Goal: Task Accomplishment & Management: Manage account settings

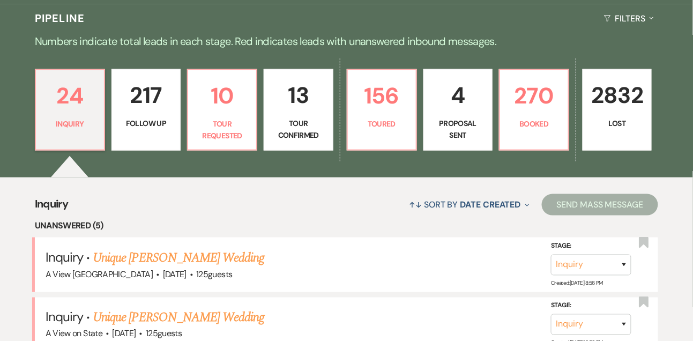
scroll to position [261, 0]
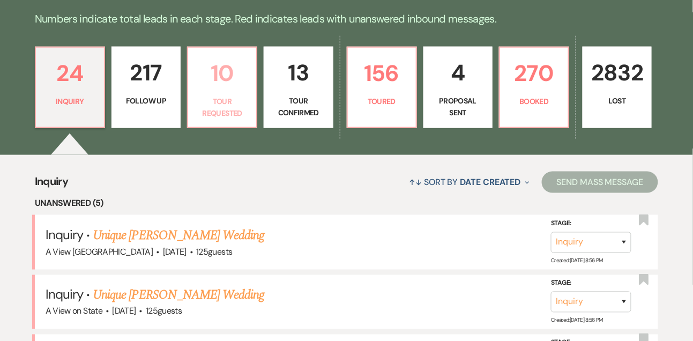
click at [218, 91] on p "10" at bounding box center [222, 73] width 55 height 36
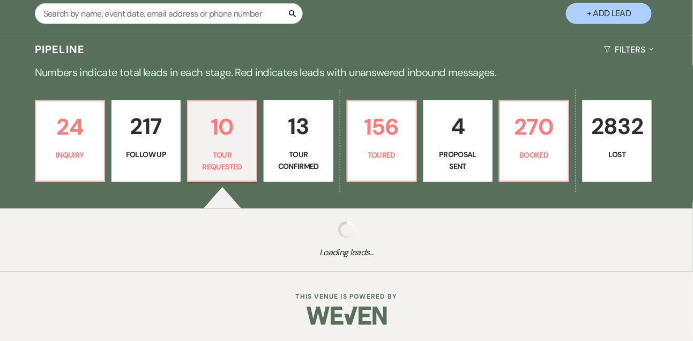
scroll to position [261, 0]
select select "2"
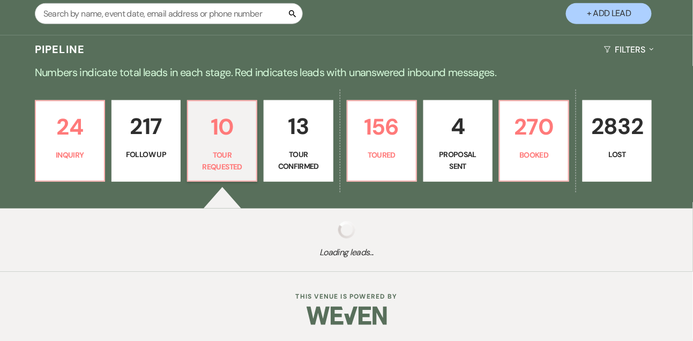
select select "2"
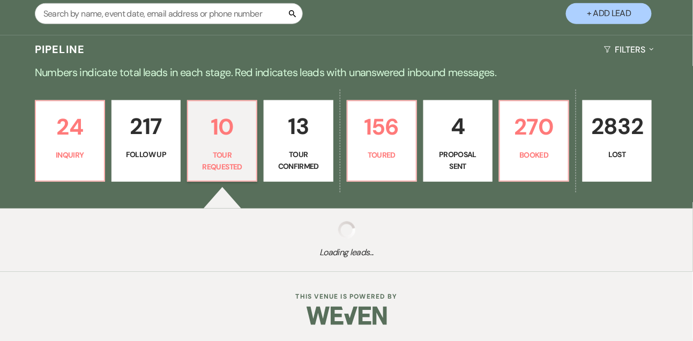
select select "2"
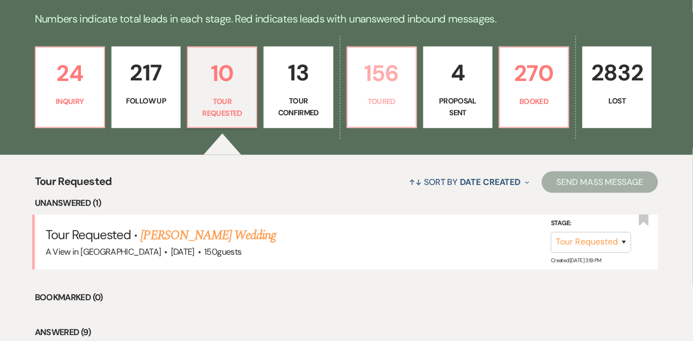
click at [411, 105] on link "156 Toured" at bounding box center [382, 87] width 70 height 81
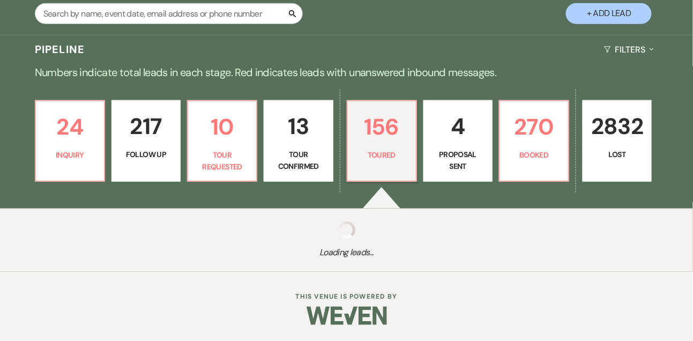
select select "5"
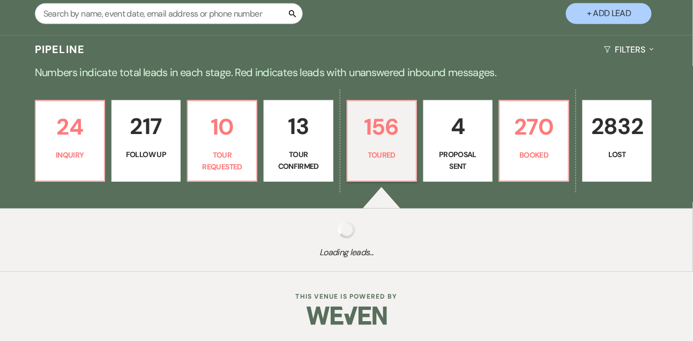
select select "5"
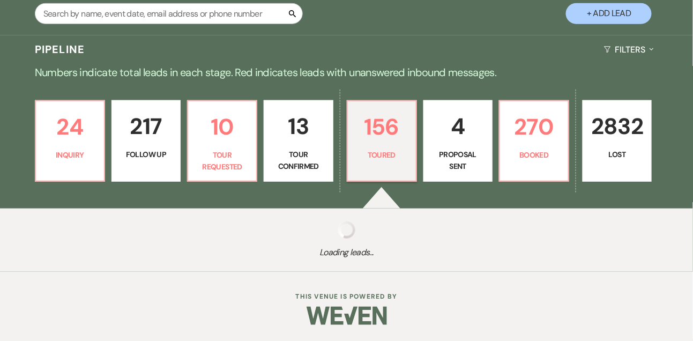
select select "5"
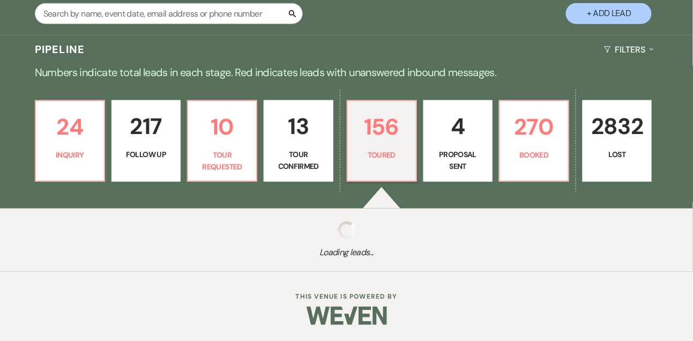
select select "5"
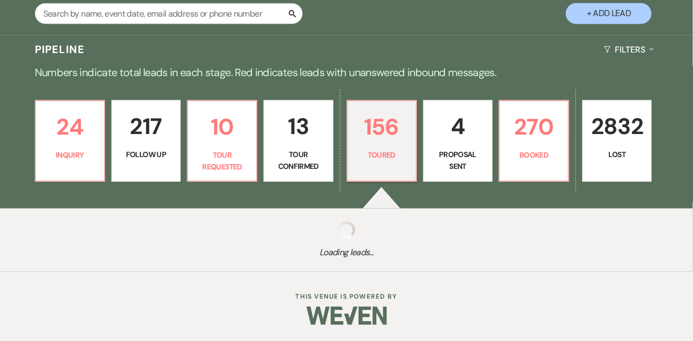
select select "5"
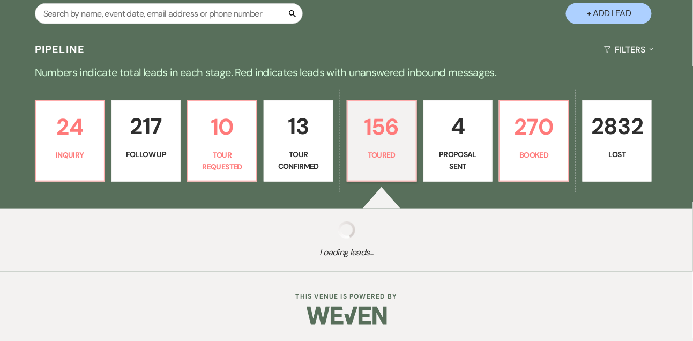
select select "5"
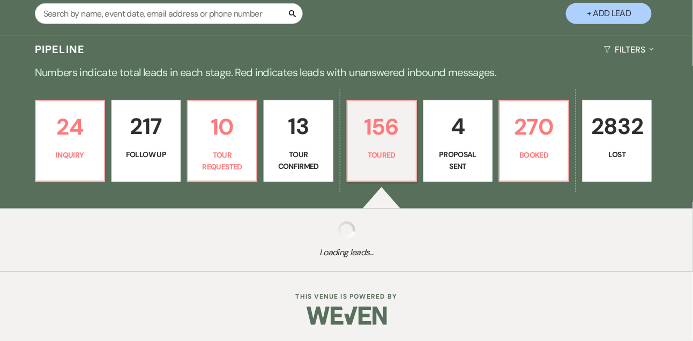
select select "5"
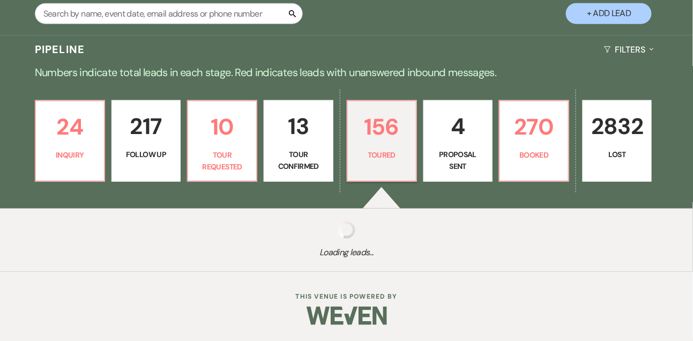
select select "5"
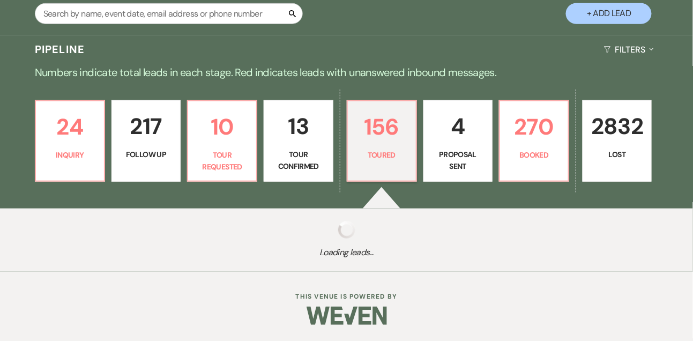
select select "5"
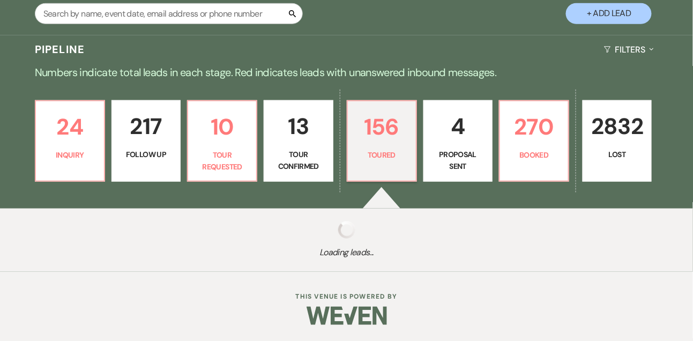
select select "5"
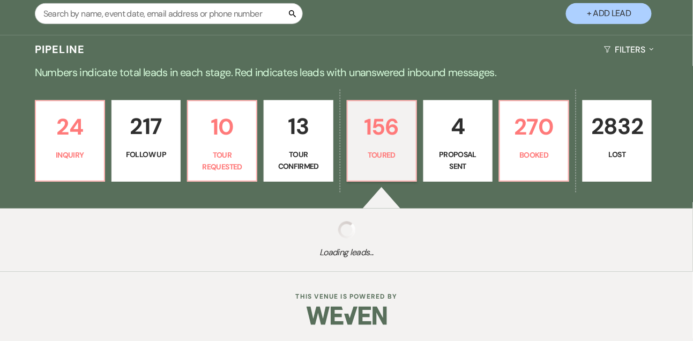
select select "5"
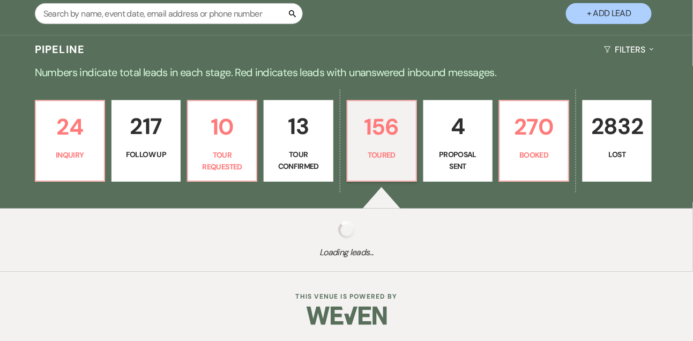
select select "5"
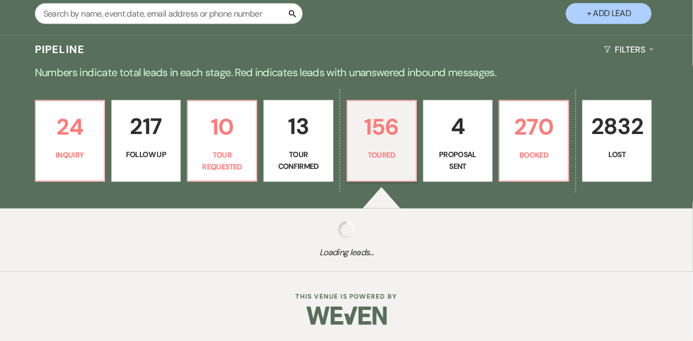
select select "5"
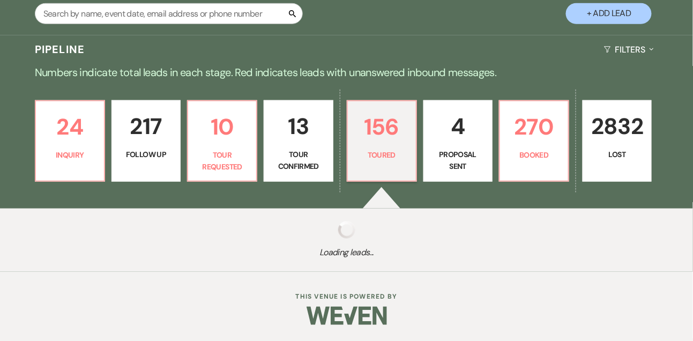
select select "5"
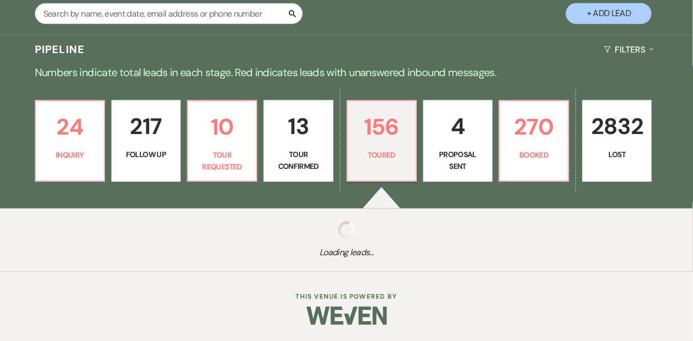
select select "5"
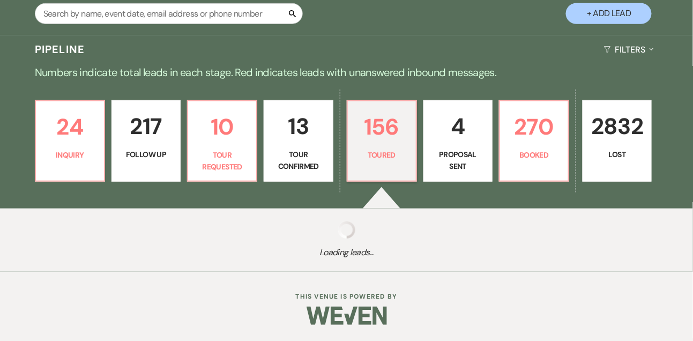
select select "5"
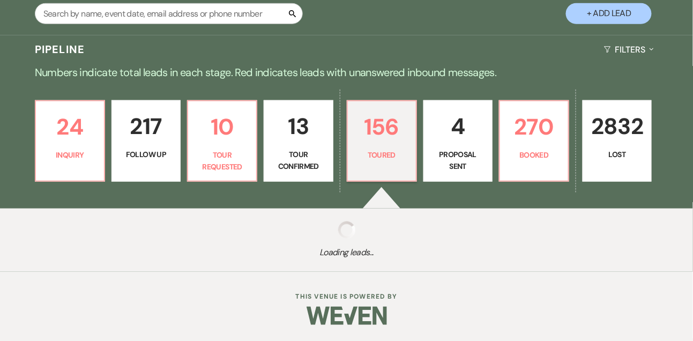
select select "5"
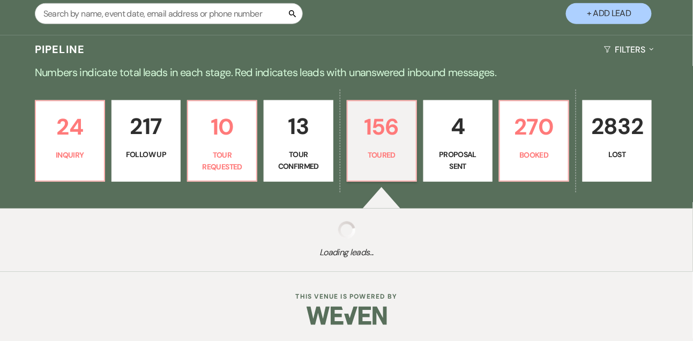
select select "5"
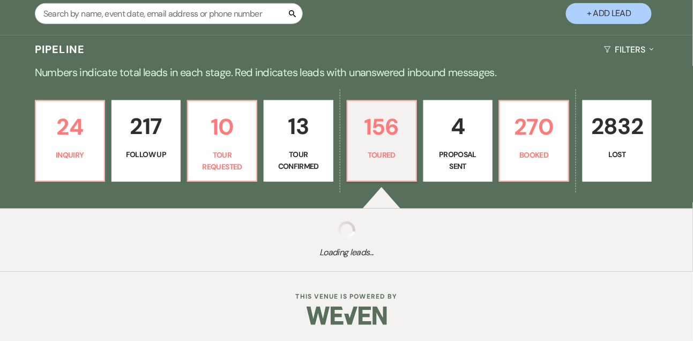
select select "5"
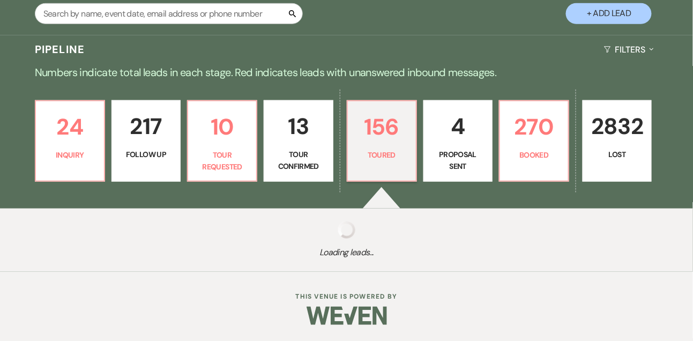
select select "5"
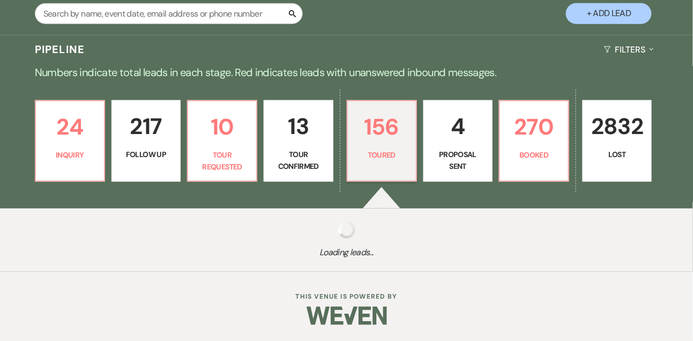
select select "5"
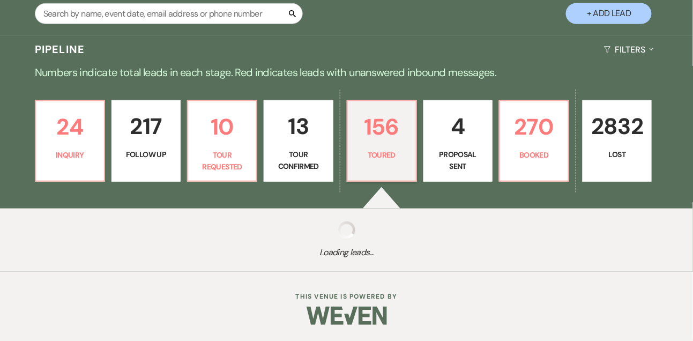
select select "5"
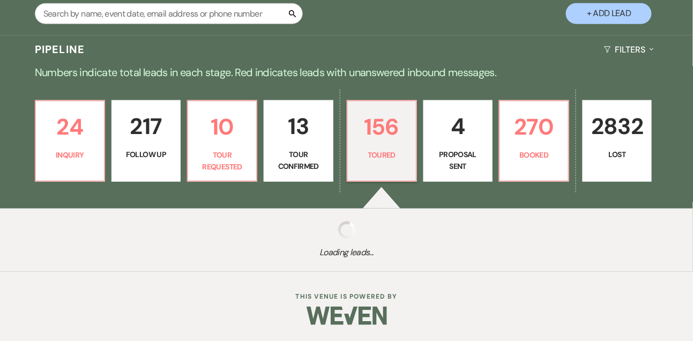
select select "5"
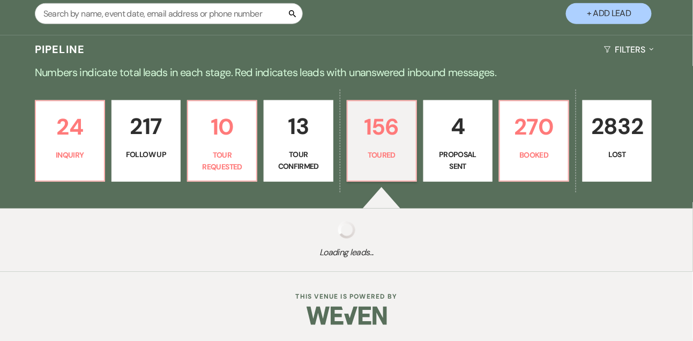
select select "5"
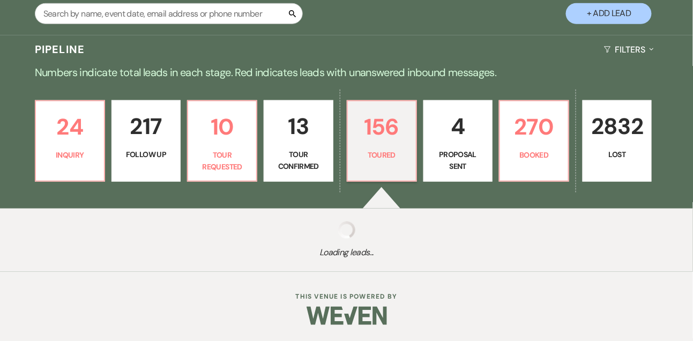
select select "5"
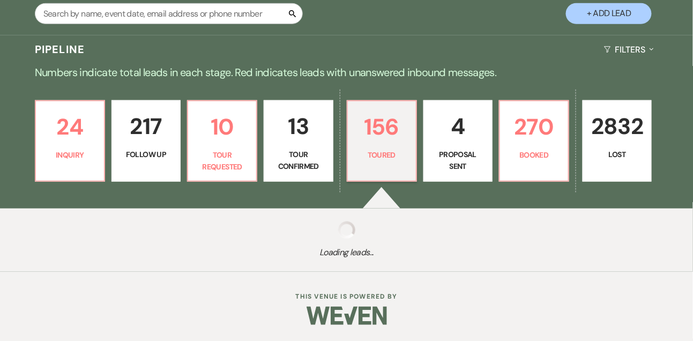
select select "5"
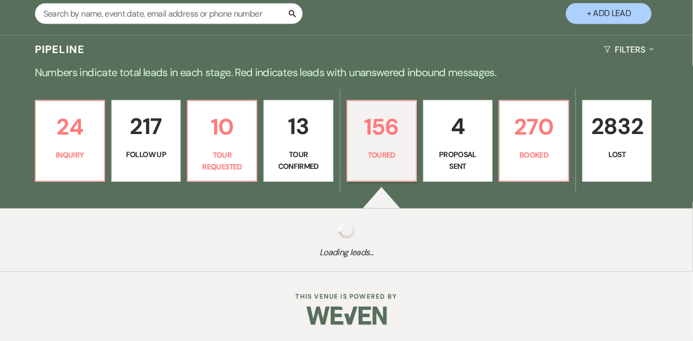
select select "5"
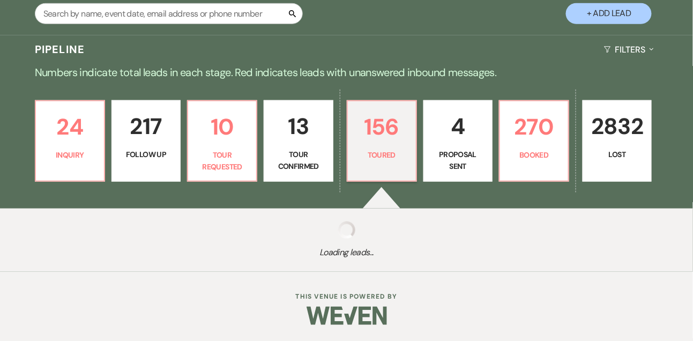
select select "5"
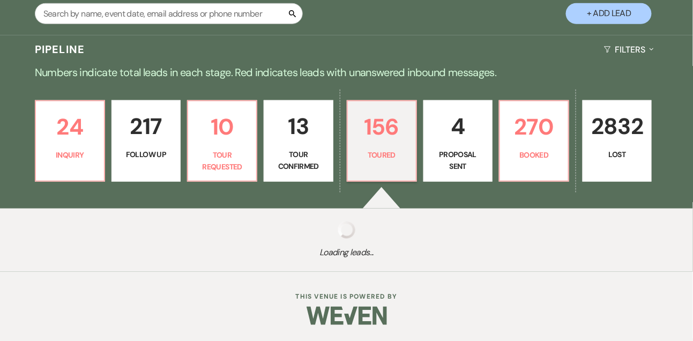
select select "5"
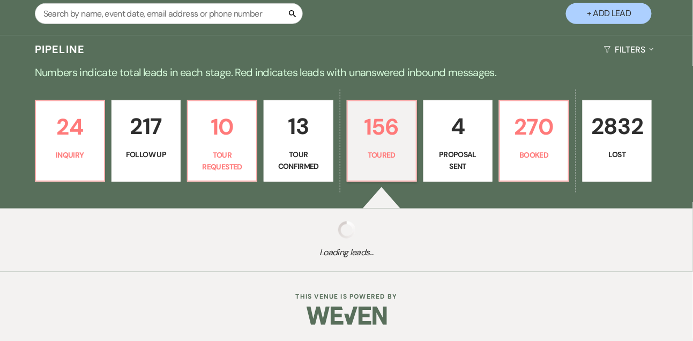
select select "5"
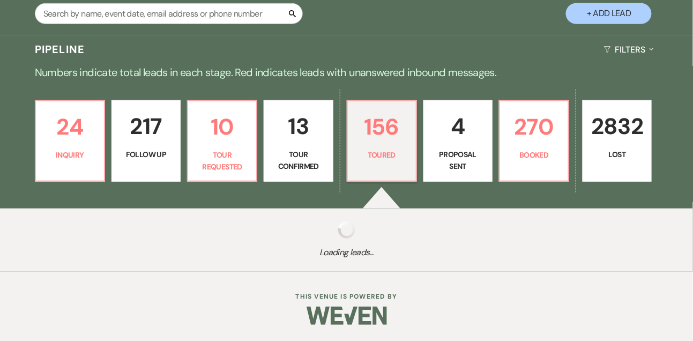
select select "5"
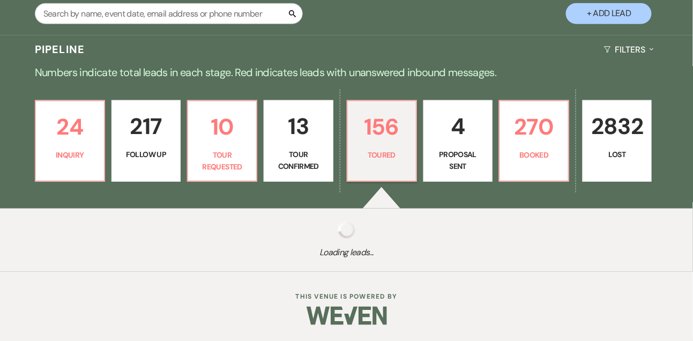
select select "5"
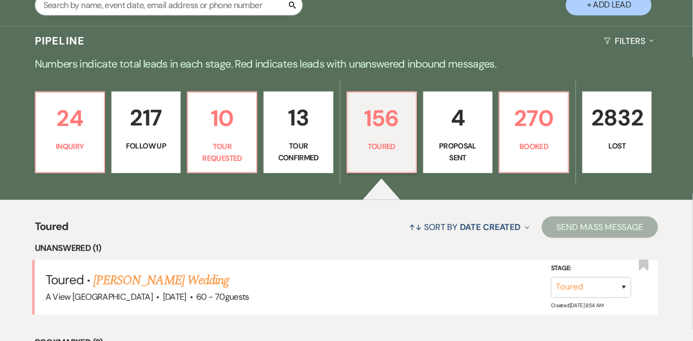
scroll to position [261, 0]
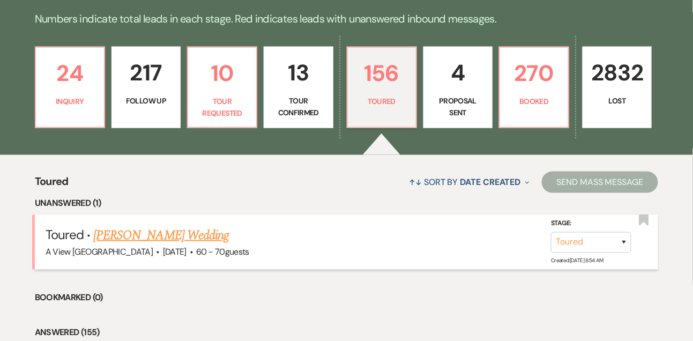
click at [178, 240] on link "Itzel Robledo's Wedding" at bounding box center [161, 235] width 136 height 19
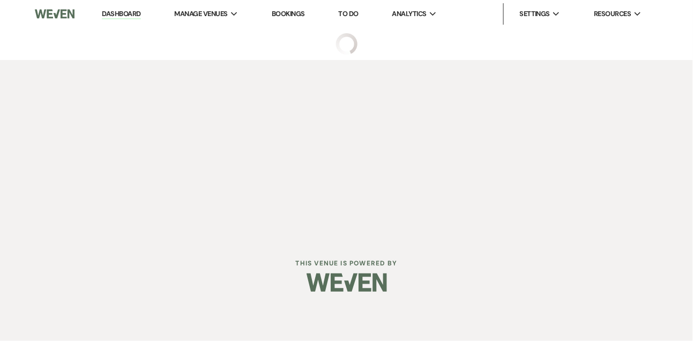
select select "5"
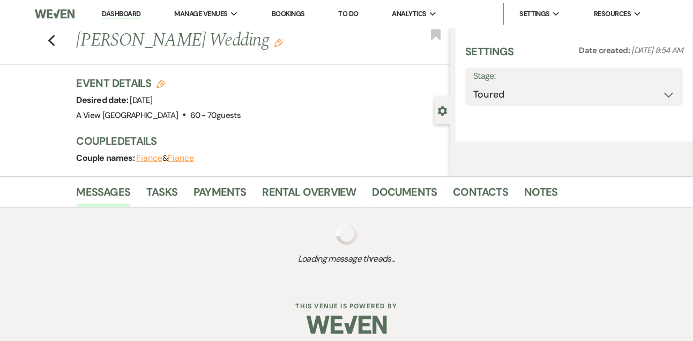
select select "5"
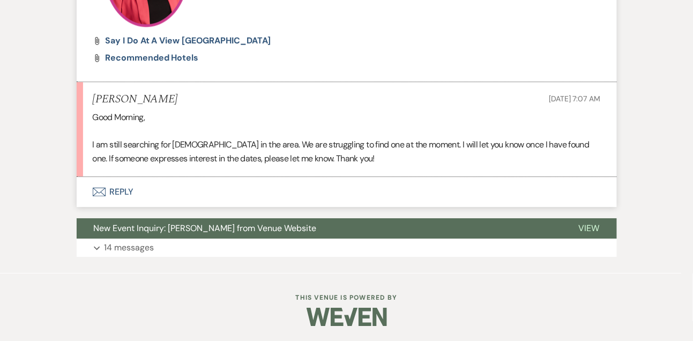
scroll to position [770, 0]
click at [117, 188] on button "Envelope Reply" at bounding box center [347, 191] width 540 height 30
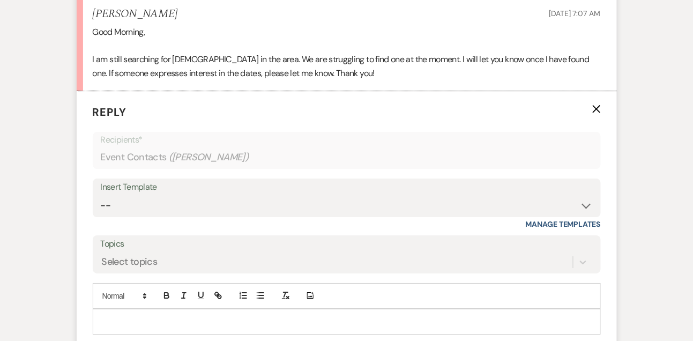
scroll to position [886, 0]
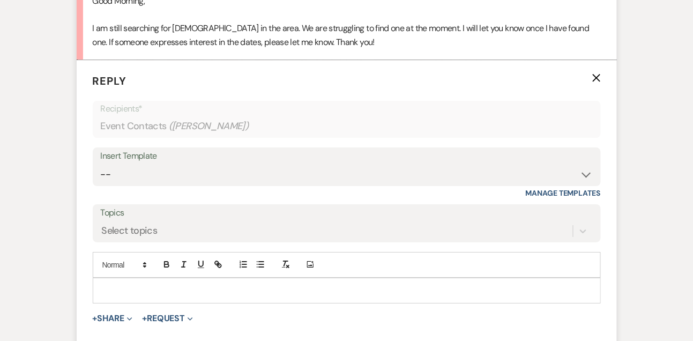
click at [105, 286] on p at bounding box center [346, 291] width 491 height 12
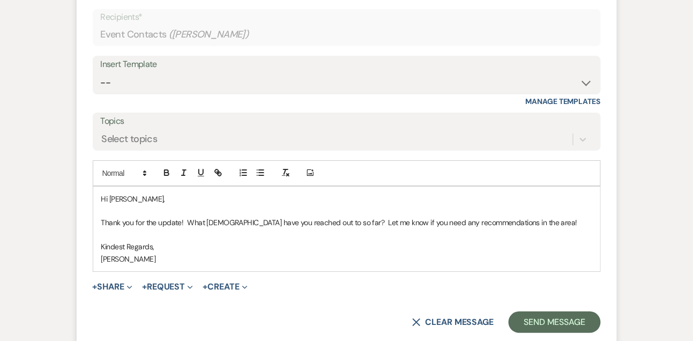
scroll to position [987, 0]
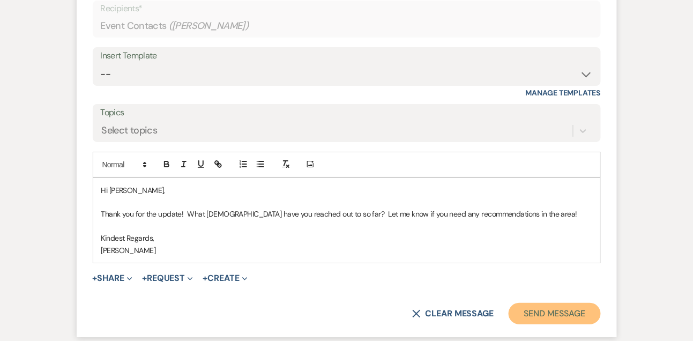
click at [536, 311] on button "Send Message" at bounding box center [555, 313] width 92 height 21
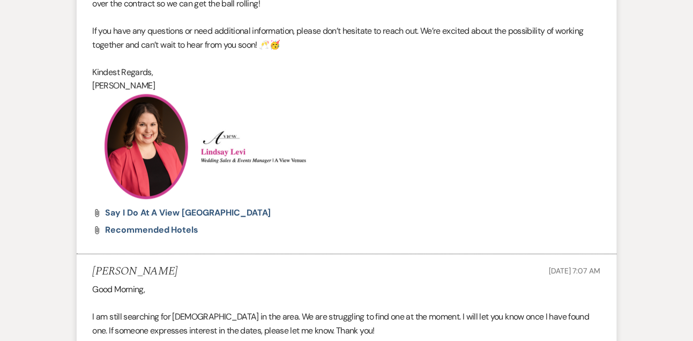
scroll to position [0, 0]
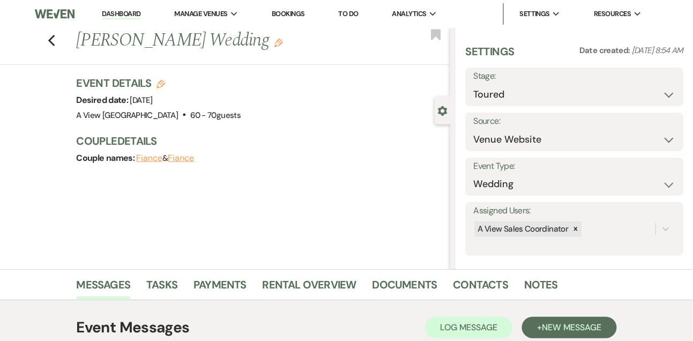
click at [130, 11] on link "Dashboard" at bounding box center [121, 14] width 39 height 10
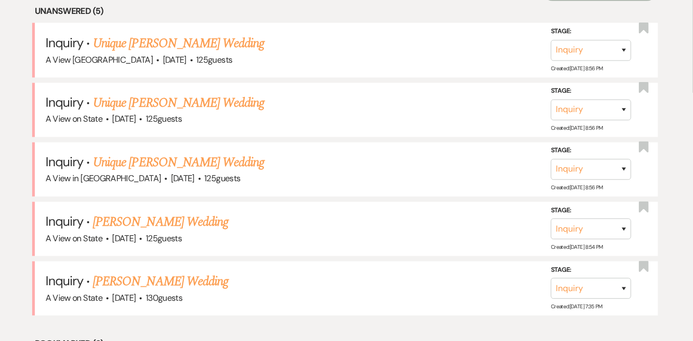
scroll to position [504, 0]
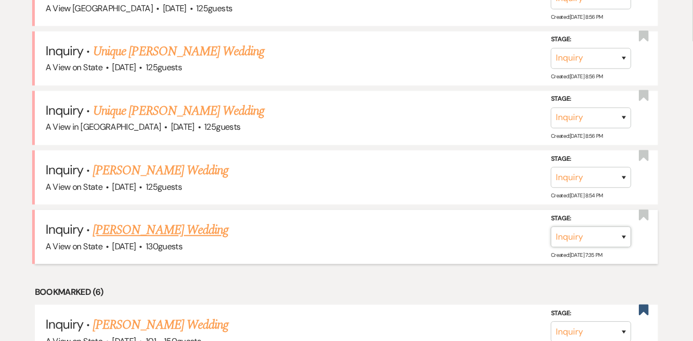
click at [584, 239] on select "Inquiry Follow Up Tour Requested Tour Confirmed Toured Proposal Sent Booked Lost" at bounding box center [591, 237] width 80 height 21
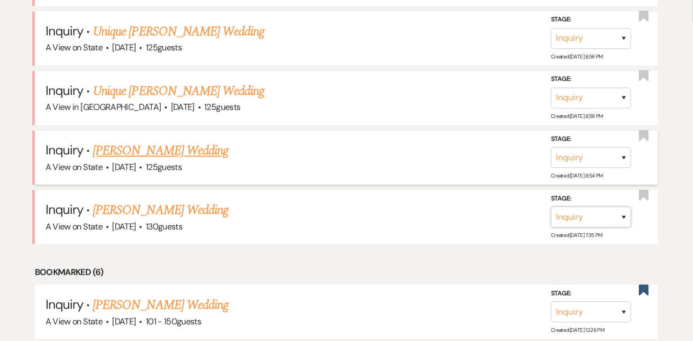
scroll to position [532, 0]
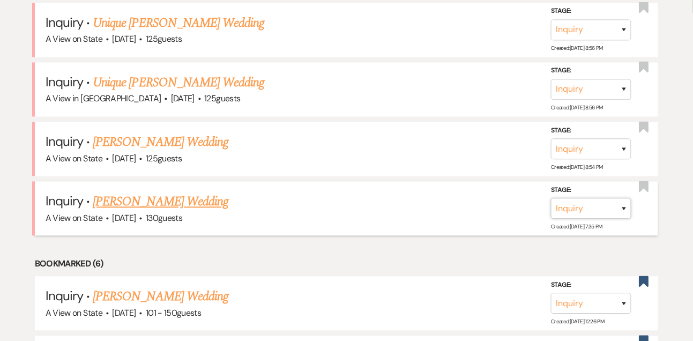
click at [580, 219] on select "Inquiry Follow Up Tour Requested Tour Confirmed Toured Proposal Sent Booked Lost" at bounding box center [591, 208] width 80 height 21
select select "8"
click at [551, 205] on select "Inquiry Follow Up Tour Requested Tour Confirmed Toured Proposal Sent Booked Lost" at bounding box center [591, 208] width 80 height 21
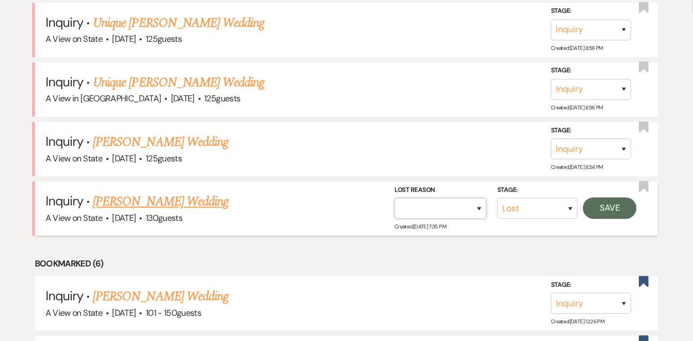
click at [427, 217] on select "Booked Elsewhere Budget Date Unavailable No Response Not a Good Match Capacity …" at bounding box center [441, 208] width 92 height 21
select select "4"
click at [395, 205] on select "Booked Elsewhere Budget Date Unavailable No Response Not a Good Match Capacity …" at bounding box center [441, 208] width 92 height 21
click at [611, 212] on button "Save" at bounding box center [610, 208] width 54 height 21
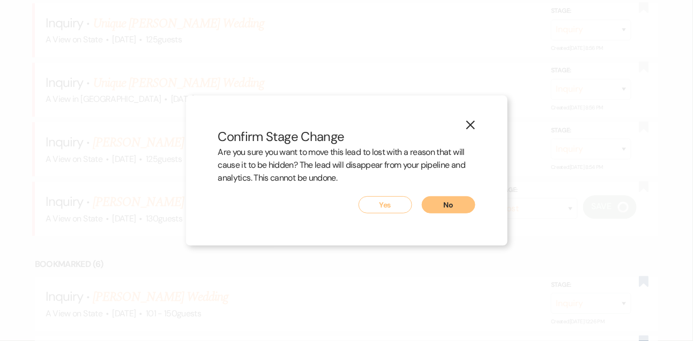
click at [392, 209] on button "Yes" at bounding box center [386, 204] width 54 height 17
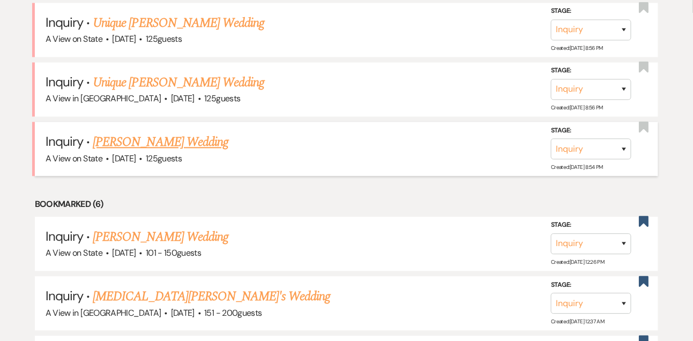
click at [175, 150] on link "Kaitlyn Burton's Wedding" at bounding box center [161, 142] width 136 height 19
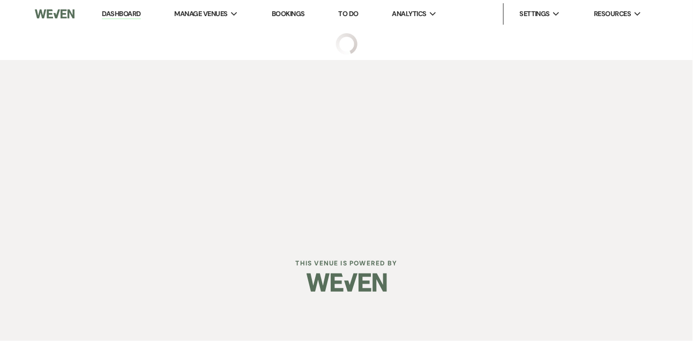
select select "5"
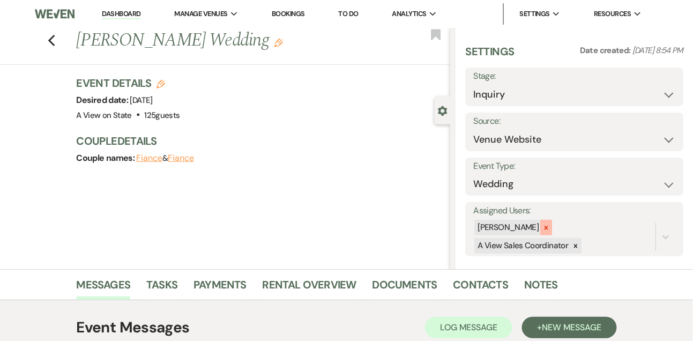
click at [550, 227] on icon at bounding box center [547, 228] width 8 height 8
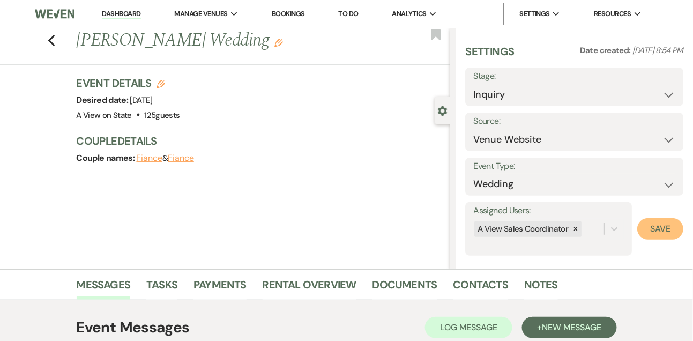
click at [660, 232] on button "Save" at bounding box center [660, 228] width 46 height 21
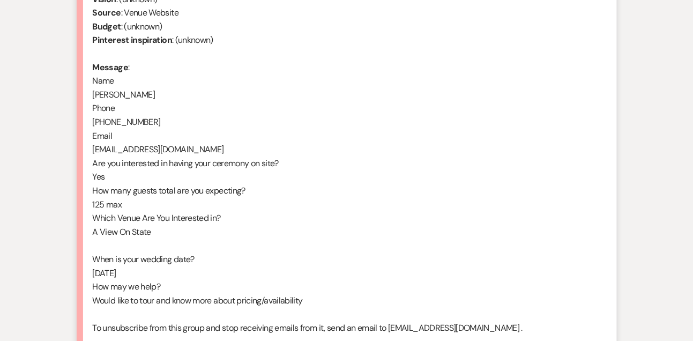
scroll to position [576, 0]
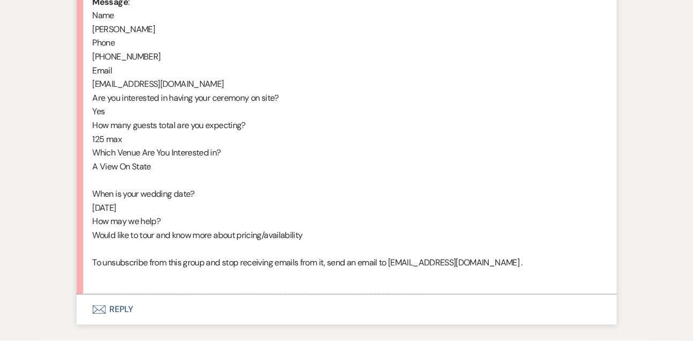
click at [123, 323] on button "Envelope Reply" at bounding box center [347, 309] width 540 height 30
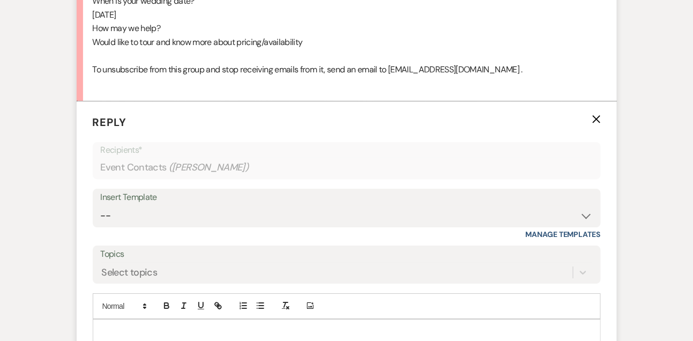
scroll to position [843, 0]
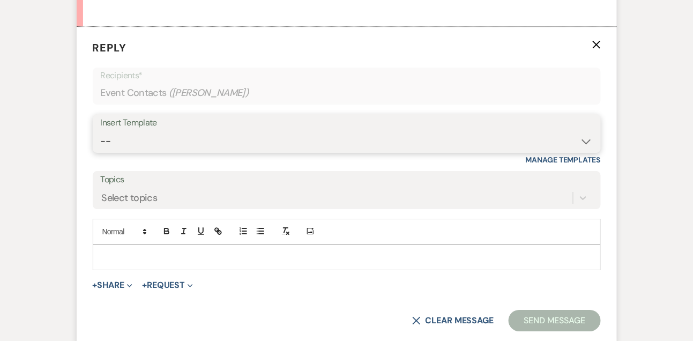
click at [153, 152] on select "-- Tour Confirmation Contract (Pre-Booked Leads) Out of office Inquiry Email Al…" at bounding box center [347, 141] width 492 height 21
select select "3303"
click at [101, 144] on select "-- Tour Confirmation Contract (Pre-Booked Leads) Out of office Inquiry Email Al…" at bounding box center [347, 141] width 492 height 21
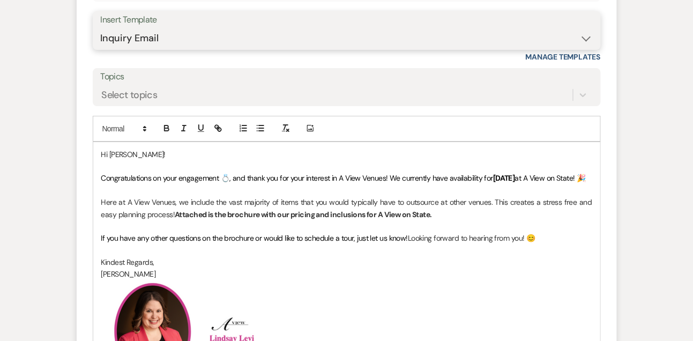
scroll to position [966, 0]
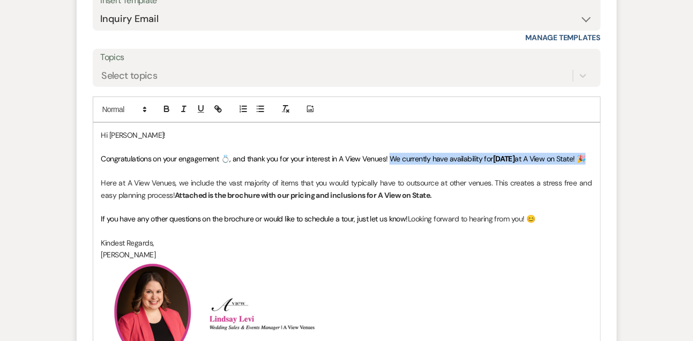
drag, startPoint x: 402, startPoint y: 170, endPoint x: 411, endPoint y: 184, distance: 16.7
click at [411, 165] on p "Congratulations on your engagement 💍, and thank you for your interest in A View…" at bounding box center [346, 159] width 491 height 12
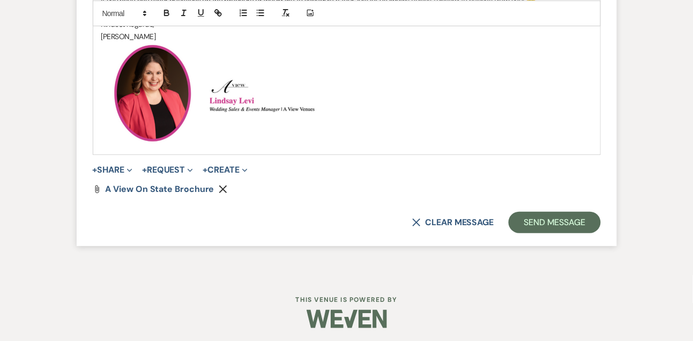
scroll to position [1212, 0]
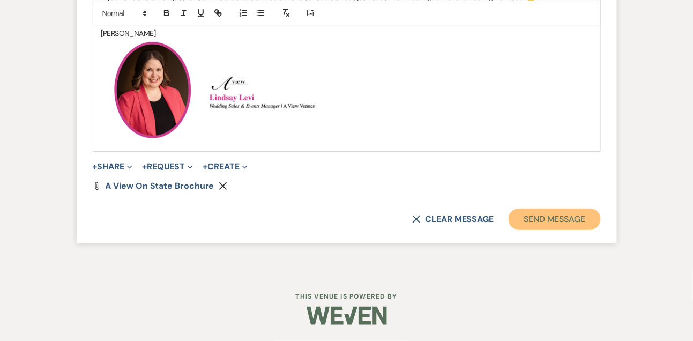
click at [573, 215] on button "Send Message" at bounding box center [555, 219] width 92 height 21
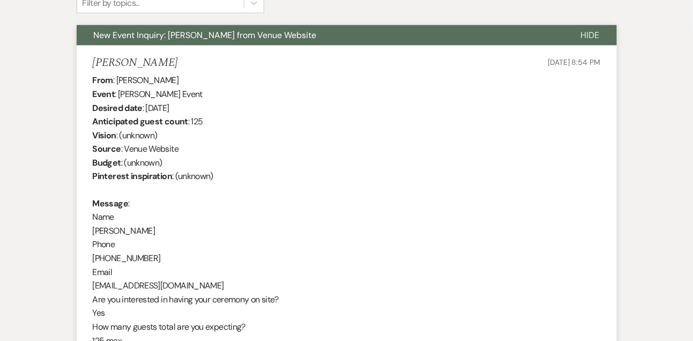
scroll to position [325, 0]
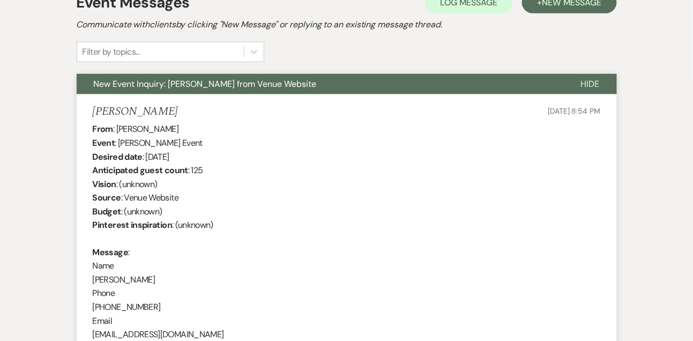
drag, startPoint x: 117, startPoint y: 127, endPoint x: 197, endPoint y: 129, distance: 79.9
click at [197, 129] on div "From : Kaitlyn Burton Event : Kaitlyn Burton's Event Desired date : October 24t…" at bounding box center [347, 328] width 508 height 412
copy div "Kaitlyn Burton"
drag, startPoint x: 146, startPoint y: 154, endPoint x: 239, endPoint y: 152, distance: 92.8
click at [239, 152] on div "From : Kaitlyn Burton Event : Kaitlyn Burton's Event Desired date : October 24t…" at bounding box center [347, 328] width 508 height 412
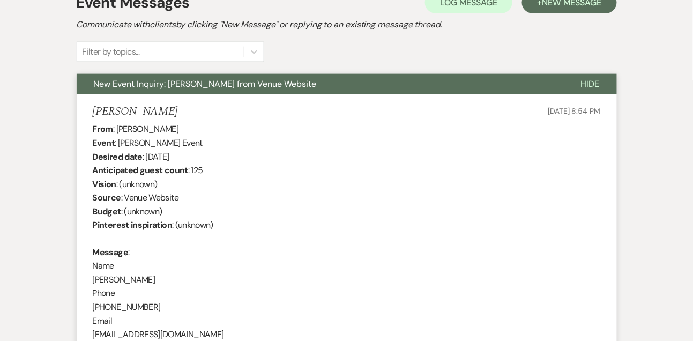
copy div "October 24th 2026"
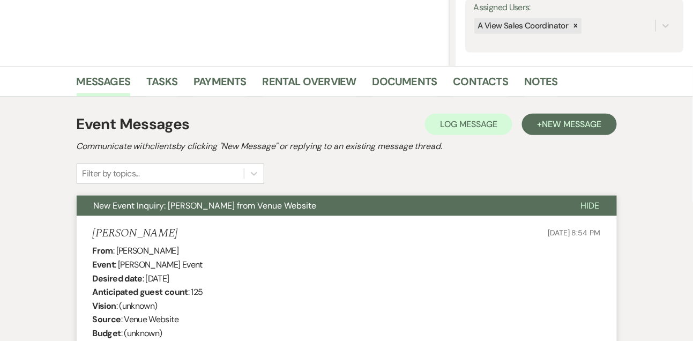
scroll to position [0, 0]
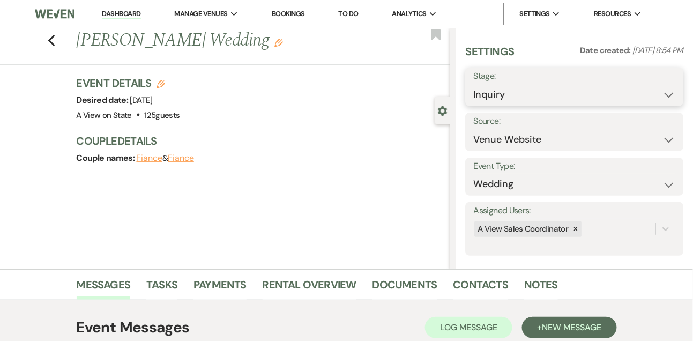
click at [491, 95] on select "Inquiry Follow Up Tour Requested Tour Confirmed Toured Proposal Sent Booked Lost" at bounding box center [574, 94] width 202 height 21
select select "9"
click at [473, 84] on select "Inquiry Follow Up Tour Requested Tour Confirmed Toured Proposal Sent Booked Lost" at bounding box center [574, 94] width 202 height 21
click at [673, 83] on button "Save" at bounding box center [661, 86] width 45 height 21
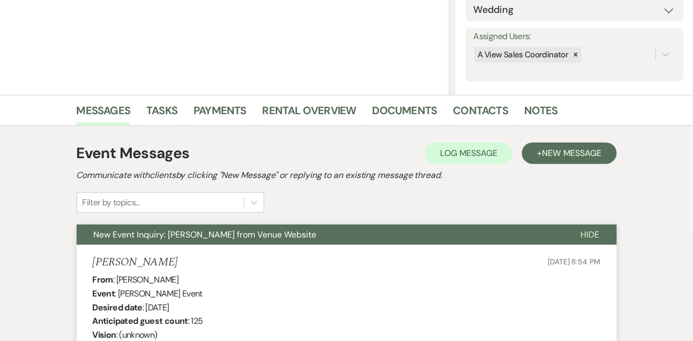
scroll to position [175, 0]
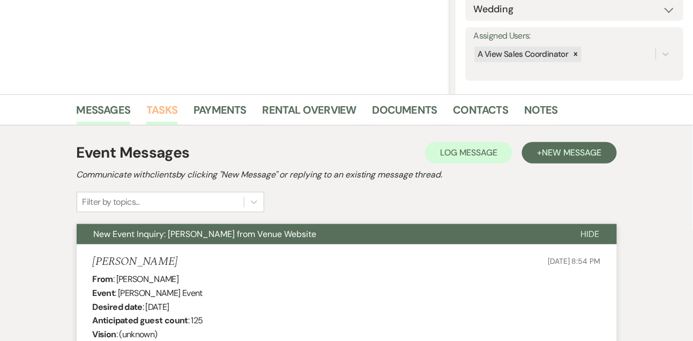
click at [161, 106] on link "Tasks" at bounding box center [161, 113] width 31 height 24
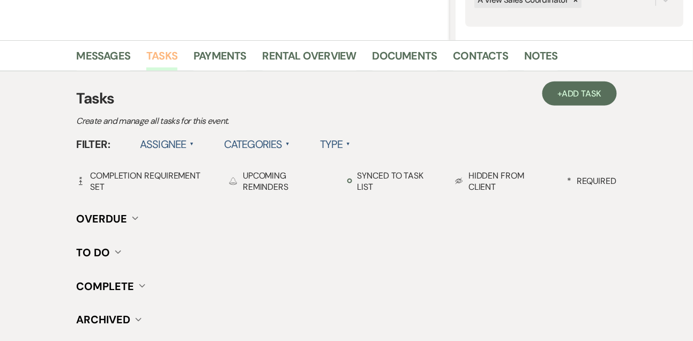
scroll to position [263, 0]
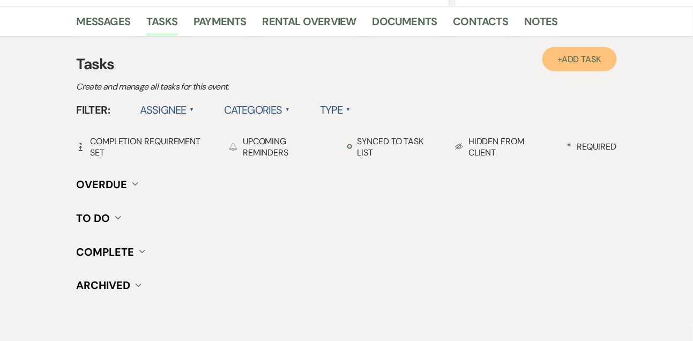
click at [595, 49] on link "+ Add Task" at bounding box center [580, 59] width 74 height 24
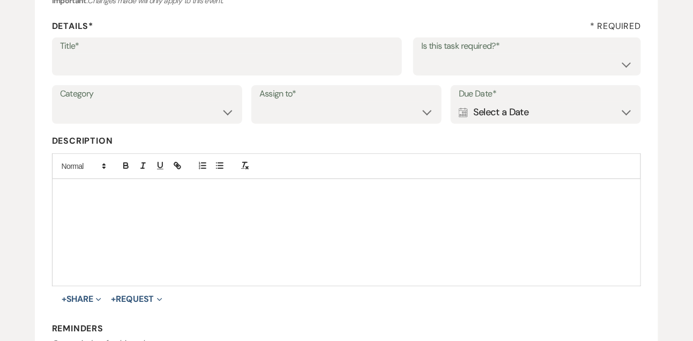
scroll to position [99, 0]
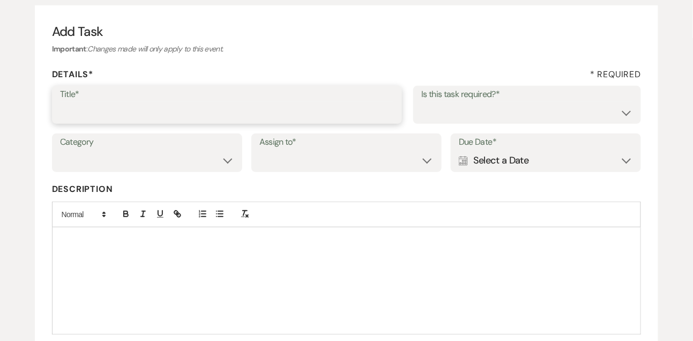
click at [331, 106] on input "Title*" at bounding box center [227, 112] width 335 height 21
drag, startPoint x: 77, startPoint y: 109, endPoint x: 14, endPoint y: 111, distance: 63.3
click at [14, 112] on div "Add Task Important : Changes made will only apply to this event. Details* * Req…" at bounding box center [346, 251] width 693 height 515
type input "1st email follow up"
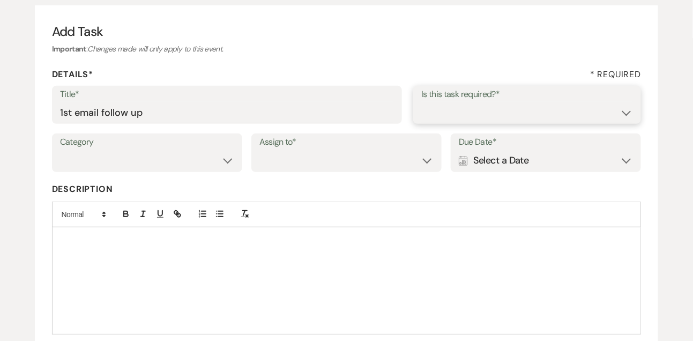
click at [440, 112] on select "Yes No" at bounding box center [527, 112] width 212 height 21
select select "true"
click at [421, 102] on select "Yes No" at bounding box center [527, 112] width 212 height 21
click at [202, 164] on select "Venue Vendors Guests Details Finalize & Share" at bounding box center [147, 160] width 174 height 21
select select "31"
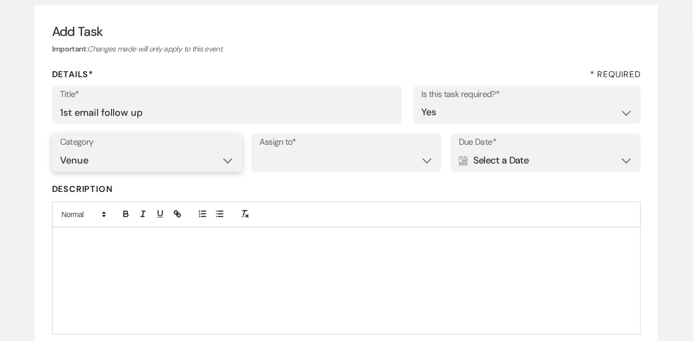
click at [60, 150] on select "Venue Vendors Guests Details Finalize & Share" at bounding box center [147, 160] width 174 height 21
click at [289, 170] on select "Venue Client" at bounding box center [346, 160] width 174 height 21
select select "venueHost"
click at [259, 150] on select "Venue Client" at bounding box center [346, 160] width 174 height 21
click at [545, 168] on div "Calendar Select a Date Expand" at bounding box center [546, 160] width 174 height 21
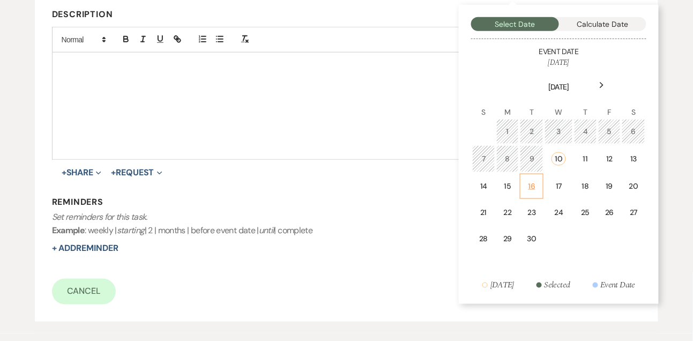
scroll to position [277, 0]
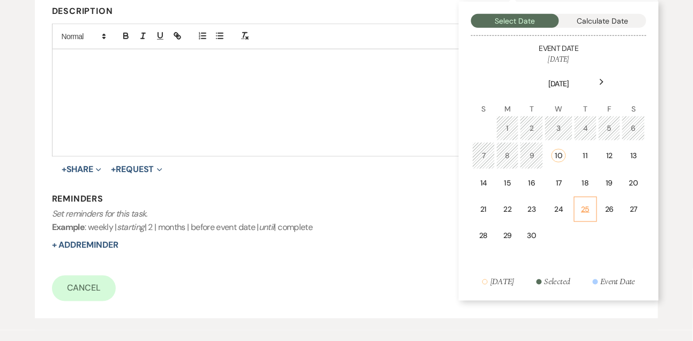
click at [576, 206] on td "25" at bounding box center [585, 209] width 23 height 25
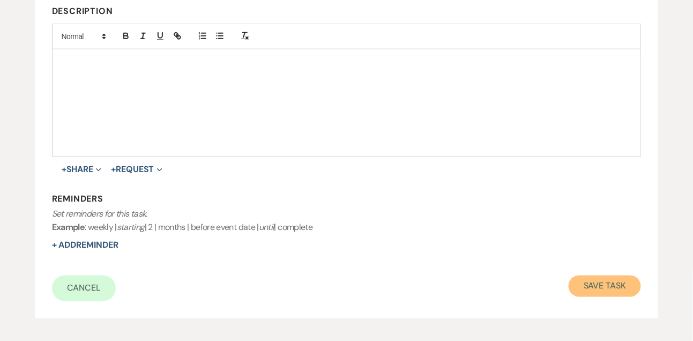
click at [602, 285] on button "Save Task" at bounding box center [605, 286] width 72 height 21
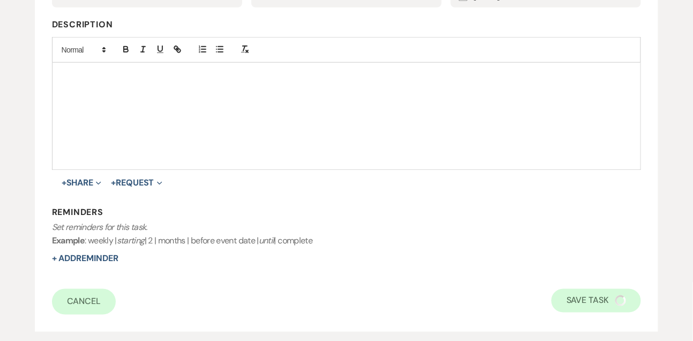
select select "9"
select select "5"
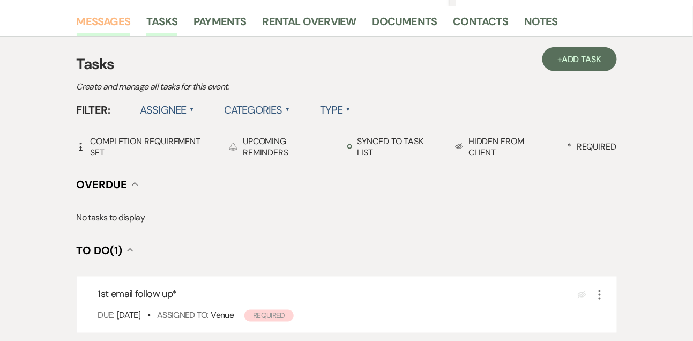
click at [114, 24] on link "Messages" at bounding box center [104, 25] width 54 height 24
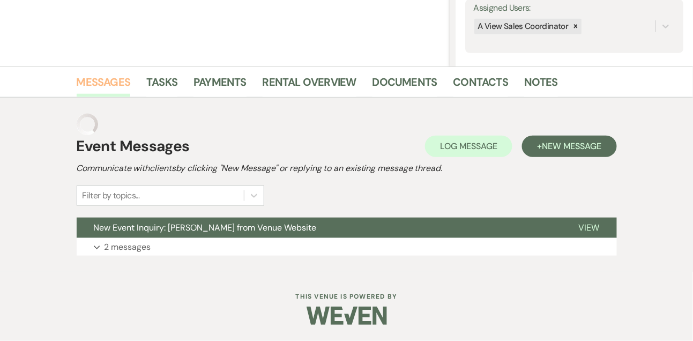
scroll to position [181, 0]
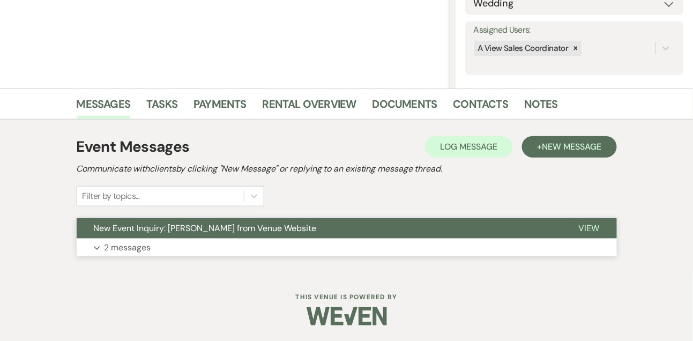
click at [146, 250] on p "2 messages" at bounding box center [128, 248] width 47 height 14
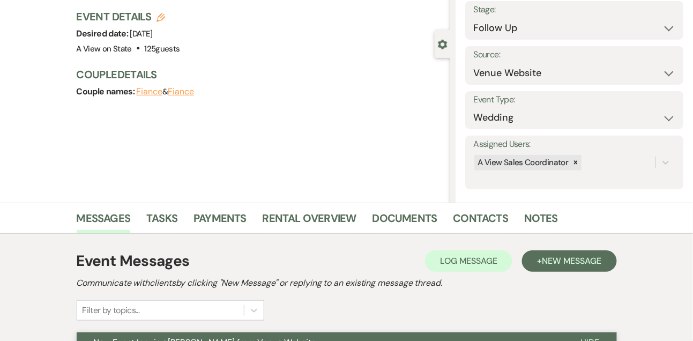
scroll to position [0, 0]
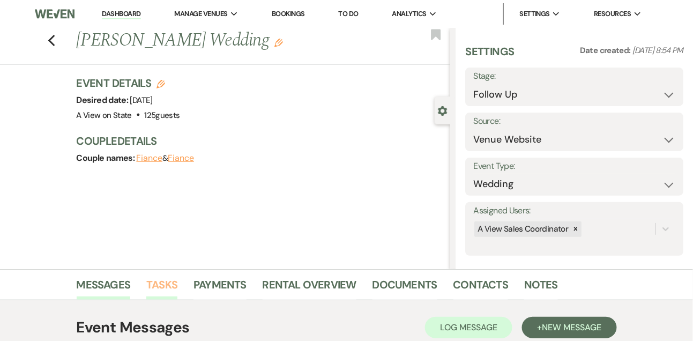
click at [163, 284] on link "Tasks" at bounding box center [161, 288] width 31 height 24
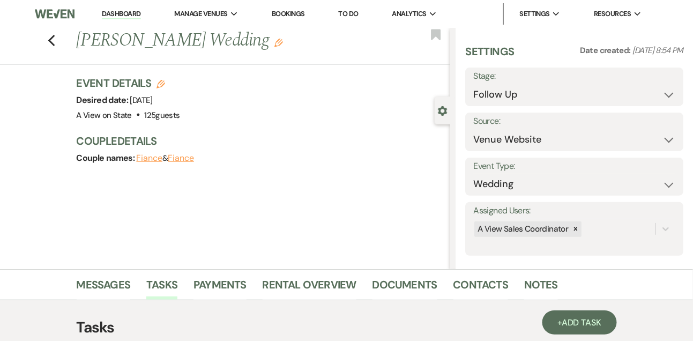
click at [127, 15] on link "Dashboard" at bounding box center [121, 14] width 39 height 10
select select "9"
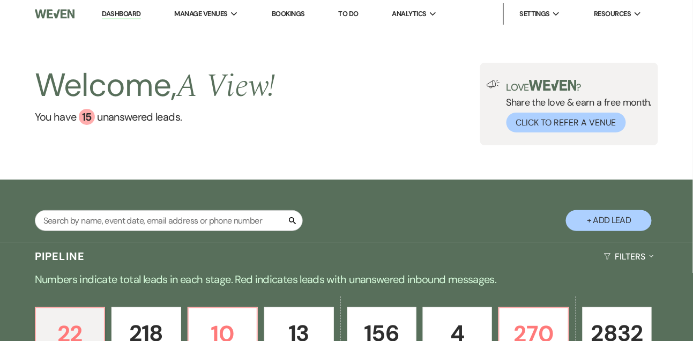
click at [354, 11] on link "To Do" at bounding box center [349, 13] width 20 height 9
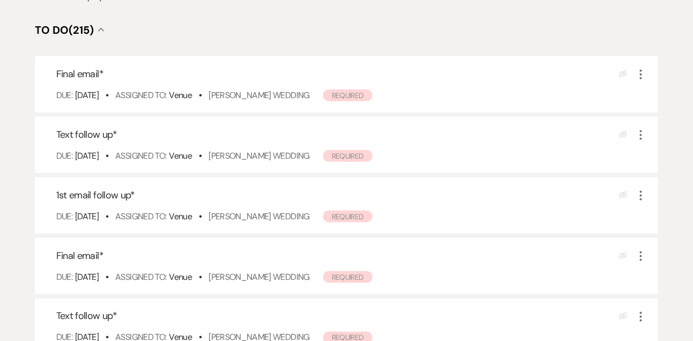
scroll to position [236, 0]
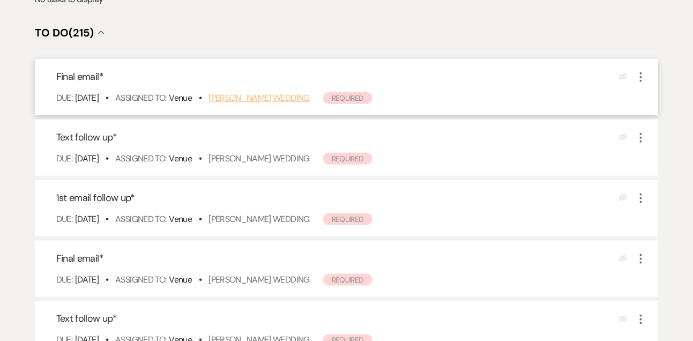
click at [284, 98] on link "Stephanie Swassing's Wedding" at bounding box center [259, 97] width 101 height 11
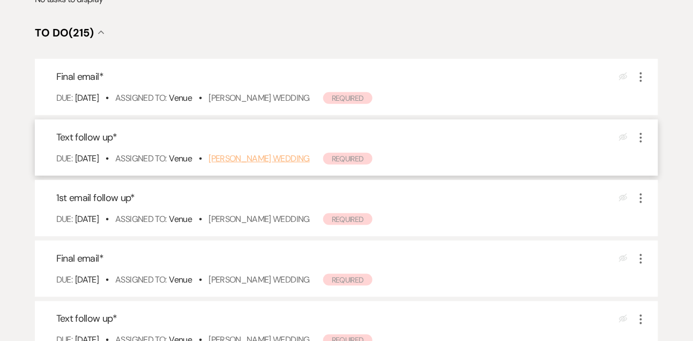
click at [256, 154] on link "Mark Zepeda's Wedding" at bounding box center [259, 158] width 101 height 11
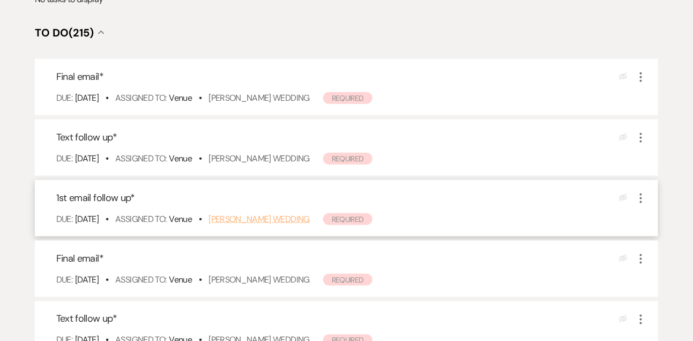
click at [248, 217] on link "Madyson Kohlhaas's Wedding" at bounding box center [259, 218] width 101 height 11
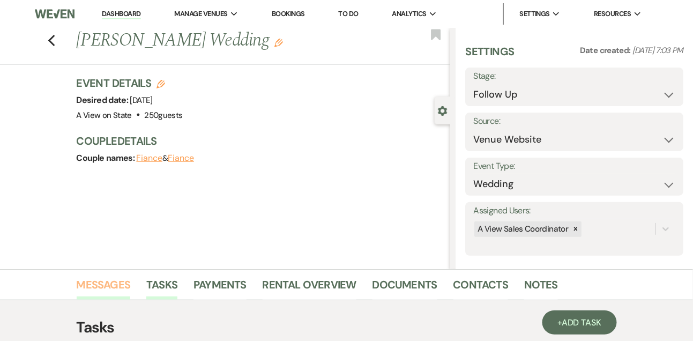
click at [116, 287] on link "Messages" at bounding box center [104, 288] width 54 height 24
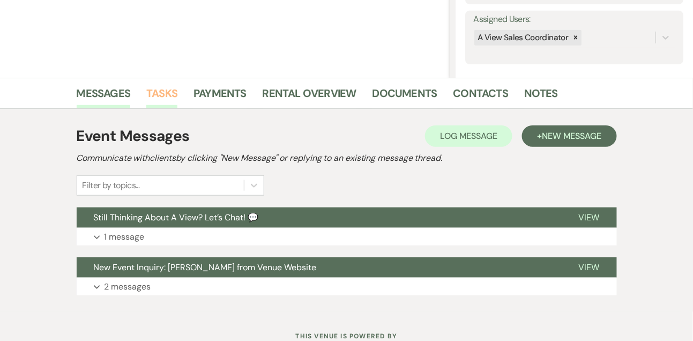
click at [168, 93] on link "Tasks" at bounding box center [161, 97] width 31 height 24
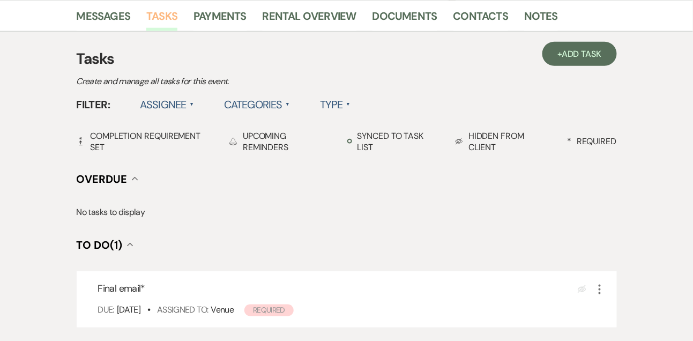
scroll to position [270, 0]
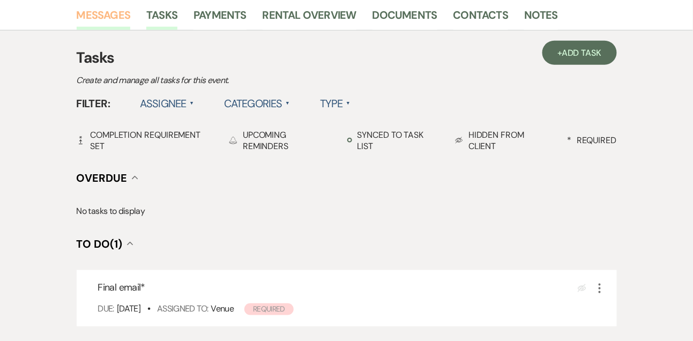
click at [105, 22] on link "Messages" at bounding box center [104, 18] width 54 height 24
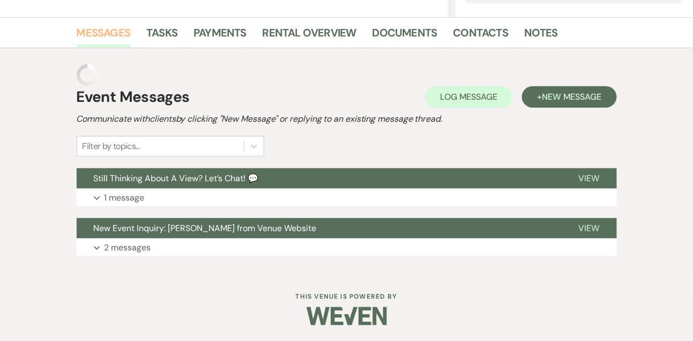
scroll to position [231, 0]
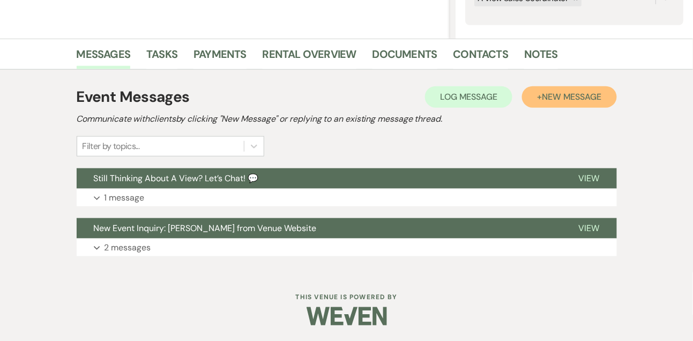
click at [539, 97] on button "+ New Message" at bounding box center [569, 96] width 94 height 21
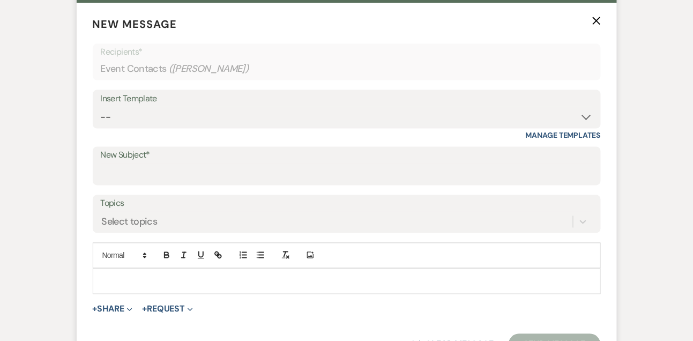
scroll to position [427, 0]
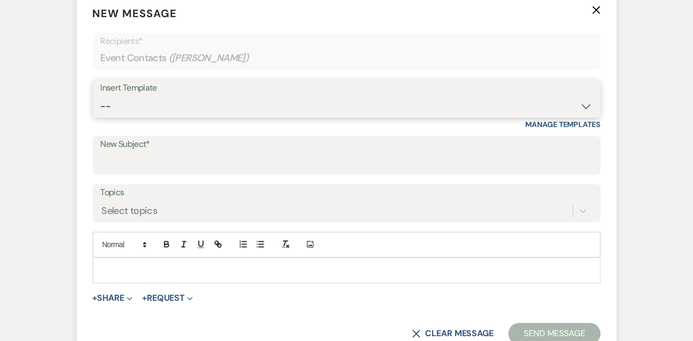
click at [158, 107] on select "-- Tour Confirmation Contract (Pre-Booked Leads) Out of office Inquiry Email Al…" at bounding box center [347, 106] width 492 height 21
select select "5667"
click at [101, 96] on select "-- Tour Confirmation Contract (Pre-Booked Leads) Out of office Inquiry Email Al…" at bounding box center [347, 106] width 492 height 21
type input "Let’s Revisit Your Wedding Vision at A View Venues 💍"
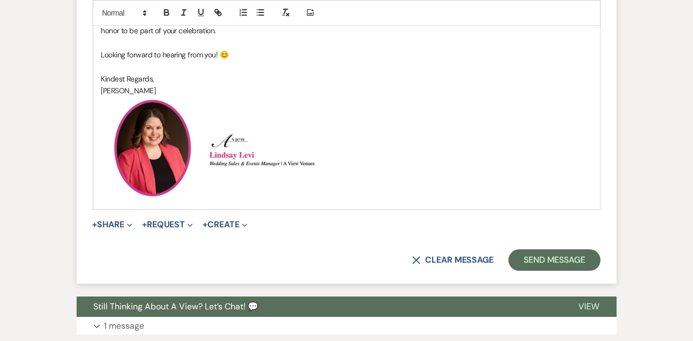
scroll to position [748, 0]
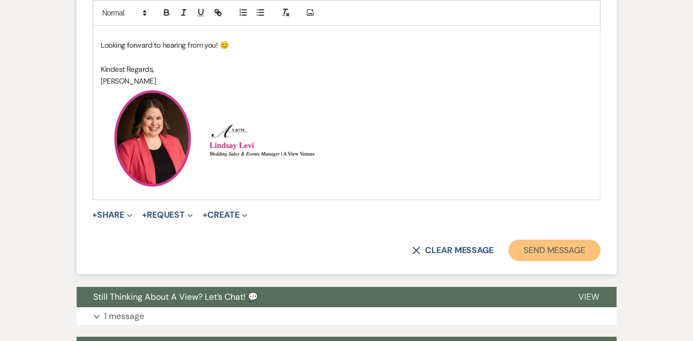
click at [528, 248] on button "Send Message" at bounding box center [555, 250] width 92 height 21
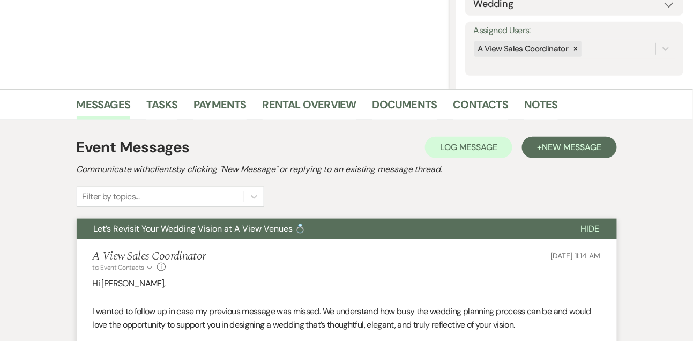
scroll to position [143, 0]
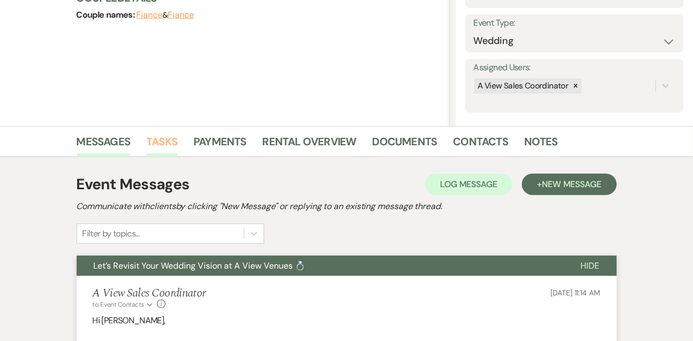
click at [167, 137] on link "Tasks" at bounding box center [161, 145] width 31 height 24
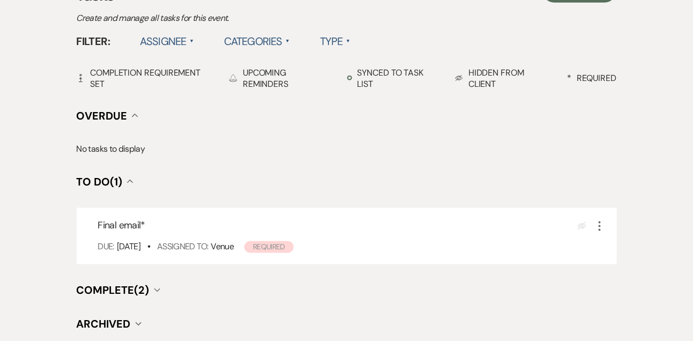
scroll to position [333, 0]
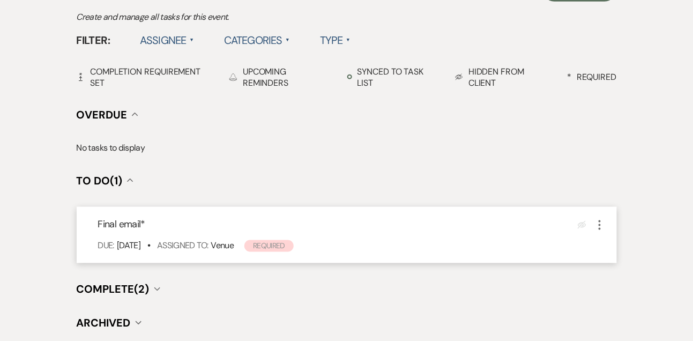
click at [600, 221] on use "button" at bounding box center [600, 225] width 2 height 10
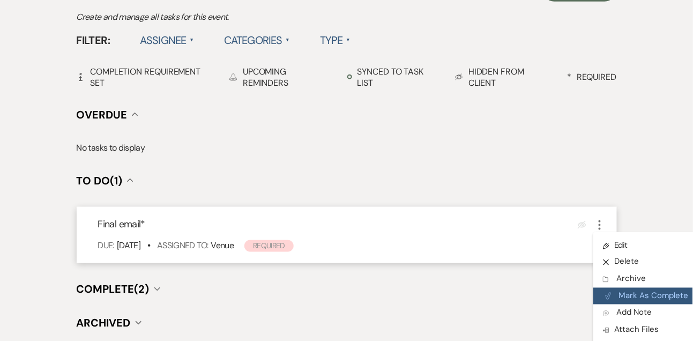
click at [618, 295] on button "Plan Portal Link Mark As Complete" at bounding box center [646, 296] width 105 height 17
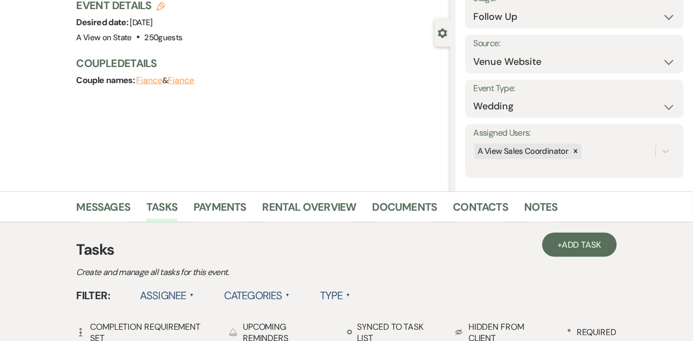
scroll to position [54, 0]
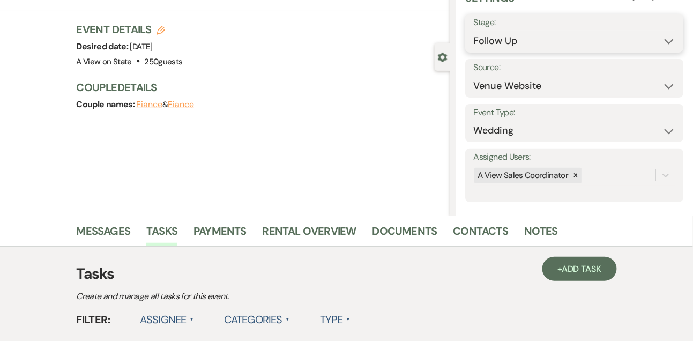
click at [502, 40] on select "Inquiry Follow Up Tour Requested Tour Confirmed Toured Proposal Sent Booked Lost" at bounding box center [574, 41] width 202 height 21
select select "8"
click at [473, 31] on select "Inquiry Follow Up Tour Requested Tour Confirmed Toured Proposal Sent Booked Lost" at bounding box center [574, 41] width 202 height 21
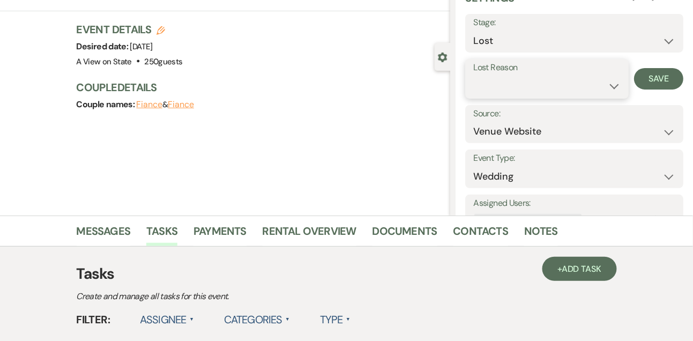
click at [497, 92] on select "Booked Elsewhere Budget Date Unavailable No Response Not a Good Match Capacity …" at bounding box center [546, 86] width 147 height 21
select select "5"
click at [473, 76] on select "Booked Elsewhere Budget Date Unavailable No Response Not a Good Match Capacity …" at bounding box center [546, 86] width 147 height 21
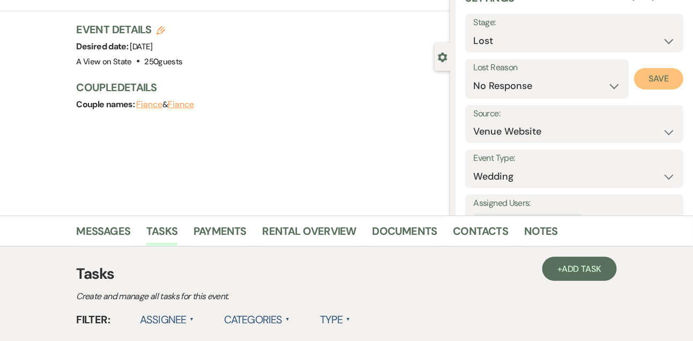
click at [647, 87] on button "Save" at bounding box center [658, 78] width 49 height 21
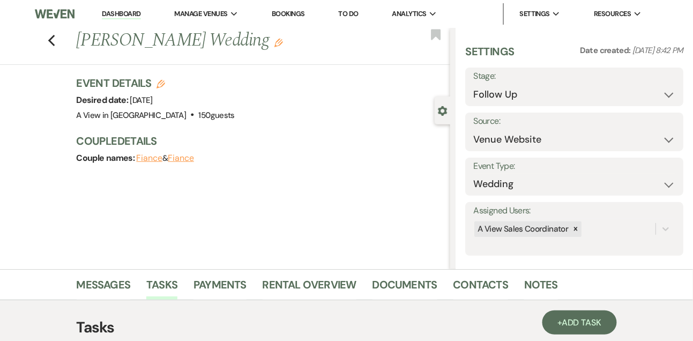
scroll to position [104, 0]
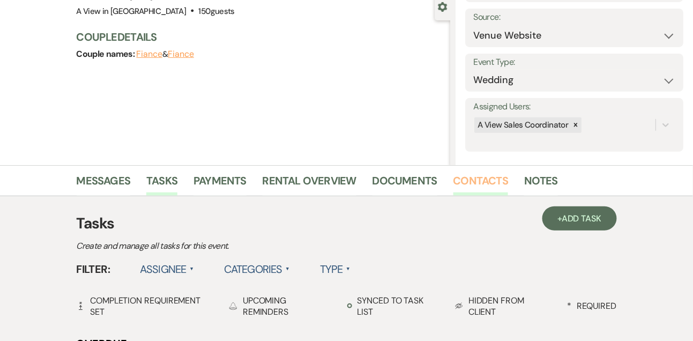
click at [462, 182] on link "Contacts" at bounding box center [481, 184] width 55 height 24
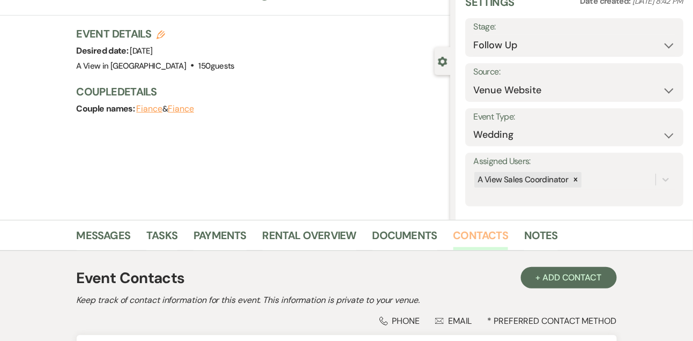
scroll to position [182, 0]
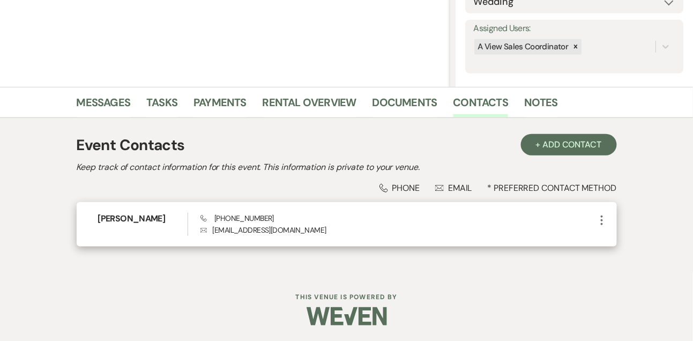
click at [238, 222] on span "Phone (308) 218-9777" at bounding box center [237, 218] width 73 height 10
copy span "(308) 218-9777"
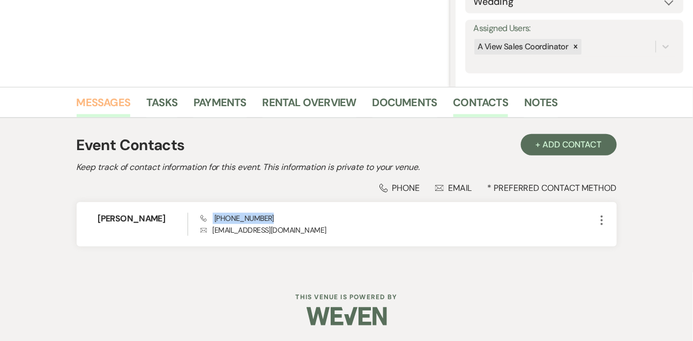
click at [112, 98] on link "Messages" at bounding box center [104, 106] width 54 height 24
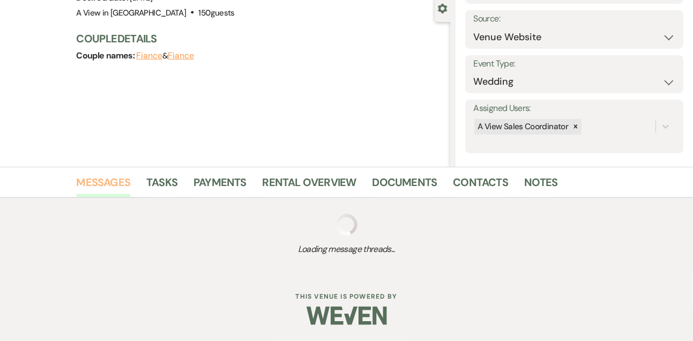
scroll to position [182, 0]
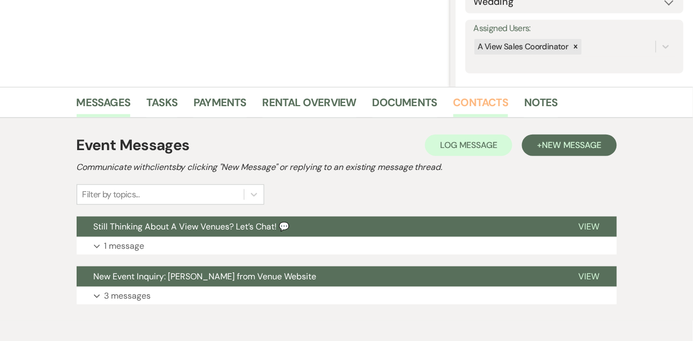
click at [485, 107] on link "Contacts" at bounding box center [481, 106] width 55 height 24
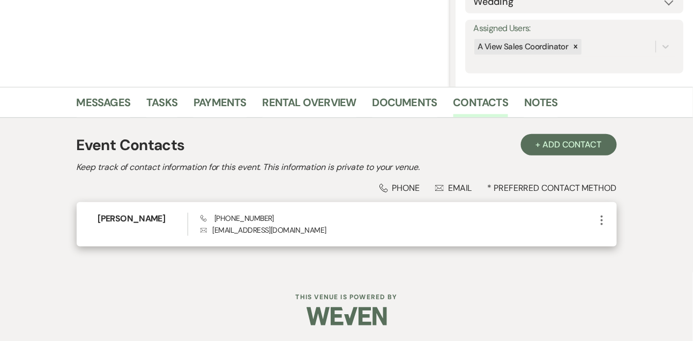
click at [136, 214] on h6 "Mark Zepeda" at bounding box center [143, 219] width 90 height 12
copy h6 "Mark Zepeda"
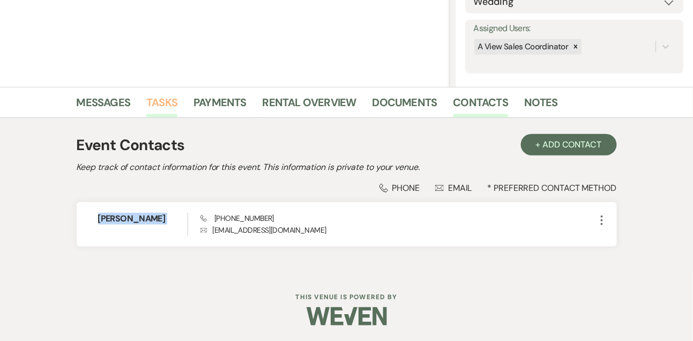
click at [168, 104] on link "Tasks" at bounding box center [161, 106] width 31 height 24
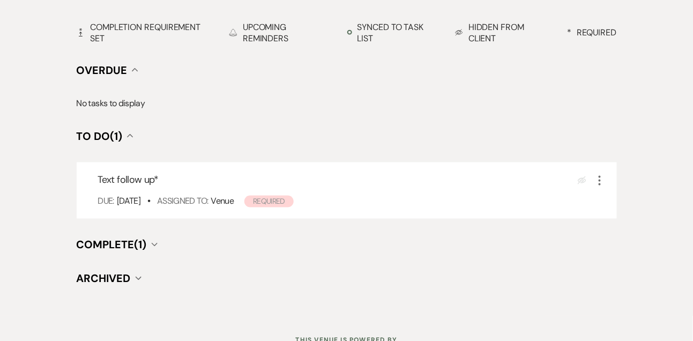
scroll to position [382, 0]
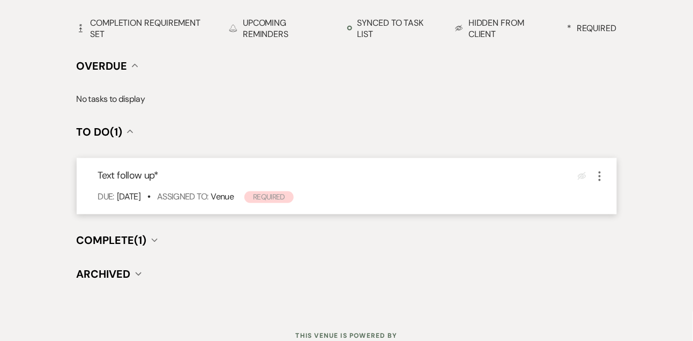
click at [600, 176] on use "button" at bounding box center [600, 177] width 2 height 10
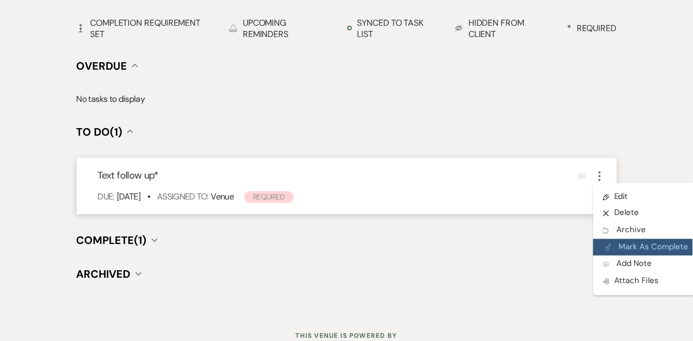
click at [614, 248] on button "Plan Portal Link Mark As Complete" at bounding box center [646, 247] width 105 height 17
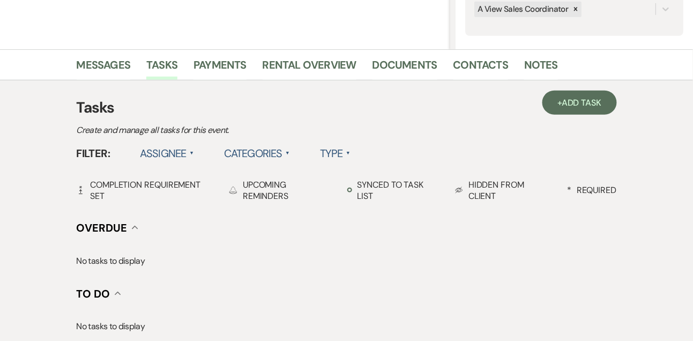
scroll to position [192, 0]
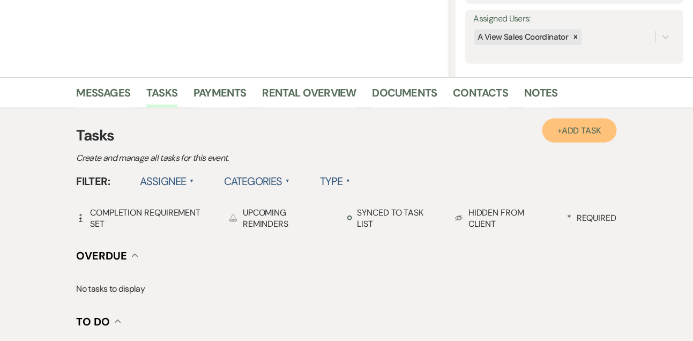
click at [588, 137] on link "+ Add Task" at bounding box center [580, 130] width 74 height 24
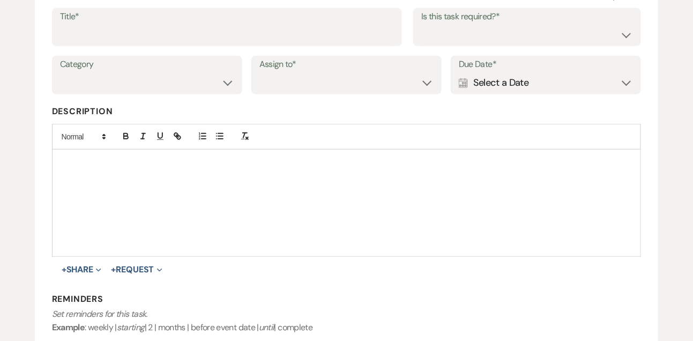
scroll to position [153, 0]
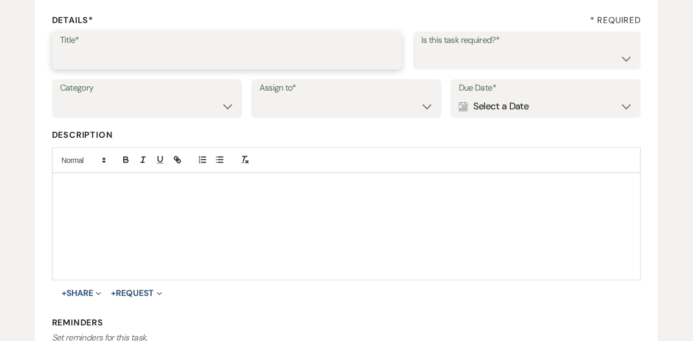
click at [243, 58] on input "Title*" at bounding box center [227, 58] width 335 height 21
type input "Final email"
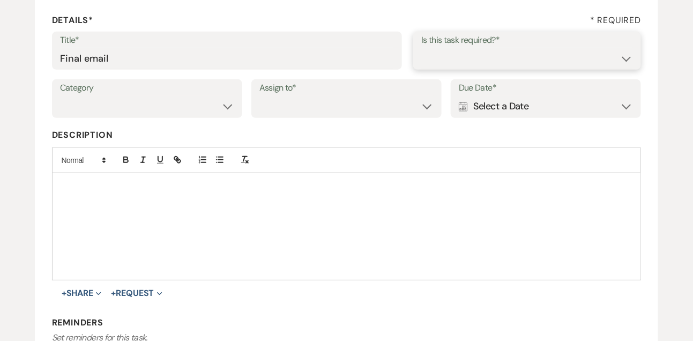
click at [423, 60] on select "Yes No" at bounding box center [527, 58] width 212 height 21
select select "true"
click at [421, 48] on select "Yes No" at bounding box center [527, 58] width 212 height 21
click at [165, 112] on select "Venue Vendors Guests Details Finalize & Share" at bounding box center [147, 106] width 174 height 21
select select "31"
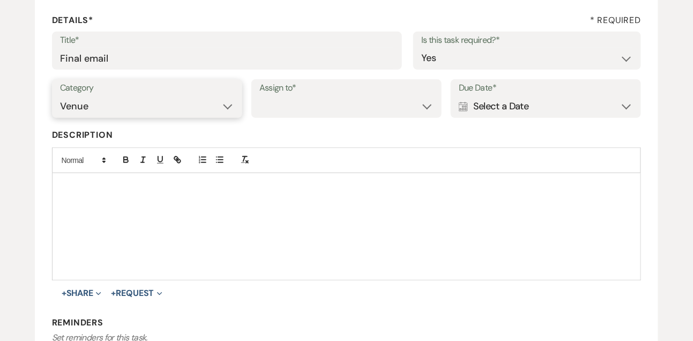
click at [60, 96] on select "Venue Vendors Guests Details Finalize & Share" at bounding box center [147, 106] width 174 height 21
click at [261, 107] on select "Venue Client" at bounding box center [346, 106] width 174 height 21
select select "venueHost"
click at [259, 96] on select "Venue Client" at bounding box center [346, 106] width 174 height 21
click at [514, 106] on div "Calendar Select a Date Expand" at bounding box center [546, 106] width 174 height 21
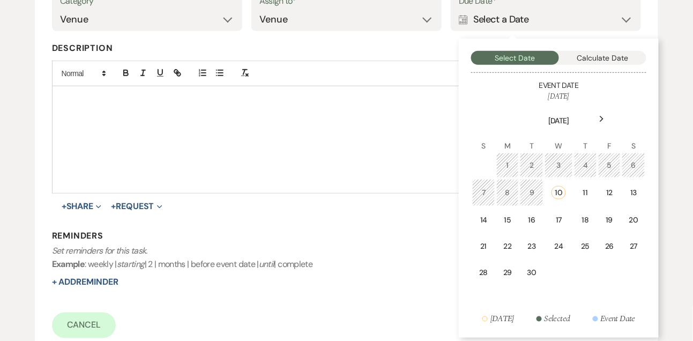
scroll to position [260, 0]
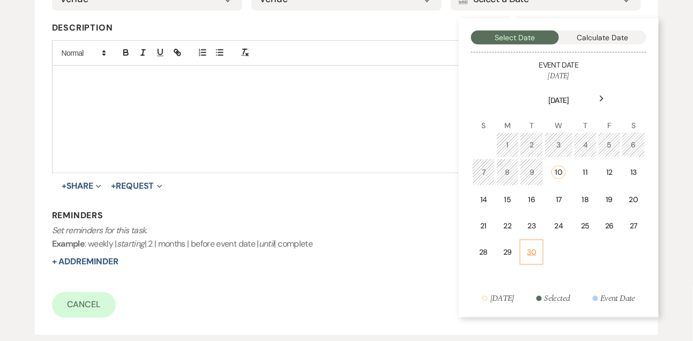
click at [535, 240] on td "30" at bounding box center [532, 252] width 24 height 25
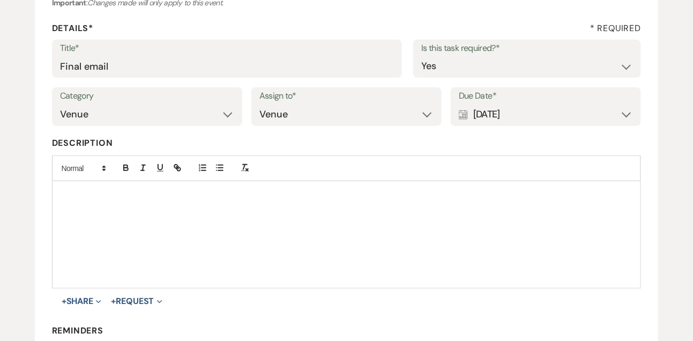
scroll to position [248, 0]
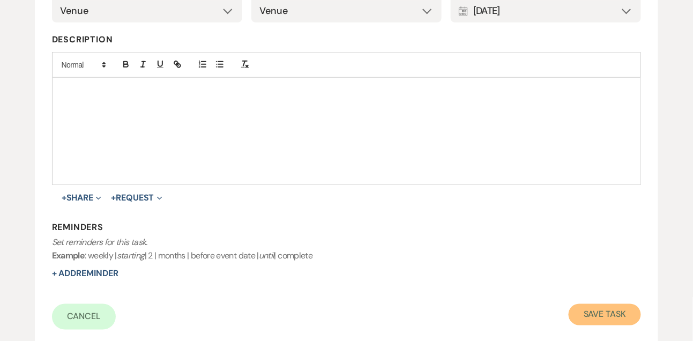
click at [598, 315] on button "Save Task" at bounding box center [605, 314] width 72 height 21
select select "9"
select select "5"
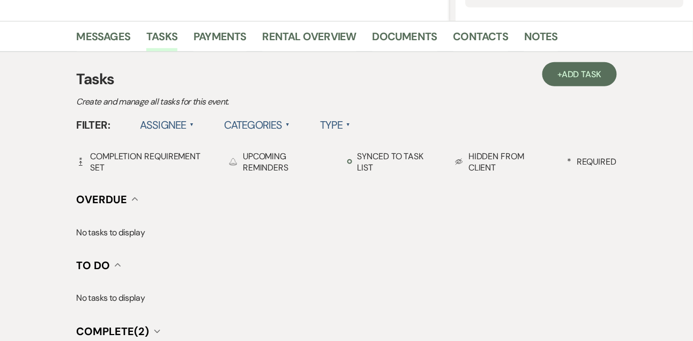
scroll to position [192, 0]
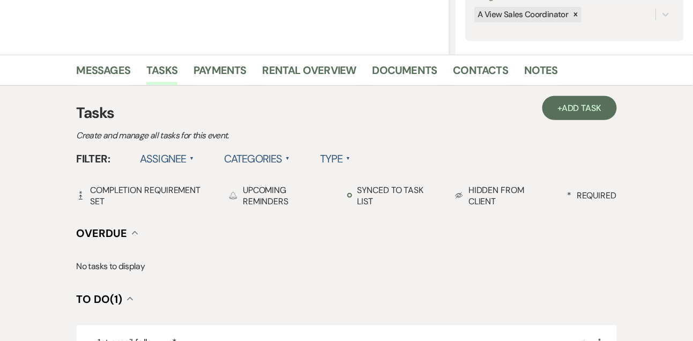
scroll to position [232, 0]
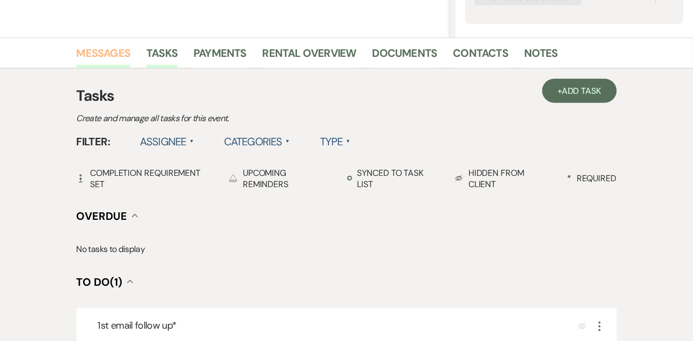
click at [106, 56] on link "Messages" at bounding box center [104, 57] width 54 height 24
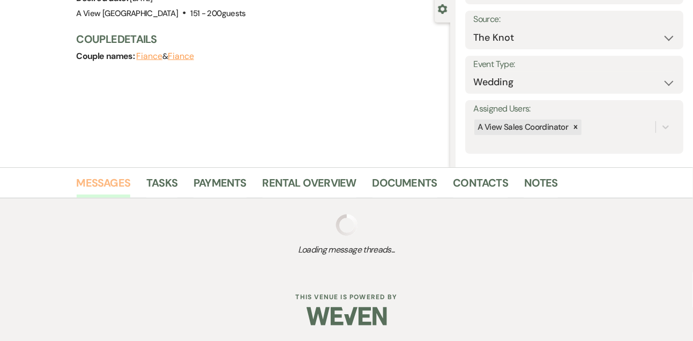
scroll to position [181, 0]
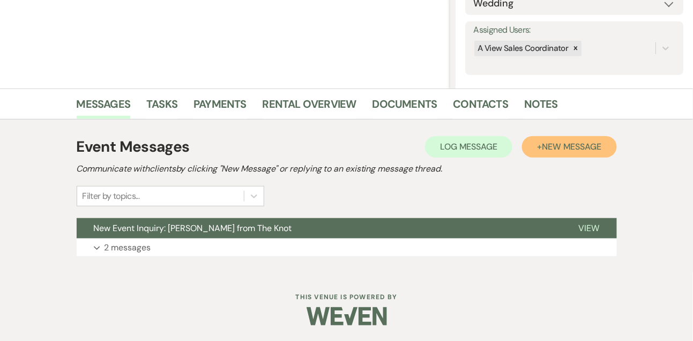
click at [540, 149] on button "+ New Message" at bounding box center [569, 146] width 94 height 21
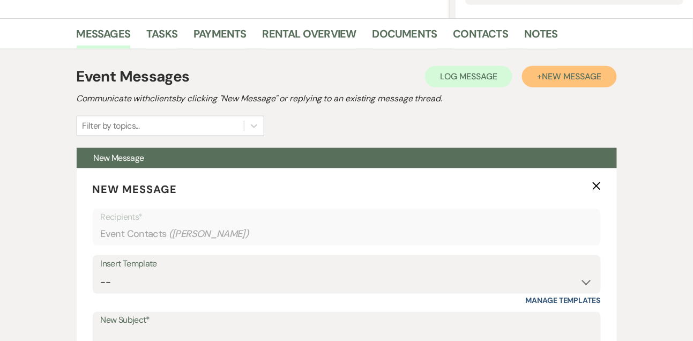
scroll to position [477, 0]
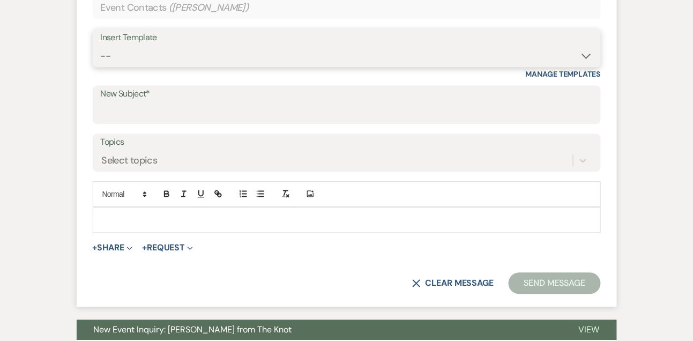
click at [128, 61] on select "-- Tour Confirmation Contract (Pre-Booked Leads) Out of office Inquiry Email Al…" at bounding box center [347, 56] width 492 height 21
select select "5551"
click at [101, 46] on select "-- Tour Confirmation Contract (Pre-Booked Leads) Out of office Inquiry Email Al…" at bounding box center [347, 56] width 492 height 21
type input "Still Thinking About A View Venues? Let’s Chat! 💬"
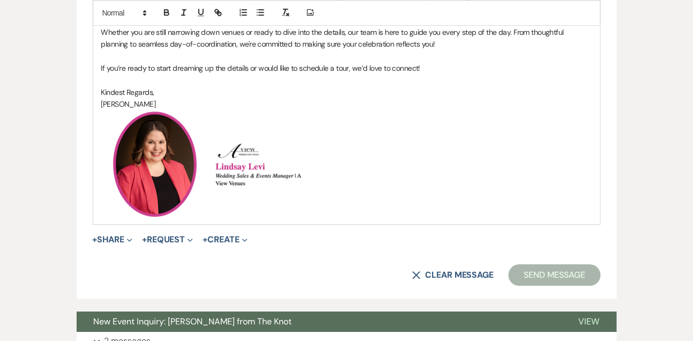
scroll to position [728, 0]
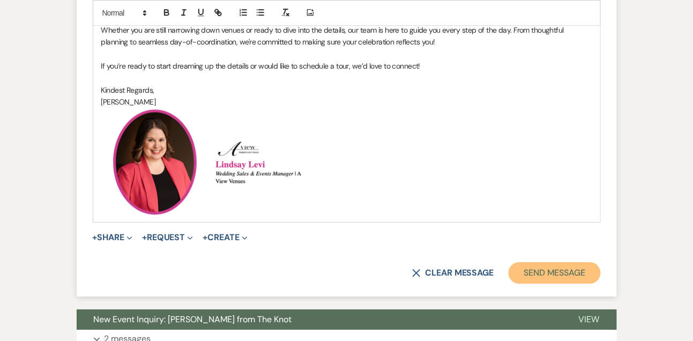
click at [575, 272] on button "Send Message" at bounding box center [555, 272] width 92 height 21
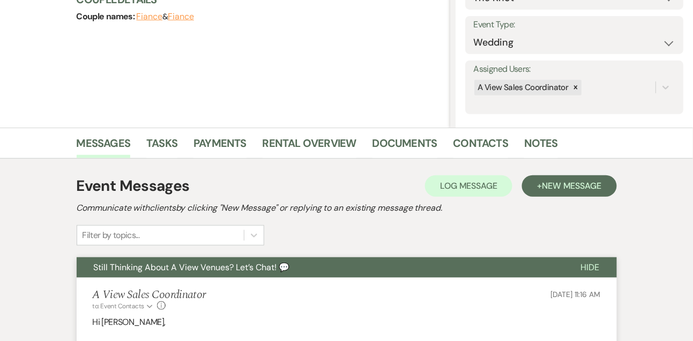
scroll to position [35, 0]
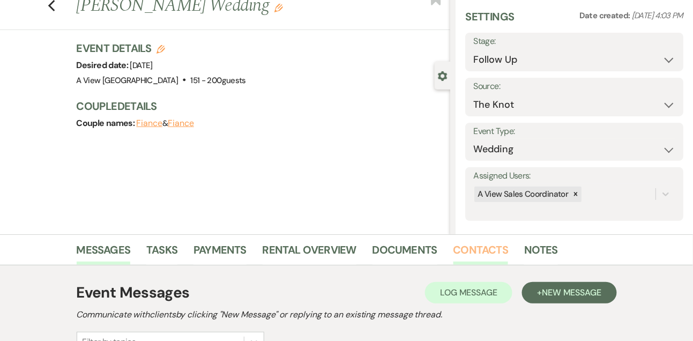
click at [454, 249] on link "Contacts" at bounding box center [481, 253] width 55 height 24
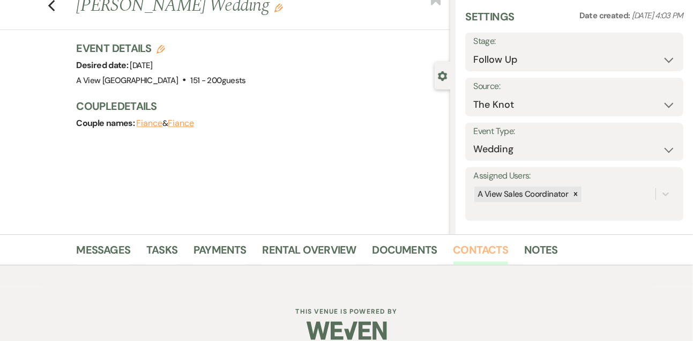
scroll to position [49, 0]
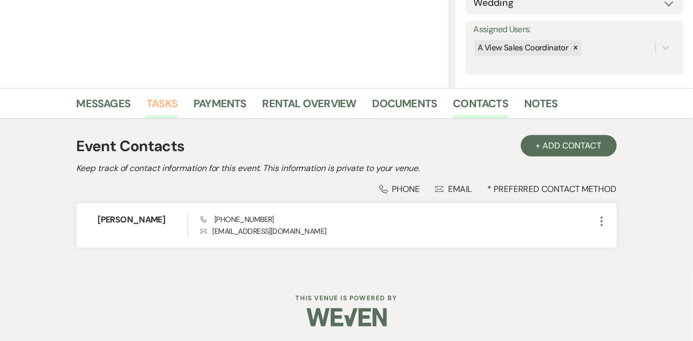
click at [173, 105] on link "Tasks" at bounding box center [161, 107] width 31 height 24
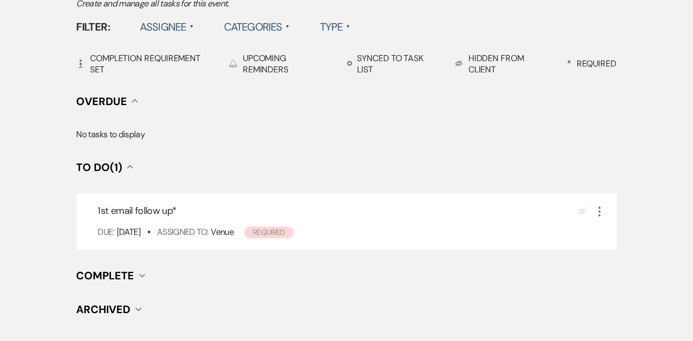
scroll to position [401, 0]
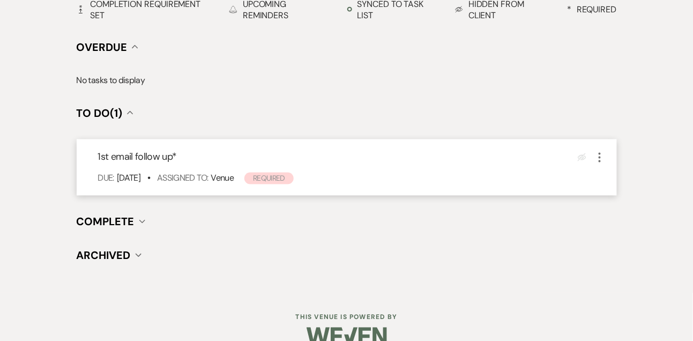
click at [600, 159] on icon "More" at bounding box center [600, 157] width 13 height 13
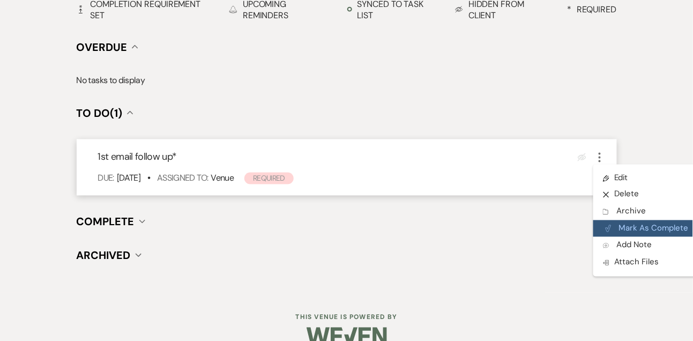
click at [613, 227] on button "Plan Portal Link Mark As Complete" at bounding box center [646, 228] width 105 height 17
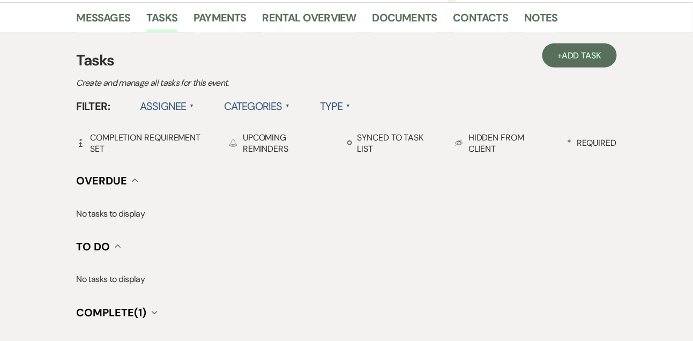
scroll to position [246, 0]
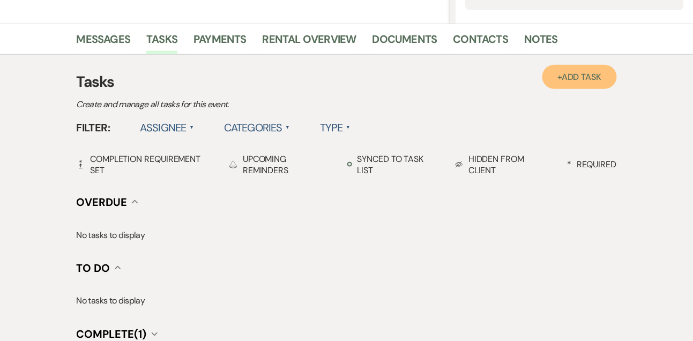
click at [598, 73] on span "Add Task" at bounding box center [582, 76] width 40 height 11
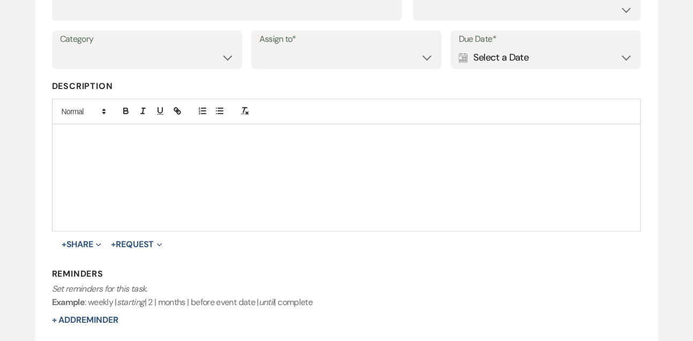
scroll to position [146, 0]
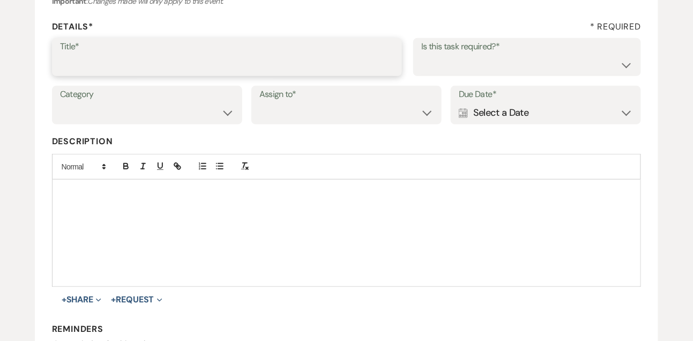
click at [338, 68] on input "Title*" at bounding box center [227, 64] width 335 height 21
type input "Text follow up"
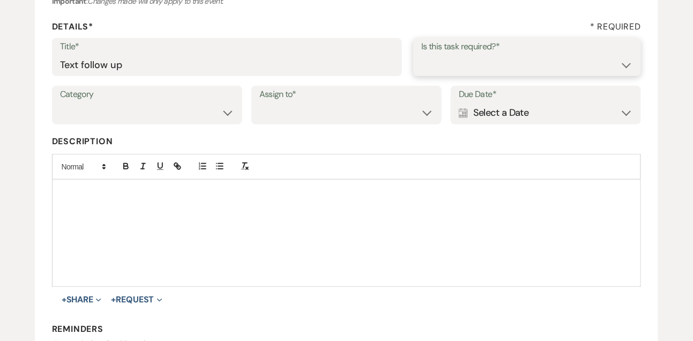
click at [459, 73] on select "Yes No" at bounding box center [527, 64] width 212 height 21
select select "true"
click at [421, 54] on select "Yes No" at bounding box center [527, 64] width 212 height 21
click at [192, 108] on select "Venue Vendors Guests Details Finalize & Share" at bounding box center [147, 112] width 174 height 21
select select "31"
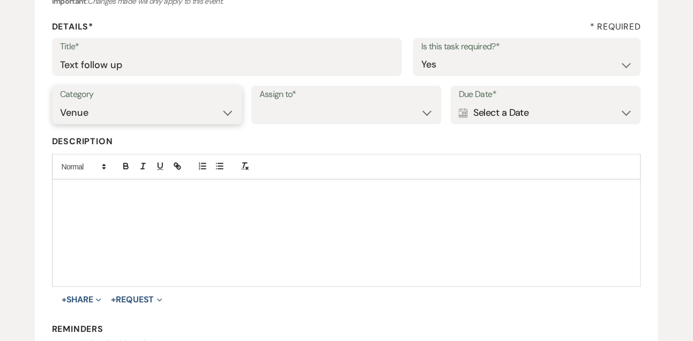
click at [60, 102] on select "Venue Vendors Guests Details Finalize & Share" at bounding box center [147, 112] width 174 height 21
click at [272, 124] on div "Category Venue Vendors Guests Details Finalize & Share Assign to* Venue Client …" at bounding box center [347, 110] width 590 height 48
click at [272, 114] on select "Venue Client" at bounding box center [346, 112] width 174 height 21
select select "venueHost"
click at [259, 102] on select "Venue Client" at bounding box center [346, 112] width 174 height 21
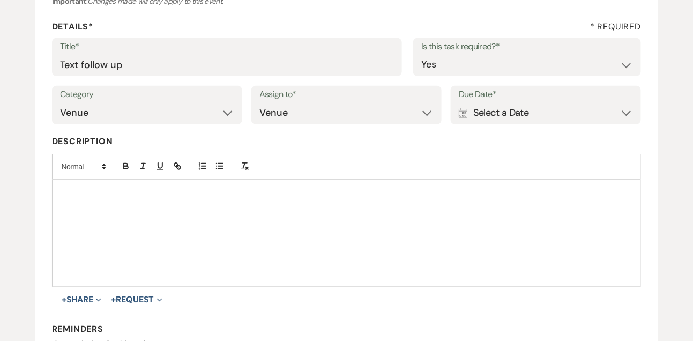
click at [498, 109] on div "Calendar Select a Date Expand" at bounding box center [546, 112] width 174 height 21
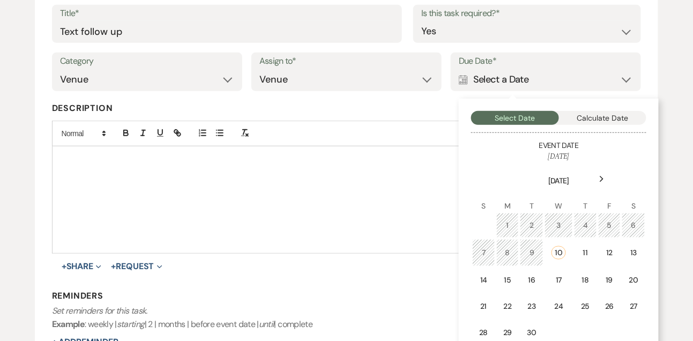
scroll to position [217, 0]
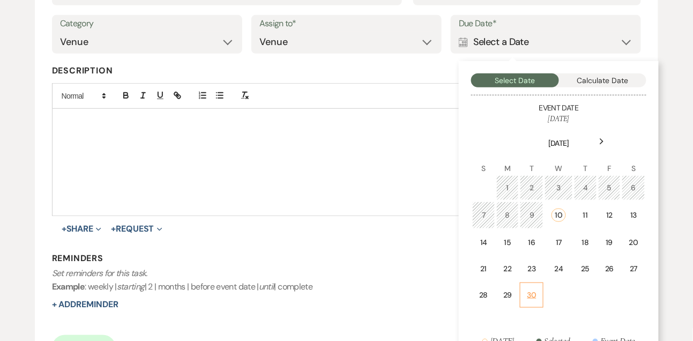
click at [533, 286] on td "30" at bounding box center [532, 295] width 24 height 25
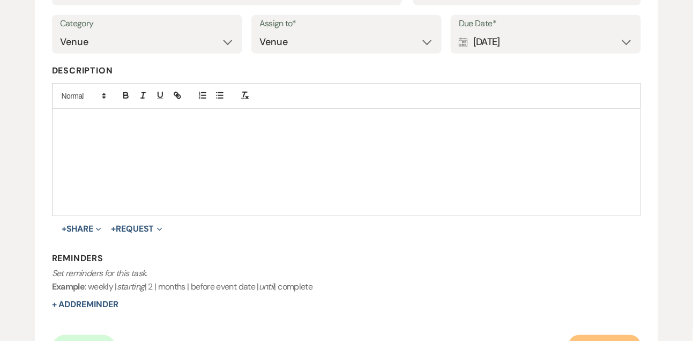
click at [585, 339] on button "Save Task" at bounding box center [605, 345] width 72 height 21
select select "9"
select select "2"
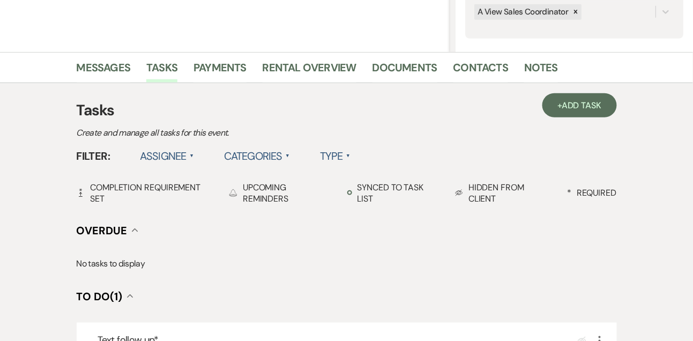
scroll to position [246, 0]
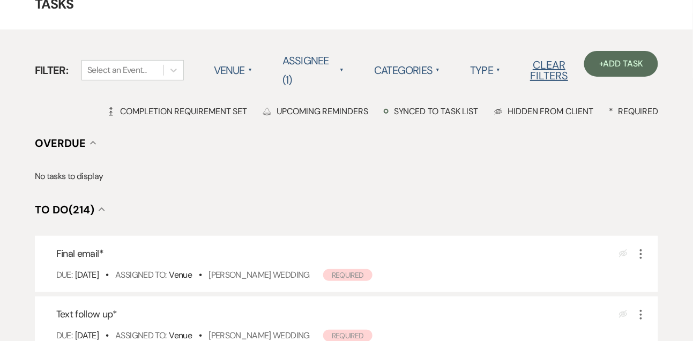
scroll to position [79, 0]
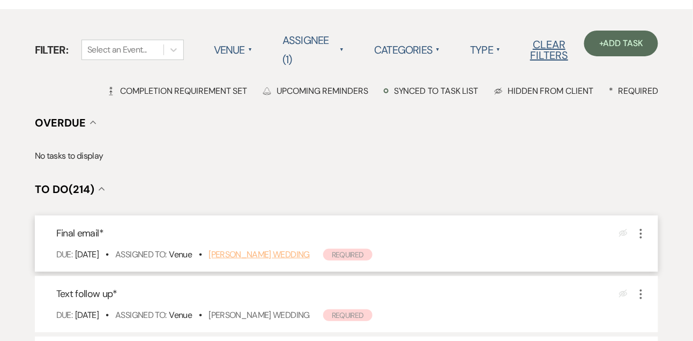
click at [274, 254] on link "Cassidy Lang's Wedding" at bounding box center [259, 254] width 101 height 11
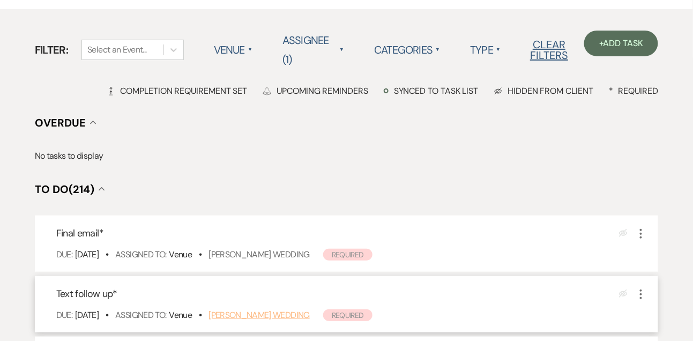
click at [273, 311] on link "Morgan Davis's Wedding" at bounding box center [259, 314] width 101 height 11
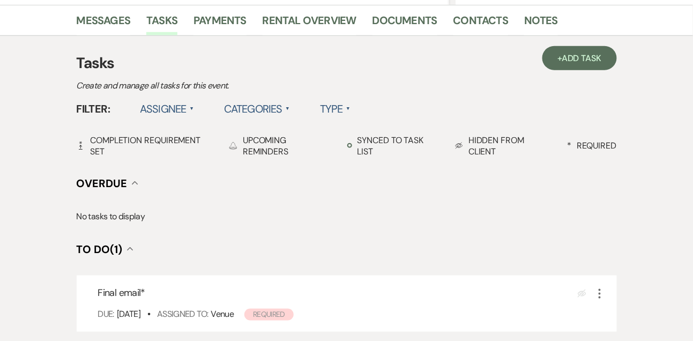
scroll to position [271, 0]
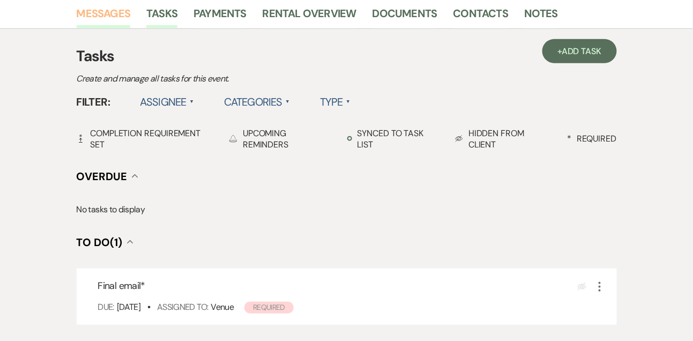
click at [115, 18] on link "Messages" at bounding box center [104, 17] width 54 height 24
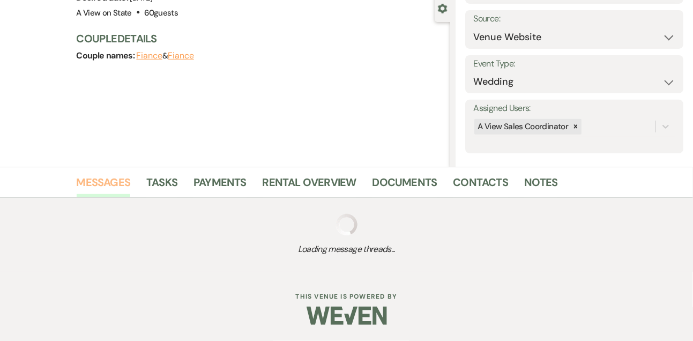
scroll to position [231, 0]
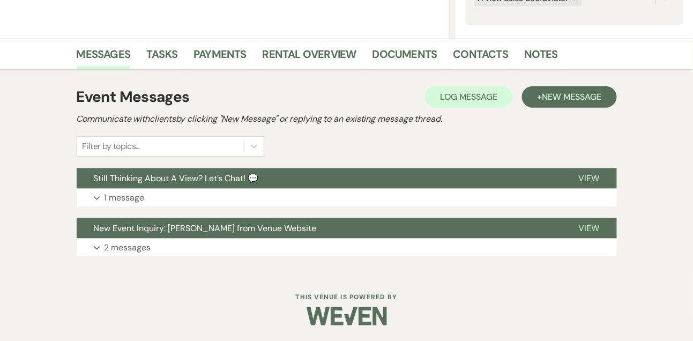
click at [543, 108] on div "Event Messages Log Log Message + New Message Communicate with clients by clicki…" at bounding box center [347, 121] width 540 height 71
click at [543, 103] on button "+ New Message" at bounding box center [569, 96] width 94 height 21
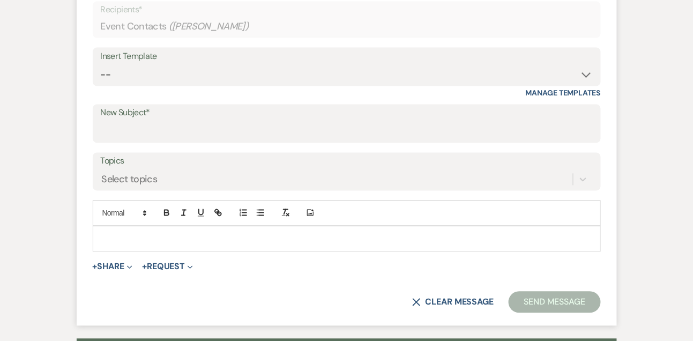
scroll to position [495, 0]
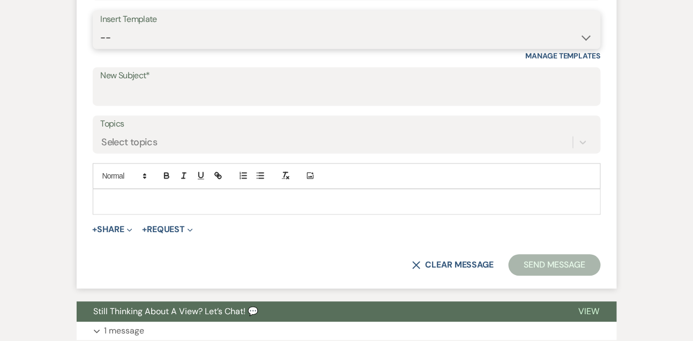
click at [111, 45] on select "-- Tour Confirmation Contract (Pre-Booked Leads) Out of office Inquiry Email Al…" at bounding box center [347, 37] width 492 height 21
click at [124, 40] on select "-- Tour Confirmation Contract (Pre-Booked Leads) Out of office Inquiry Email Al…" at bounding box center [347, 37] width 492 height 21
select select "5667"
click at [101, 27] on select "-- Tour Confirmation Contract (Pre-Booked Leads) Out of office Inquiry Email Al…" at bounding box center [347, 37] width 492 height 21
type input "Let’s Revisit Your Wedding Vision at A View Venues 💍"
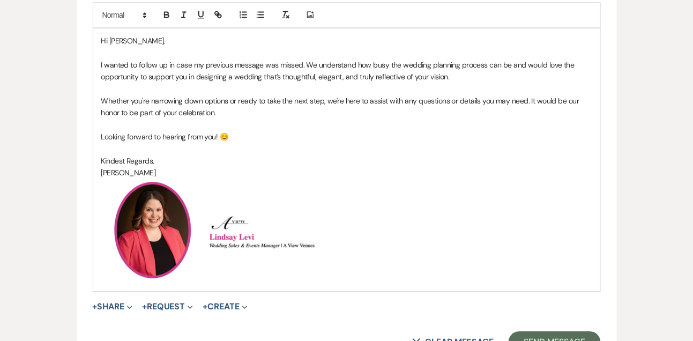
scroll to position [684, 0]
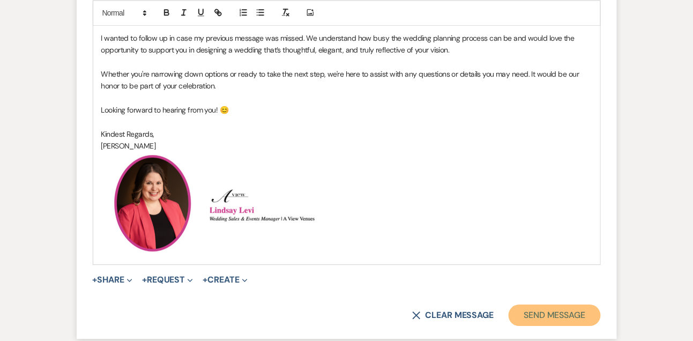
click at [537, 308] on button "Send Message" at bounding box center [555, 315] width 92 height 21
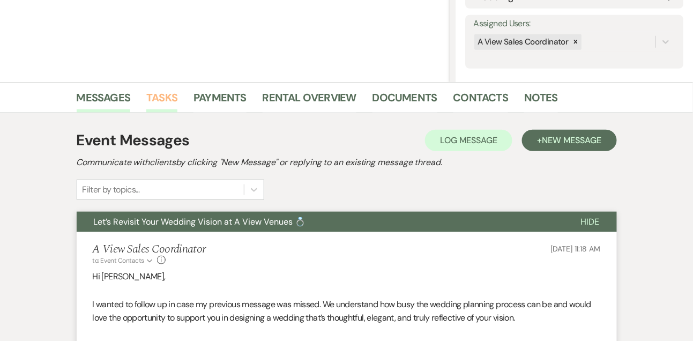
click at [167, 93] on link "Tasks" at bounding box center [161, 101] width 31 height 24
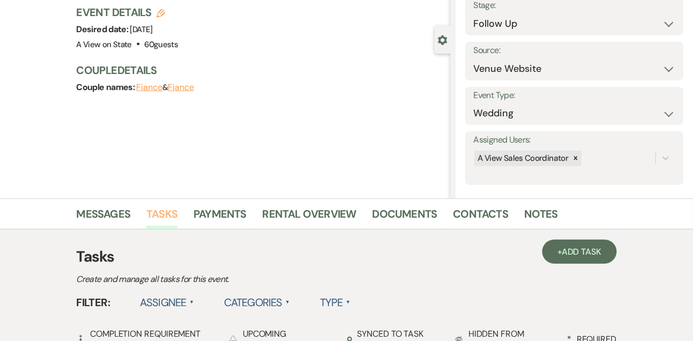
scroll to position [421, 0]
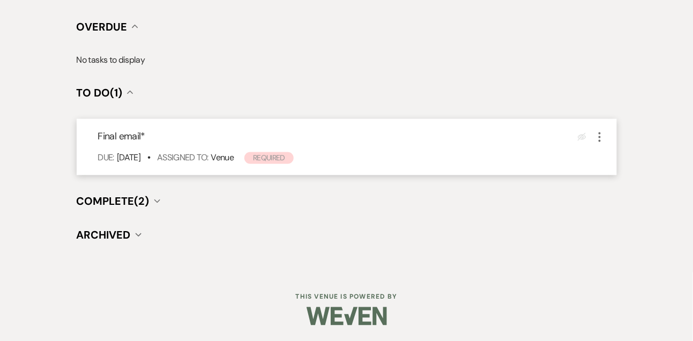
click at [602, 135] on icon "More" at bounding box center [600, 137] width 13 height 13
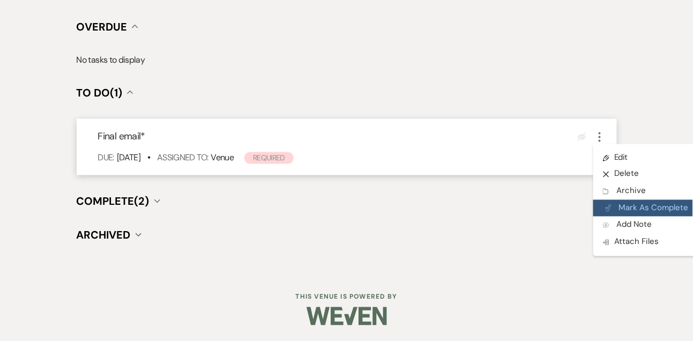
click at [616, 203] on button "Plan Portal Link Mark As Complete" at bounding box center [646, 208] width 105 height 17
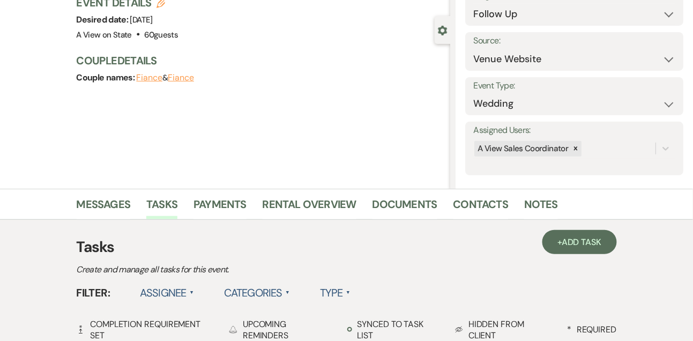
scroll to position [34, 0]
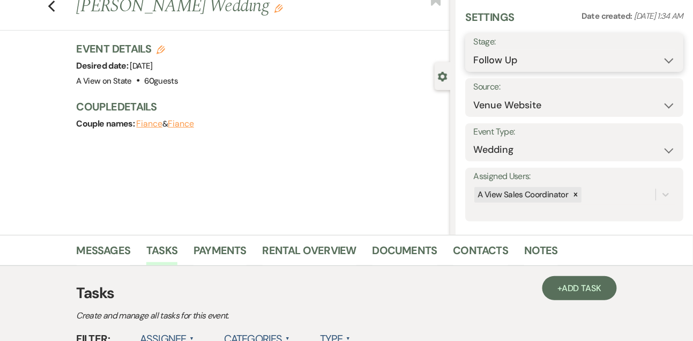
click at [498, 68] on select "Inquiry Follow Up Tour Requested Tour Confirmed Toured Proposal Sent Booked Lost" at bounding box center [574, 60] width 202 height 21
select select "8"
click at [473, 50] on select "Inquiry Follow Up Tour Requested Tour Confirmed Toured Proposal Sent Booked Lost" at bounding box center [574, 60] width 202 height 21
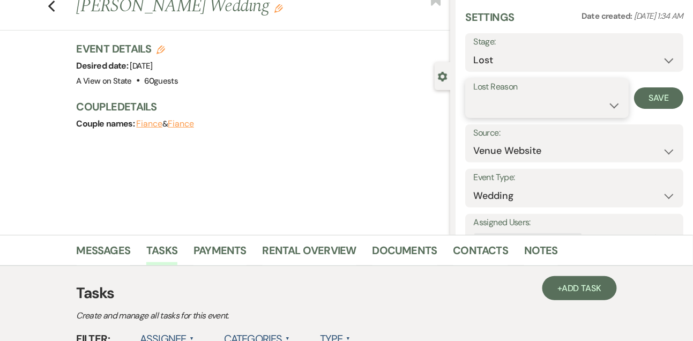
click at [493, 110] on select "Booked Elsewhere Budget Date Unavailable No Response Not a Good Match Capacity …" at bounding box center [546, 105] width 147 height 21
select select "5"
click at [473, 95] on select "Booked Elsewhere Budget Date Unavailable No Response Not a Good Match Capacity …" at bounding box center [546, 105] width 147 height 21
click at [642, 101] on button "Save" at bounding box center [658, 97] width 49 height 21
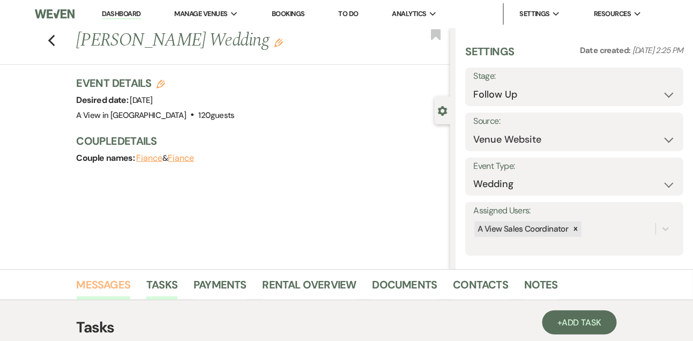
click at [107, 286] on link "Messages" at bounding box center [104, 288] width 54 height 24
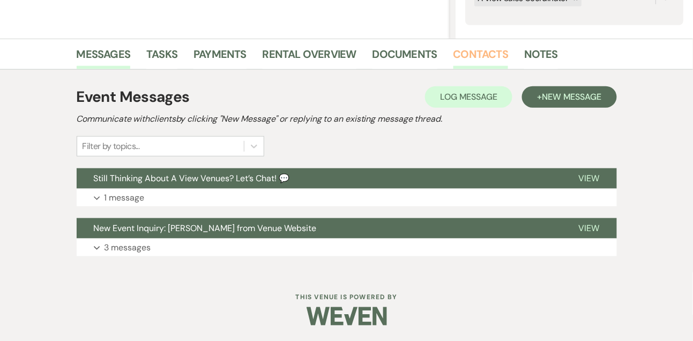
click at [465, 47] on link "Contacts" at bounding box center [481, 58] width 55 height 24
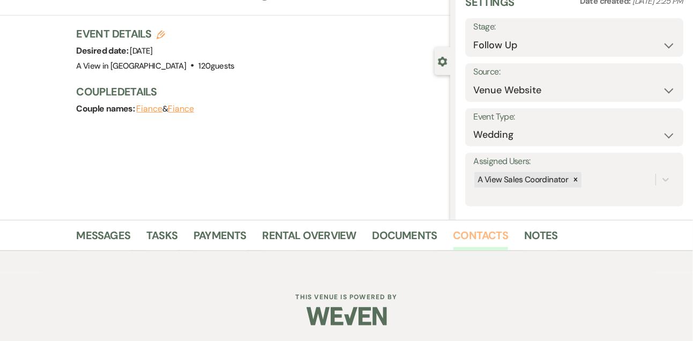
scroll to position [182, 0]
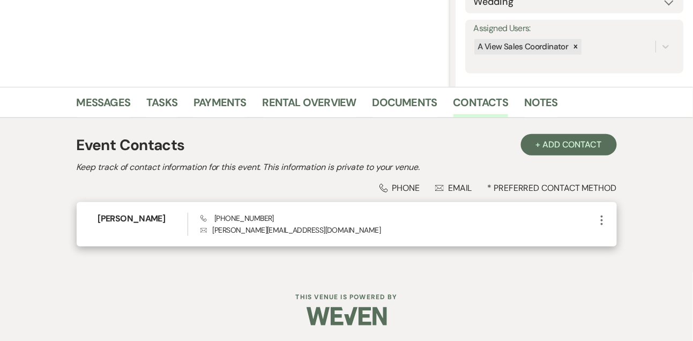
click at [232, 217] on span "Phone (402) 657-1478" at bounding box center [237, 218] width 73 height 10
copy span "(402) 657-1478"
click at [140, 219] on h6 "Morgan Davis" at bounding box center [143, 219] width 90 height 12
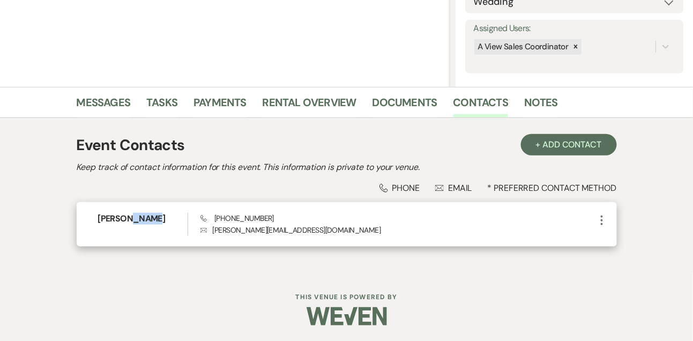
click at [140, 219] on h6 "Morgan Davis" at bounding box center [143, 219] width 90 height 12
copy h6 "Morgan Davis"
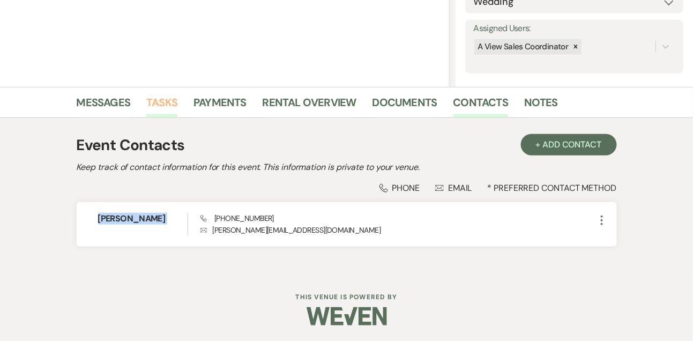
click at [160, 101] on link "Tasks" at bounding box center [161, 106] width 31 height 24
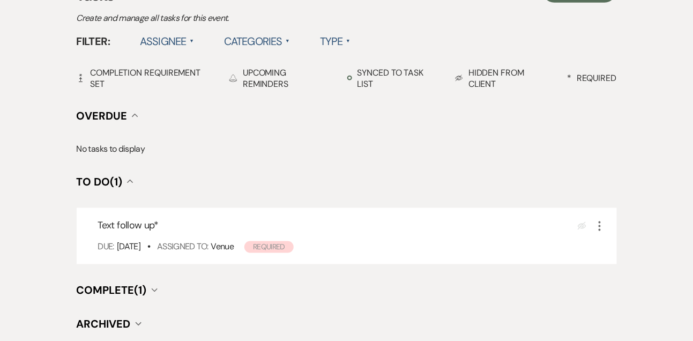
scroll to position [340, 0]
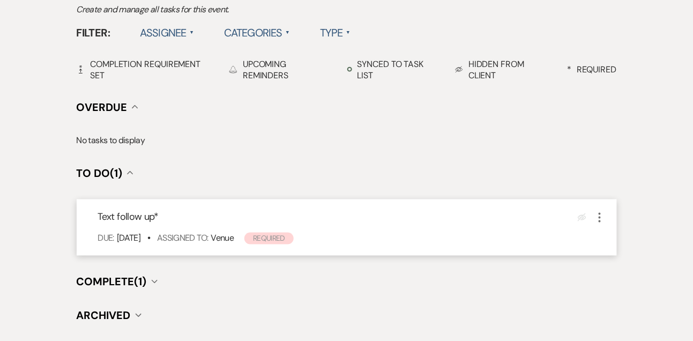
click at [599, 217] on use "button" at bounding box center [600, 218] width 2 height 10
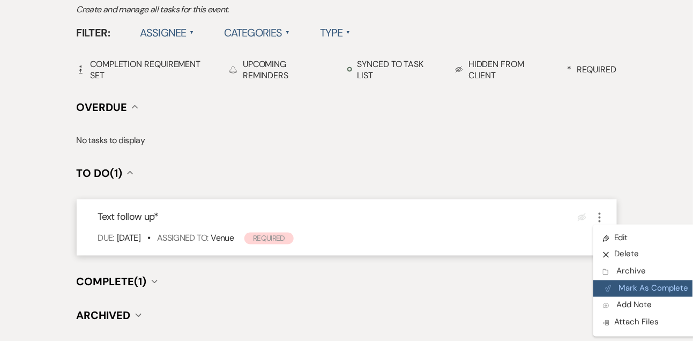
click at [617, 287] on button "Plan Portal Link Mark As Complete" at bounding box center [646, 288] width 105 height 17
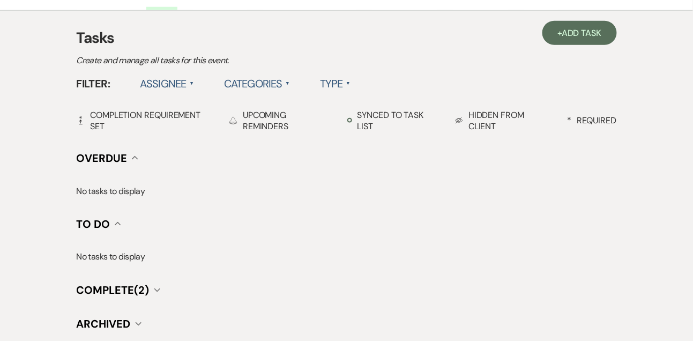
scroll to position [228, 0]
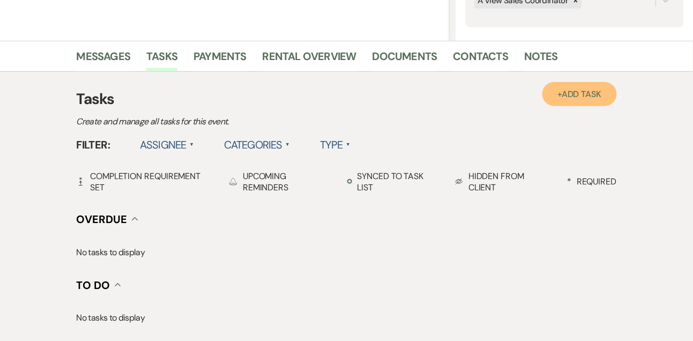
click at [594, 100] on link "+ Add Task" at bounding box center [580, 94] width 74 height 24
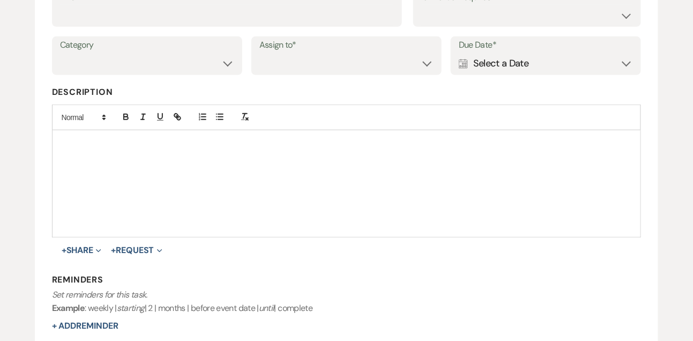
scroll to position [144, 0]
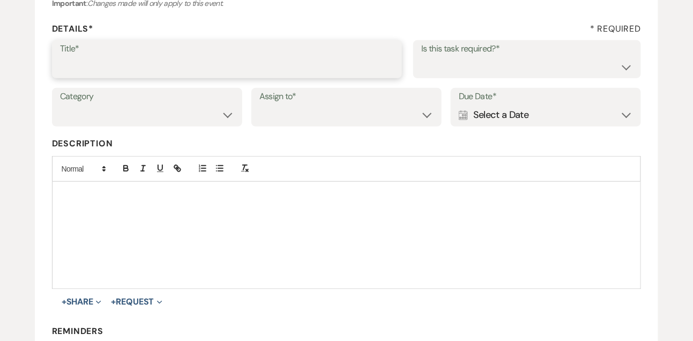
click at [342, 68] on input "Title*" at bounding box center [227, 66] width 335 height 21
type input "Final email"
click at [451, 74] on select "Yes No" at bounding box center [527, 66] width 212 height 21
select select "true"
click at [421, 56] on select "Yes No" at bounding box center [527, 66] width 212 height 21
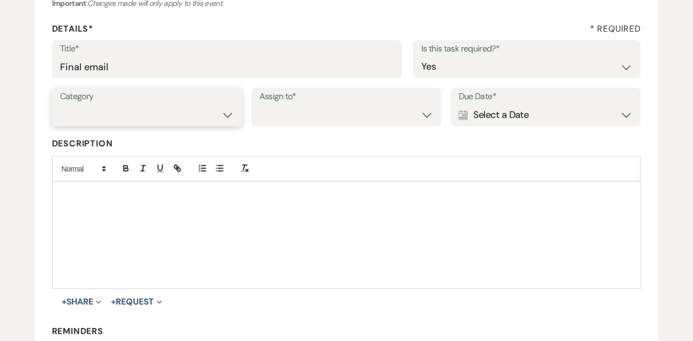
click at [170, 119] on select "Venue Vendors Guests Details Finalize & Share" at bounding box center [147, 115] width 174 height 21
select select "31"
click at [60, 105] on select "Venue Vendors Guests Details Finalize & Share" at bounding box center [147, 115] width 174 height 21
click at [259, 124] on div "Assign to* Venue Client" at bounding box center [346, 107] width 190 height 39
click at [270, 121] on select "Venue Client" at bounding box center [346, 115] width 174 height 21
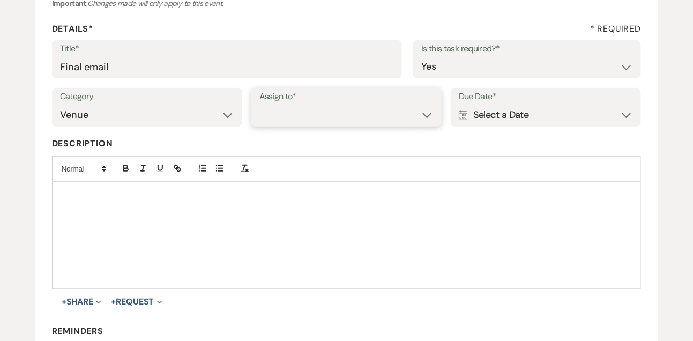
select select "venueHost"
click at [259, 105] on select "Venue Client" at bounding box center [346, 115] width 174 height 21
click at [474, 117] on div "Calendar Select a Date Expand" at bounding box center [546, 115] width 174 height 21
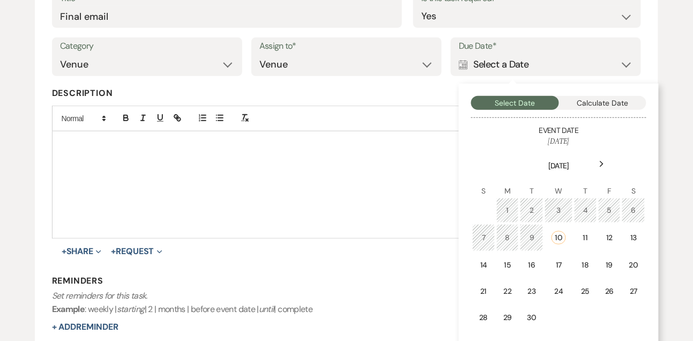
scroll to position [220, 0]
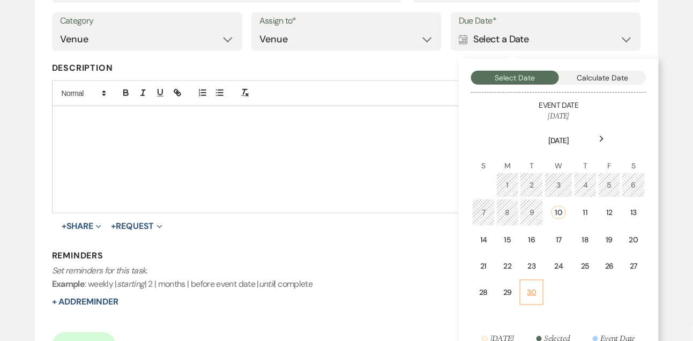
click at [532, 283] on td "30" at bounding box center [532, 292] width 24 height 25
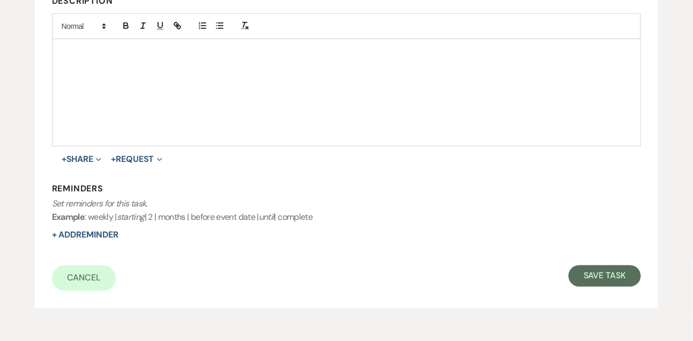
scroll to position [287, 0]
click at [604, 283] on button "Save Task" at bounding box center [605, 275] width 72 height 21
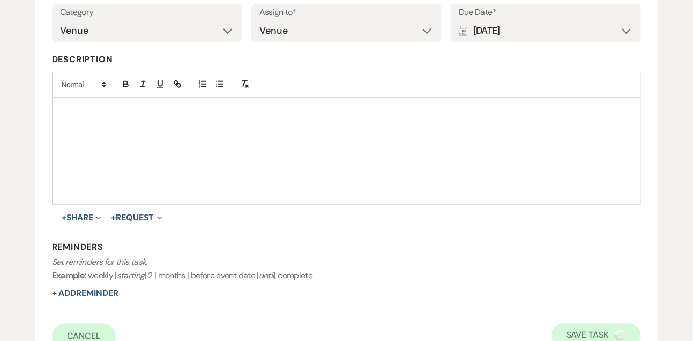
select select "9"
select select "5"
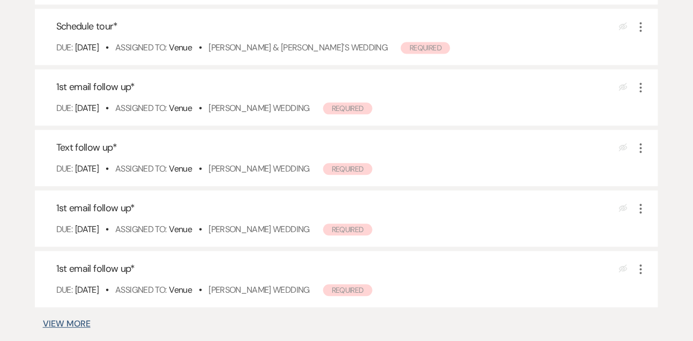
scroll to position [708, 0]
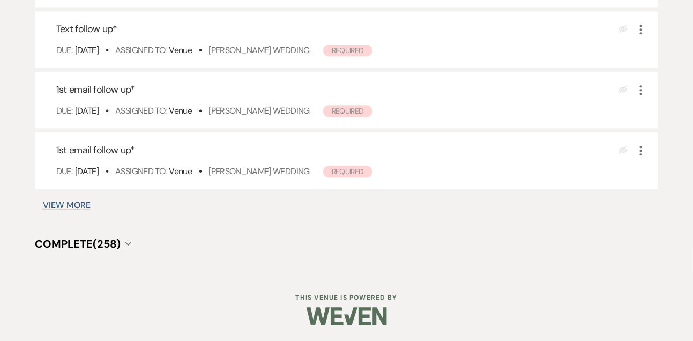
click at [86, 202] on button "View More" at bounding box center [67, 205] width 48 height 9
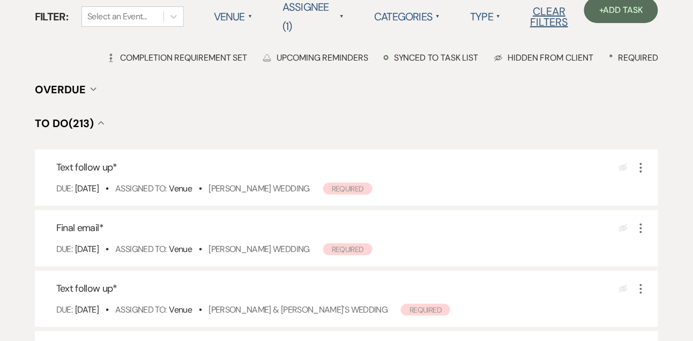
scroll to position [103, 0]
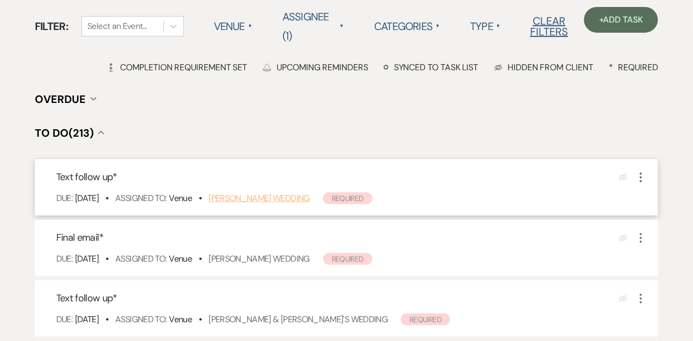
click at [295, 197] on link "[PERSON_NAME] Wedding" at bounding box center [259, 197] width 101 height 11
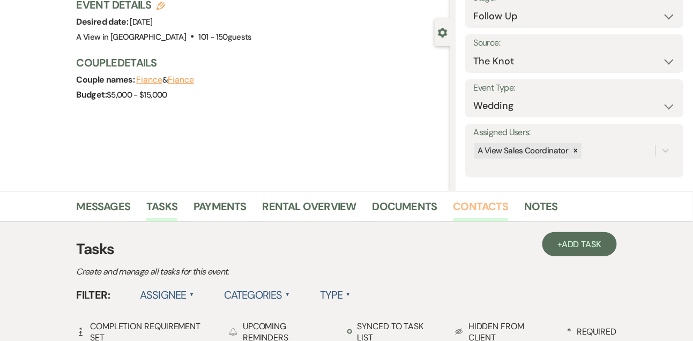
click at [477, 201] on link "Contacts" at bounding box center [481, 210] width 55 height 24
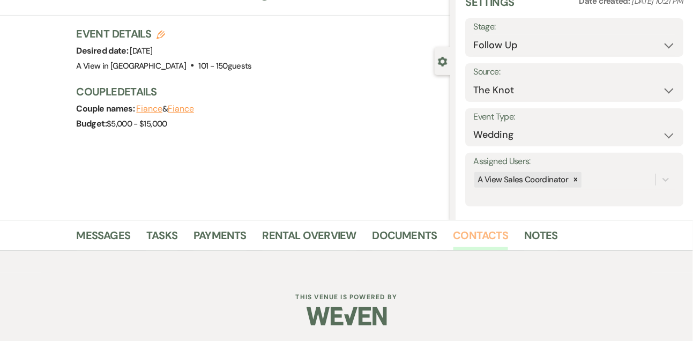
scroll to position [182, 0]
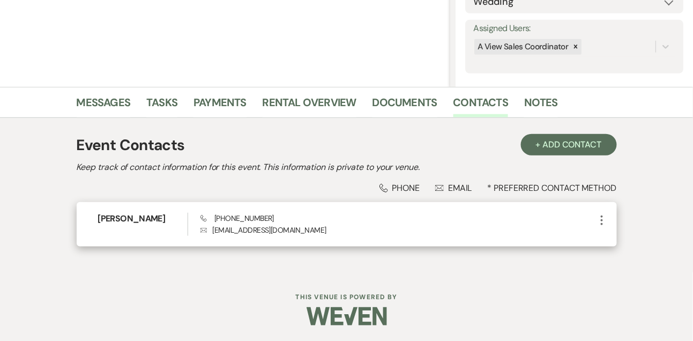
click at [239, 213] on span "Phone [PHONE_NUMBER]" at bounding box center [237, 218] width 73 height 10
copy span "[PHONE_NUMBER]"
click at [127, 214] on h6 "[PERSON_NAME]" at bounding box center [143, 219] width 90 height 12
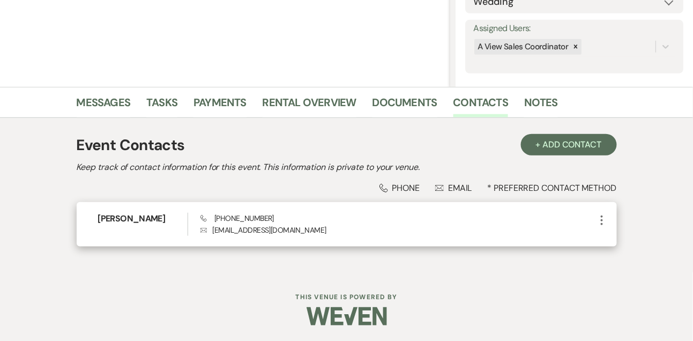
click at [127, 214] on h6 "[PERSON_NAME]" at bounding box center [143, 219] width 90 height 12
copy h6 "[PERSON_NAME]"
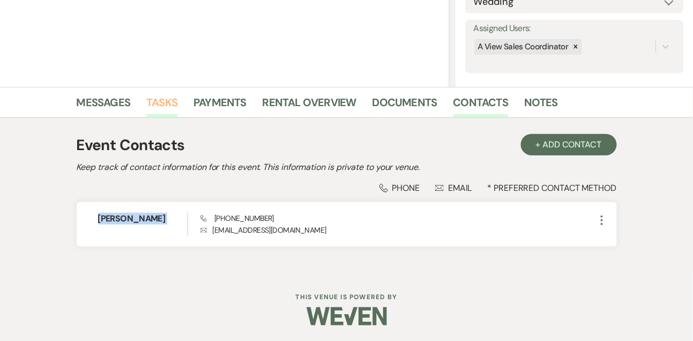
click at [172, 100] on link "Tasks" at bounding box center [161, 106] width 31 height 24
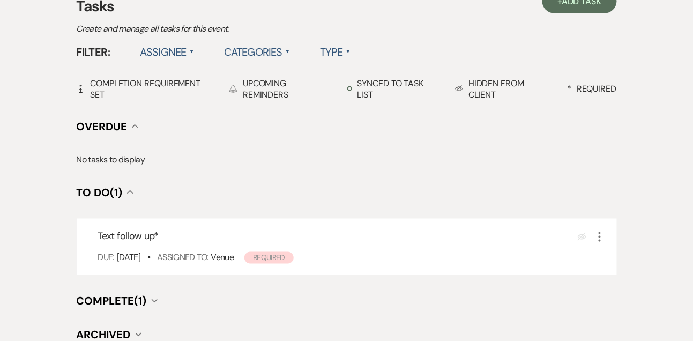
scroll to position [332, 0]
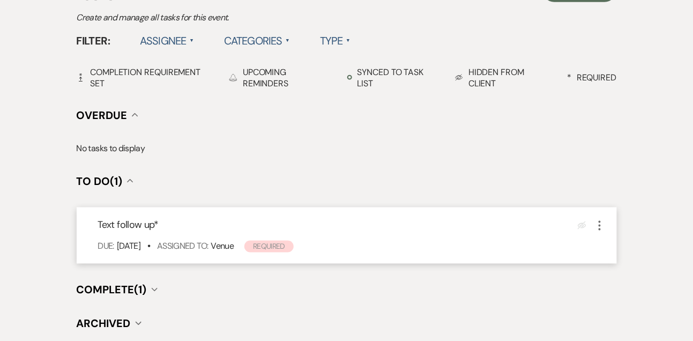
click at [602, 221] on icon "More" at bounding box center [600, 225] width 13 height 13
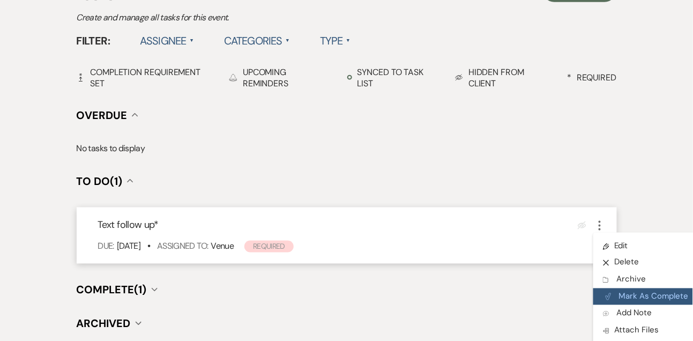
click at [621, 292] on button "Plan Portal Link Mark As Complete" at bounding box center [646, 296] width 105 height 17
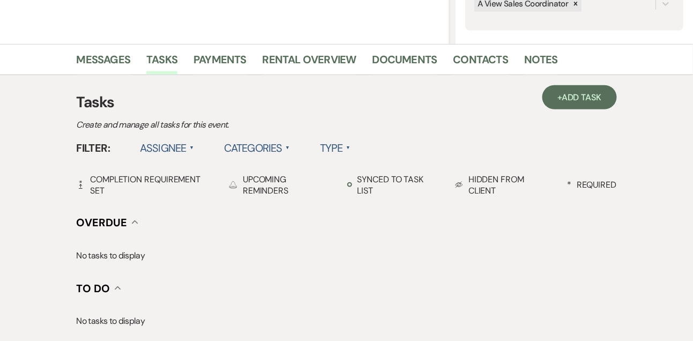
scroll to position [222, 0]
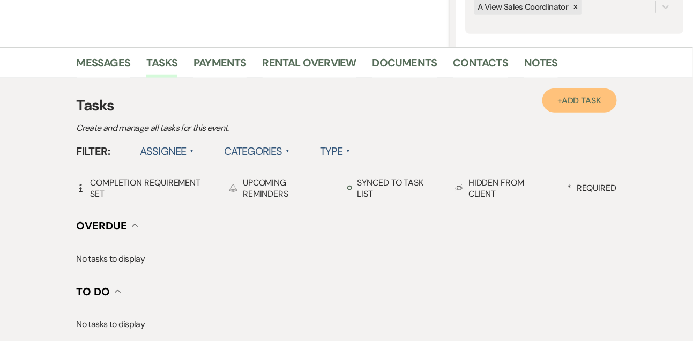
click at [598, 105] on span "Add Task" at bounding box center [582, 100] width 40 height 11
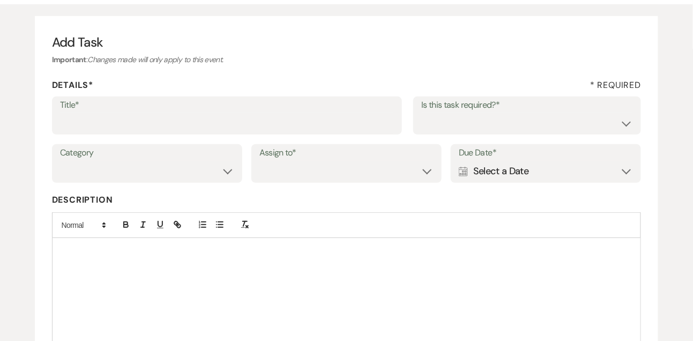
scroll to position [70, 0]
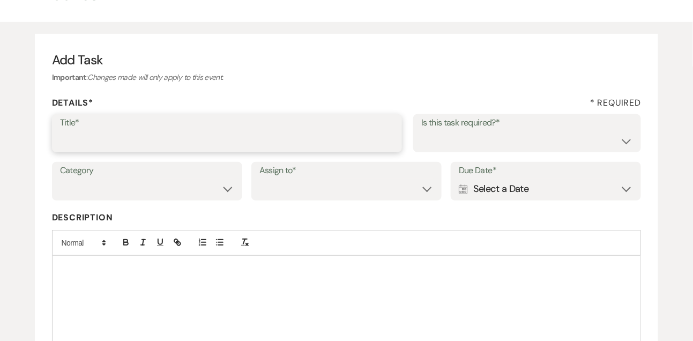
click at [331, 136] on input "Title*" at bounding box center [227, 140] width 335 height 21
type input "Final email"
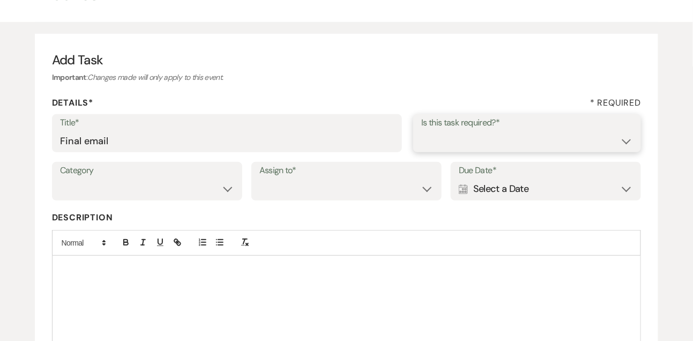
click at [470, 139] on select "Yes No" at bounding box center [527, 140] width 212 height 21
select select "true"
click at [421, 130] on select "Yes No" at bounding box center [527, 140] width 212 height 21
click at [201, 189] on select "Venue Vendors Guests Details Finalize & Share" at bounding box center [147, 189] width 174 height 21
select select "31"
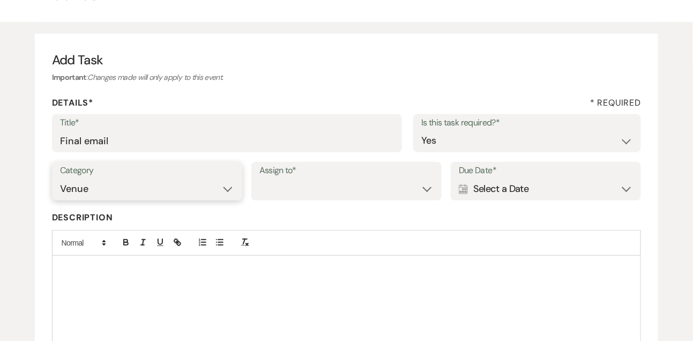
click at [60, 179] on select "Venue Vendors Guests Details Finalize & Share" at bounding box center [147, 189] width 174 height 21
click at [295, 192] on select "Venue Client" at bounding box center [346, 189] width 174 height 21
select select "venueHost"
click at [259, 179] on select "Venue Client" at bounding box center [346, 189] width 174 height 21
click at [488, 186] on div "Calendar Select a Date Expand" at bounding box center [546, 189] width 174 height 21
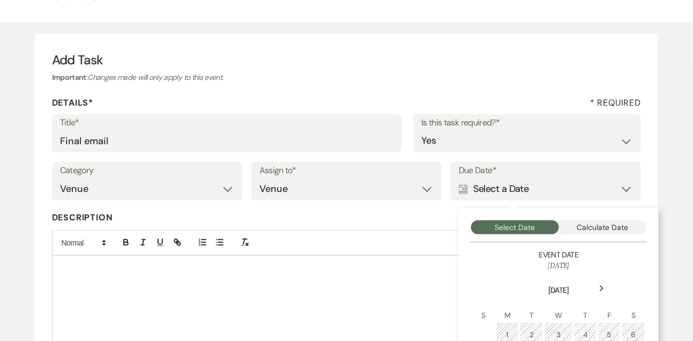
scroll to position [287, 0]
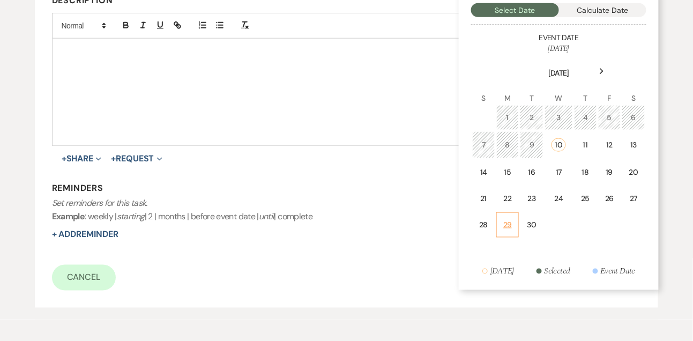
click at [512, 219] on div "29" at bounding box center [507, 224] width 9 height 11
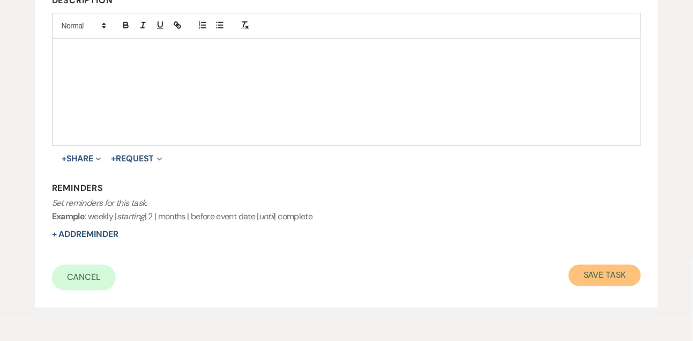
click at [587, 279] on button "Save Task" at bounding box center [605, 275] width 72 height 21
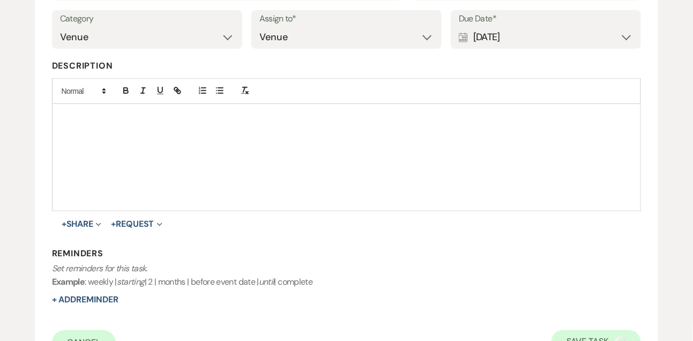
select select "9"
select select "2"
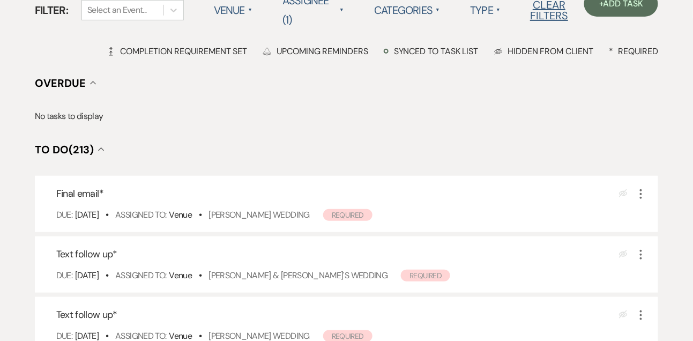
scroll to position [164, 0]
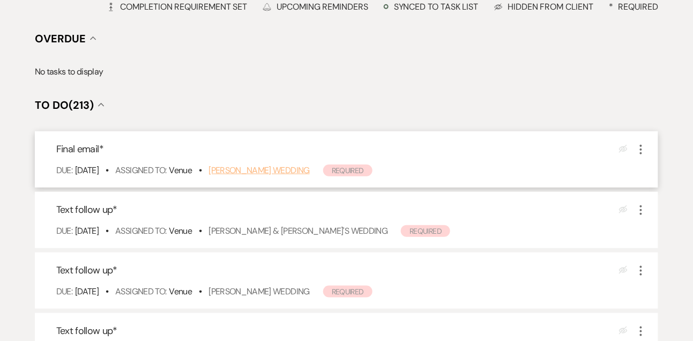
click at [248, 174] on link "[PERSON_NAME] Wedding" at bounding box center [259, 170] width 101 height 11
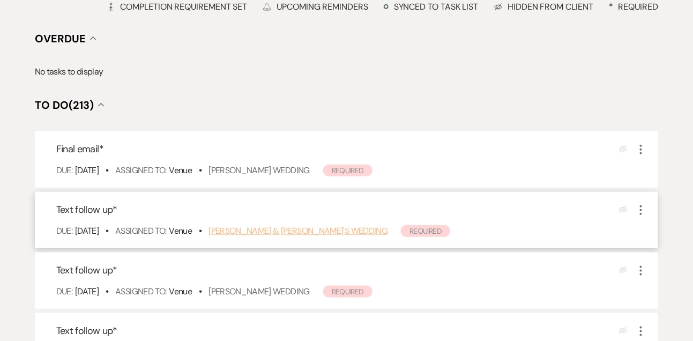
click at [299, 232] on link "[PERSON_NAME] & [PERSON_NAME]'s Wedding" at bounding box center [298, 230] width 179 height 11
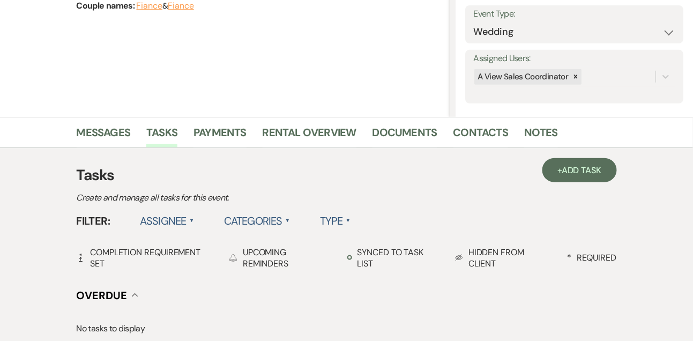
scroll to position [230, 0]
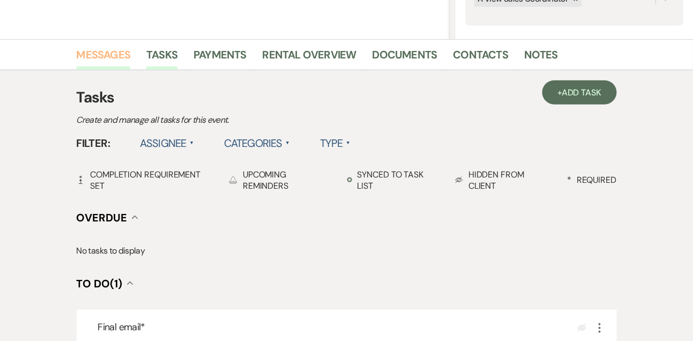
click at [95, 51] on link "Messages" at bounding box center [104, 58] width 54 height 24
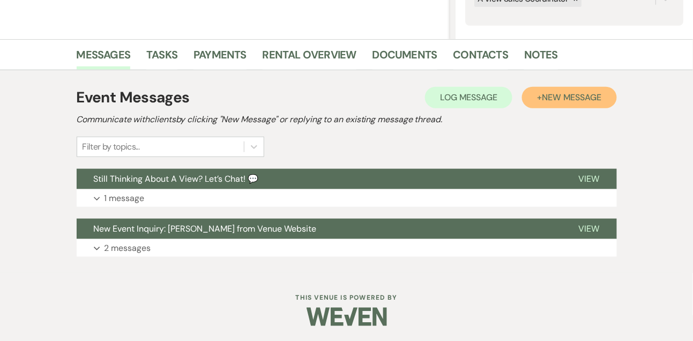
click at [546, 103] on button "+ New Message" at bounding box center [569, 97] width 94 height 21
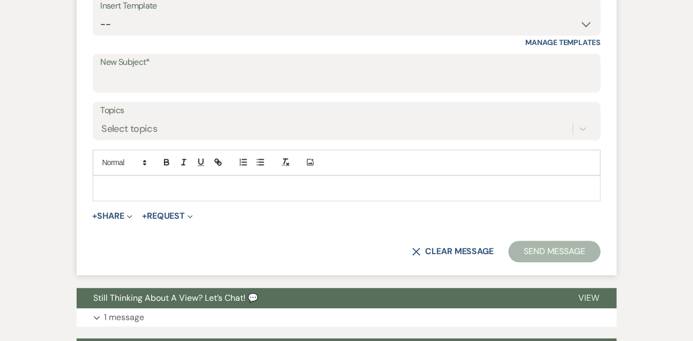
scroll to position [505, 0]
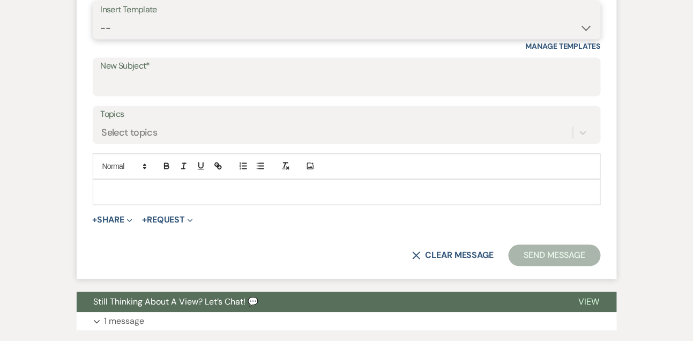
click at [132, 37] on select "-- Tour Confirmation Contract (Pre-Booked Leads) Out of office Inquiry Email Al…" at bounding box center [347, 28] width 492 height 21
select select "5667"
click at [101, 18] on select "-- Tour Confirmation Contract (Pre-Booked Leads) Out of office Inquiry Email Al…" at bounding box center [347, 28] width 492 height 21
type input "Let’s Revisit Your Wedding Vision at A View Venues 💍"
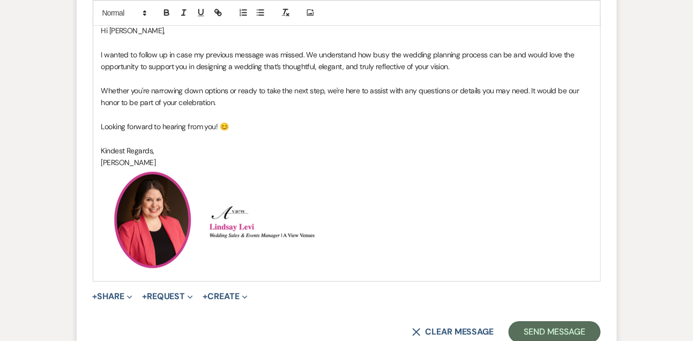
scroll to position [692, 0]
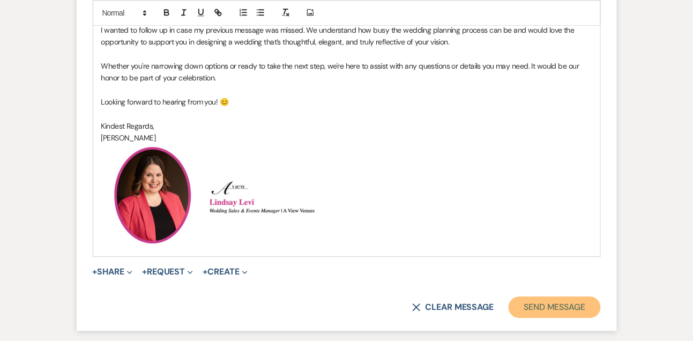
click at [542, 307] on button "Send Message" at bounding box center [555, 306] width 92 height 21
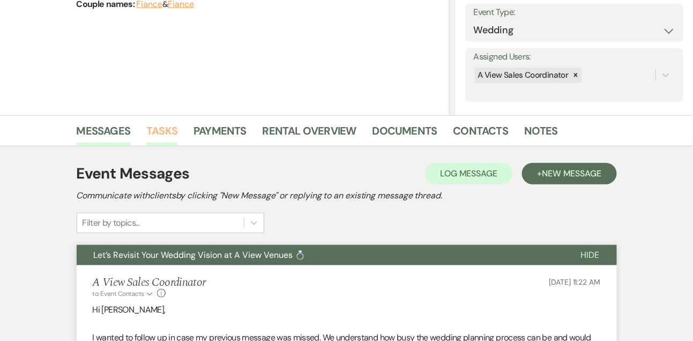
click at [166, 126] on link "Tasks" at bounding box center [161, 134] width 31 height 24
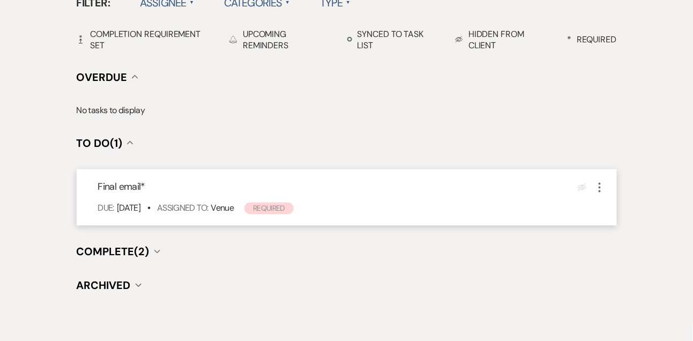
scroll to position [397, 0]
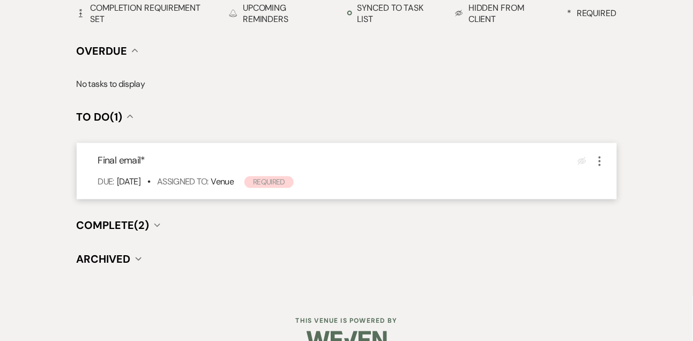
click at [598, 159] on icon "More" at bounding box center [600, 161] width 13 height 13
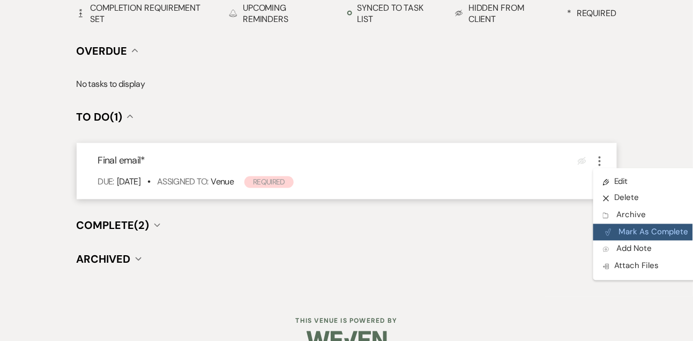
click at [626, 239] on button "Plan Portal Link Mark As Complete" at bounding box center [646, 232] width 105 height 17
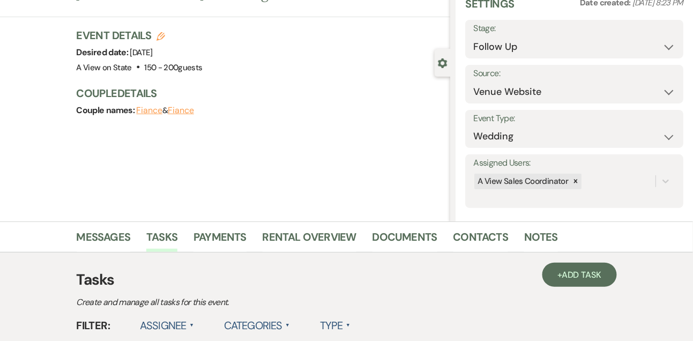
scroll to position [24, 0]
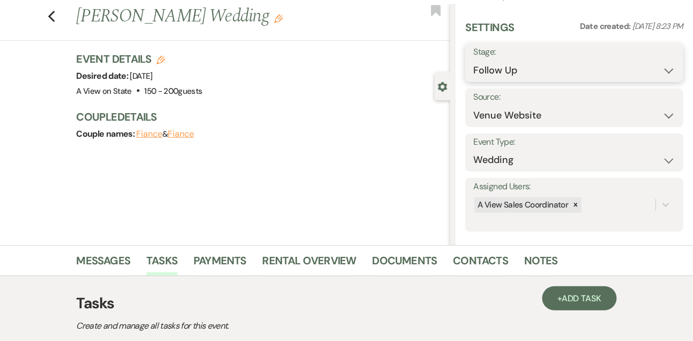
click at [494, 71] on select "Inquiry Follow Up Tour Requested Tour Confirmed Toured Proposal Sent Booked Lost" at bounding box center [574, 70] width 202 height 21
select select "8"
click at [473, 60] on select "Inquiry Follow Up Tour Requested Tour Confirmed Toured Proposal Sent Booked Lost" at bounding box center [574, 70] width 202 height 21
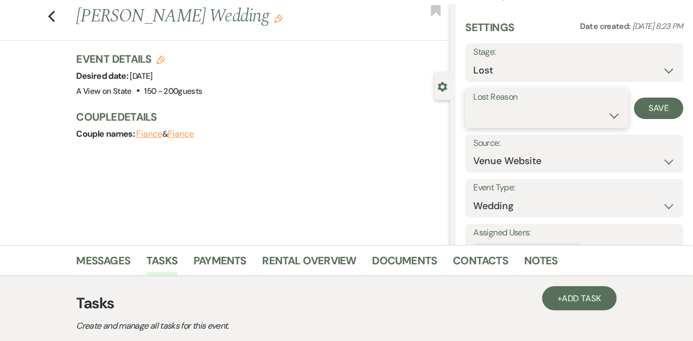
click at [501, 123] on select "Booked Elsewhere Budget Date Unavailable No Response Not a Good Match Capacity …" at bounding box center [546, 115] width 147 height 21
select select "5"
click at [473, 105] on select "Booked Elsewhere Budget Date Unavailable No Response Not a Good Match Capacity …" at bounding box center [546, 115] width 147 height 21
click at [650, 113] on button "Save" at bounding box center [658, 108] width 49 height 21
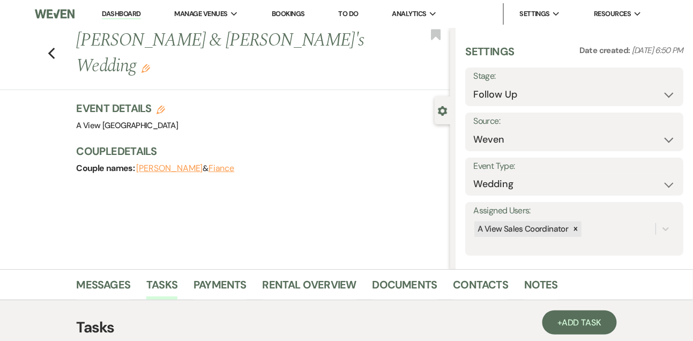
scroll to position [62, 0]
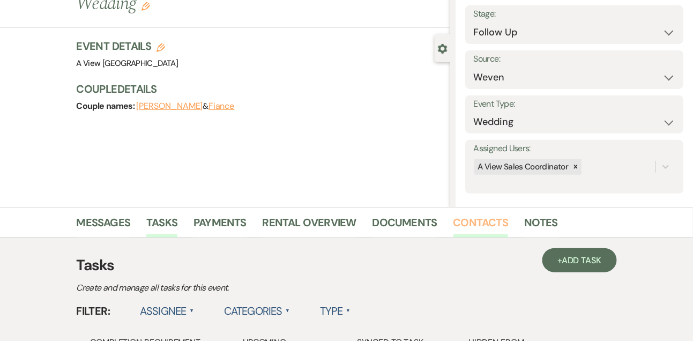
click at [490, 219] on link "Contacts" at bounding box center [481, 226] width 55 height 24
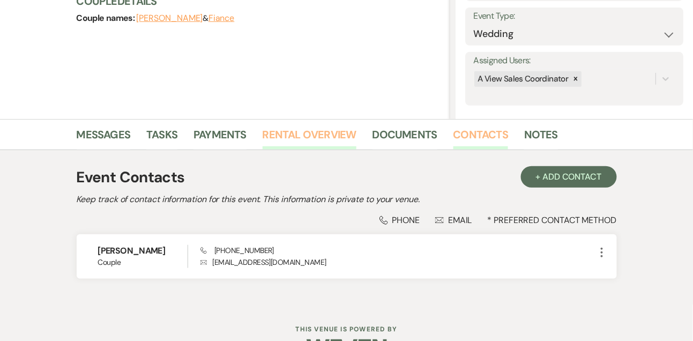
scroll to position [154, 0]
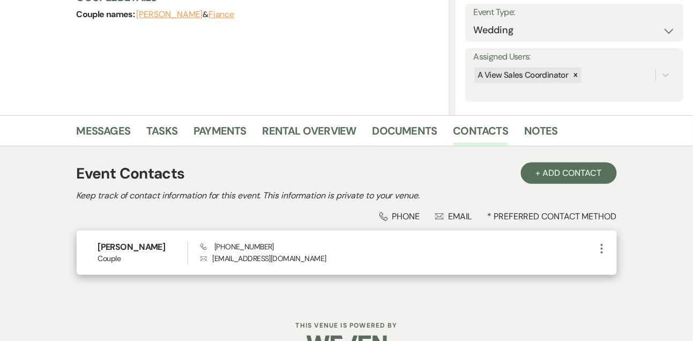
click at [256, 246] on span "Phone (402) 363-1481" at bounding box center [237, 247] width 73 height 10
copy span "(402) 363-1481"
click at [144, 244] on h6 "Kjell Marsden" at bounding box center [143, 247] width 90 height 12
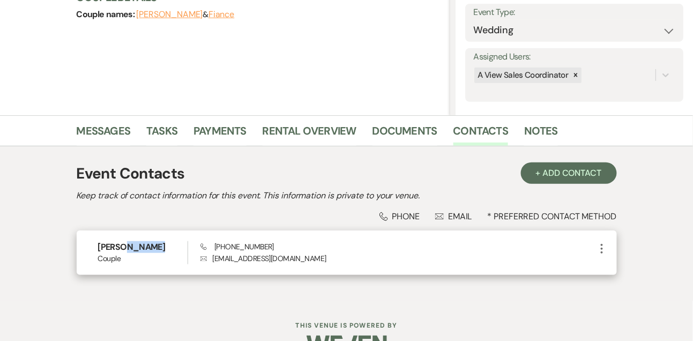
click at [144, 244] on h6 "Kjell Marsden" at bounding box center [143, 247] width 90 height 12
copy h6 "Kjell Marsden"
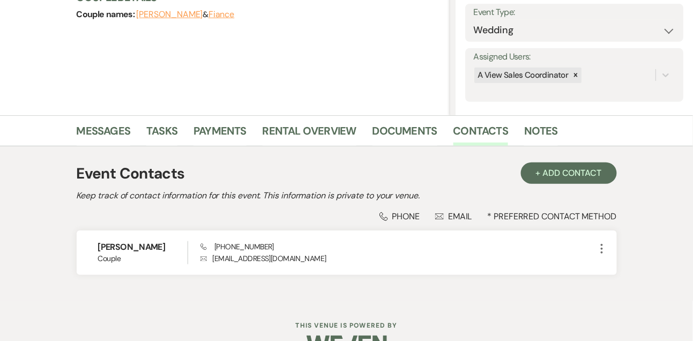
click at [162, 121] on li "Tasks" at bounding box center [169, 133] width 47 height 26
click at [162, 135] on link "Tasks" at bounding box center [161, 134] width 31 height 24
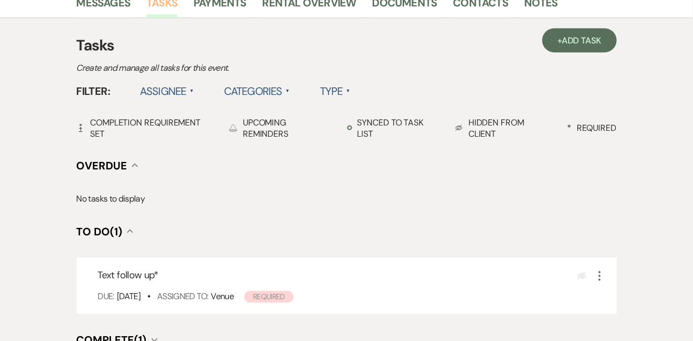
scroll to position [288, 0]
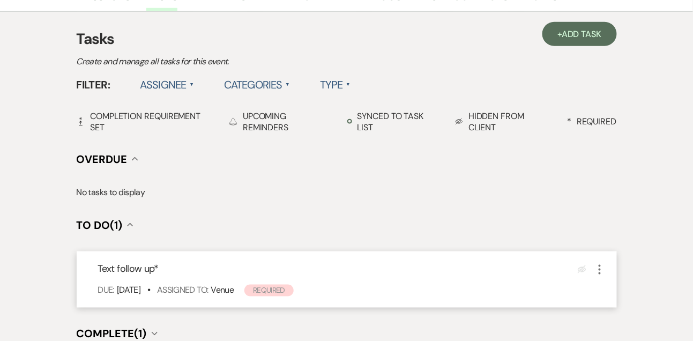
click at [601, 270] on icon "More" at bounding box center [600, 269] width 13 height 13
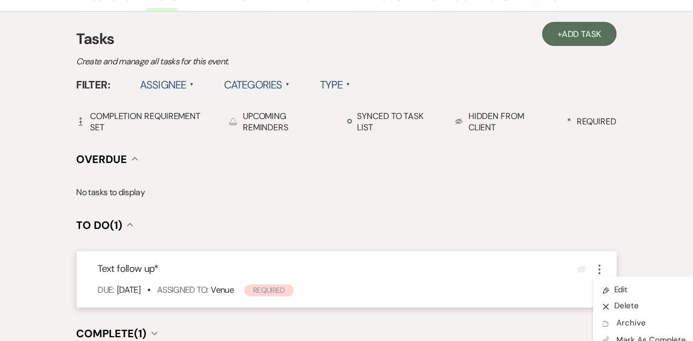
scroll to position [366, 0]
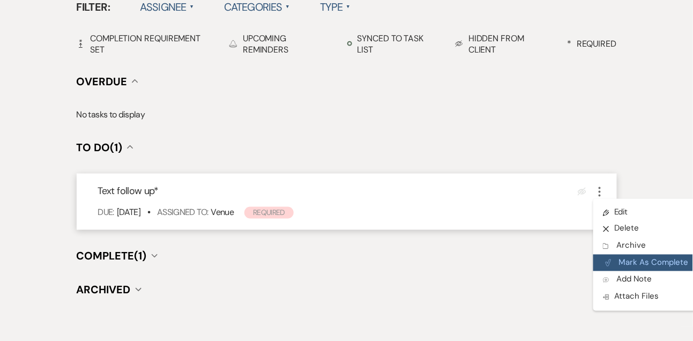
click at [633, 259] on button "Plan Portal Link Mark As Complete" at bounding box center [646, 263] width 105 height 17
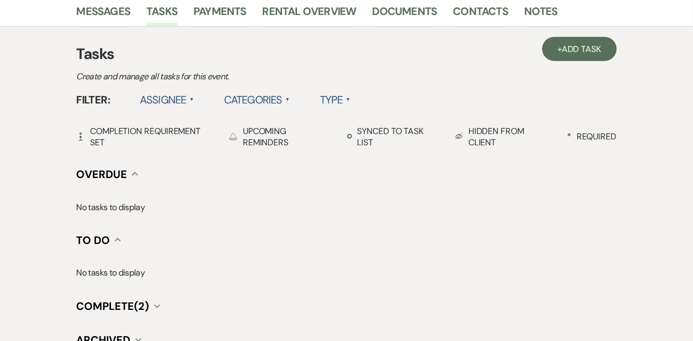
scroll to position [268, 0]
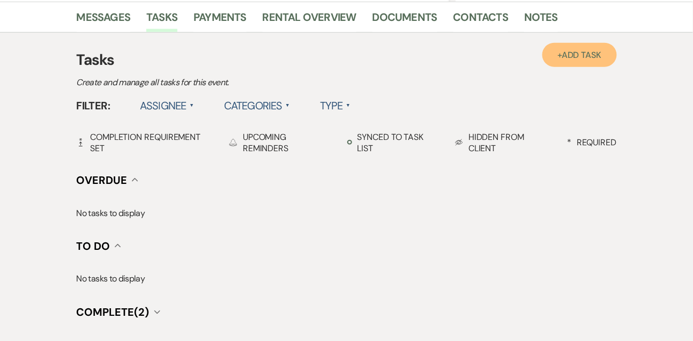
click at [574, 61] on link "+ Add Task" at bounding box center [580, 55] width 74 height 24
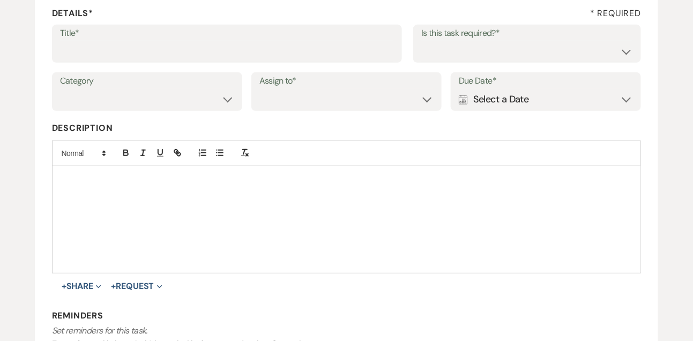
scroll to position [152, 0]
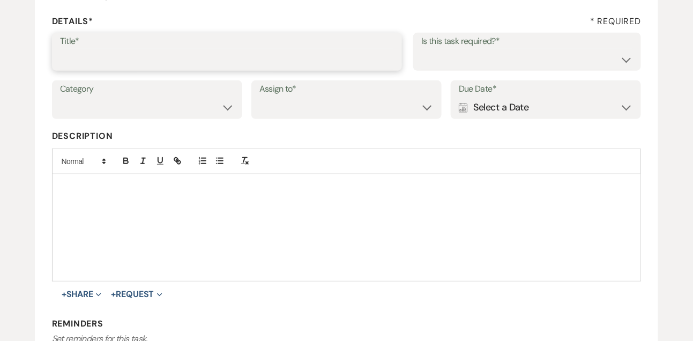
click at [303, 65] on input "Title*" at bounding box center [227, 59] width 335 height 21
type input "Final email"
click at [442, 63] on select "Yes No" at bounding box center [527, 59] width 212 height 21
select select "true"
click at [421, 49] on select "Yes No" at bounding box center [527, 59] width 212 height 21
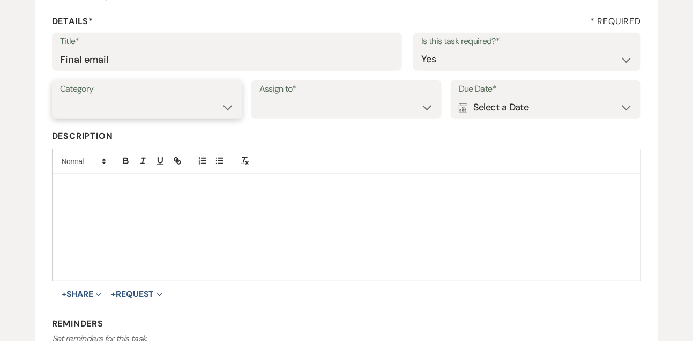
click at [167, 110] on select "Venue Vendors Guests Details Finalize & Share" at bounding box center [147, 107] width 174 height 21
select select "31"
click at [60, 97] on select "Venue Vendors Guests Details Finalize & Share" at bounding box center [147, 107] width 174 height 21
click at [289, 106] on select "Venue Client" at bounding box center [346, 107] width 174 height 21
select select "venueHost"
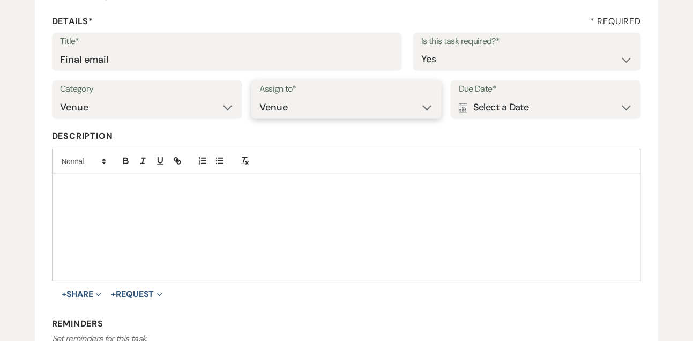
click at [259, 97] on select "Venue Client" at bounding box center [346, 107] width 174 height 21
click at [494, 106] on div "Calendar Select a Date Expand" at bounding box center [546, 107] width 174 height 21
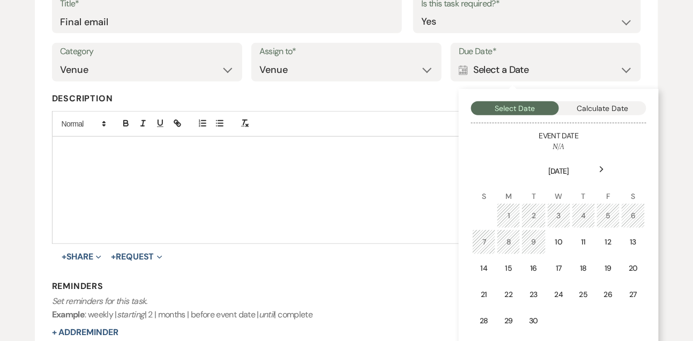
scroll to position [257, 0]
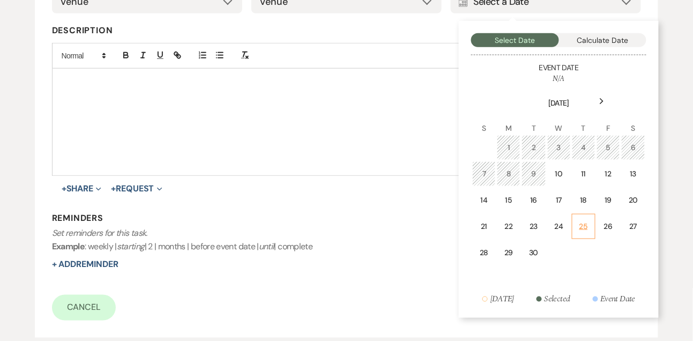
click at [582, 229] on div "25" at bounding box center [584, 226] width 10 height 11
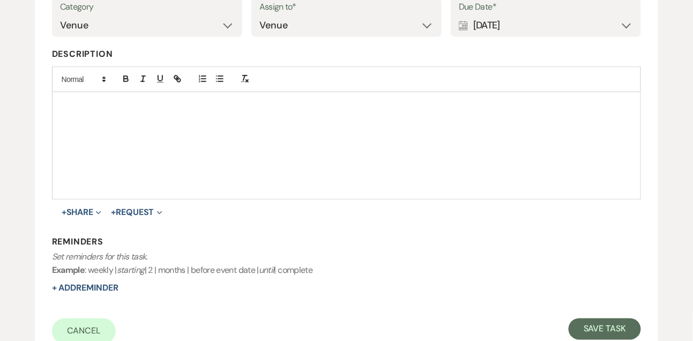
scroll to position [237, 0]
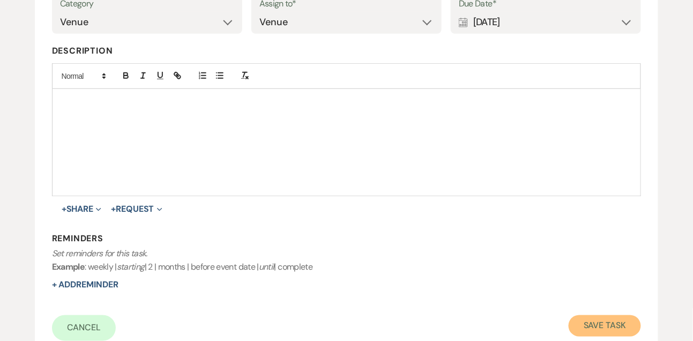
click at [604, 329] on button "Save Task" at bounding box center [605, 325] width 72 height 21
select select "9"
select select "1"
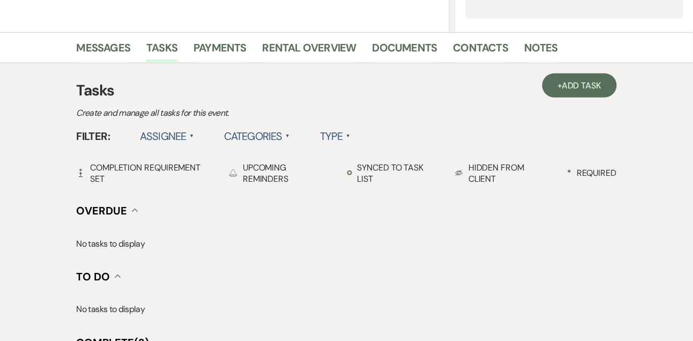
scroll to position [268, 0]
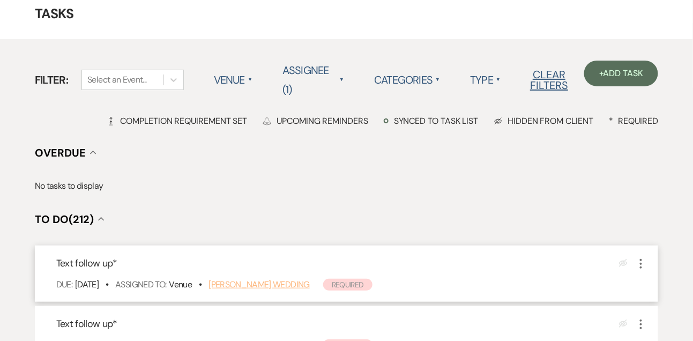
click at [261, 284] on link "[PERSON_NAME] Wedding" at bounding box center [259, 284] width 101 height 11
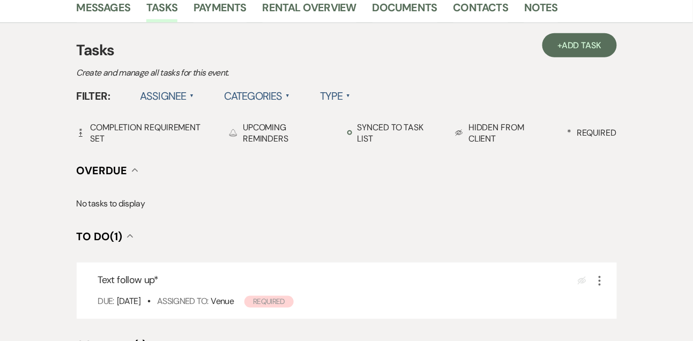
scroll to position [279, 0]
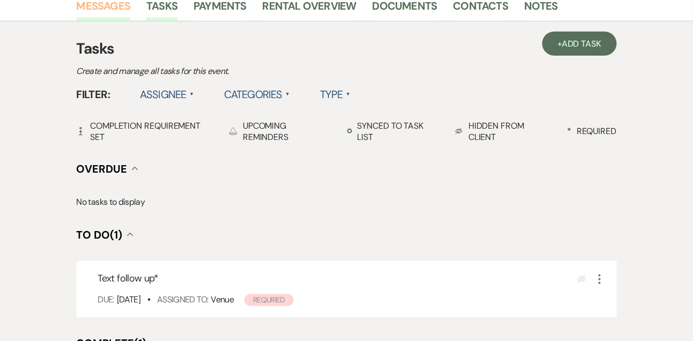
click at [109, 8] on link "Messages" at bounding box center [104, 9] width 54 height 24
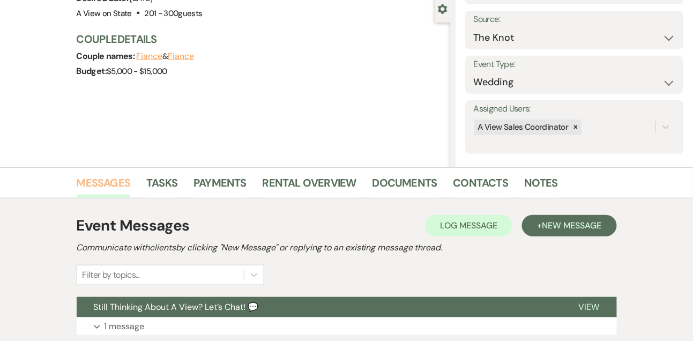
scroll to position [231, 0]
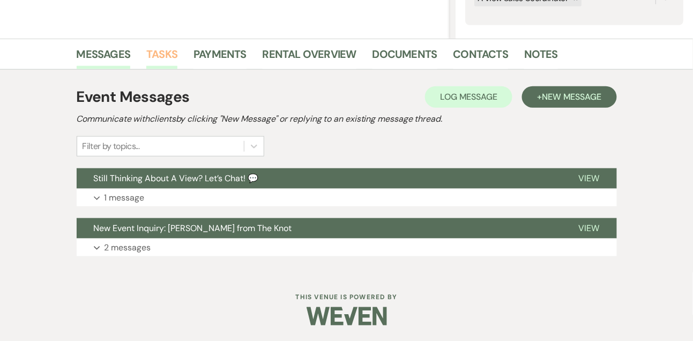
click at [170, 50] on link "Tasks" at bounding box center [161, 58] width 31 height 24
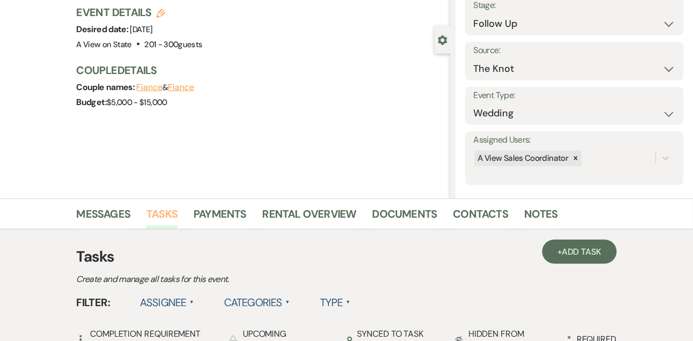
scroll to position [231, 0]
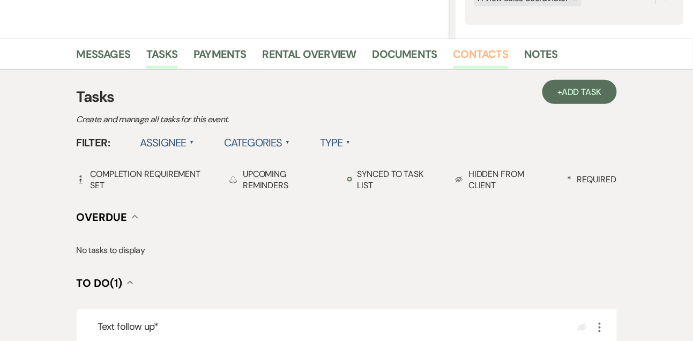
click at [491, 63] on link "Contacts" at bounding box center [481, 58] width 55 height 24
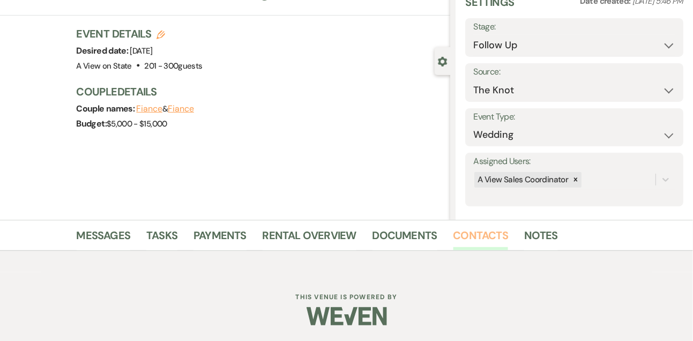
scroll to position [182, 0]
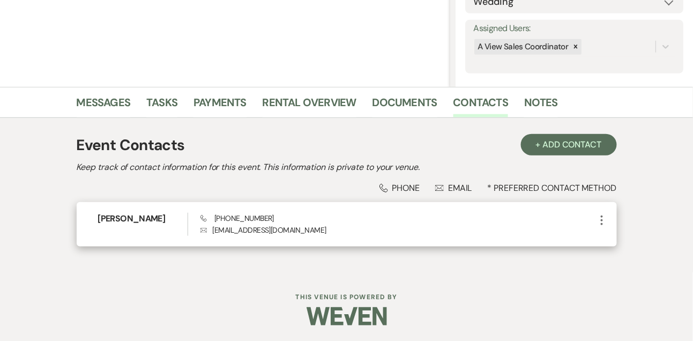
click at [248, 213] on span "Phone (402) 968-1259" at bounding box center [237, 218] width 73 height 10
copy span "(402) 968-1259"
click at [147, 216] on h6 "Steven Krawczyk" at bounding box center [143, 219] width 90 height 12
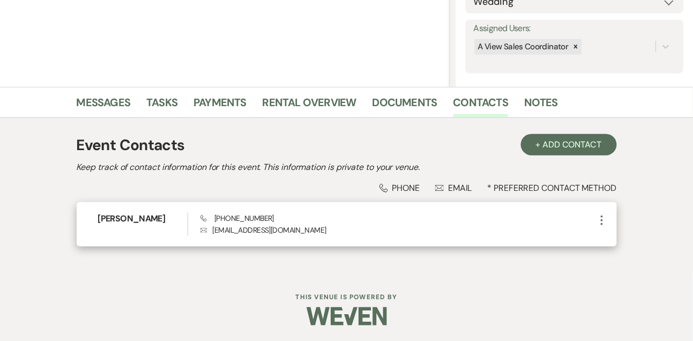
click at [147, 216] on h6 "Steven Krawczyk" at bounding box center [143, 219] width 90 height 12
copy h6 "Steven Krawczyk"
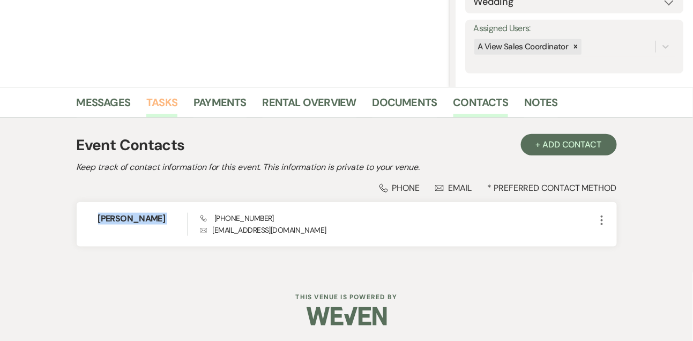
click at [173, 98] on link "Tasks" at bounding box center [161, 106] width 31 height 24
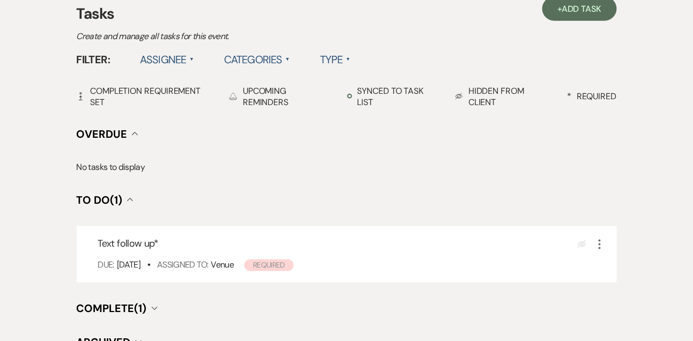
scroll to position [336, 0]
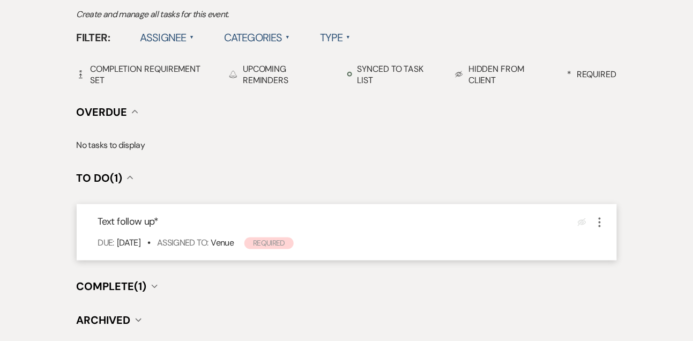
click at [604, 221] on icon "More" at bounding box center [600, 222] width 13 height 13
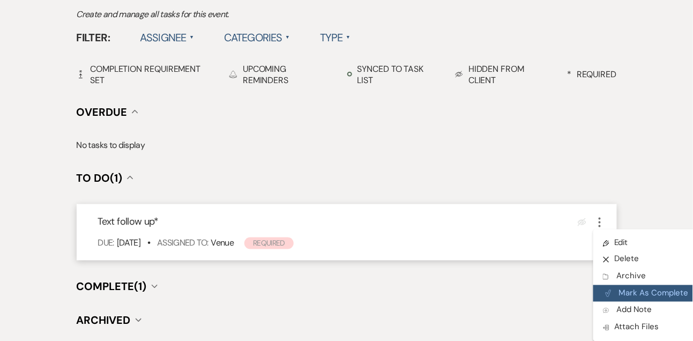
click at [623, 291] on button "Plan Portal Link Mark As Complete" at bounding box center [646, 293] width 105 height 17
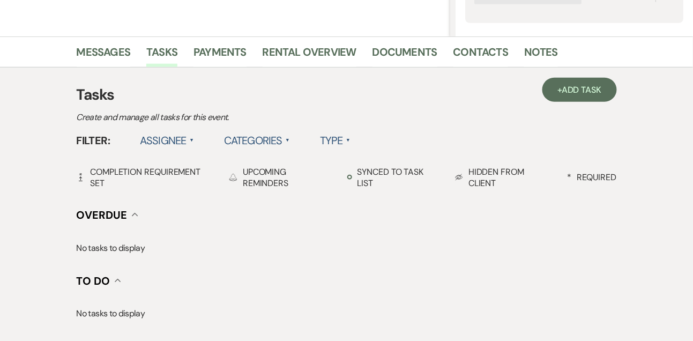
scroll to position [227, 0]
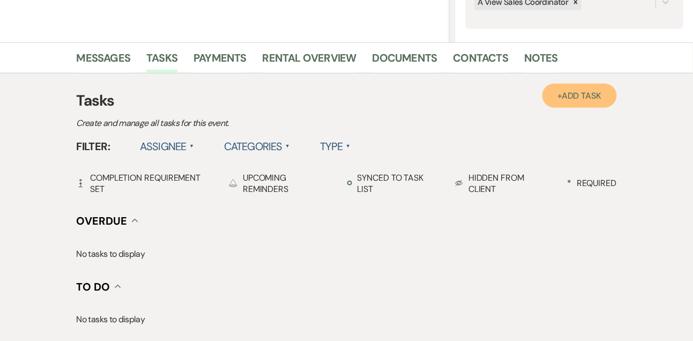
click at [595, 103] on link "+ Add Task" at bounding box center [580, 96] width 74 height 24
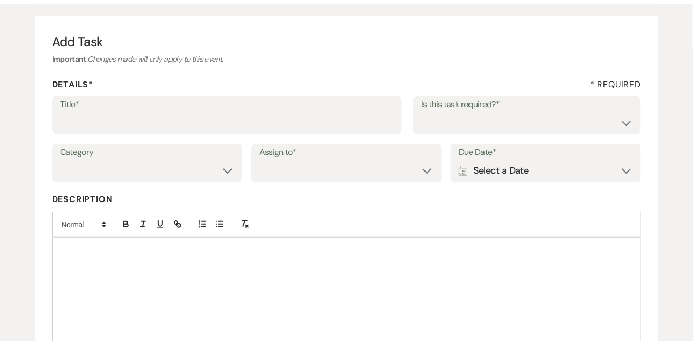
scroll to position [80, 0]
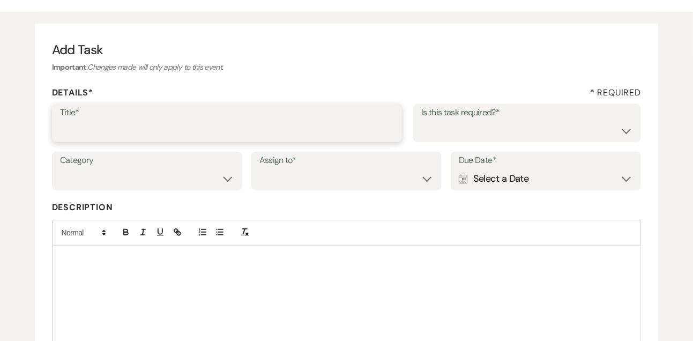
click at [317, 121] on input "Title*" at bounding box center [227, 130] width 335 height 21
type input "Final email"
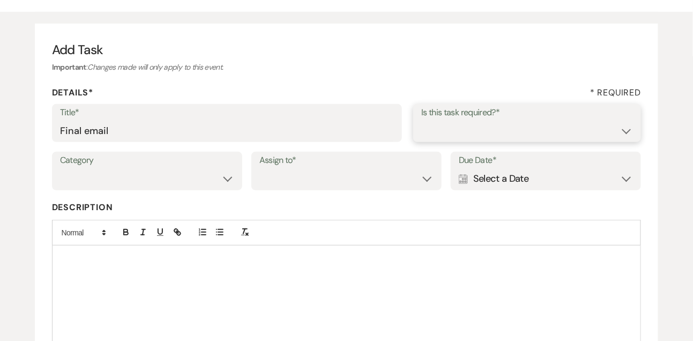
click at [433, 134] on select "Yes No" at bounding box center [527, 130] width 212 height 21
select select "true"
click at [421, 120] on select "Yes No" at bounding box center [527, 130] width 212 height 21
click at [159, 186] on select "Venue Vendors Guests Details Finalize & Share" at bounding box center [147, 178] width 174 height 21
select select "31"
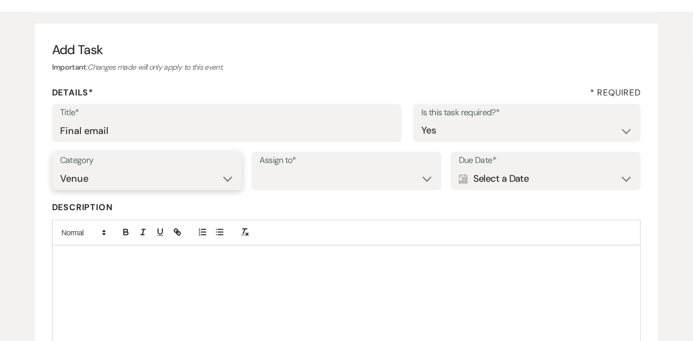
click at [60, 168] on select "Venue Vendors Guests Details Finalize & Share" at bounding box center [147, 178] width 174 height 21
click at [312, 183] on select "Venue Client" at bounding box center [346, 178] width 174 height 21
select select "venueHost"
click at [259, 168] on select "Venue Client" at bounding box center [346, 178] width 174 height 21
click at [471, 186] on div "Calendar Select a Date Expand" at bounding box center [546, 178] width 174 height 21
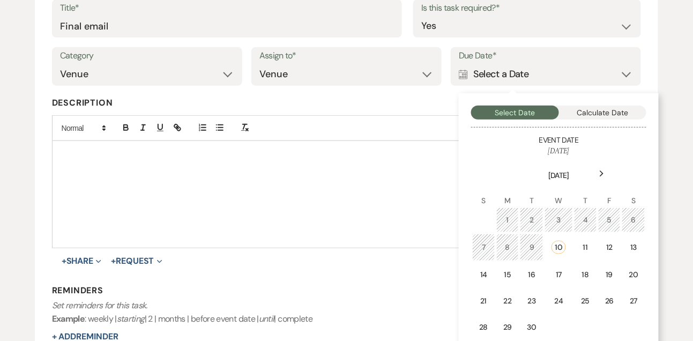
scroll to position [194, 0]
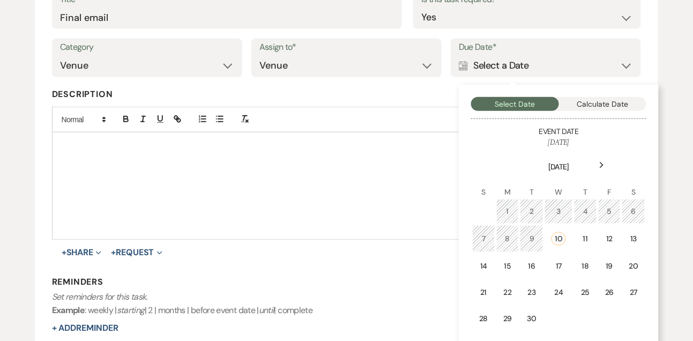
click at [602, 168] on div "Next" at bounding box center [602, 165] width 17 height 17
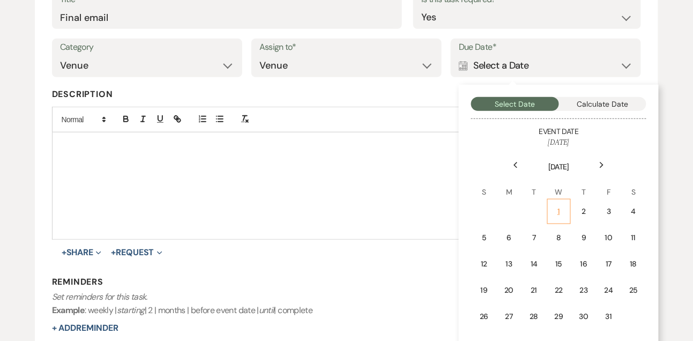
click at [558, 213] on div "1" at bounding box center [559, 211] width 10 height 11
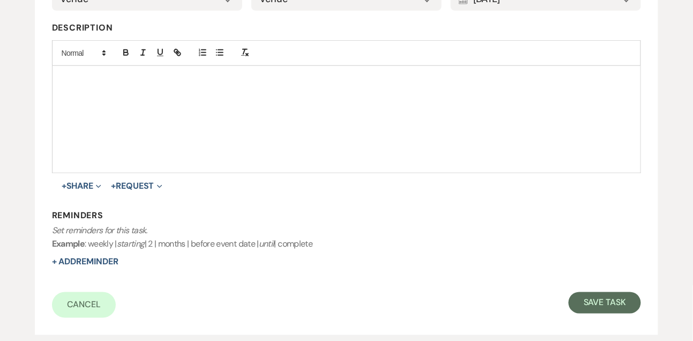
scroll to position [335, 0]
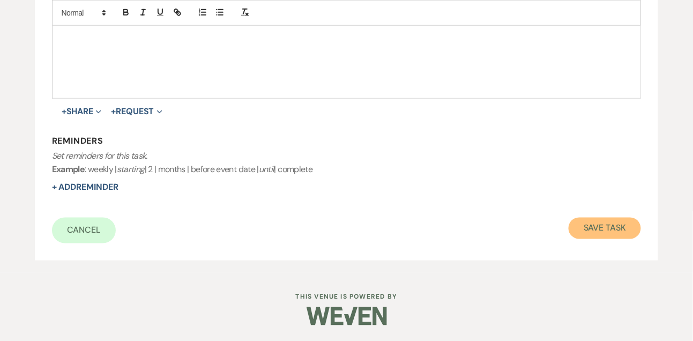
click at [622, 222] on button "Save Task" at bounding box center [605, 228] width 72 height 21
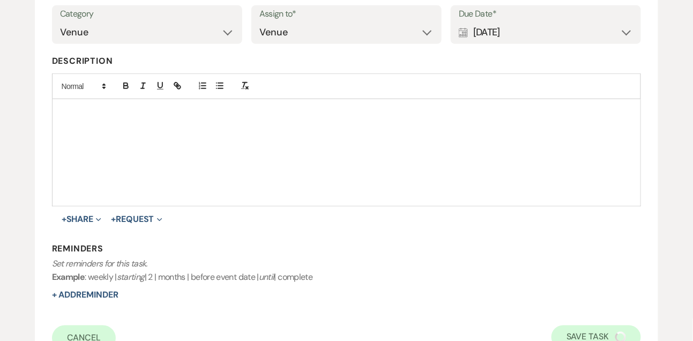
select select "9"
select select "2"
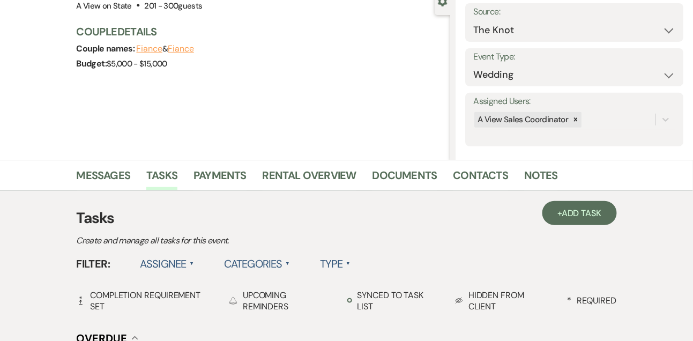
scroll to position [8, 0]
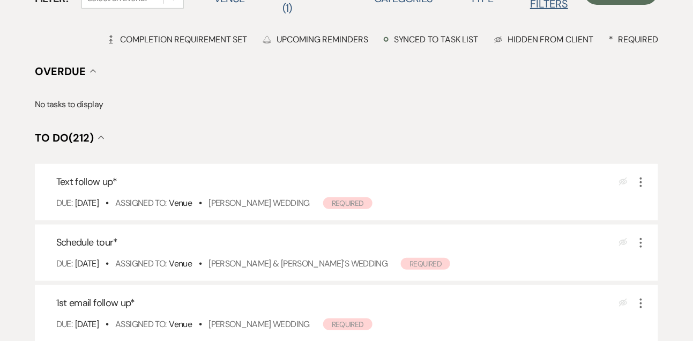
scroll to position [134, 0]
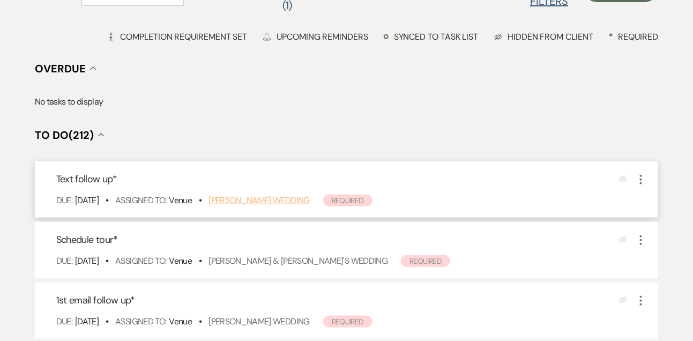
click at [289, 203] on link "Samantha Jensen's Wedding" at bounding box center [259, 200] width 101 height 11
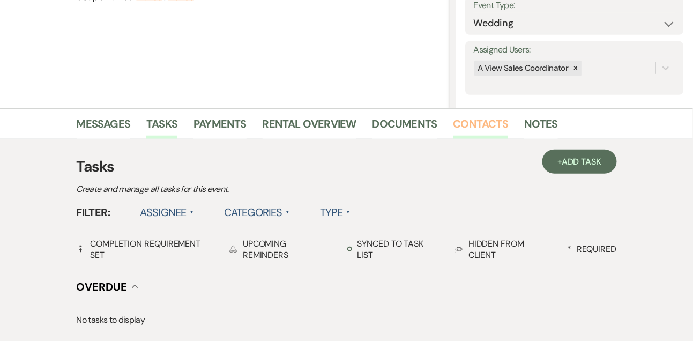
click at [476, 118] on link "Contacts" at bounding box center [481, 127] width 55 height 24
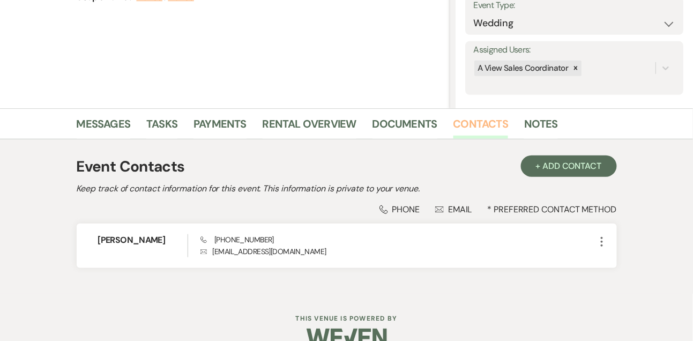
scroll to position [182, 0]
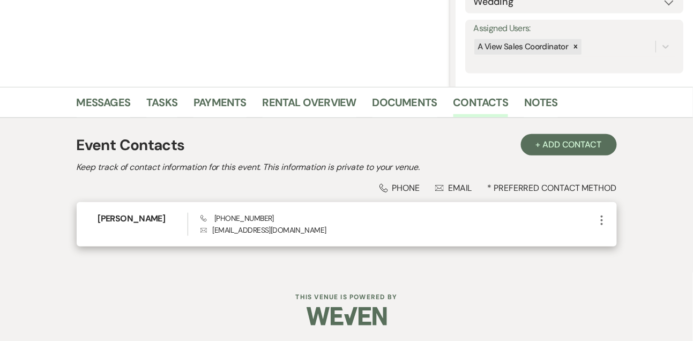
click at [219, 220] on span "Phone [PHONE_NUMBER]" at bounding box center [237, 218] width 73 height 10
copy span "[PHONE_NUMBER]"
click at [144, 218] on h6 "[PERSON_NAME]" at bounding box center [143, 219] width 90 height 12
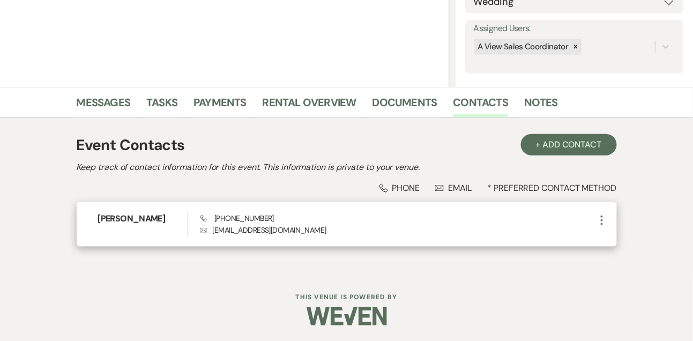
click at [144, 218] on h6 "Samantha Jensen" at bounding box center [143, 219] width 90 height 12
copy h6 "Samantha Jensen"
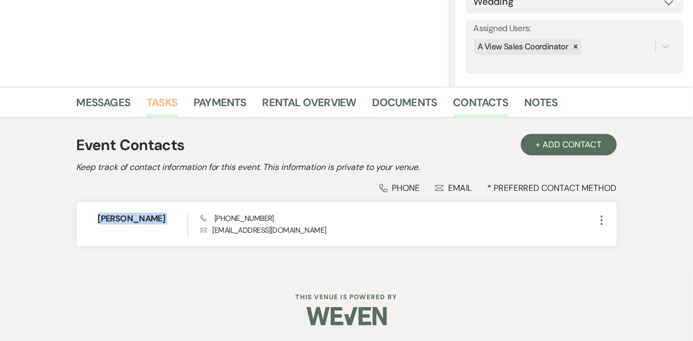
click at [155, 107] on link "Tasks" at bounding box center [161, 106] width 31 height 24
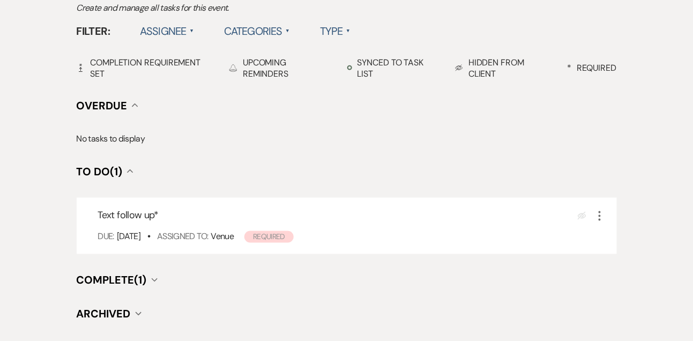
scroll to position [347, 0]
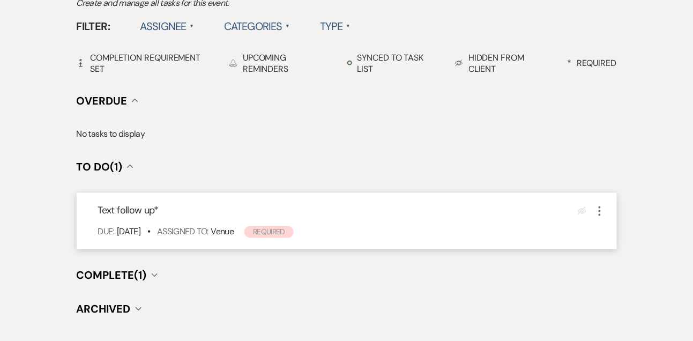
click at [603, 208] on icon "More" at bounding box center [600, 211] width 13 height 13
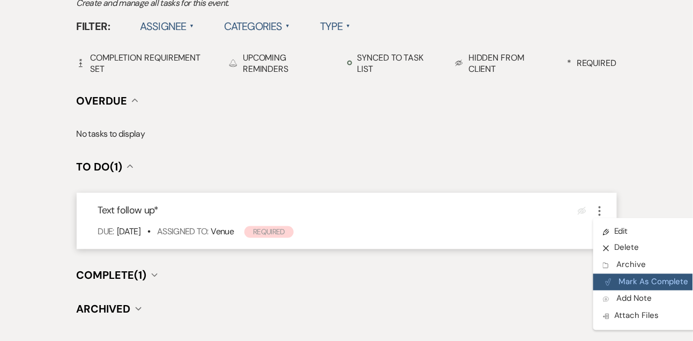
click at [627, 280] on button "Plan Portal Link Mark As Complete" at bounding box center [646, 282] width 105 height 17
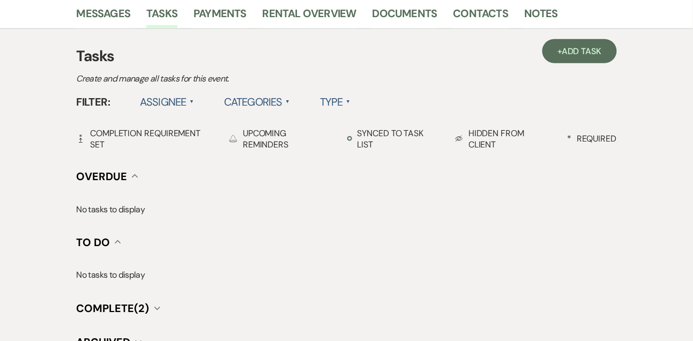
scroll to position [241, 0]
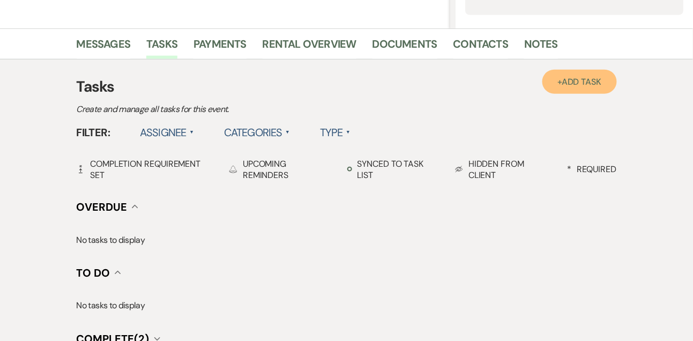
click at [606, 88] on link "+ Add Task" at bounding box center [580, 82] width 74 height 24
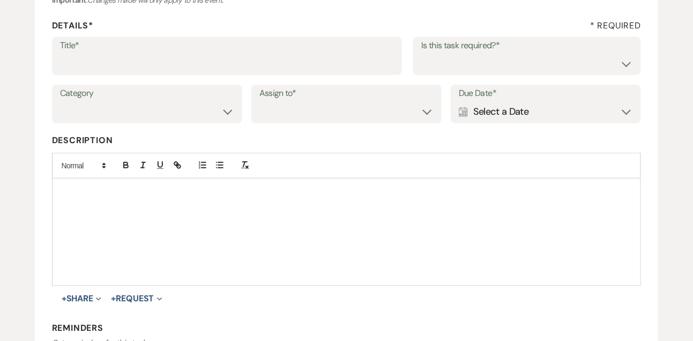
scroll to position [108, 0]
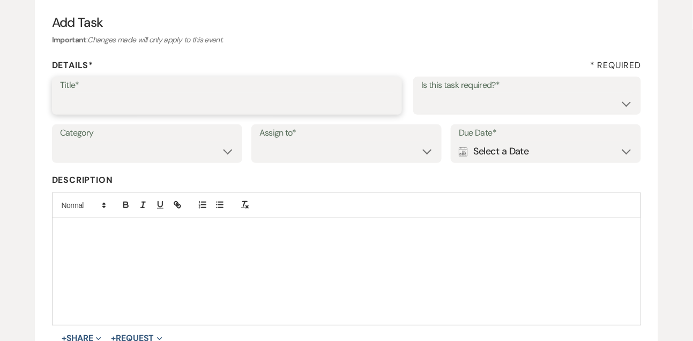
click at [369, 93] on input "Title*" at bounding box center [227, 103] width 335 height 21
type input "Final email"
click at [428, 108] on select "Yes No" at bounding box center [527, 103] width 212 height 21
select select "true"
click at [421, 93] on select "Yes No" at bounding box center [527, 103] width 212 height 21
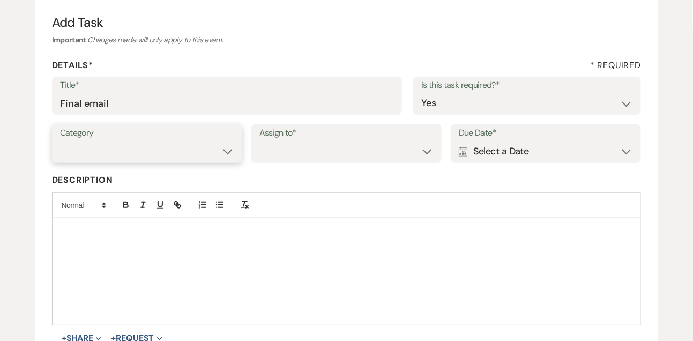
click at [202, 156] on select "Venue Vendors Guests Details Finalize & Share" at bounding box center [147, 151] width 174 height 21
select select "31"
click at [60, 141] on select "Venue Vendors Guests Details Finalize & Share" at bounding box center [147, 151] width 174 height 21
click at [273, 154] on select "Venue Client" at bounding box center [346, 151] width 174 height 21
select select "venueHost"
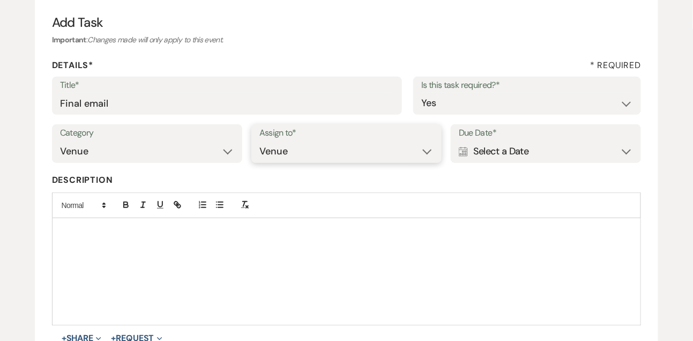
click at [259, 141] on select "Venue Client" at bounding box center [346, 151] width 174 height 21
click at [487, 160] on div "Calendar Select a Date Expand" at bounding box center [546, 151] width 174 height 21
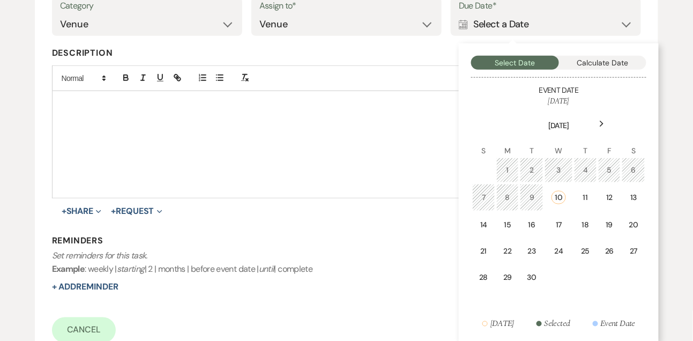
scroll to position [244, 0]
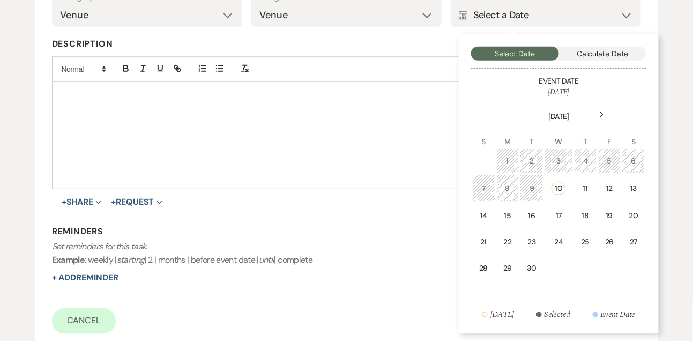
click at [603, 110] on div "Next" at bounding box center [602, 114] width 17 height 17
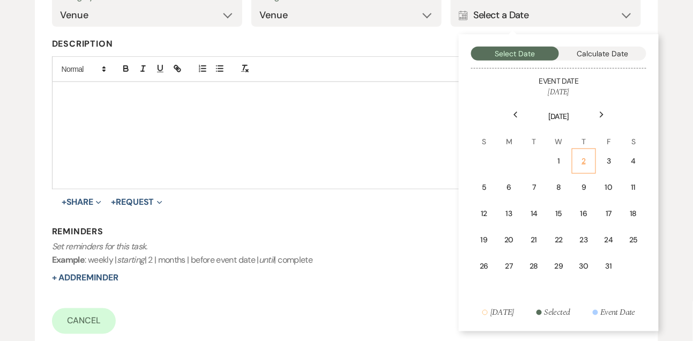
click at [573, 155] on td "2" at bounding box center [584, 161] width 24 height 25
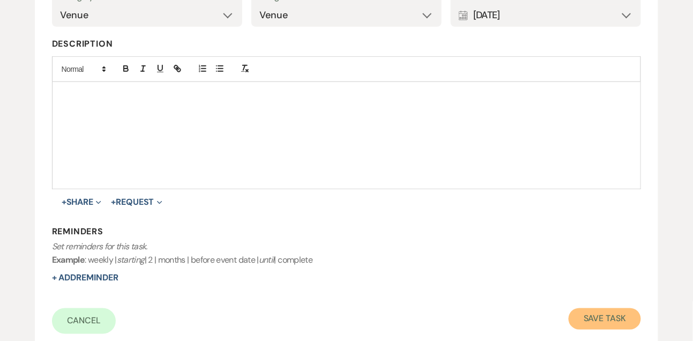
click at [611, 318] on button "Save Task" at bounding box center [605, 318] width 72 height 21
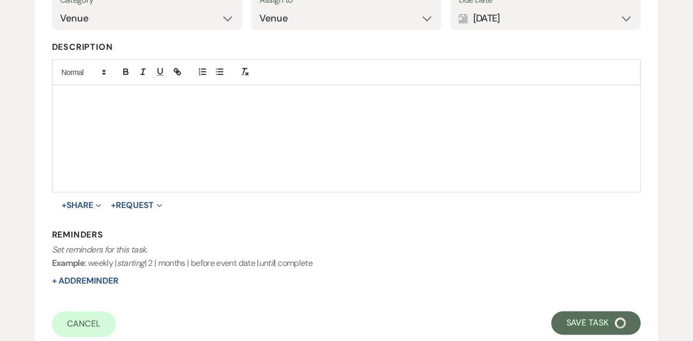
select select "9"
select select "5"
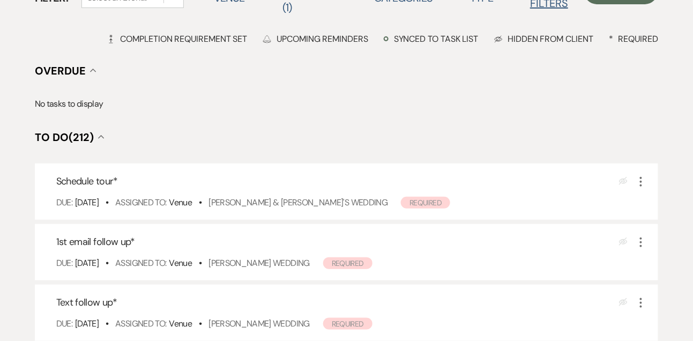
scroll to position [140, 0]
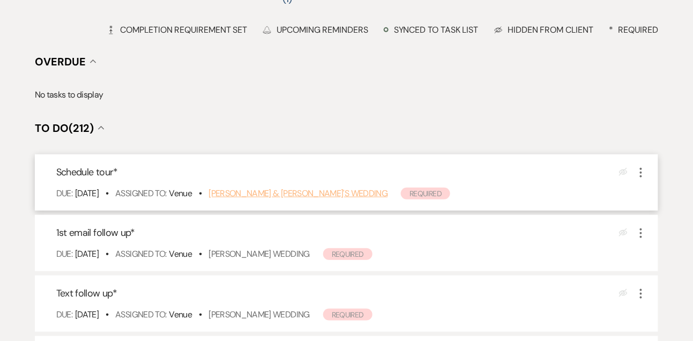
click at [256, 195] on link "[PERSON_NAME] & [PERSON_NAME]'s Wedding" at bounding box center [298, 193] width 179 height 11
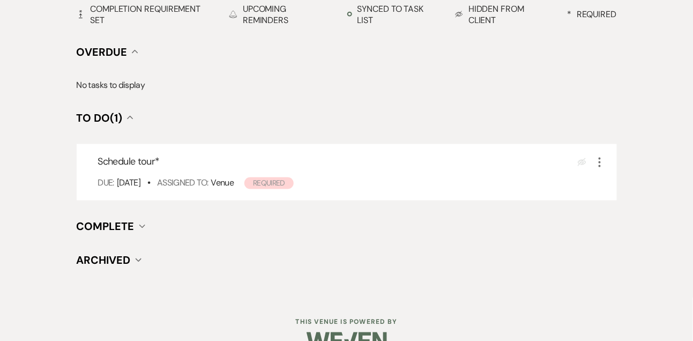
scroll to position [410, 0]
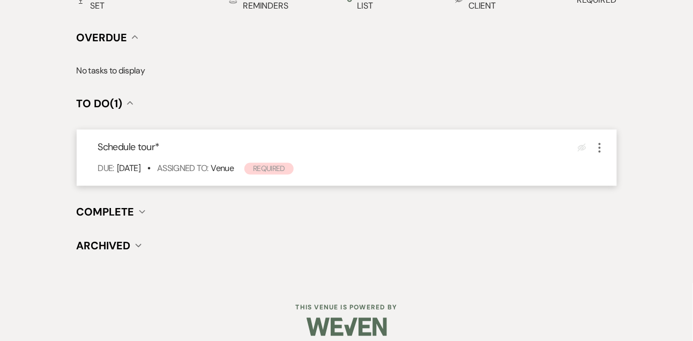
click at [602, 145] on icon "More" at bounding box center [600, 148] width 13 height 13
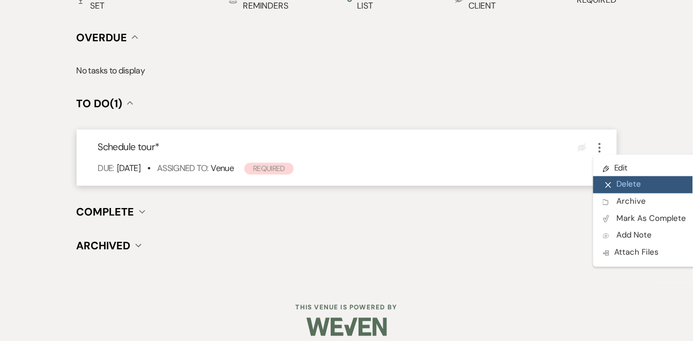
click at [615, 184] on button "X Delete" at bounding box center [645, 184] width 103 height 17
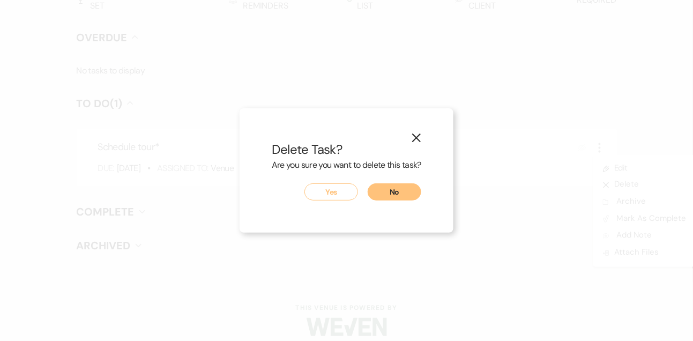
click at [328, 191] on button "Yes" at bounding box center [332, 191] width 54 height 17
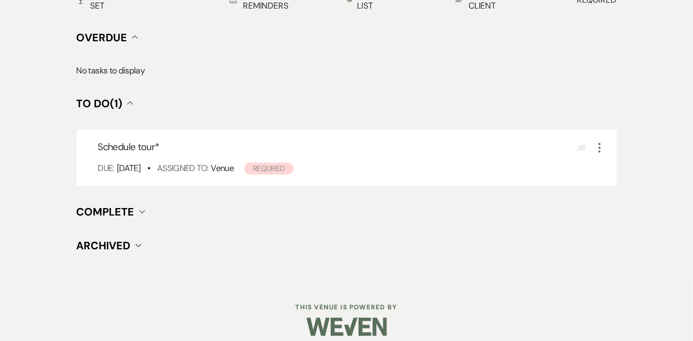
scroll to position [378, 0]
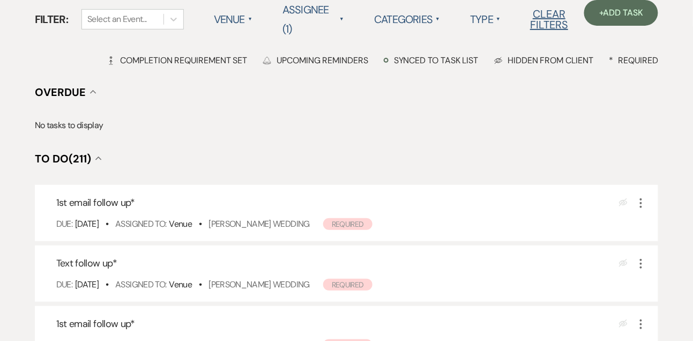
scroll to position [160, 0]
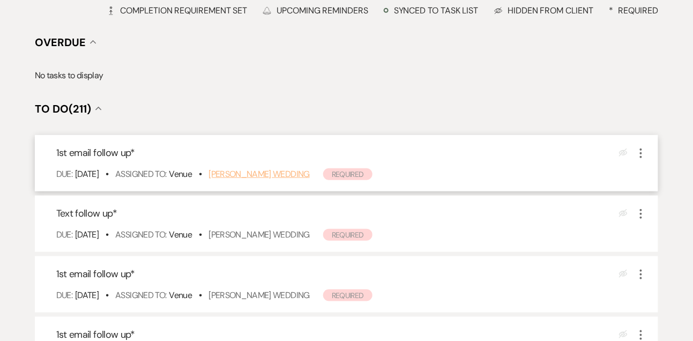
click at [246, 174] on link "Brandi Finley's Wedding" at bounding box center [259, 173] width 101 height 11
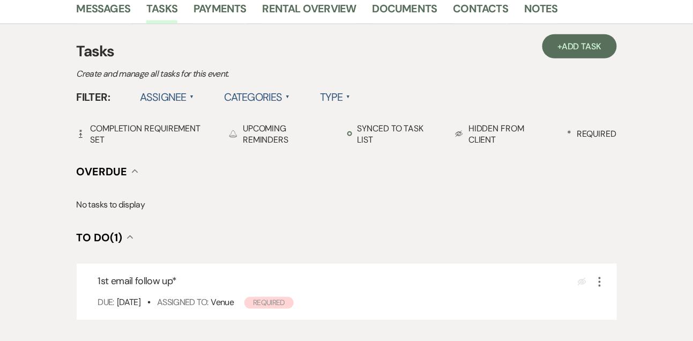
scroll to position [276, 0]
click at [110, 12] on link "Messages" at bounding box center [104, 13] width 54 height 24
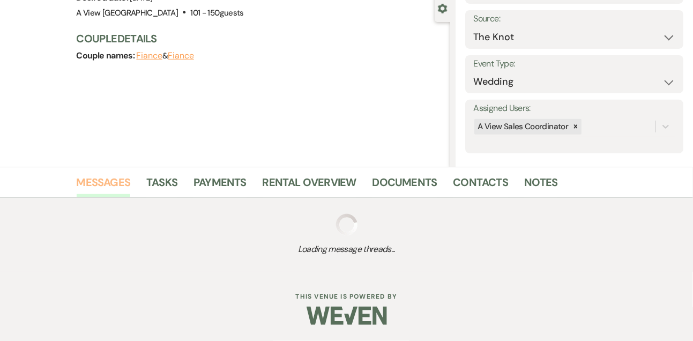
scroll to position [181, 0]
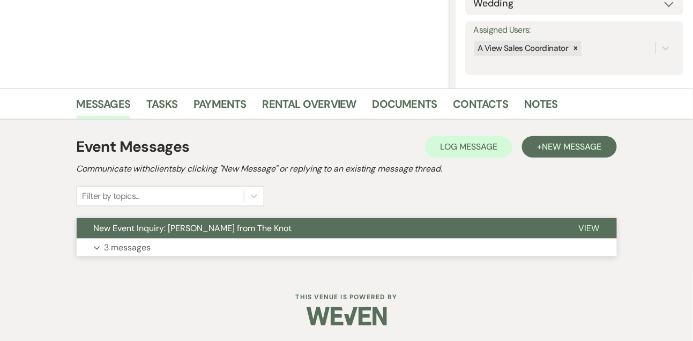
click at [146, 241] on p "3 messages" at bounding box center [128, 248] width 47 height 14
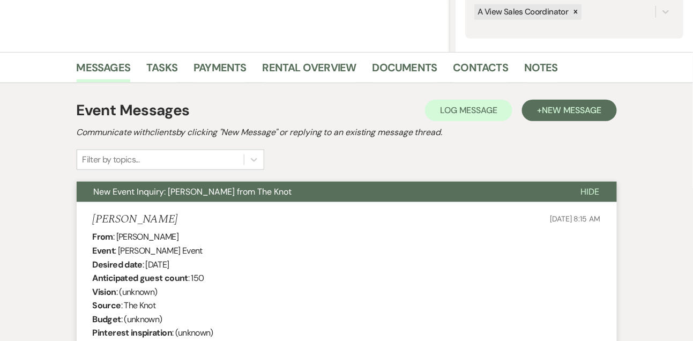
scroll to position [85, 0]
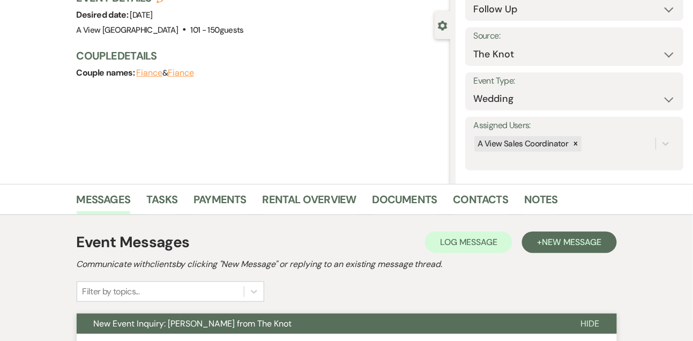
click at [547, 253] on div "Event Messages Log Log Message + New Message Communicate with clients by clicki…" at bounding box center [347, 266] width 540 height 71
click at [548, 246] on span "New Message" at bounding box center [572, 241] width 60 height 11
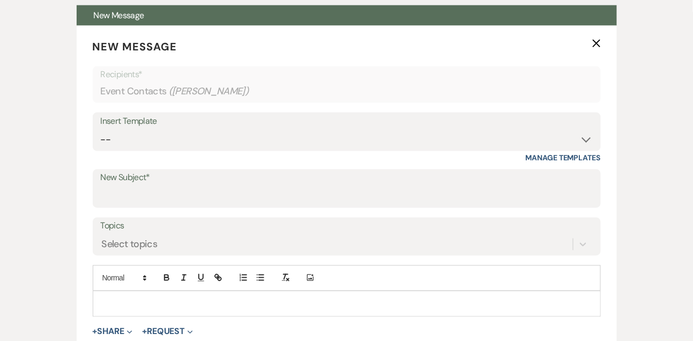
scroll to position [466, 0]
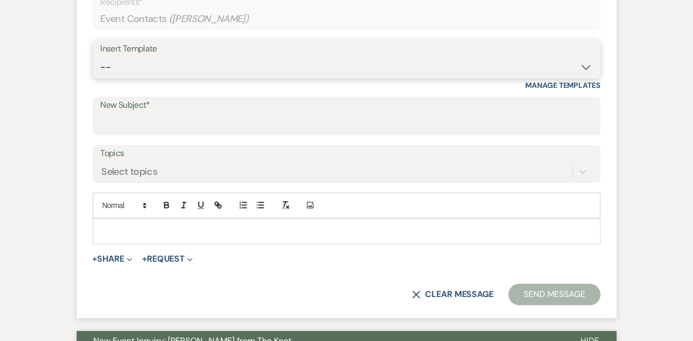
click at [149, 75] on select "-- Tour Confirmation Contract (Pre-Booked Leads) Out of office Inquiry Email Al…" at bounding box center [347, 67] width 492 height 21
select select "5551"
click at [101, 57] on select "-- Tour Confirmation Contract (Pre-Booked Leads) Out of office Inquiry Email Al…" at bounding box center [347, 67] width 492 height 21
type input "Still Thinking About A View Venues? Let’s Chat! 💬"
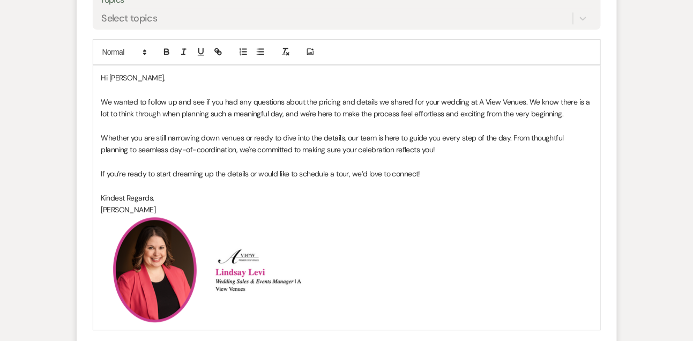
scroll to position [705, 0]
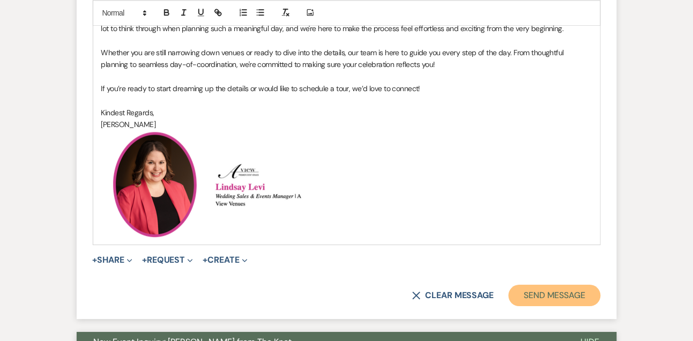
click at [543, 285] on button "Send Message" at bounding box center [555, 295] width 92 height 21
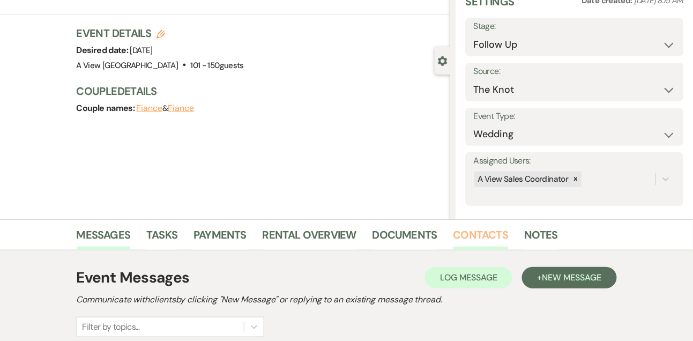
click at [476, 239] on link "Contacts" at bounding box center [481, 238] width 55 height 24
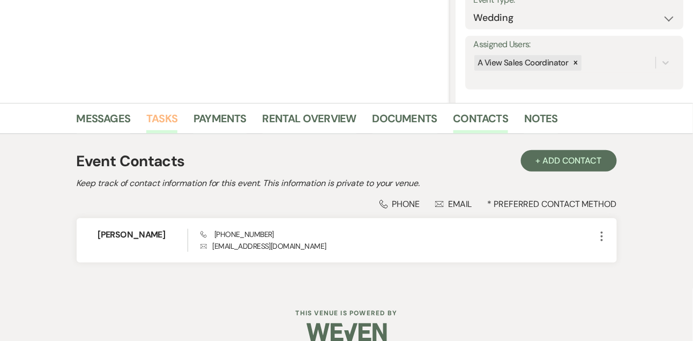
click at [164, 118] on link "Tasks" at bounding box center [161, 122] width 31 height 24
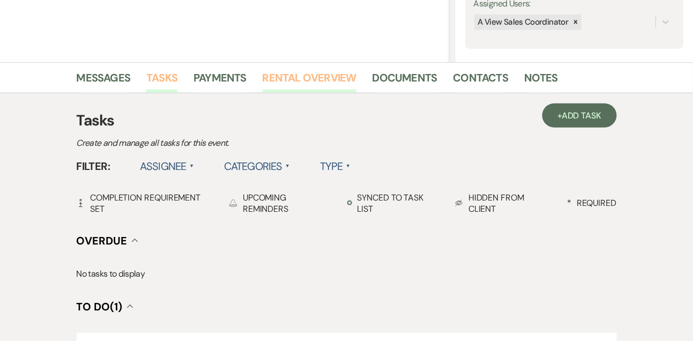
scroll to position [306, 0]
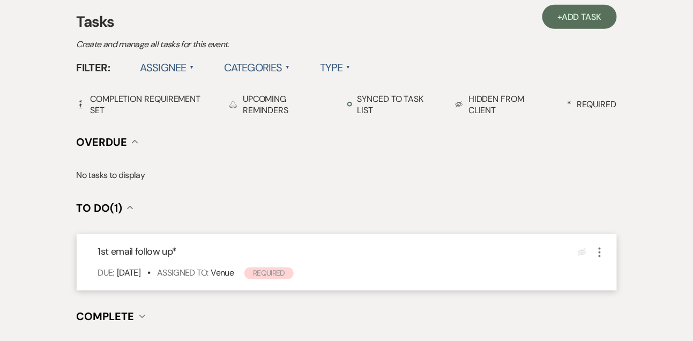
click at [600, 253] on icon "More" at bounding box center [600, 252] width 13 height 13
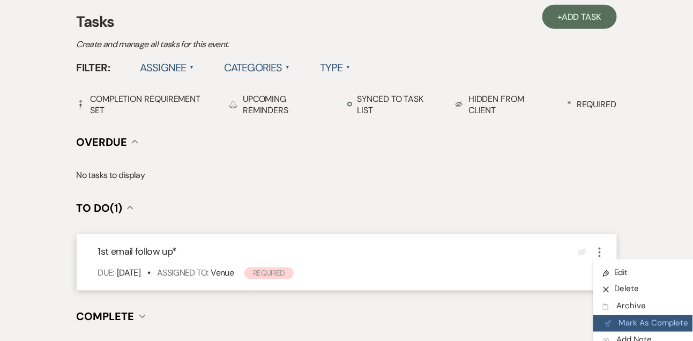
click at [621, 321] on button "Plan Portal Link Mark As Complete" at bounding box center [646, 323] width 105 height 17
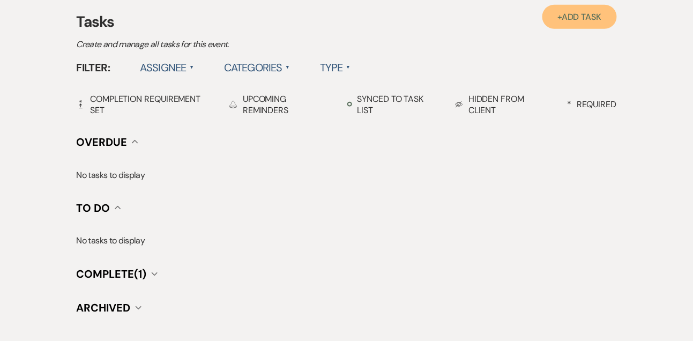
click at [585, 22] on link "+ Add Task" at bounding box center [580, 17] width 74 height 24
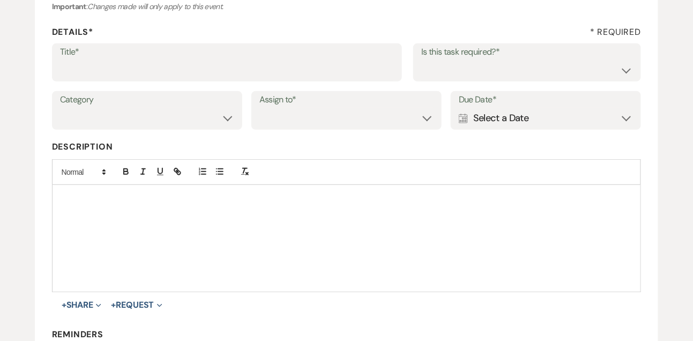
scroll to position [122, 0]
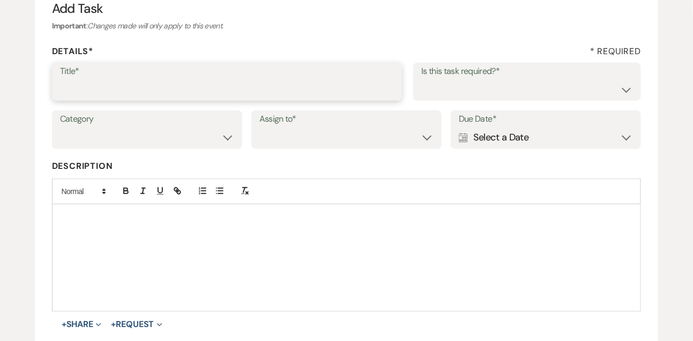
click at [305, 93] on input "Title*" at bounding box center [227, 89] width 335 height 21
type input "Text follow up"
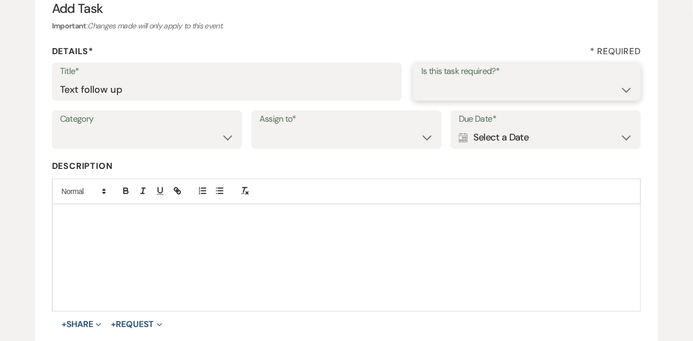
click at [481, 89] on select "Yes No" at bounding box center [527, 89] width 212 height 21
select select "true"
click at [421, 79] on select "Yes No" at bounding box center [527, 89] width 212 height 21
click at [126, 143] on select "Venue Vendors Guests Details Finalize & Share" at bounding box center [147, 137] width 174 height 21
select select "31"
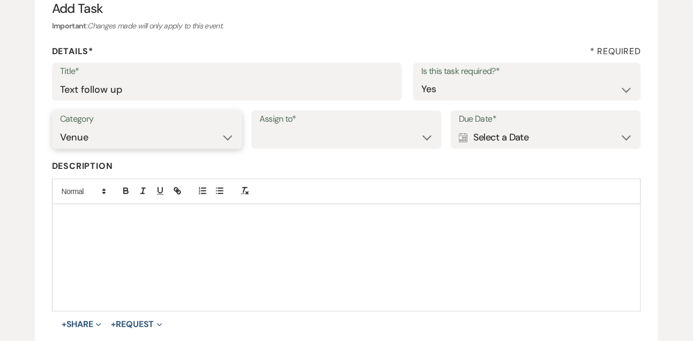
click at [60, 127] on select "Venue Vendors Guests Details Finalize & Share" at bounding box center [147, 137] width 174 height 21
click at [299, 151] on div "Category Venue Vendors Guests Details Finalize & Share Assign to* Venue Client …" at bounding box center [347, 134] width 590 height 48
click at [299, 140] on select "Venue Client" at bounding box center [346, 137] width 174 height 21
select select "venueHost"
click at [259, 127] on select "Venue Client" at bounding box center [346, 137] width 174 height 21
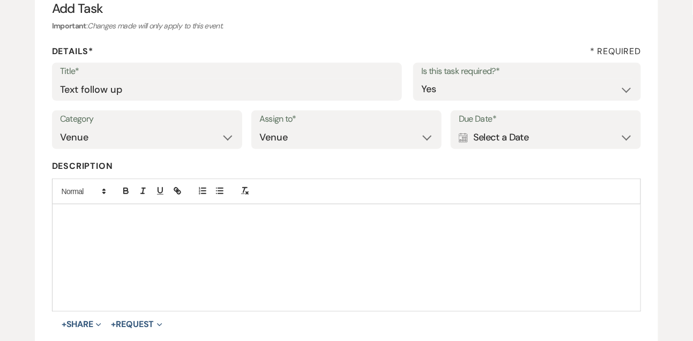
click at [506, 147] on div "Calendar Select a Date Expand" at bounding box center [546, 137] width 174 height 21
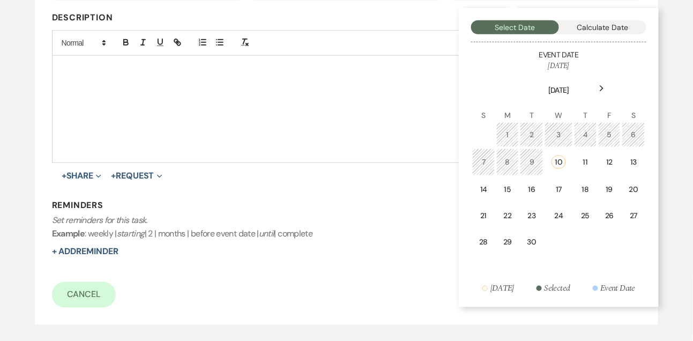
scroll to position [273, 0]
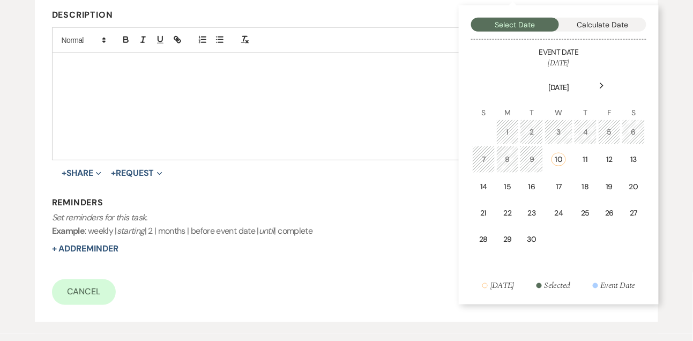
click at [604, 92] on div "Next" at bounding box center [602, 85] width 17 height 17
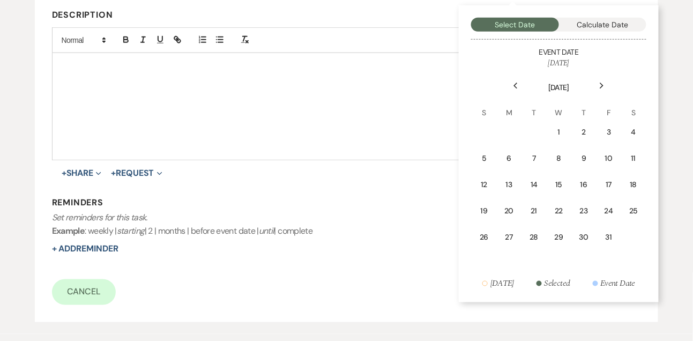
click at [521, 87] on div "Previous" at bounding box center [515, 85] width 17 height 17
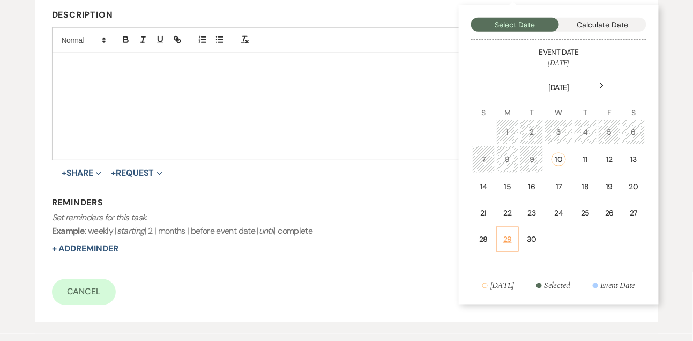
click at [511, 230] on td "29" at bounding box center [507, 239] width 23 height 25
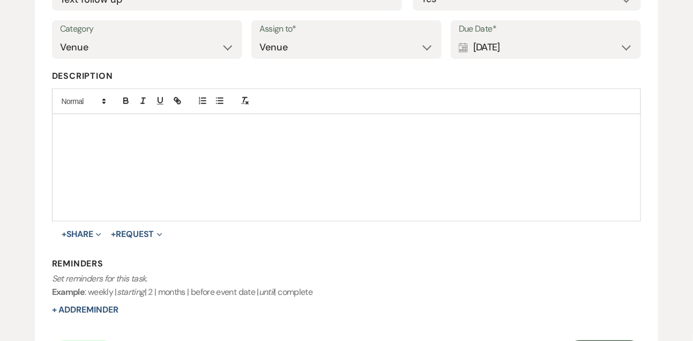
scroll to position [292, 0]
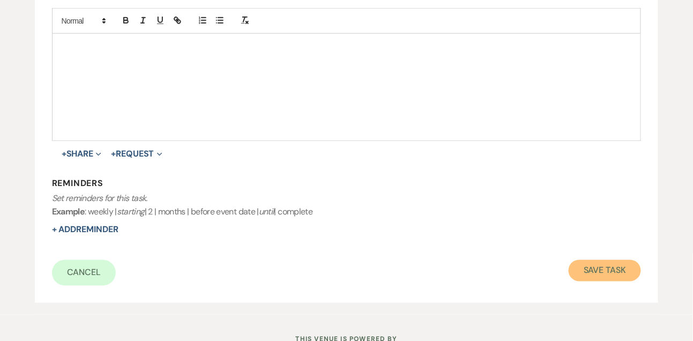
click at [604, 276] on button "Save Task" at bounding box center [605, 270] width 72 height 21
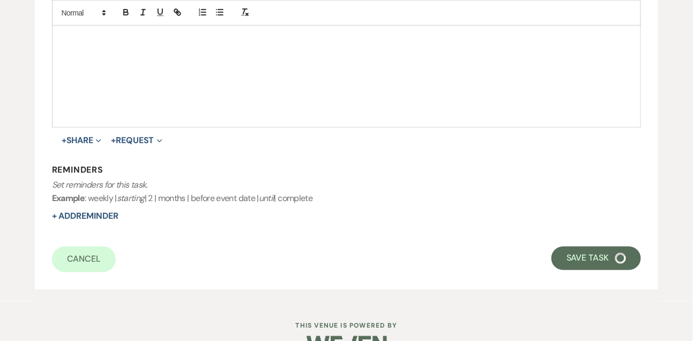
select select "9"
select select "2"
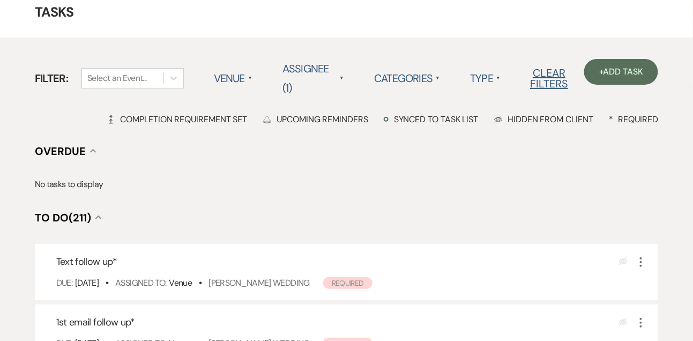
scroll to position [72, 0]
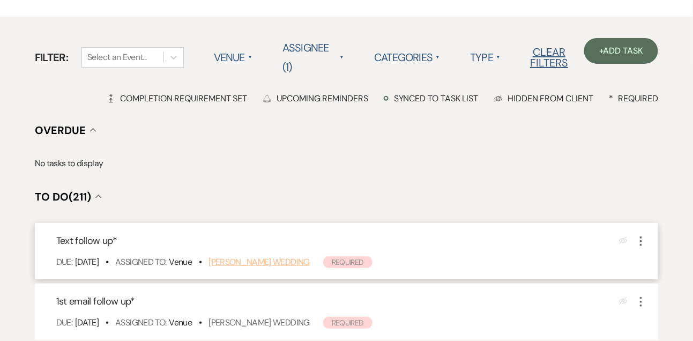
click at [297, 256] on link "[PERSON_NAME] Wedding" at bounding box center [259, 261] width 101 height 11
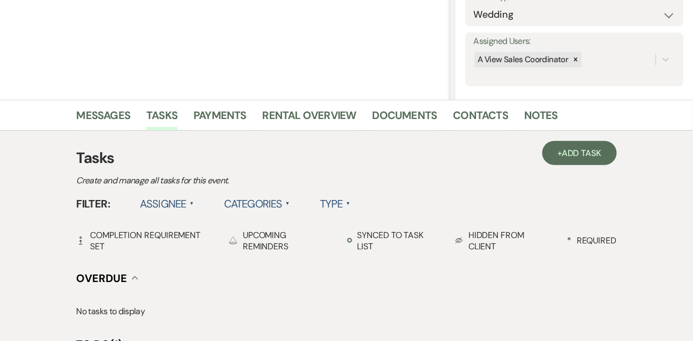
scroll to position [279, 0]
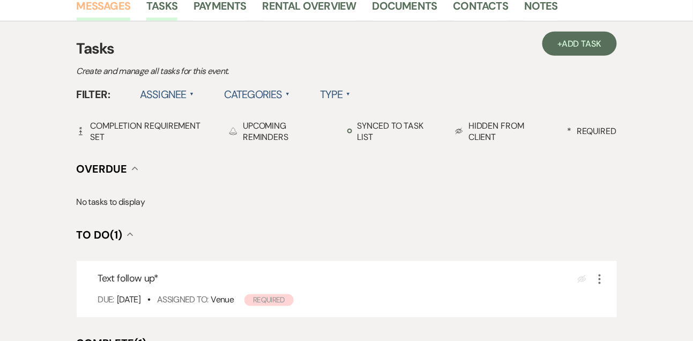
click at [102, 5] on link "Messages" at bounding box center [104, 9] width 54 height 24
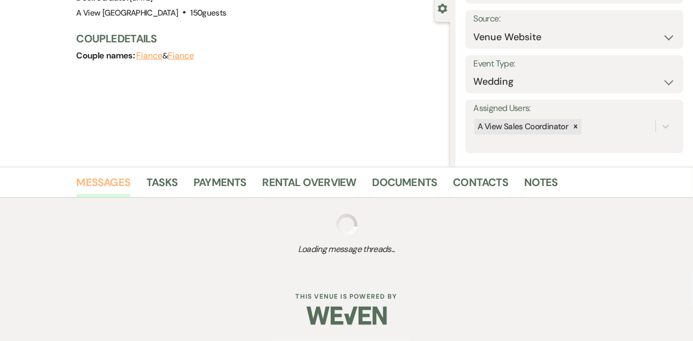
scroll to position [231, 0]
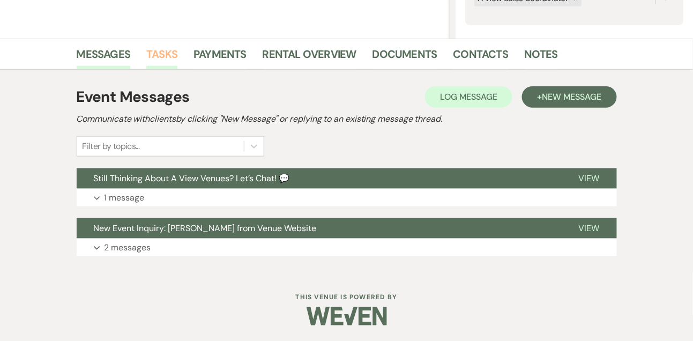
click at [170, 51] on link "Tasks" at bounding box center [161, 58] width 31 height 24
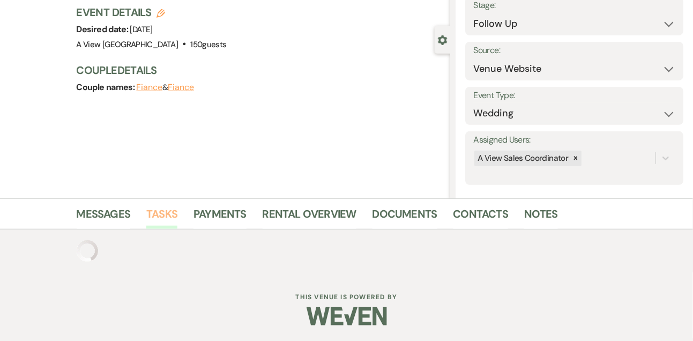
scroll to position [231, 0]
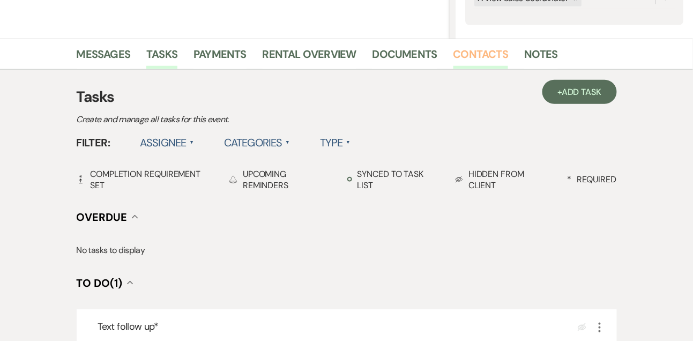
click at [475, 48] on link "Contacts" at bounding box center [481, 58] width 55 height 24
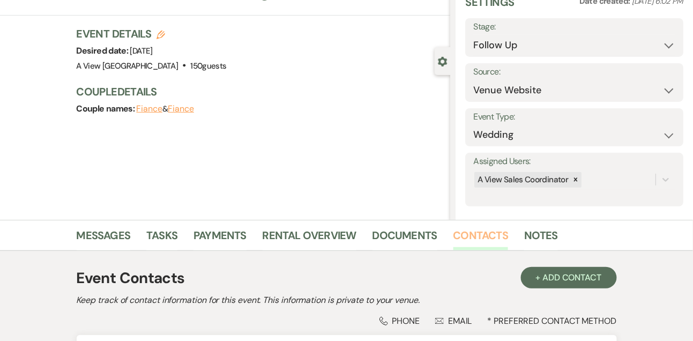
scroll to position [182, 0]
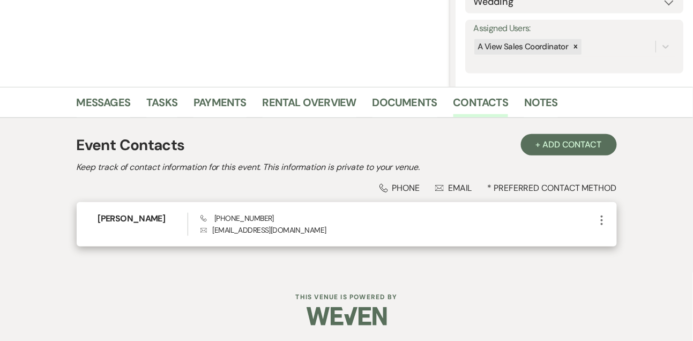
click at [265, 217] on span "Phone [PHONE_NUMBER]" at bounding box center [237, 218] width 73 height 10
copy span "[PHONE_NUMBER]"
click at [140, 220] on h6 "[PERSON_NAME]" at bounding box center [143, 219] width 90 height 12
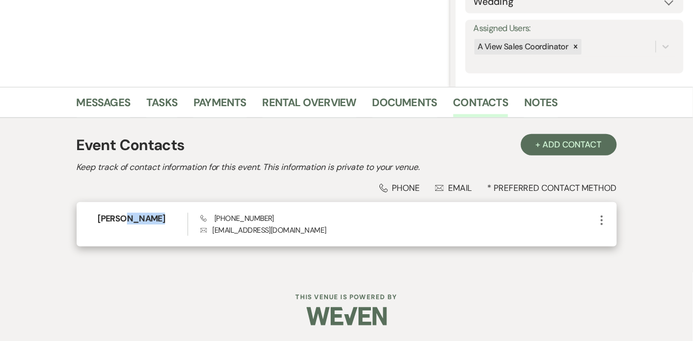
click at [140, 220] on h6 "[PERSON_NAME]" at bounding box center [143, 219] width 90 height 12
click at [140, 220] on h6 "Megan Schmitt" at bounding box center [143, 219] width 90 height 12
copy h6 "Megan Schmitt"
click at [123, 214] on h6 "Megan Schmitt" at bounding box center [143, 219] width 90 height 12
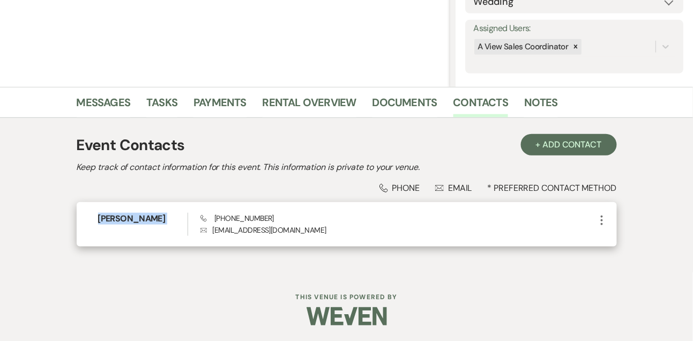
click at [123, 214] on h6 "Megan Schmitt" at bounding box center [143, 219] width 90 height 12
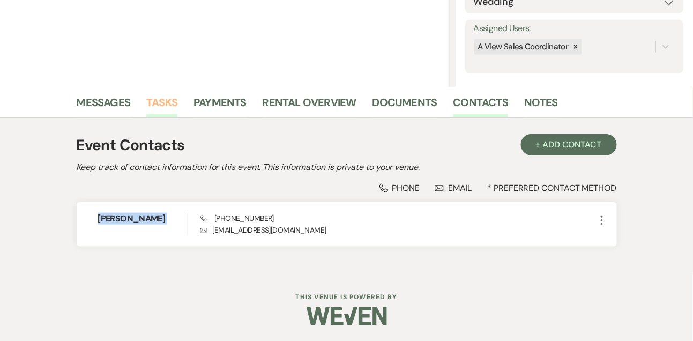
click at [151, 107] on link "Tasks" at bounding box center [161, 106] width 31 height 24
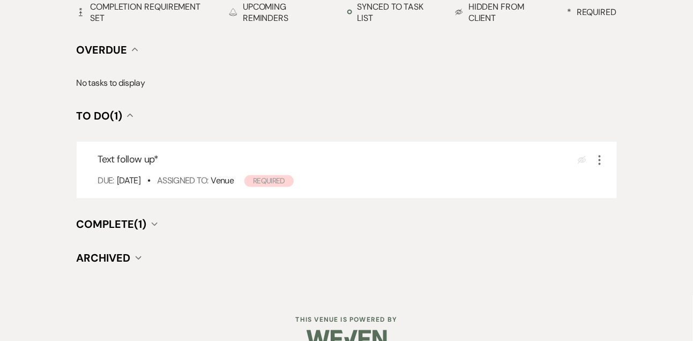
scroll to position [421, 0]
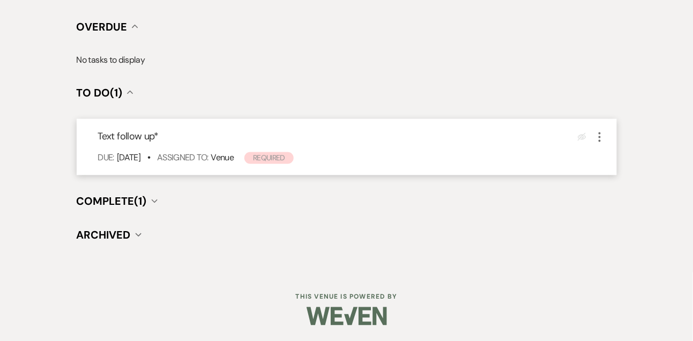
click at [597, 134] on icon "More" at bounding box center [600, 137] width 13 height 13
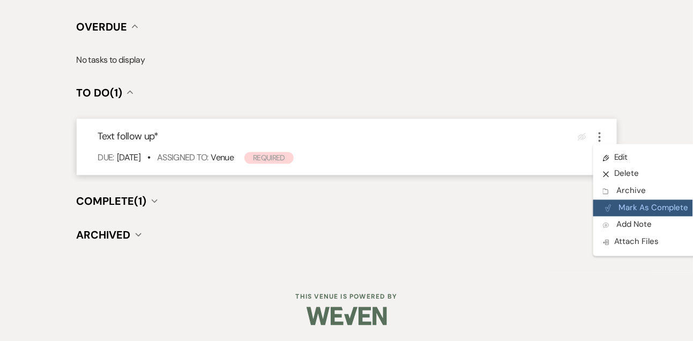
click at [621, 207] on button "Plan Portal Link Mark As Complete" at bounding box center [646, 208] width 105 height 17
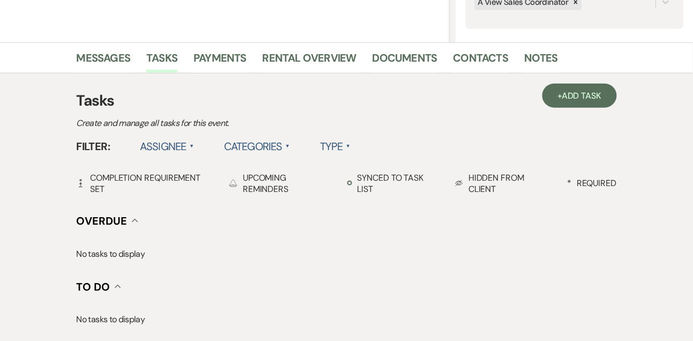
scroll to position [216, 0]
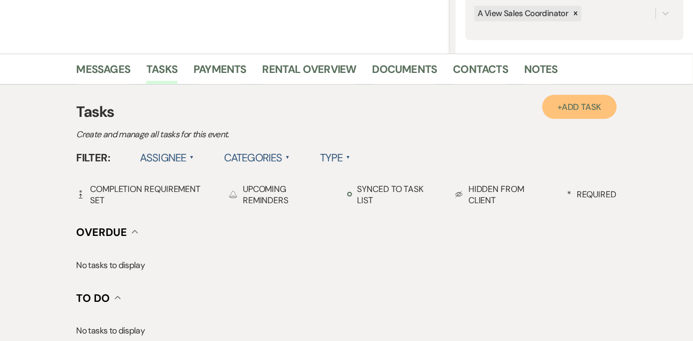
click at [576, 101] on span "Add Task" at bounding box center [582, 106] width 40 height 11
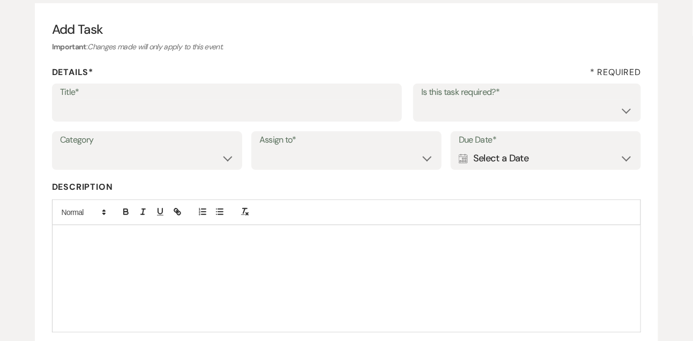
scroll to position [81, 0]
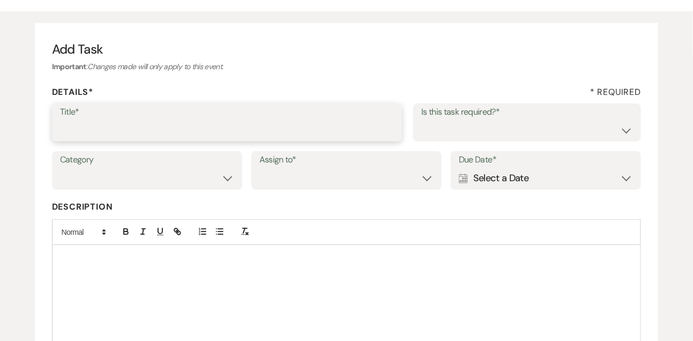
click at [287, 124] on input "Title*" at bounding box center [227, 130] width 335 height 21
type input "Final email"
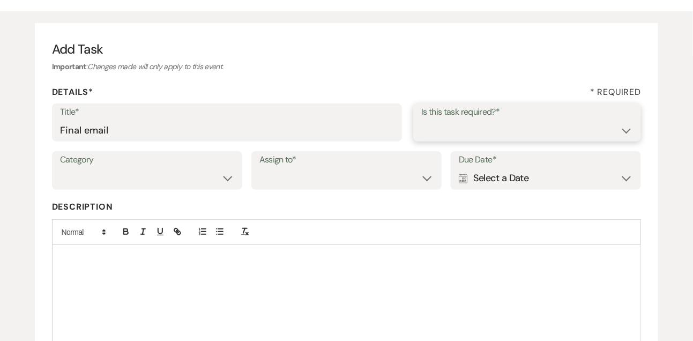
click at [443, 125] on select "Yes No" at bounding box center [527, 130] width 212 height 21
select select "true"
click at [421, 120] on select "Yes No" at bounding box center [527, 130] width 212 height 21
click at [159, 178] on select "Venue Vendors Guests Details Finalize & Share" at bounding box center [147, 178] width 174 height 21
select select "31"
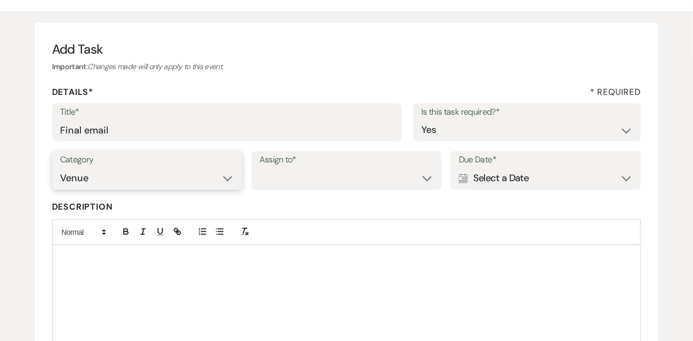
click at [60, 168] on select "Venue Vendors Guests Details Finalize & Share" at bounding box center [147, 178] width 174 height 21
click at [288, 175] on select "Venue Client" at bounding box center [346, 178] width 174 height 21
select select "venueHost"
click at [259, 168] on select "Venue Client" at bounding box center [346, 178] width 174 height 21
click at [499, 184] on div "Calendar Select a Date Expand" at bounding box center [546, 178] width 174 height 21
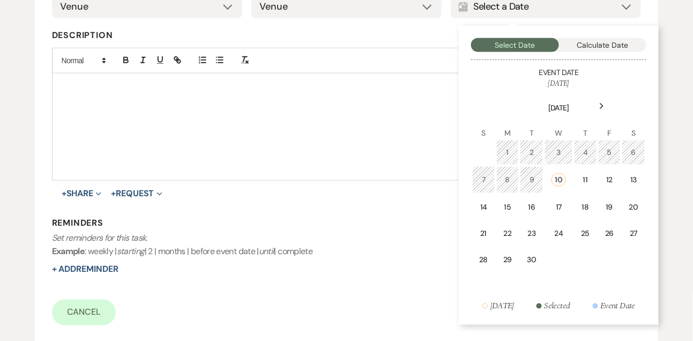
scroll to position [263, 0]
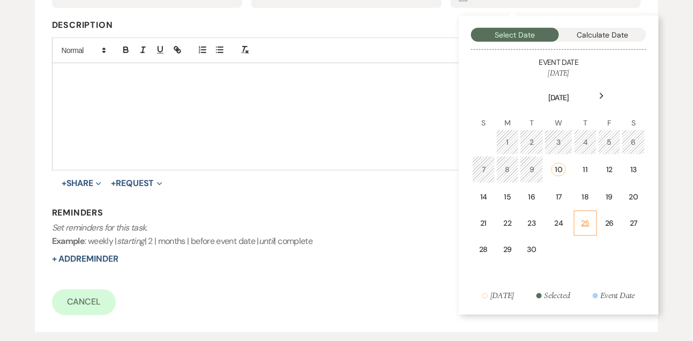
click at [596, 219] on td "25" at bounding box center [585, 223] width 23 height 25
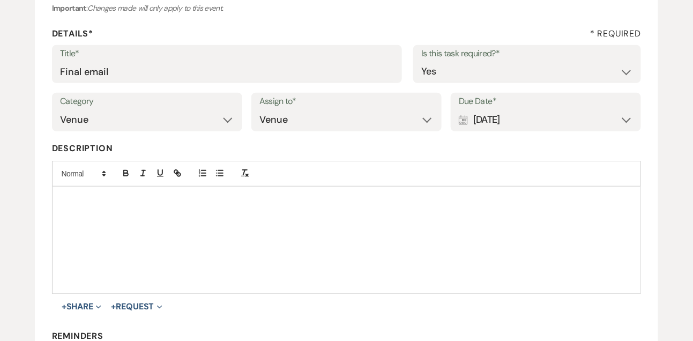
scroll to position [86, 0]
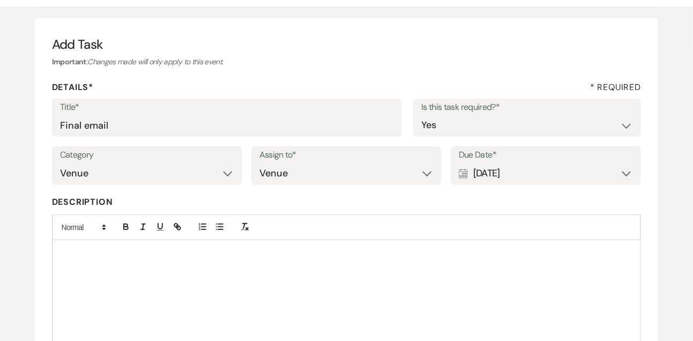
click at [464, 172] on icon "Calendar" at bounding box center [463, 174] width 9 height 10
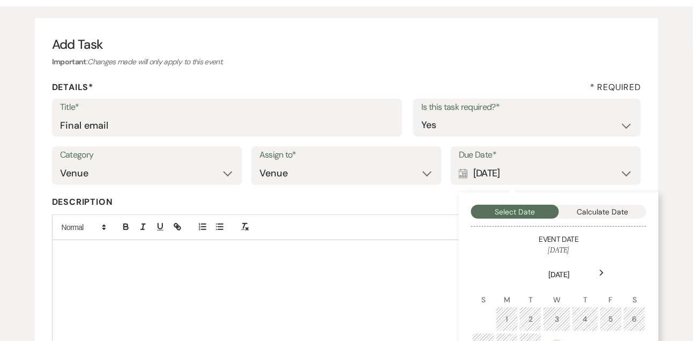
click at [602, 272] on icon "Next" at bounding box center [601, 273] width 5 height 6
click at [560, 324] on div "1" at bounding box center [559, 319] width 10 height 11
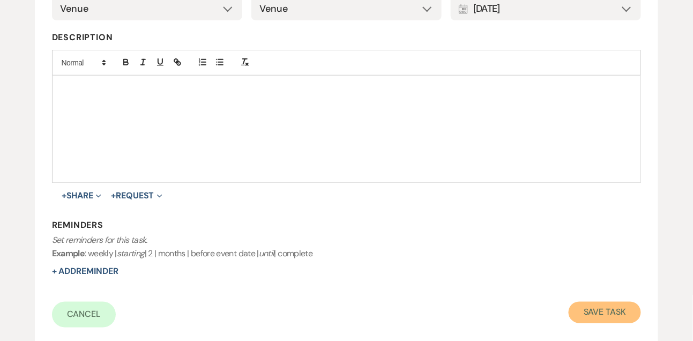
click at [599, 306] on button "Save Task" at bounding box center [605, 312] width 72 height 21
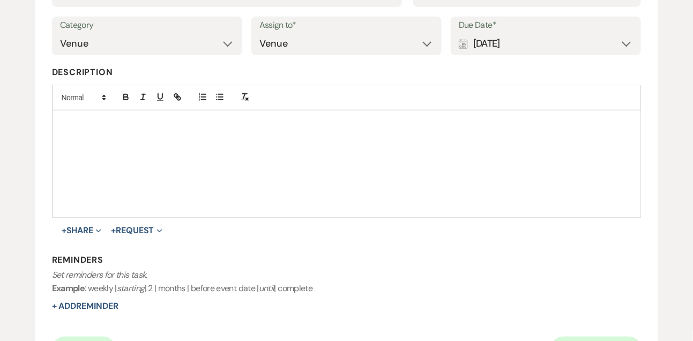
select select "9"
select select "5"
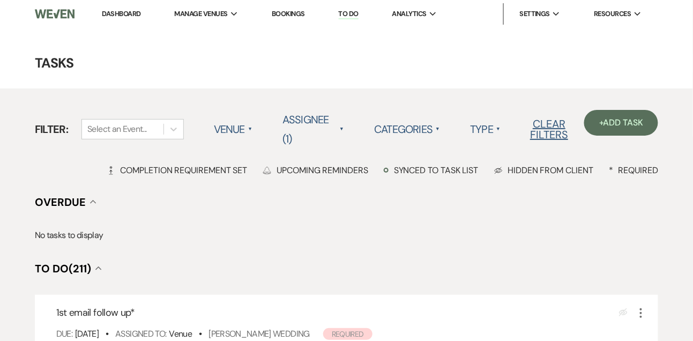
scroll to position [135, 0]
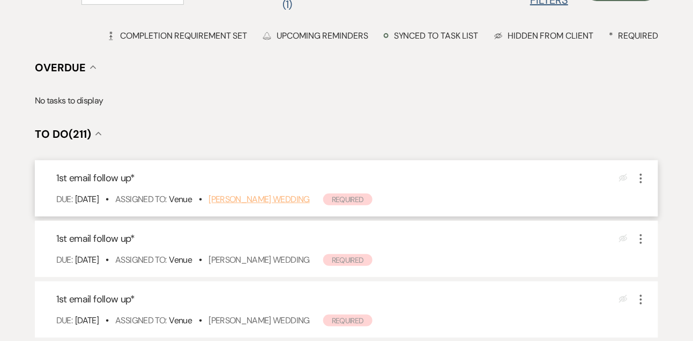
click at [253, 200] on link "Megan Raszler's Wedding" at bounding box center [259, 199] width 101 height 11
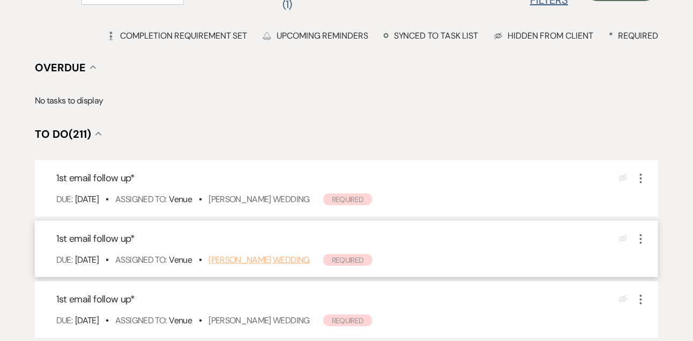
click at [310, 259] on link "Hannah Anderson's Wedding" at bounding box center [259, 259] width 101 height 11
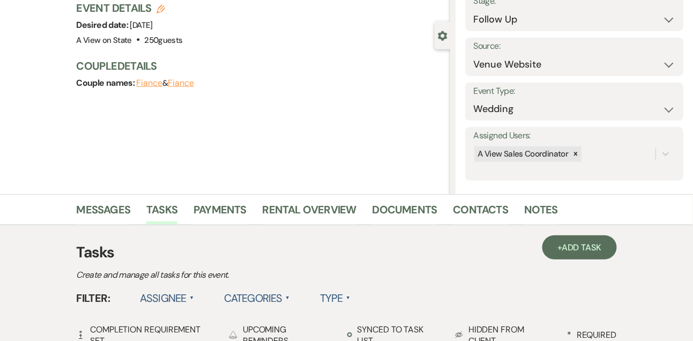
scroll to position [91, 0]
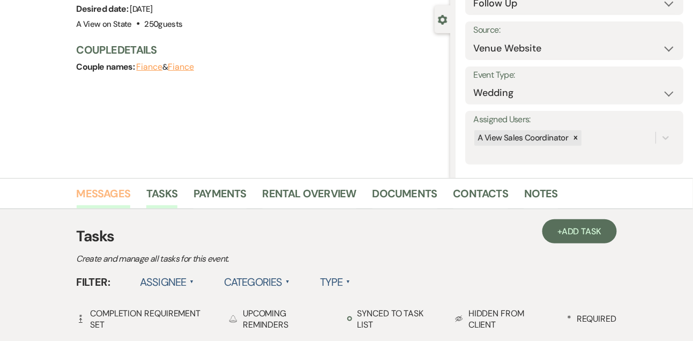
click at [123, 203] on link "Messages" at bounding box center [104, 197] width 54 height 24
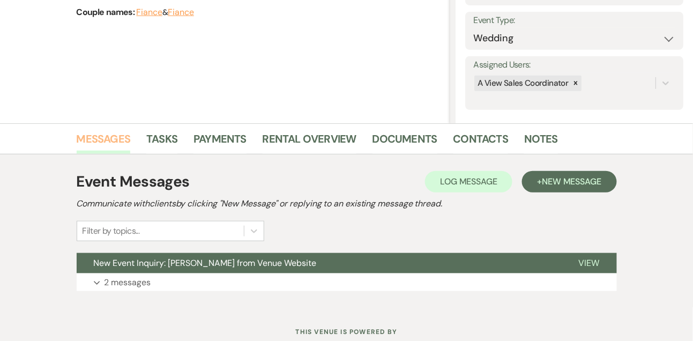
scroll to position [181, 0]
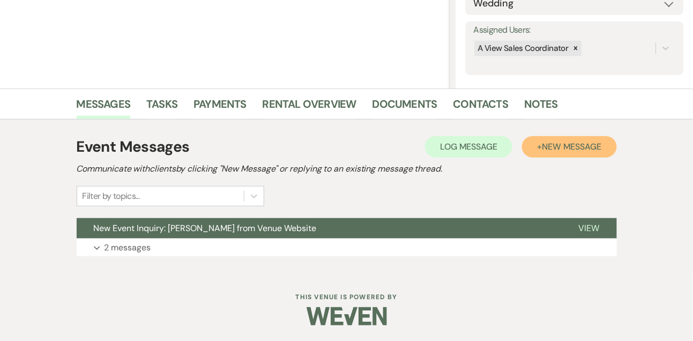
click at [579, 145] on span "New Message" at bounding box center [572, 146] width 60 height 11
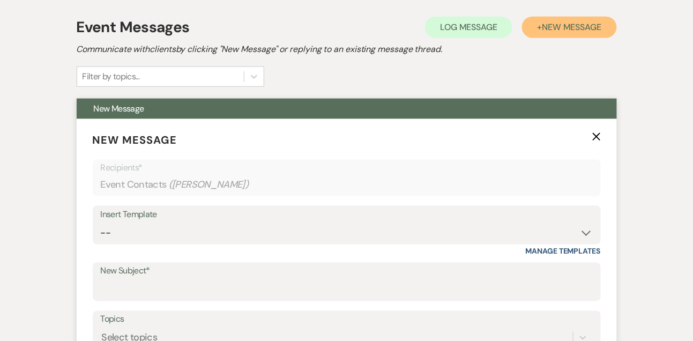
scroll to position [373, 0]
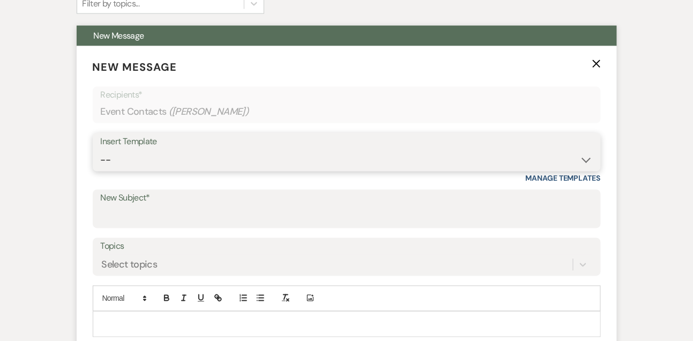
click at [140, 168] on select "-- Tour Confirmation Contract (Pre-Booked Leads) Out of office Inquiry Email Al…" at bounding box center [347, 160] width 492 height 21
select select "5552"
click at [101, 150] on select "-- Tour Confirmation Contract (Pre-Booked Leads) Out of office Inquiry Email Al…" at bounding box center [347, 160] width 492 height 21
type input "Still Thinking About A View? Let’s Chat! 💬"
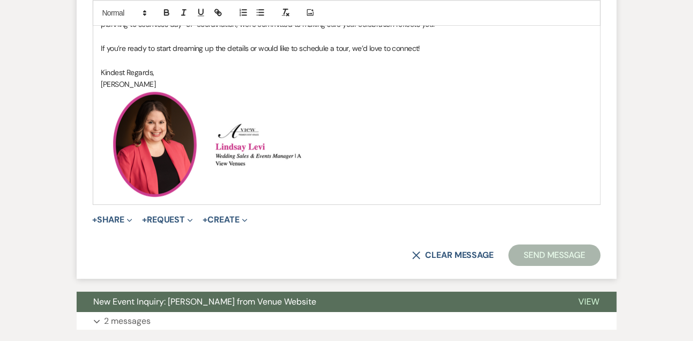
scroll to position [777, 0]
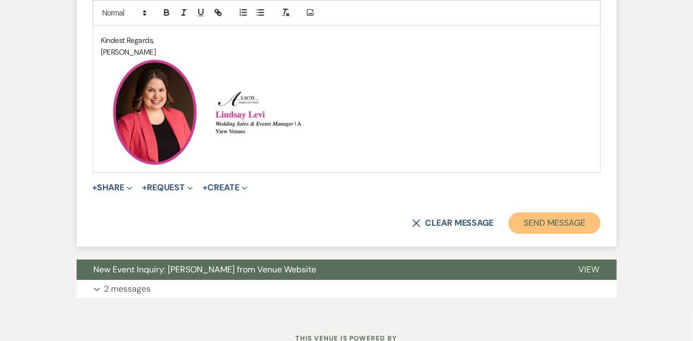
click at [540, 221] on button "Send Message" at bounding box center [555, 222] width 92 height 21
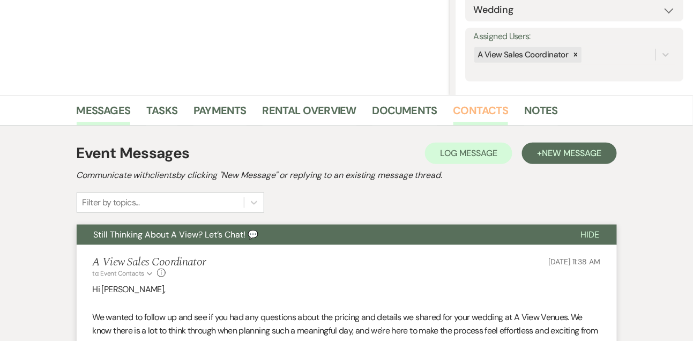
click at [481, 110] on link "Contacts" at bounding box center [481, 114] width 55 height 24
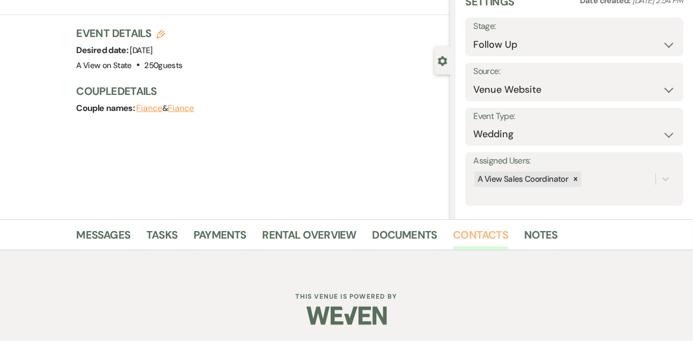
scroll to position [49, 0]
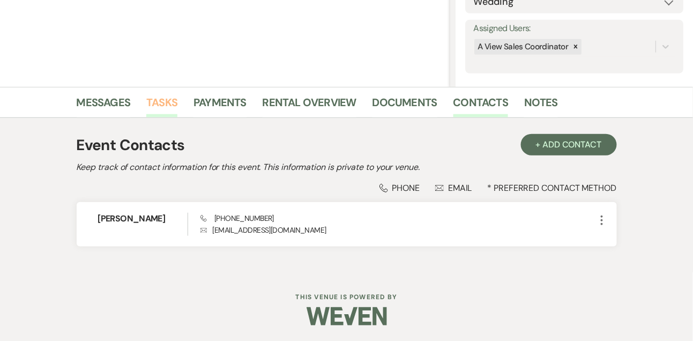
click at [165, 104] on link "Tasks" at bounding box center [161, 106] width 31 height 24
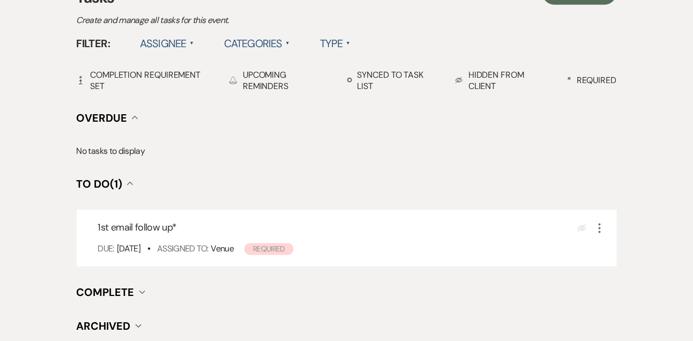
scroll to position [335, 0]
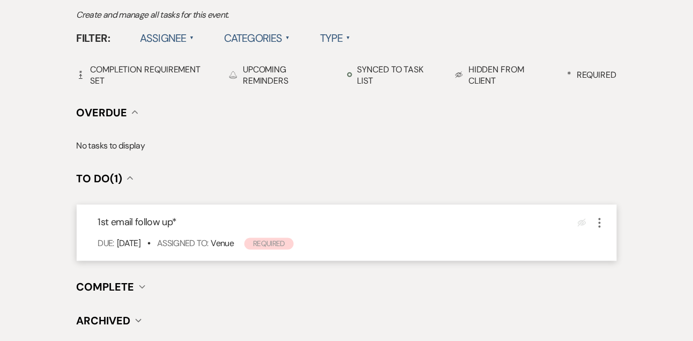
click at [598, 217] on icon "More" at bounding box center [600, 223] width 13 height 13
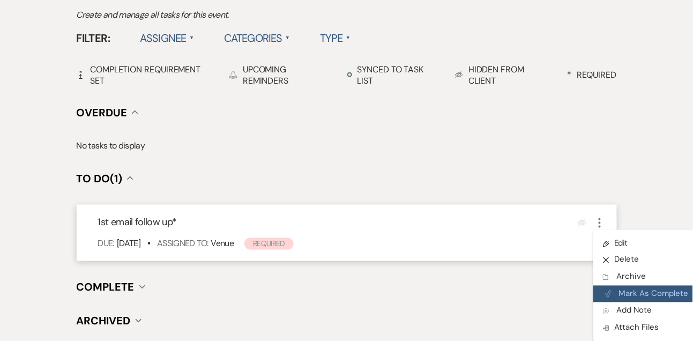
click at [622, 294] on button "Plan Portal Link Mark As Complete" at bounding box center [646, 294] width 105 height 17
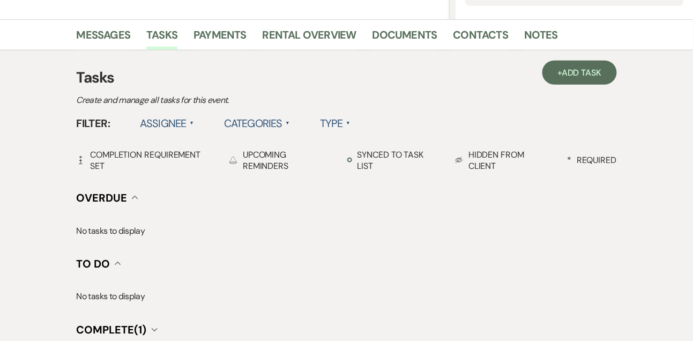
scroll to position [218, 0]
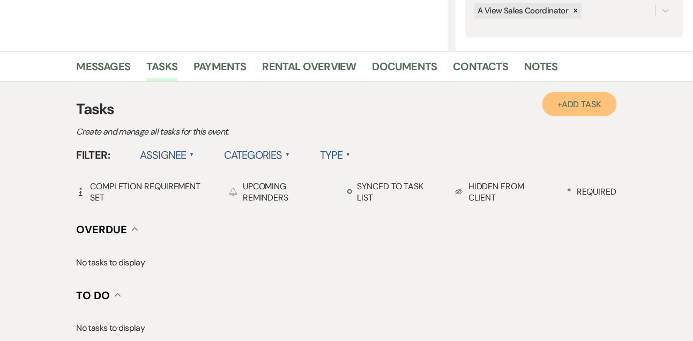
click at [583, 107] on span "Add Task" at bounding box center [582, 104] width 40 height 11
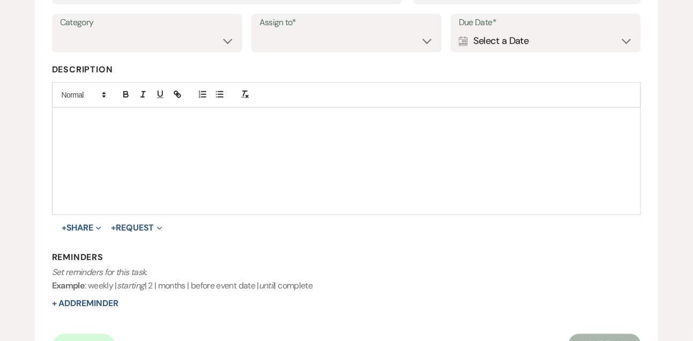
scroll to position [154, 0]
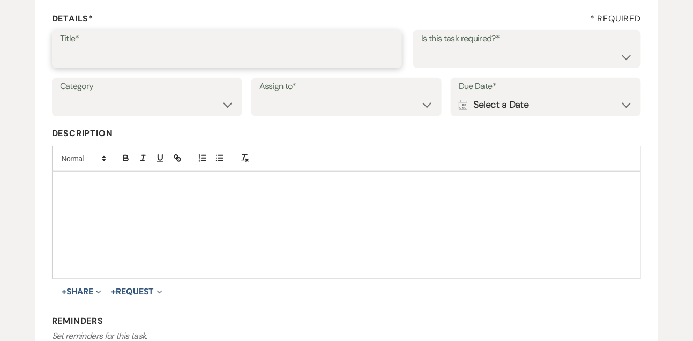
click at [297, 53] on input "Title*" at bounding box center [227, 56] width 335 height 21
type input "Text follow up"
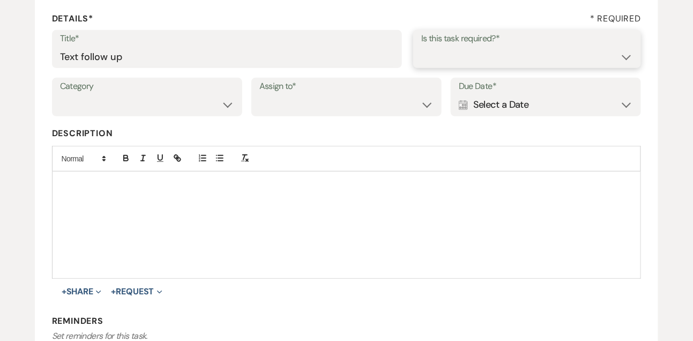
click at [439, 56] on select "Yes No" at bounding box center [527, 56] width 212 height 21
select select "true"
click at [421, 46] on select "Yes No" at bounding box center [527, 56] width 212 height 21
click at [150, 105] on select "Venue Vendors Guests Details Finalize & Share" at bounding box center [147, 104] width 174 height 21
select select "31"
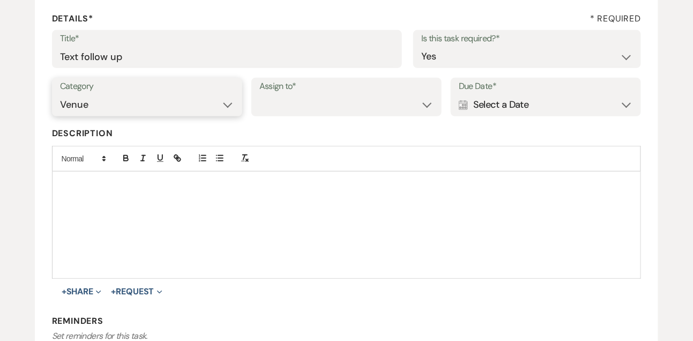
click at [60, 94] on select "Venue Vendors Guests Details Finalize & Share" at bounding box center [147, 104] width 174 height 21
click at [293, 108] on select "Venue Client" at bounding box center [346, 104] width 174 height 21
select select "venueHost"
click at [259, 94] on select "Venue Client" at bounding box center [346, 104] width 174 height 21
click at [485, 97] on div "Calendar Select a Date Expand" at bounding box center [546, 104] width 174 height 21
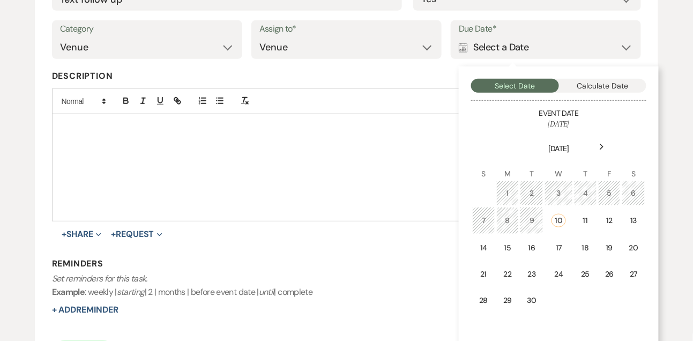
scroll to position [228, 0]
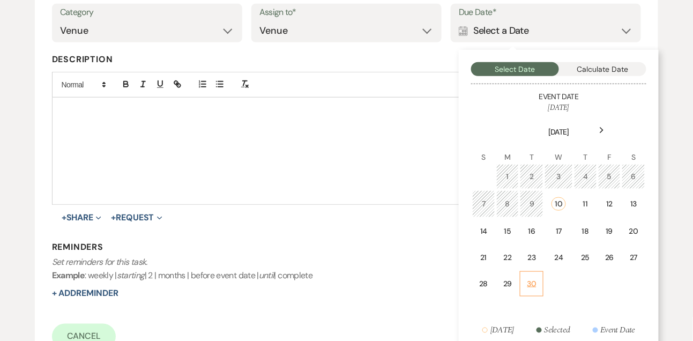
click at [527, 279] on td "30" at bounding box center [532, 283] width 24 height 25
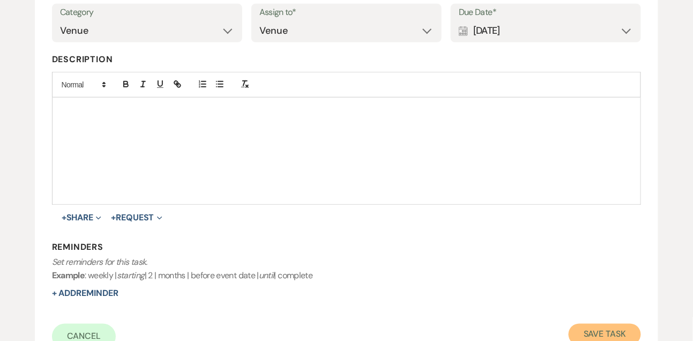
click at [604, 331] on button "Save Task" at bounding box center [605, 334] width 72 height 21
select select "9"
select select "5"
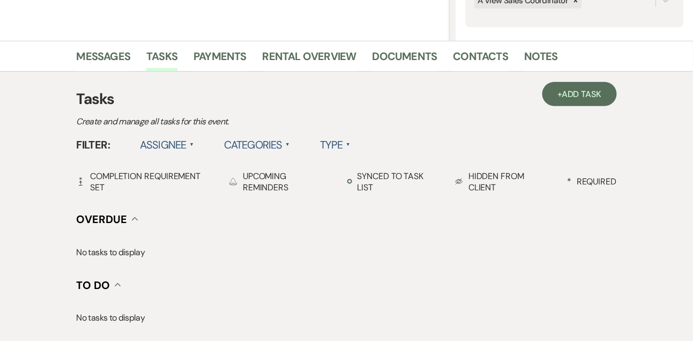
scroll to position [218, 0]
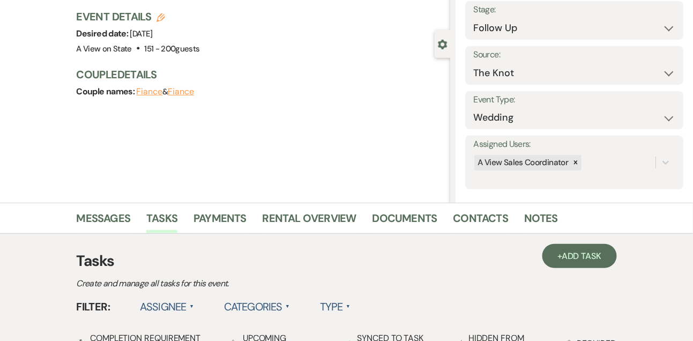
scroll to position [108, 0]
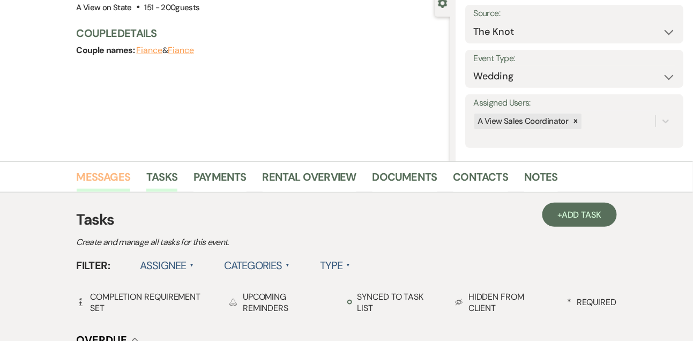
click at [106, 172] on link "Messages" at bounding box center [104, 180] width 54 height 24
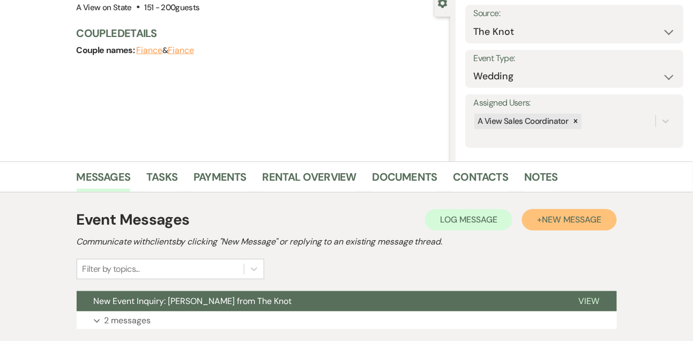
click at [612, 211] on button "+ New Message" at bounding box center [569, 219] width 94 height 21
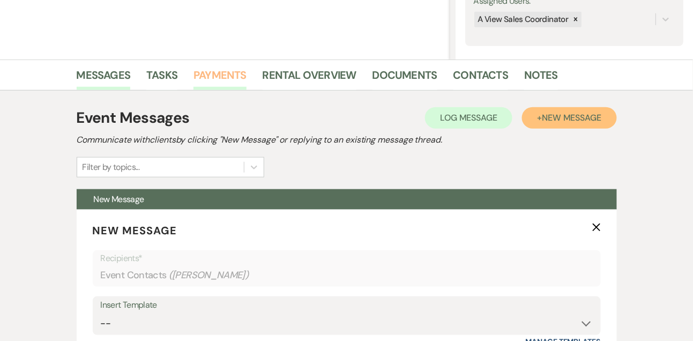
scroll to position [407, 0]
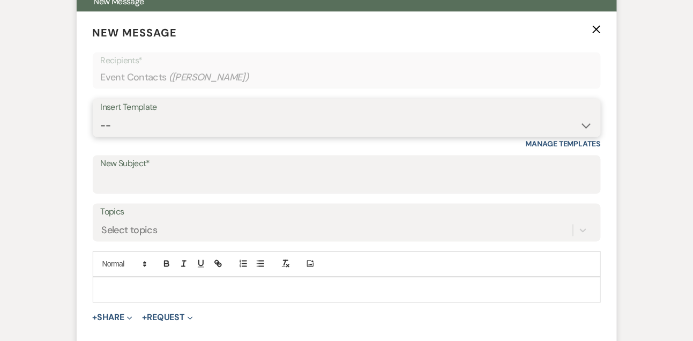
click at [140, 130] on select "-- Tour Confirmation Contract (Pre-Booked Leads) Out of office Inquiry Email Al…" at bounding box center [347, 125] width 492 height 21
select select "5552"
click at [101, 115] on select "-- Tour Confirmation Contract (Pre-Booked Leads) Out of office Inquiry Email Al…" at bounding box center [347, 125] width 492 height 21
type input "Still Thinking About A View? Let’s Chat! 💬"
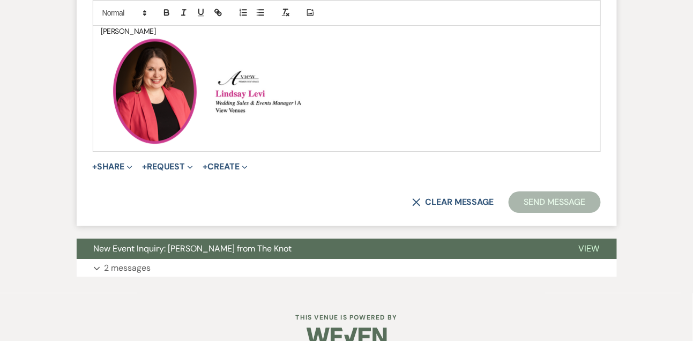
scroll to position [800, 0]
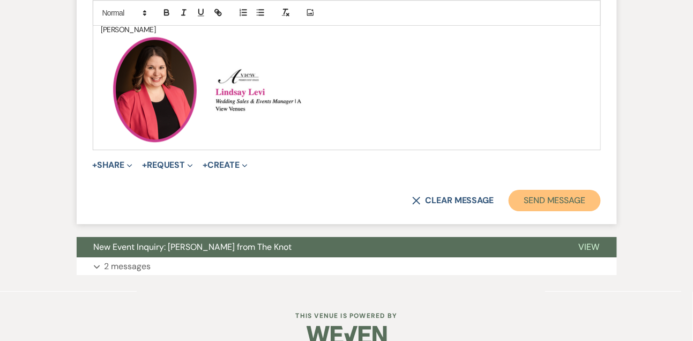
click at [542, 205] on button "Send Message" at bounding box center [555, 200] width 92 height 21
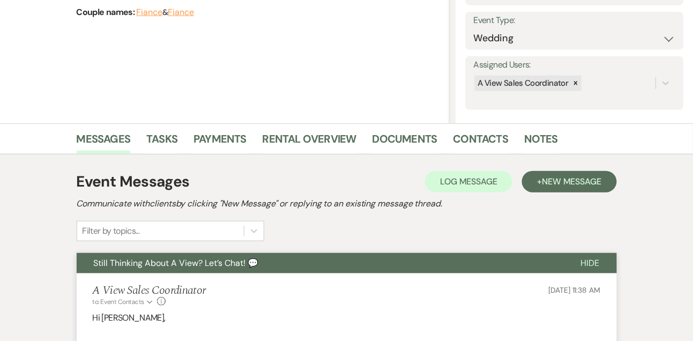
scroll to position [134, 0]
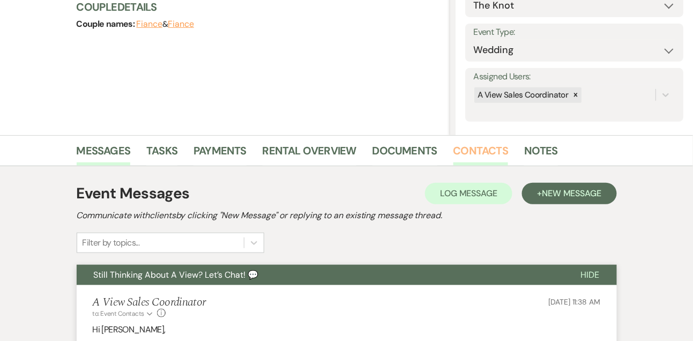
click at [471, 160] on link "Contacts" at bounding box center [481, 154] width 55 height 24
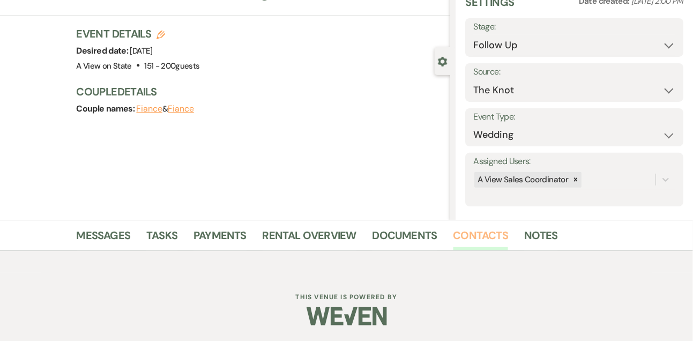
scroll to position [9, 0]
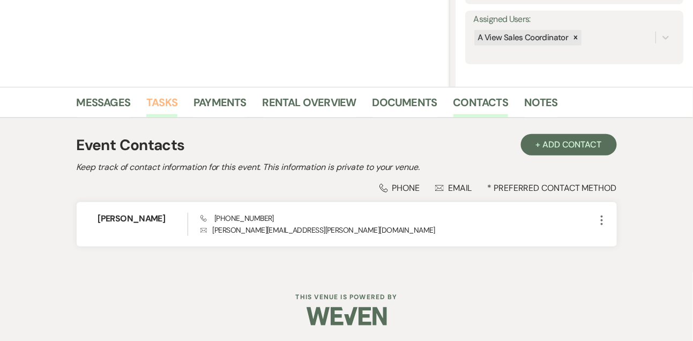
click at [163, 109] on link "Tasks" at bounding box center [161, 106] width 31 height 24
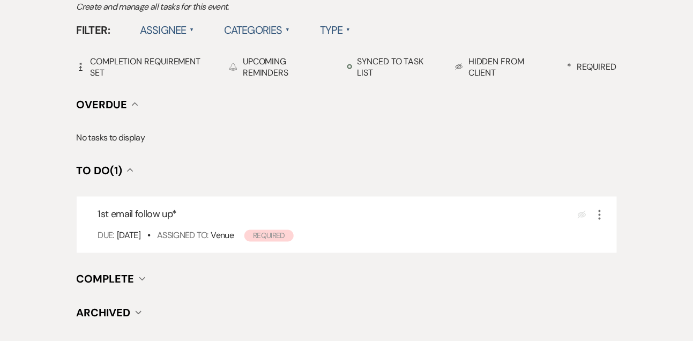
scroll to position [364, 0]
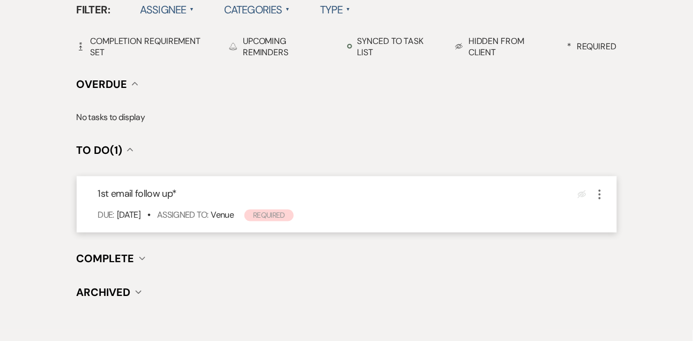
click at [606, 196] on div "1st email follow up * Eye Blocked More Due: [DATE] • Assigned To: Venue Required" at bounding box center [347, 204] width 540 height 56
click at [598, 184] on div "1st email follow up * Eye Blocked More Due: [DATE] • Assigned To: Venue Required" at bounding box center [347, 204] width 540 height 56
click at [599, 190] on use "button" at bounding box center [600, 195] width 2 height 10
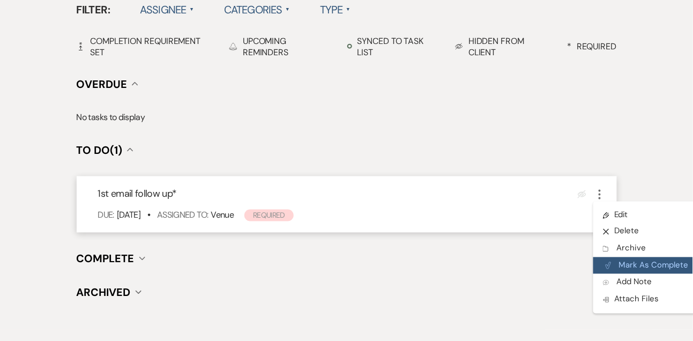
click at [617, 259] on button "Plan Portal Link Mark As Complete" at bounding box center [646, 265] width 105 height 17
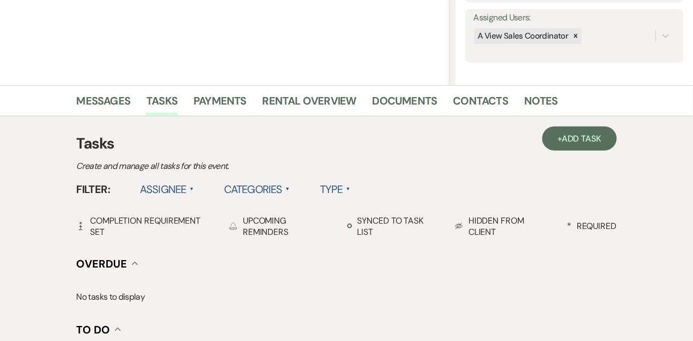
scroll to position [155, 0]
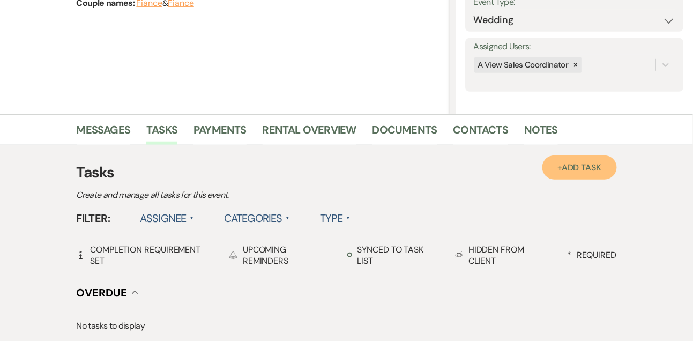
click at [591, 174] on link "+ Add Task" at bounding box center [580, 167] width 74 height 24
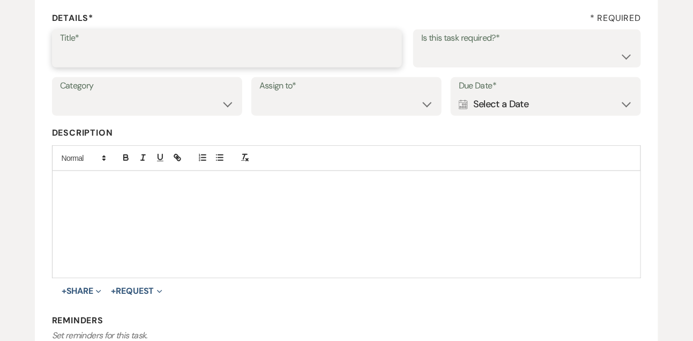
click at [209, 58] on input "Title*" at bounding box center [227, 56] width 335 height 21
type input "Text follow up"
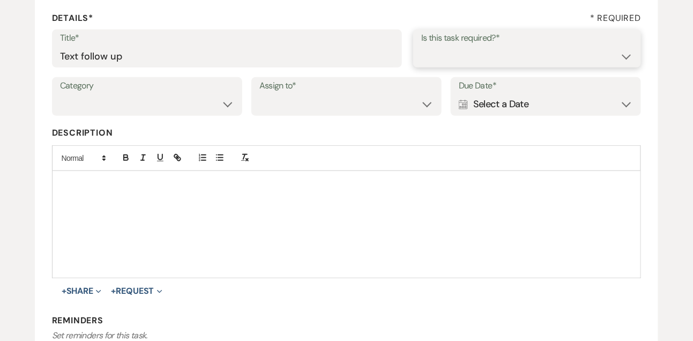
click at [442, 64] on select "Yes No" at bounding box center [527, 56] width 212 height 21
select select "true"
click at [421, 46] on select "Yes No" at bounding box center [527, 56] width 212 height 21
click at [209, 106] on select "Venue Vendors Guests Details Finalize & Share" at bounding box center [147, 104] width 174 height 21
select select "31"
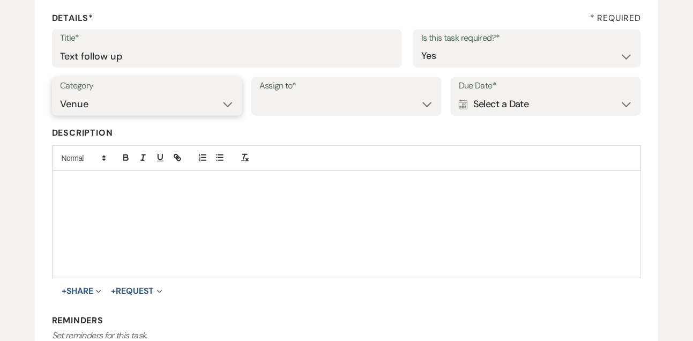
click at [60, 94] on select "Venue Vendors Guests Details Finalize & Share" at bounding box center [147, 104] width 174 height 21
click at [309, 110] on select "Venue Client" at bounding box center [346, 104] width 174 height 21
select select "venueHost"
click at [259, 94] on select "Venue Client" at bounding box center [346, 104] width 174 height 21
click at [491, 100] on div "Calendar Select a Date Expand" at bounding box center [546, 104] width 174 height 21
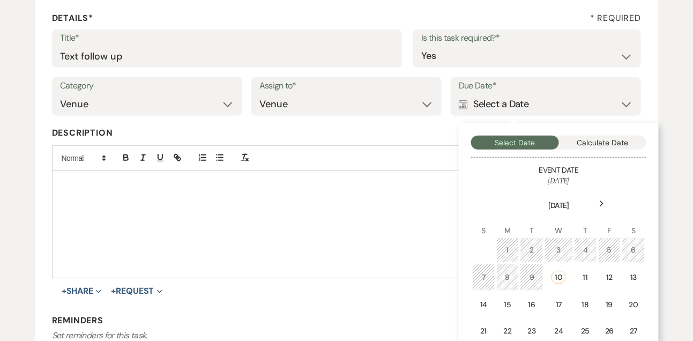
scroll to position [205, 0]
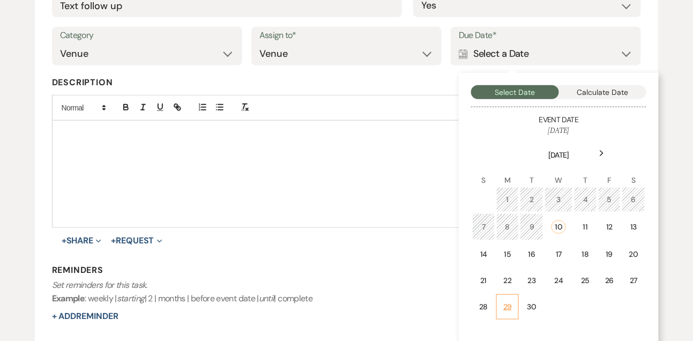
click at [510, 301] on div "29" at bounding box center [507, 306] width 9 height 11
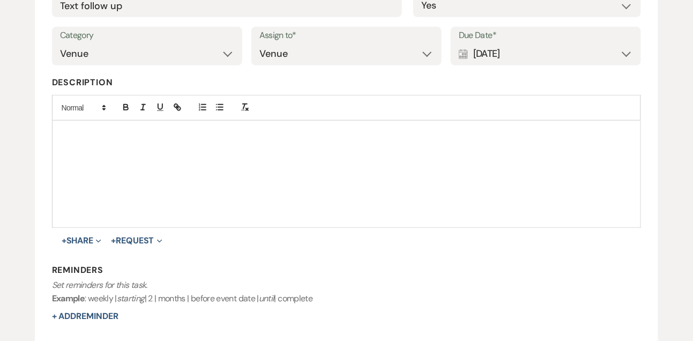
scroll to position [270, 0]
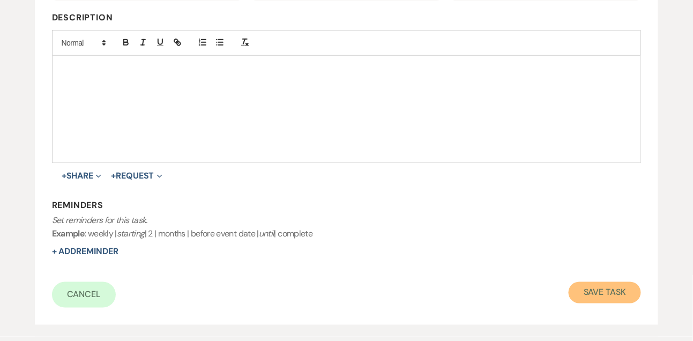
click at [574, 295] on button "Save Task" at bounding box center [605, 292] width 72 height 21
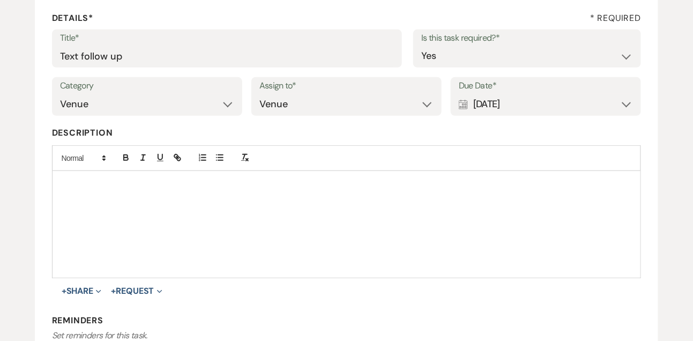
select select "9"
select select "2"
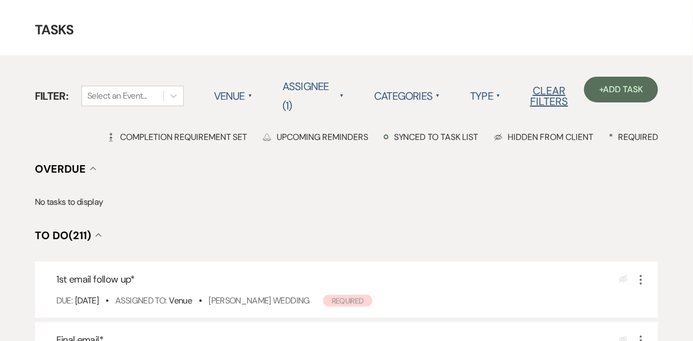
scroll to position [50, 0]
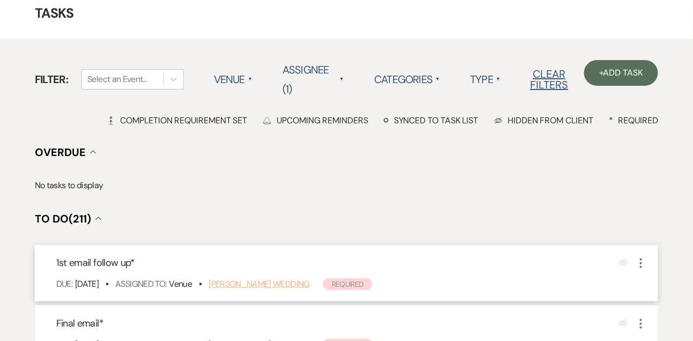
click at [259, 280] on link "[PERSON_NAME] Wedding" at bounding box center [259, 283] width 101 height 11
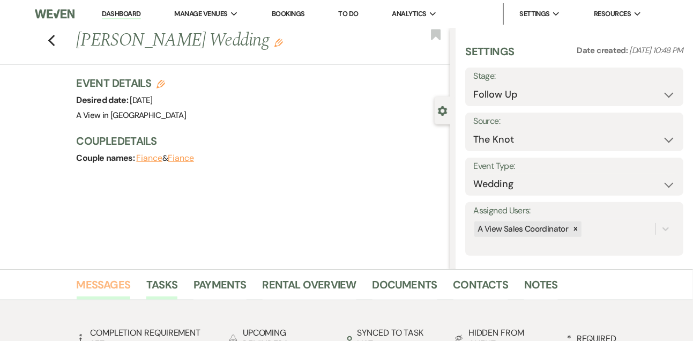
click at [95, 289] on link "Messages" at bounding box center [104, 288] width 54 height 24
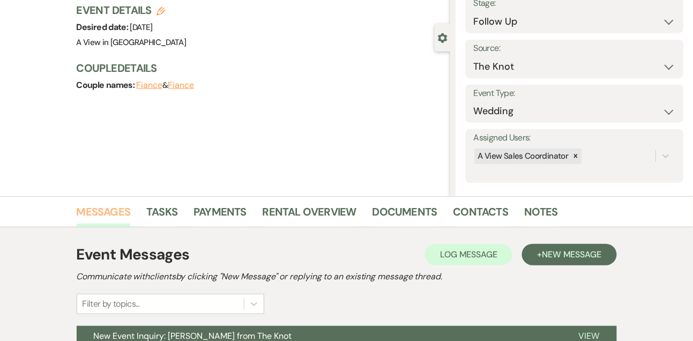
scroll to position [181, 0]
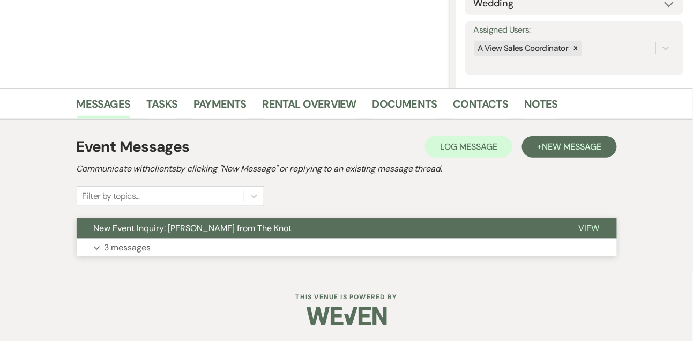
click at [107, 255] on button "Expand 3 messages" at bounding box center [347, 248] width 540 height 18
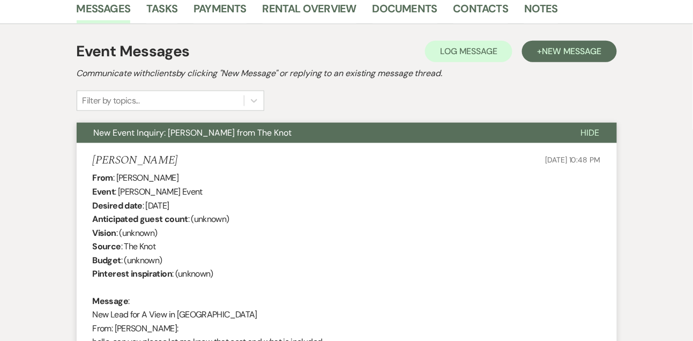
scroll to position [275, 0]
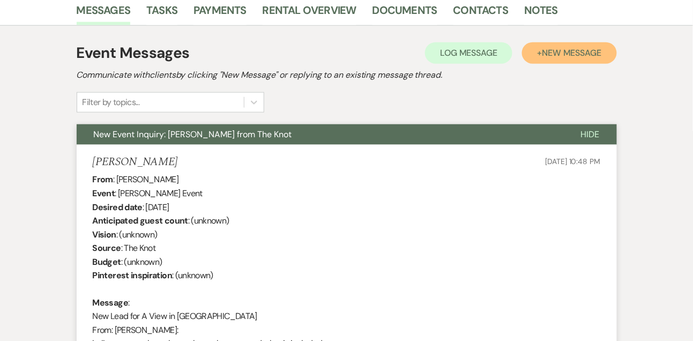
click at [613, 51] on button "+ New Message" at bounding box center [569, 52] width 94 height 21
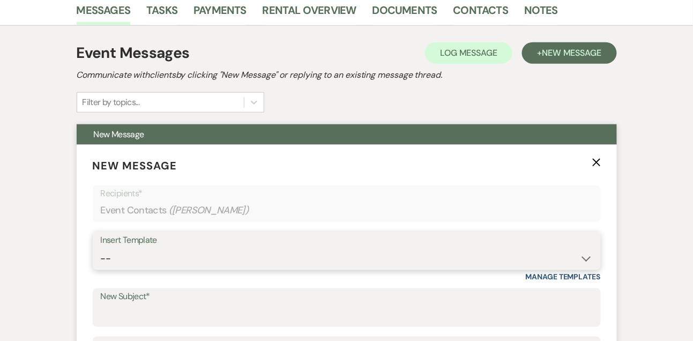
click at [170, 259] on select "-- Tour Confirmation Contract (Pre-Booked Leads) Out of office Inquiry Email Al…" at bounding box center [347, 258] width 492 height 21
select select "5550"
click at [101, 248] on select "-- Tour Confirmation Contract (Pre-Booked Leads) Out of office Inquiry Email Al…" at bounding box center [347, 258] width 492 height 21
type input "Still Thinking About A View Venues? Let’s Chat! 💬"
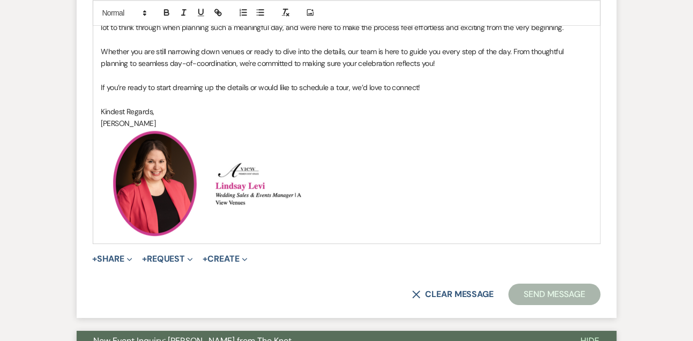
scroll to position [705, 0]
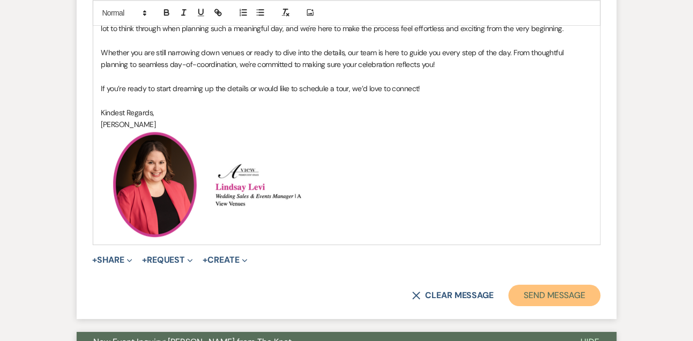
click at [542, 292] on button "Send Message" at bounding box center [555, 295] width 92 height 21
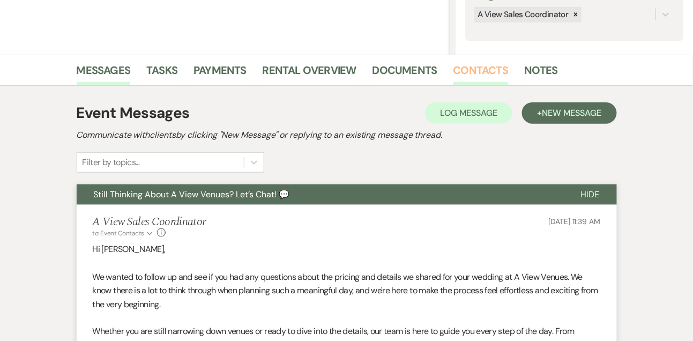
click at [486, 81] on link "Contacts" at bounding box center [481, 74] width 55 height 24
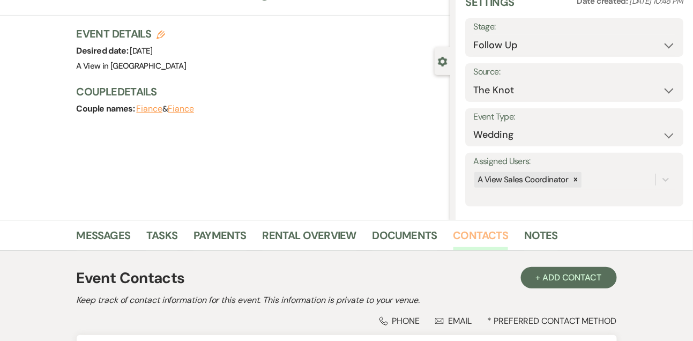
scroll to position [182, 0]
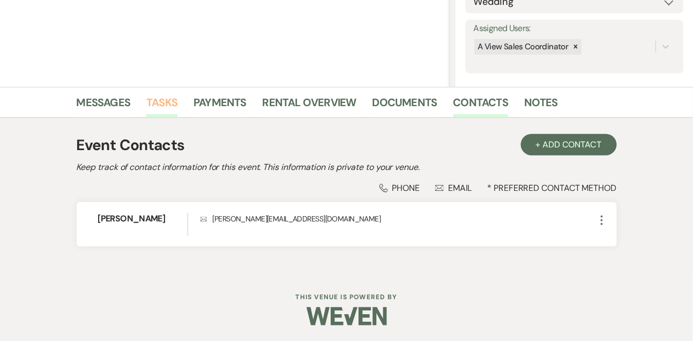
click at [158, 108] on link "Tasks" at bounding box center [161, 106] width 31 height 24
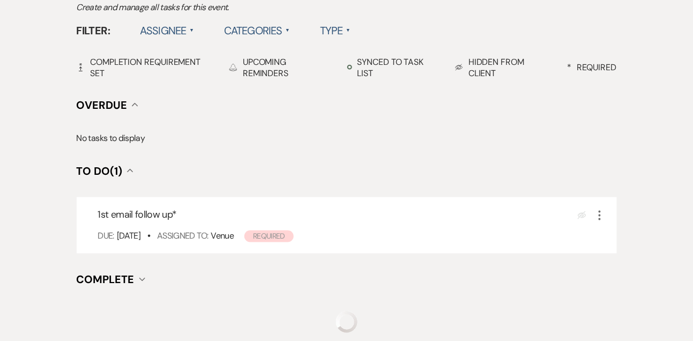
scroll to position [365, 0]
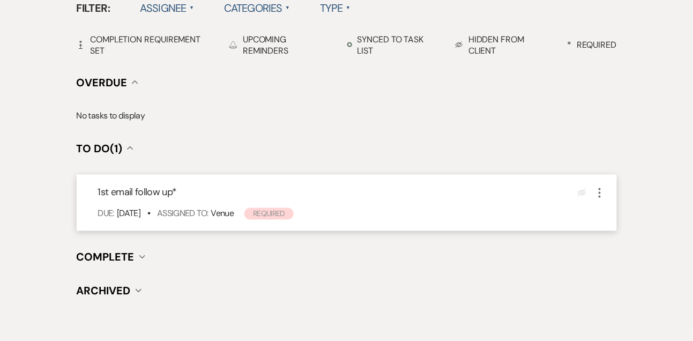
click at [599, 189] on use "button" at bounding box center [600, 193] width 2 height 10
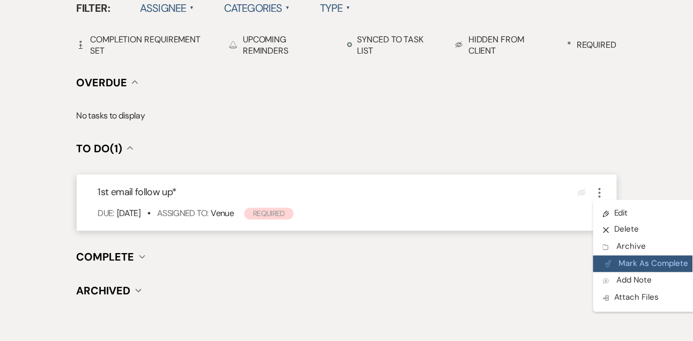
click at [622, 265] on button "Plan Portal Link Mark As Complete" at bounding box center [646, 264] width 105 height 17
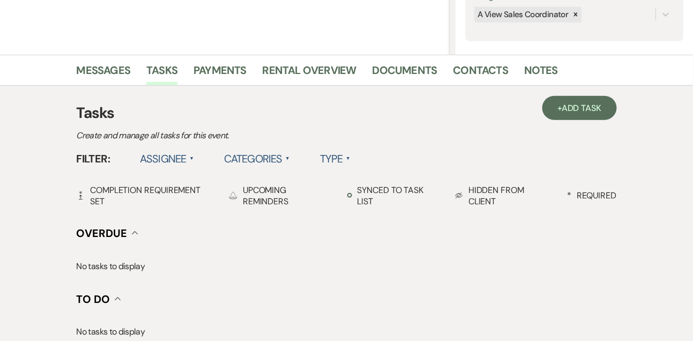
scroll to position [150, 0]
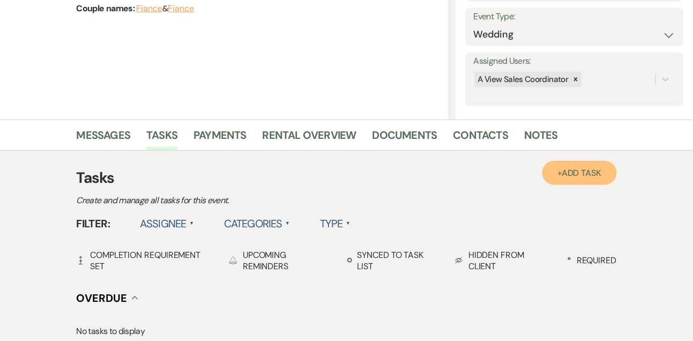
click at [577, 169] on span "Add Task" at bounding box center [582, 172] width 40 height 11
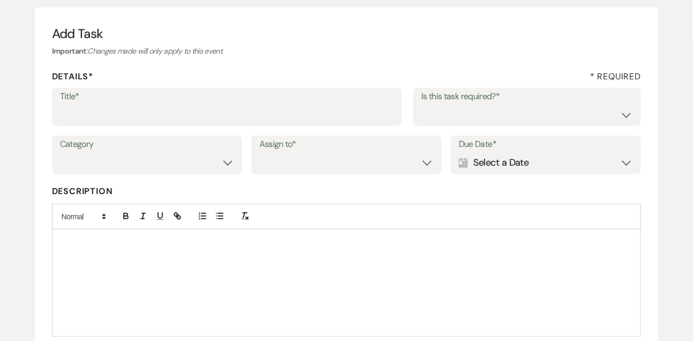
scroll to position [95, 0]
click at [229, 130] on div "Title* Is this task required?* Yes No" at bounding box center [347, 114] width 590 height 48
click at [224, 128] on div "Title* Is this task required?* Yes No" at bounding box center [347, 114] width 590 height 48
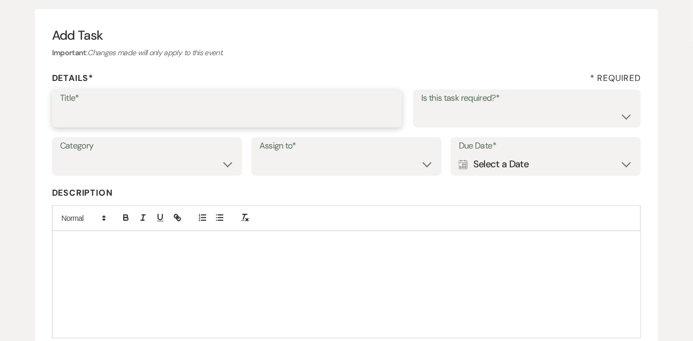
click at [217, 122] on input "Title*" at bounding box center [227, 116] width 335 height 21
type input "Final email"
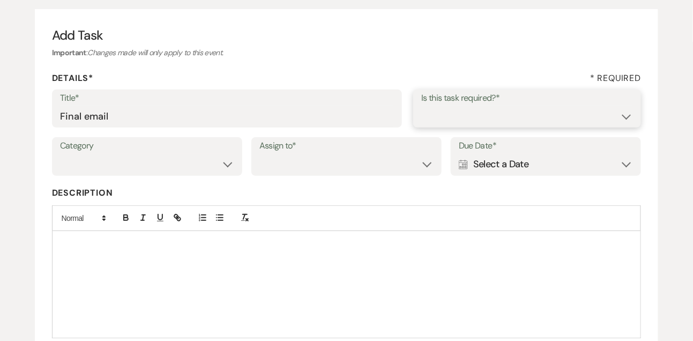
click at [449, 126] on select "Yes No" at bounding box center [527, 116] width 212 height 21
select select "true"
click at [421, 106] on select "Yes No" at bounding box center [527, 116] width 212 height 21
click at [188, 167] on select "Venue Vendors Guests Details Finalize & Share" at bounding box center [147, 164] width 174 height 21
select select "31"
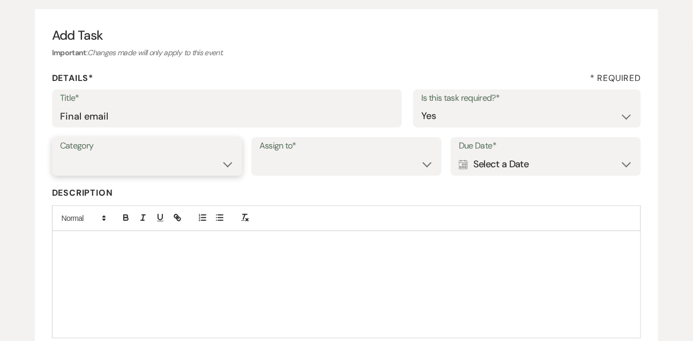
click at [60, 154] on select "Venue Vendors Guests Details Finalize & Share" at bounding box center [147, 164] width 174 height 21
click at [288, 172] on select "Venue Client" at bounding box center [346, 164] width 174 height 21
select select "venueHost"
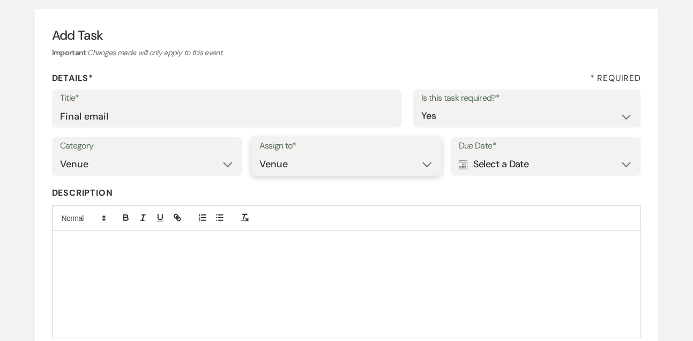
click at [259, 154] on select "Venue Client" at bounding box center [346, 164] width 174 height 21
click at [500, 167] on div "Calendar Select a Date Expand" at bounding box center [546, 164] width 174 height 21
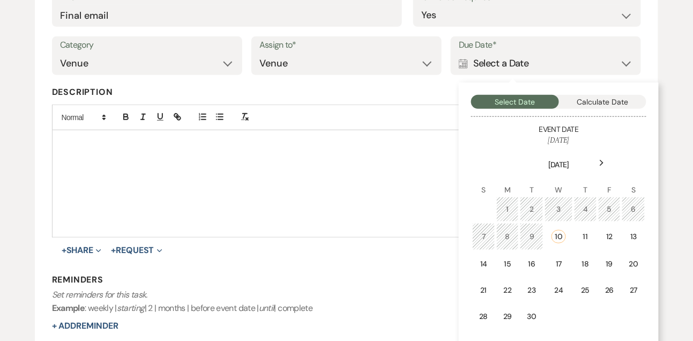
scroll to position [223, 0]
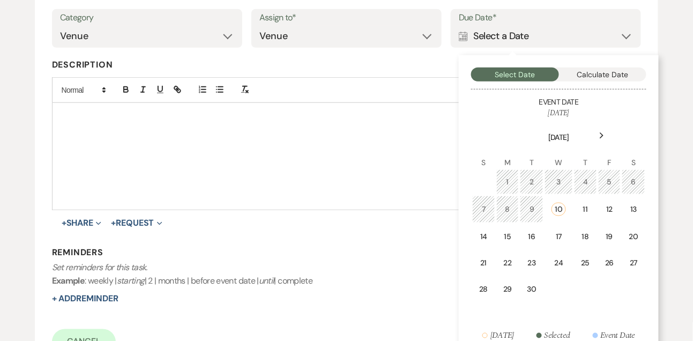
click at [602, 131] on div "Next" at bounding box center [602, 135] width 17 height 17
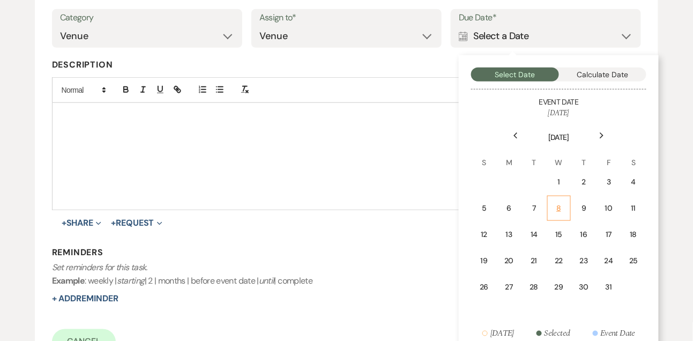
click at [565, 202] on td "8" at bounding box center [559, 208] width 24 height 25
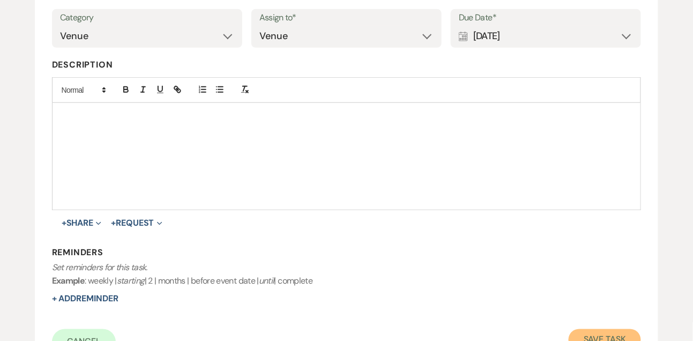
click at [587, 332] on button "Save Task" at bounding box center [605, 339] width 72 height 21
select select "9"
select select "2"
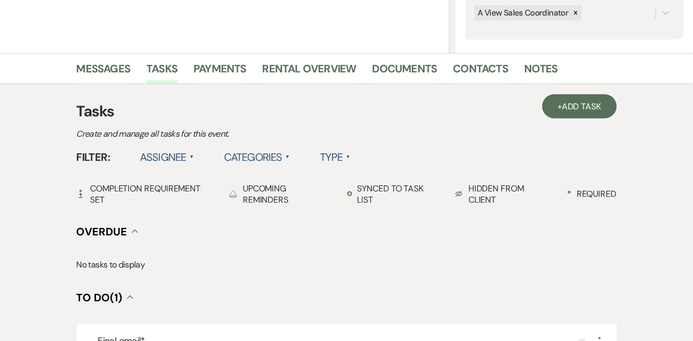
scroll to position [358, 0]
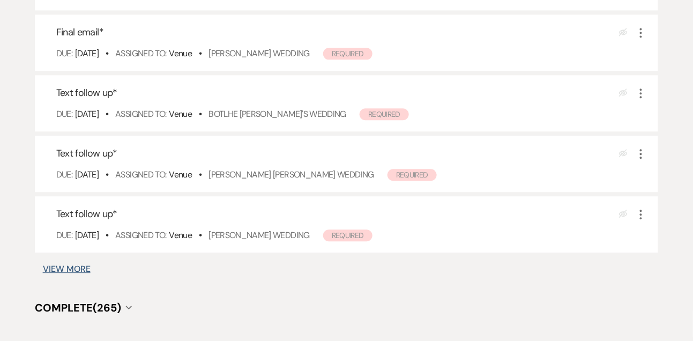
scroll to position [700, 0]
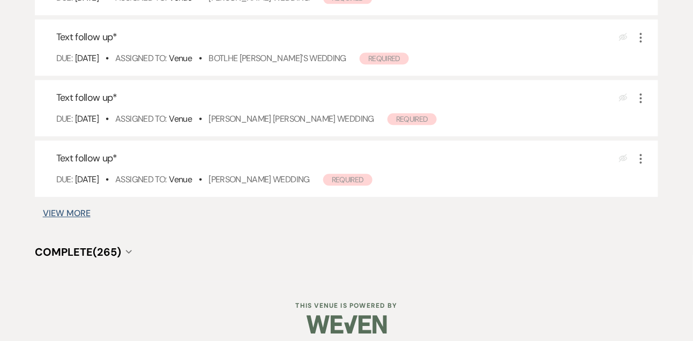
click at [88, 210] on button "View More" at bounding box center [67, 213] width 48 height 9
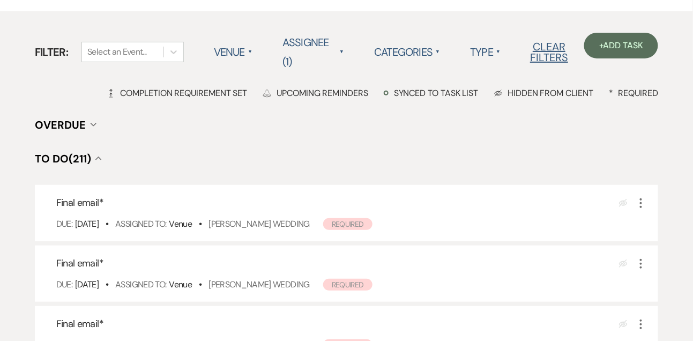
scroll to position [56, 0]
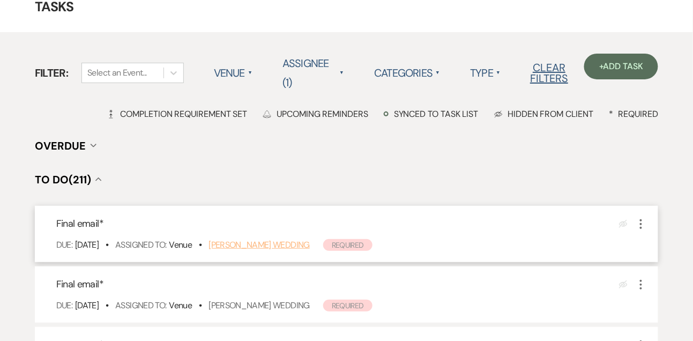
click at [269, 239] on link "[PERSON_NAME] Wedding" at bounding box center [259, 244] width 101 height 11
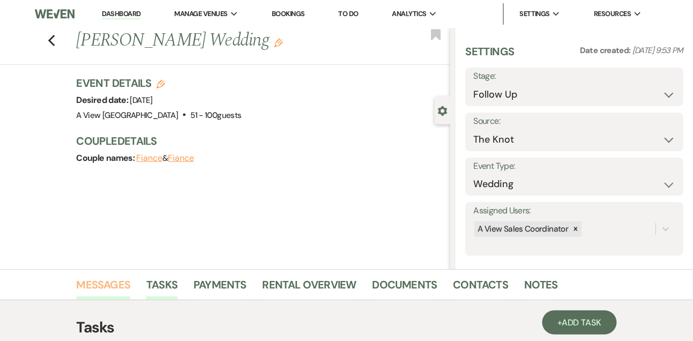
click at [124, 280] on link "Messages" at bounding box center [104, 288] width 54 height 24
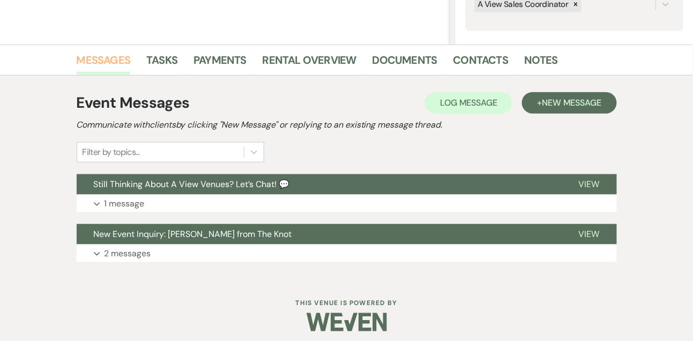
scroll to position [231, 0]
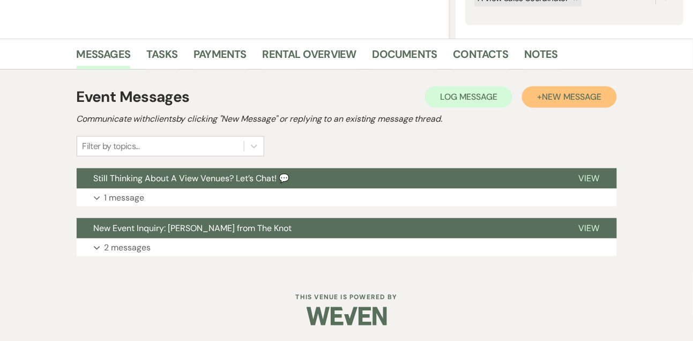
click at [529, 100] on button "+ New Message" at bounding box center [569, 96] width 94 height 21
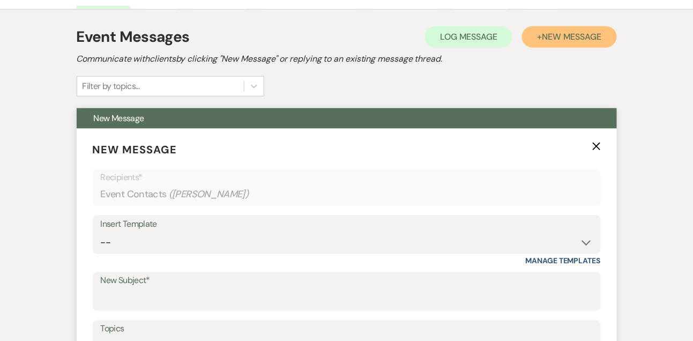
scroll to position [367, 0]
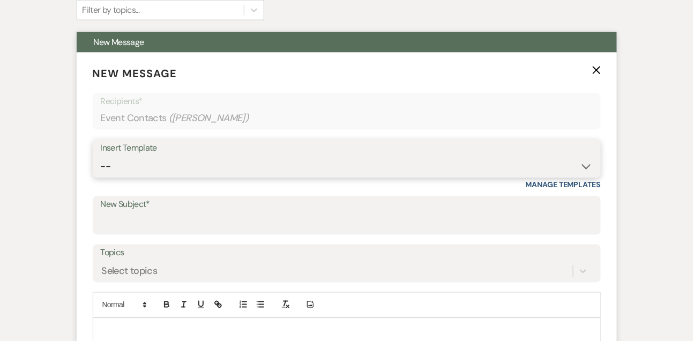
click at [129, 164] on select "-- Tour Confirmation Contract (Pre-Booked Leads) Out of office Inquiry Email Al…" at bounding box center [347, 166] width 492 height 21
select select "5666"
click at [101, 156] on select "-- Tour Confirmation Contract (Pre-Booked Leads) Out of office Inquiry Email Al…" at bounding box center [347, 166] width 492 height 21
type input "Let’s Revisit Your Wedding Vision at A View Venues 💍"
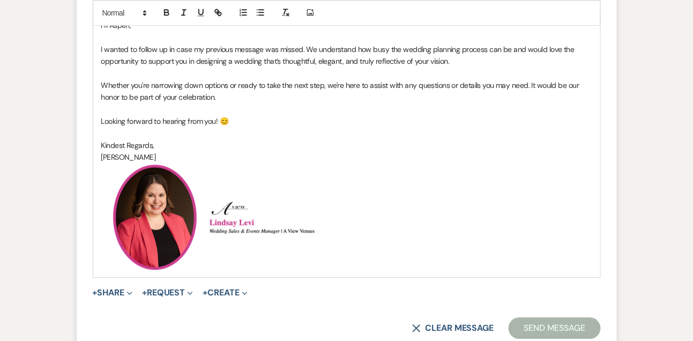
scroll to position [711, 0]
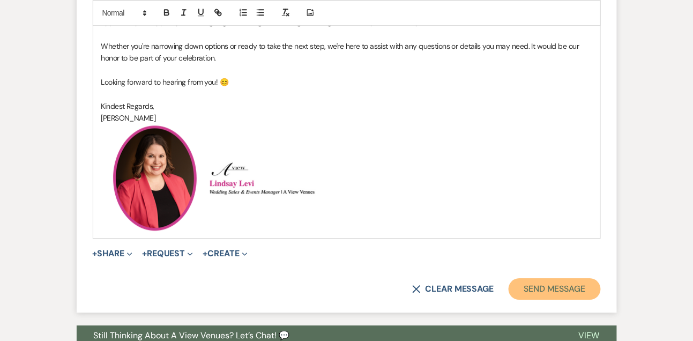
click at [548, 286] on button "Send Message" at bounding box center [555, 288] width 92 height 21
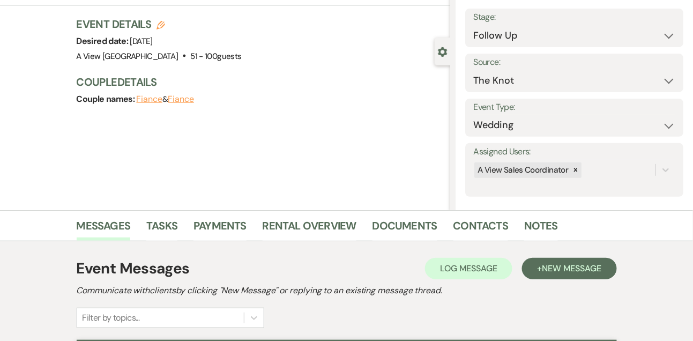
scroll to position [0, 0]
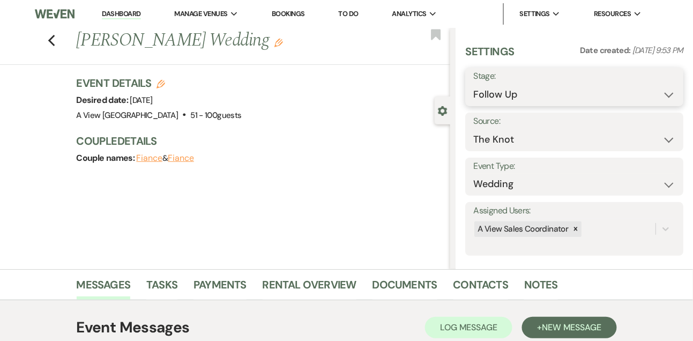
click at [495, 100] on select "Inquiry Follow Up Tour Requested Tour Confirmed Toured Proposal Sent Booked Lost" at bounding box center [574, 94] width 202 height 21
select select "8"
click at [473, 84] on select "Inquiry Follow Up Tour Requested Tour Confirmed Toured Proposal Sent Booked Lost" at bounding box center [574, 94] width 202 height 21
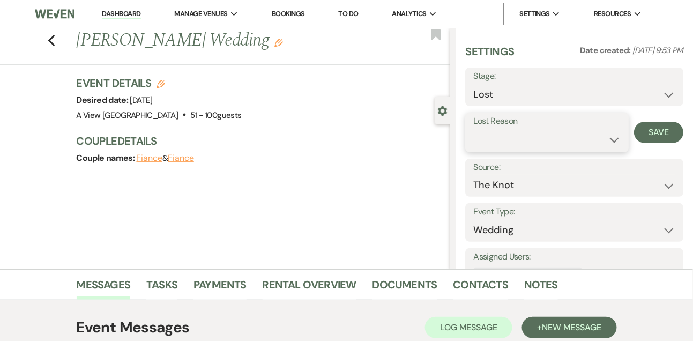
click at [495, 142] on select "Booked Elsewhere Budget Date Unavailable No Response Not a Good Match Capacity …" at bounding box center [546, 139] width 147 height 21
select select "5"
click at [473, 129] on select "Booked Elsewhere Budget Date Unavailable No Response Not a Good Match Capacity …" at bounding box center [546, 139] width 147 height 21
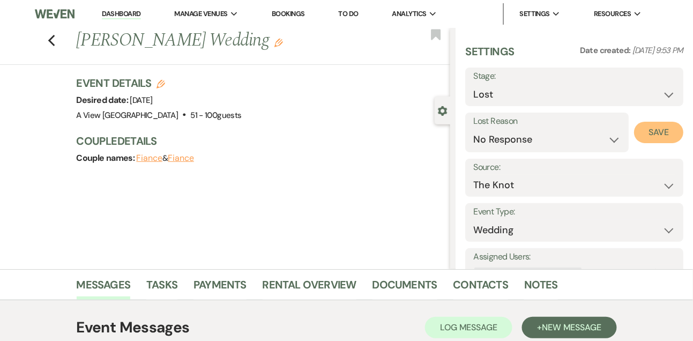
click at [662, 128] on button "Save" at bounding box center [658, 132] width 49 height 21
click at [169, 285] on link "Tasks" at bounding box center [161, 288] width 31 height 24
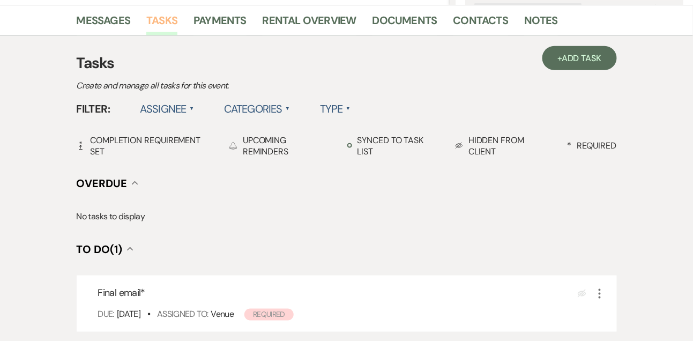
scroll to position [319, 0]
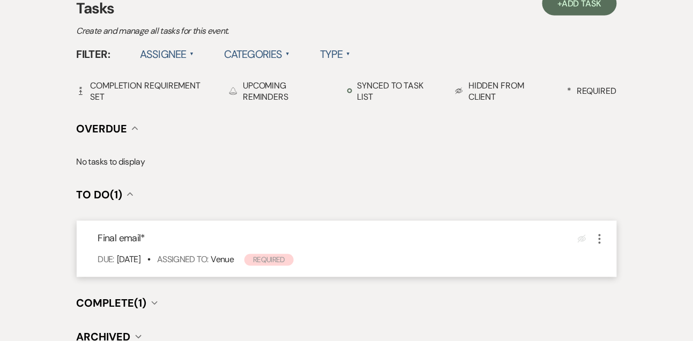
click at [600, 245] on icon "More" at bounding box center [600, 239] width 13 height 13
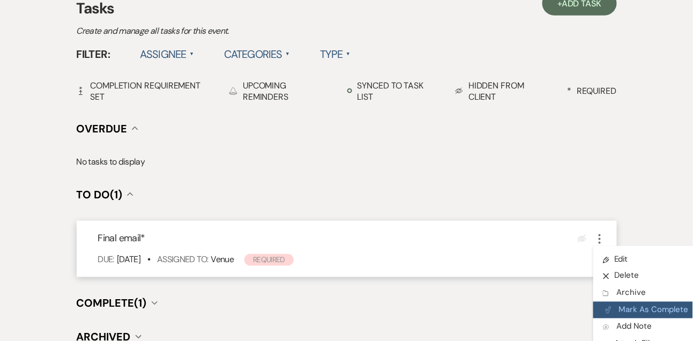
click at [624, 306] on button "Plan Portal Link Mark As Complete" at bounding box center [646, 310] width 105 height 17
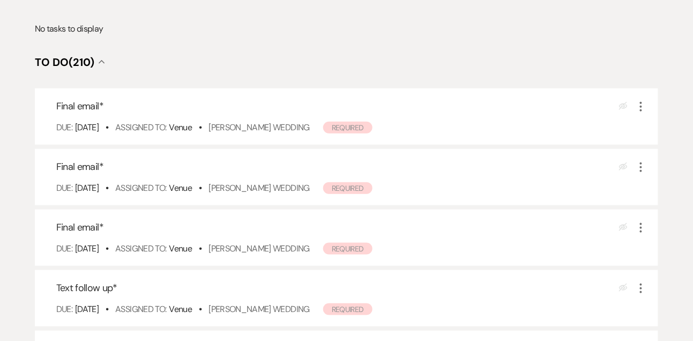
scroll to position [211, 0]
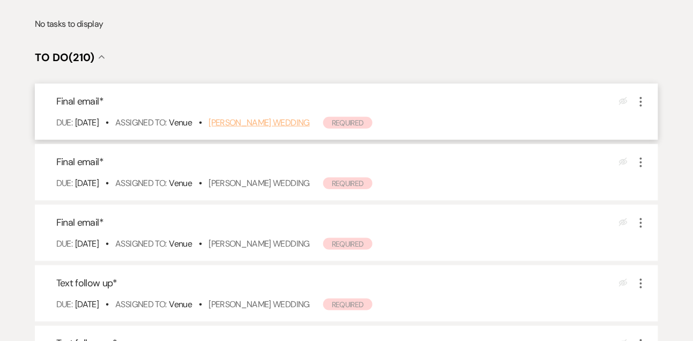
click at [262, 123] on link "[PERSON_NAME] Wedding" at bounding box center [259, 122] width 101 height 11
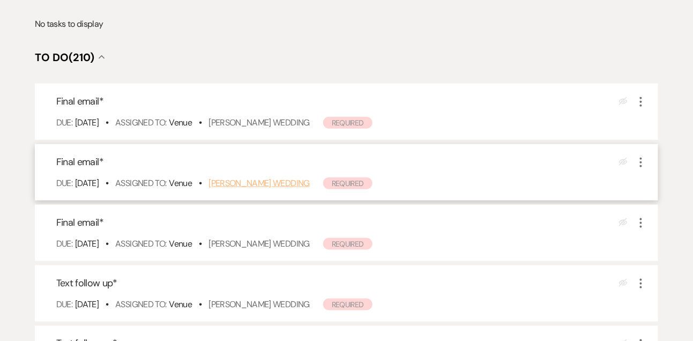
click at [264, 181] on link "[PERSON_NAME] Wedding" at bounding box center [259, 182] width 101 height 11
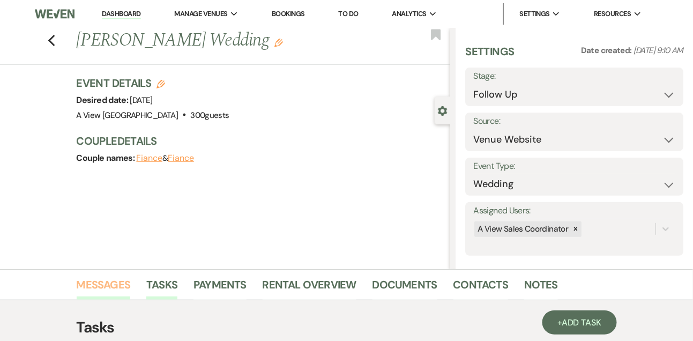
click at [106, 291] on link "Messages" at bounding box center [104, 288] width 54 height 24
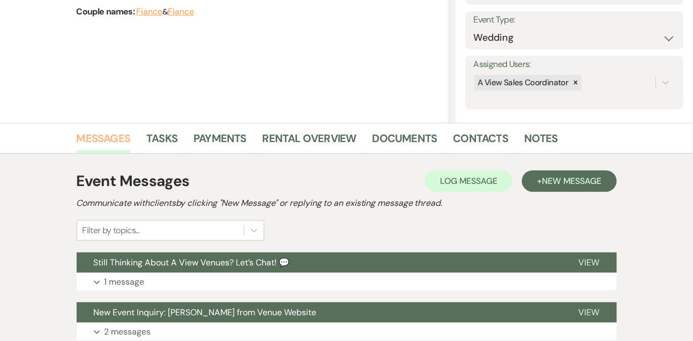
scroll to position [231, 0]
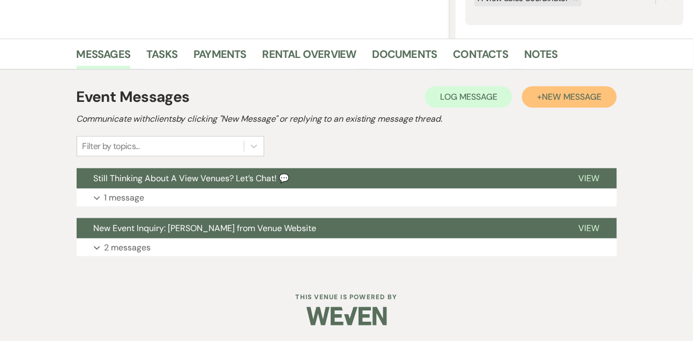
click at [583, 100] on span "New Message" at bounding box center [572, 96] width 60 height 11
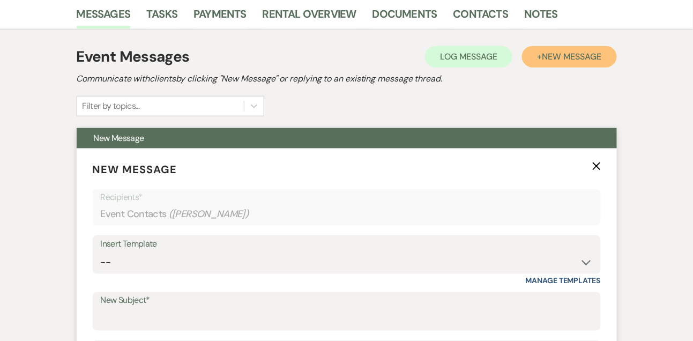
scroll to position [345, 0]
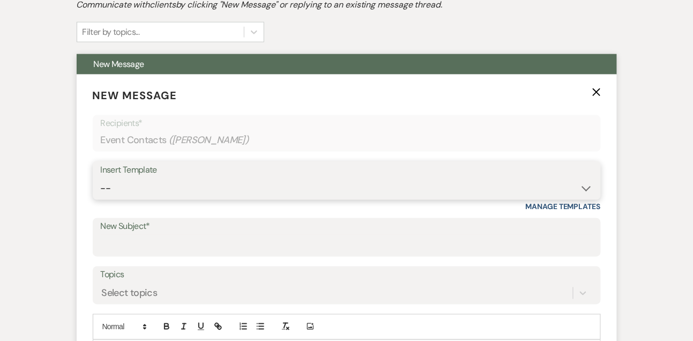
click at [152, 197] on select "-- Tour Confirmation Contract (Pre-Booked Leads) Out of office Inquiry Email Al…" at bounding box center [347, 188] width 492 height 21
select select "5666"
click at [101, 178] on select "-- Tour Confirmation Contract (Pre-Booked Leads) Out of office Inquiry Email Al…" at bounding box center [347, 188] width 492 height 21
type input "Let’s Revisit Your Wedding Vision at A View Venues 💍"
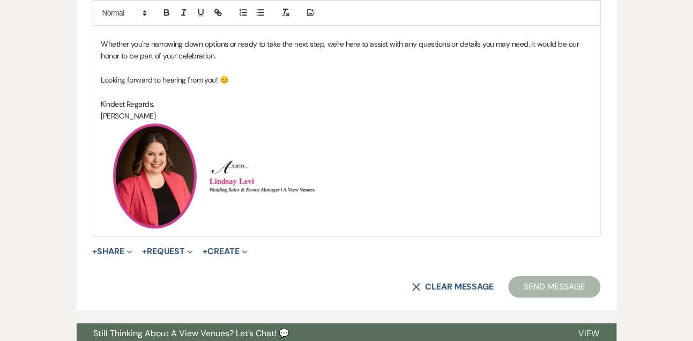
scroll to position [716, 0]
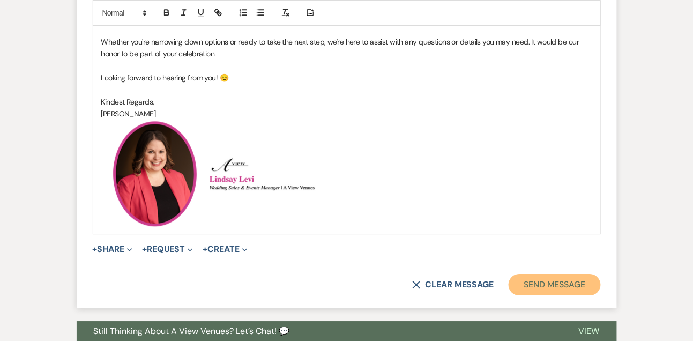
click at [544, 280] on button "Send Message" at bounding box center [555, 284] width 92 height 21
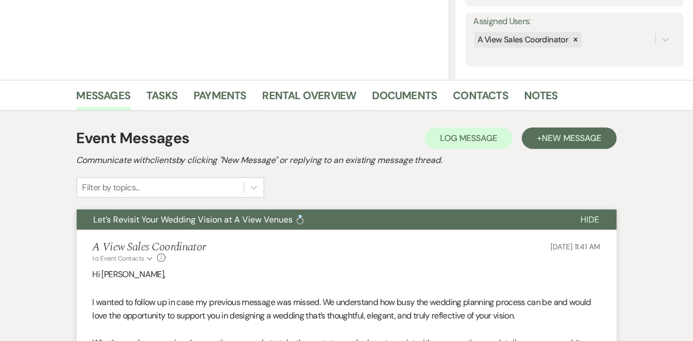
scroll to position [185, 0]
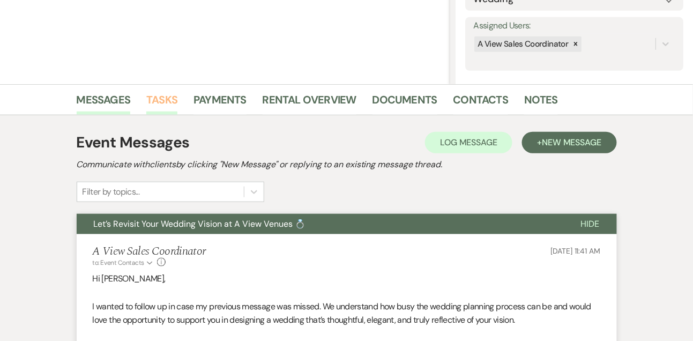
click at [162, 91] on link "Tasks" at bounding box center [161, 103] width 31 height 24
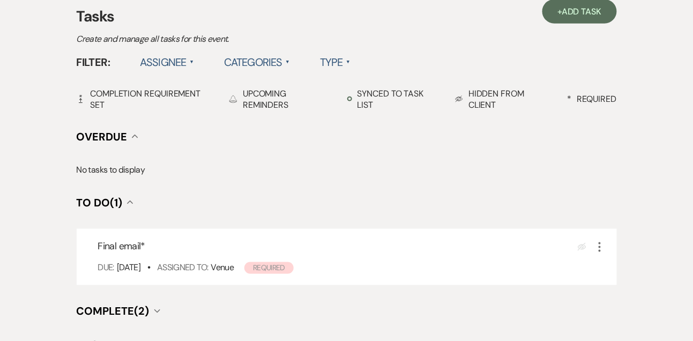
scroll to position [312, 0]
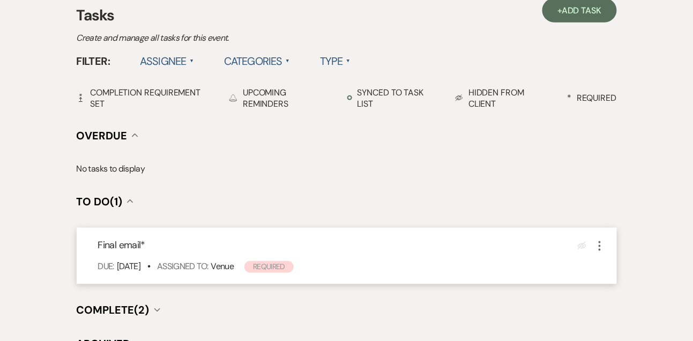
click at [597, 248] on icon "More" at bounding box center [600, 246] width 13 height 13
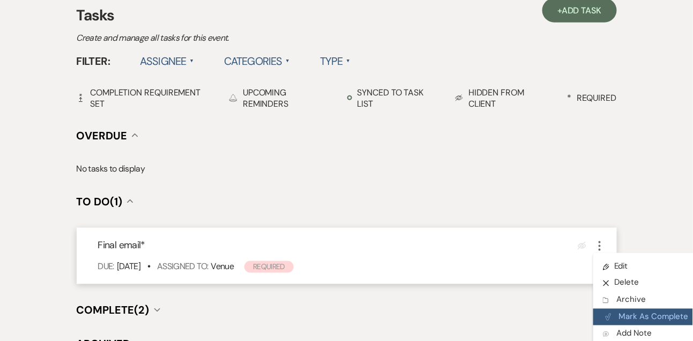
click at [621, 313] on button "Plan Portal Link Mark As Complete" at bounding box center [646, 317] width 105 height 17
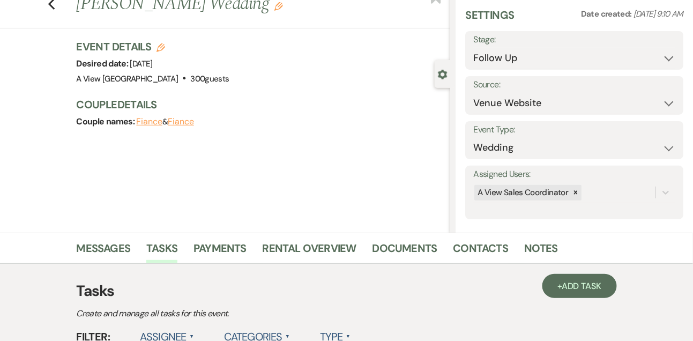
scroll to position [0, 0]
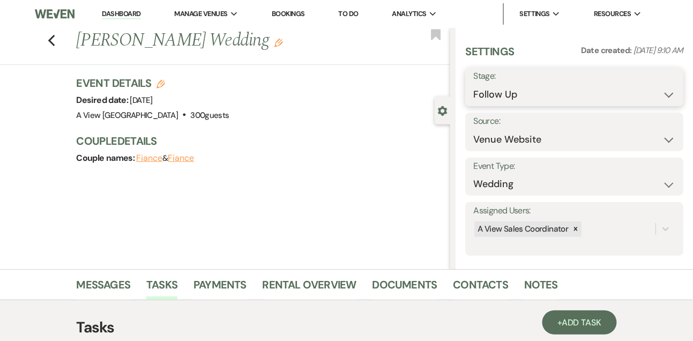
click at [521, 102] on select "Inquiry Follow Up Tour Requested Tour Confirmed Toured Proposal Sent Booked Lost" at bounding box center [574, 94] width 202 height 21
select select "8"
click at [473, 84] on select "Inquiry Follow Up Tour Requested Tour Confirmed Toured Proposal Sent Booked Lost" at bounding box center [574, 94] width 202 height 21
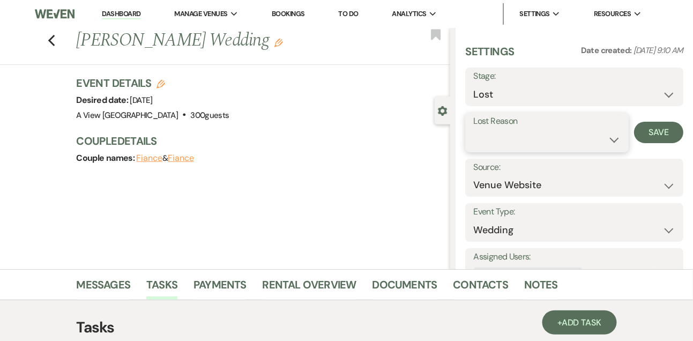
click at [499, 147] on select "Booked Elsewhere Budget Date Unavailable No Response Not a Good Match Capacity …" at bounding box center [546, 139] width 147 height 21
select select "5"
click at [473, 129] on select "Booked Elsewhere Budget Date Unavailable No Response Not a Good Match Capacity …" at bounding box center [546, 139] width 147 height 21
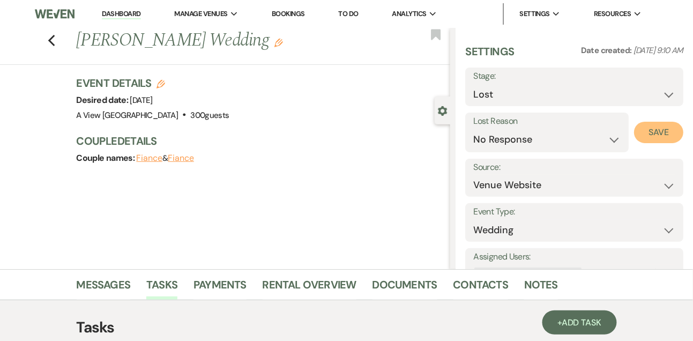
click at [665, 130] on button "Save" at bounding box center [658, 132] width 49 height 21
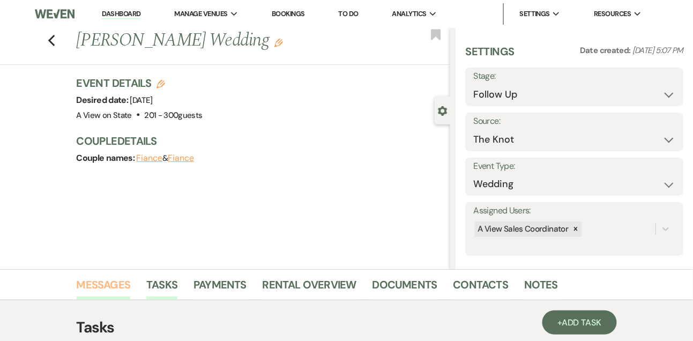
click at [103, 276] on link "Messages" at bounding box center [104, 288] width 54 height 24
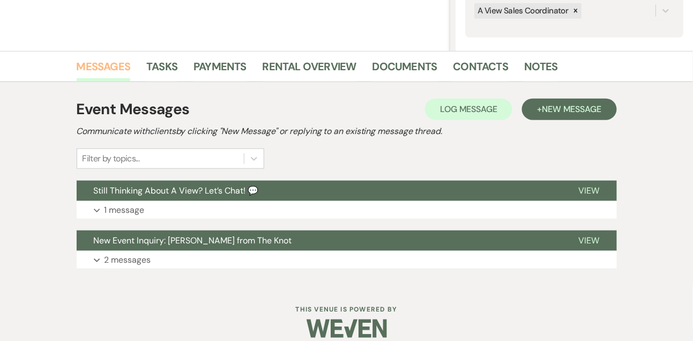
scroll to position [231, 0]
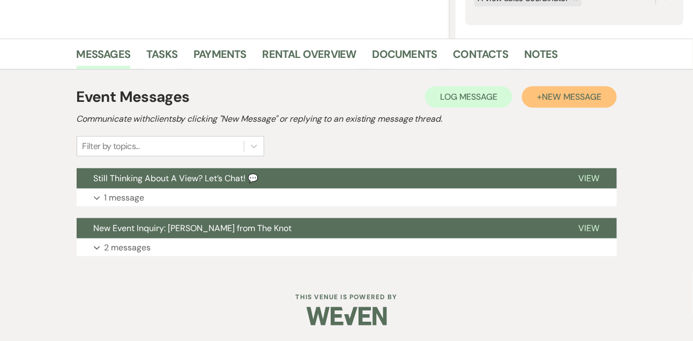
click at [546, 96] on span "New Message" at bounding box center [572, 96] width 60 height 11
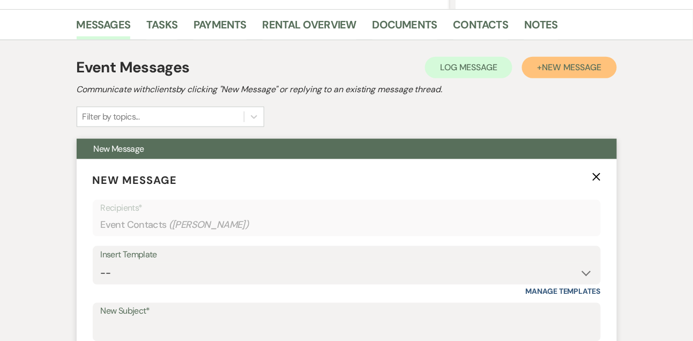
scroll to position [283, 0]
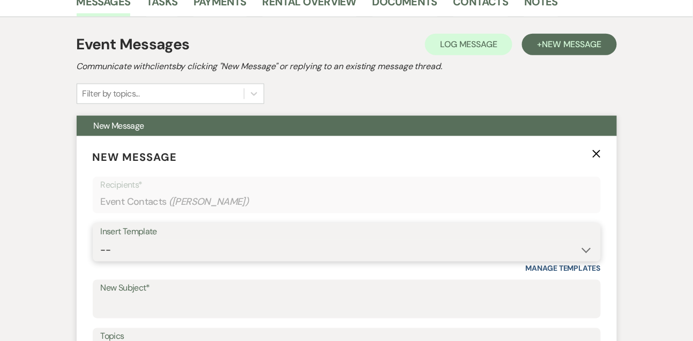
click at [136, 242] on select "-- Tour Confirmation Contract (Pre-Booked Leads) Out of office Inquiry Email Al…" at bounding box center [347, 250] width 492 height 21
select select "5667"
click at [101, 240] on select "-- Tour Confirmation Contract (Pre-Booked Leads) Out of office Inquiry Email Al…" at bounding box center [347, 250] width 492 height 21
type input "Let’s Revisit Your Wedding Vision at A View Venues 💍"
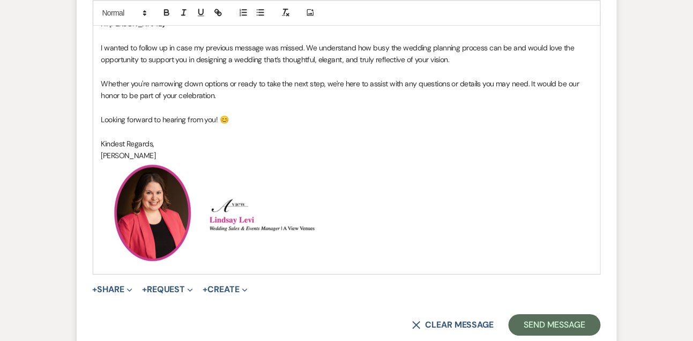
scroll to position [699, 0]
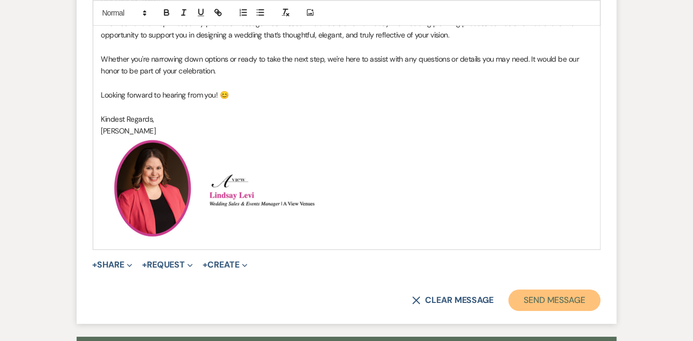
click at [538, 299] on button "Send Message" at bounding box center [555, 300] width 92 height 21
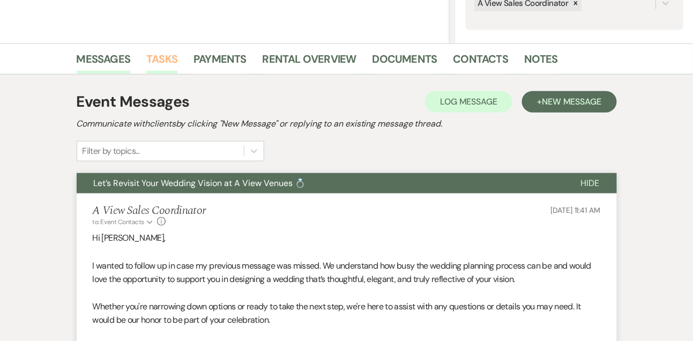
click at [166, 63] on link "Tasks" at bounding box center [161, 62] width 31 height 24
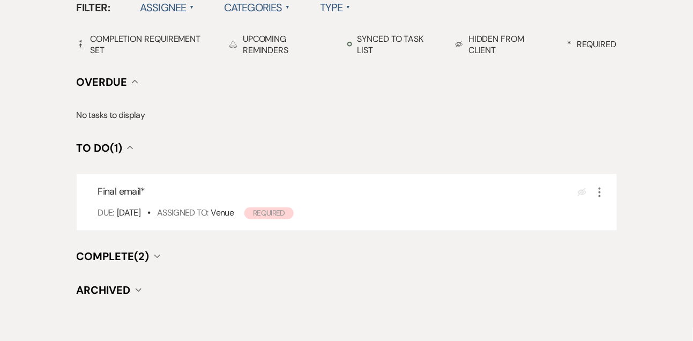
scroll to position [421, 0]
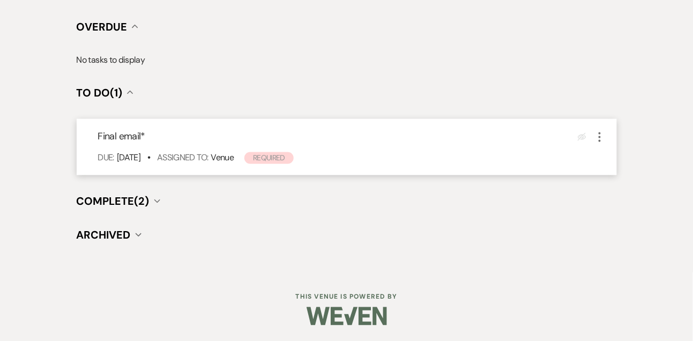
click at [599, 136] on icon "More" at bounding box center [600, 137] width 13 height 13
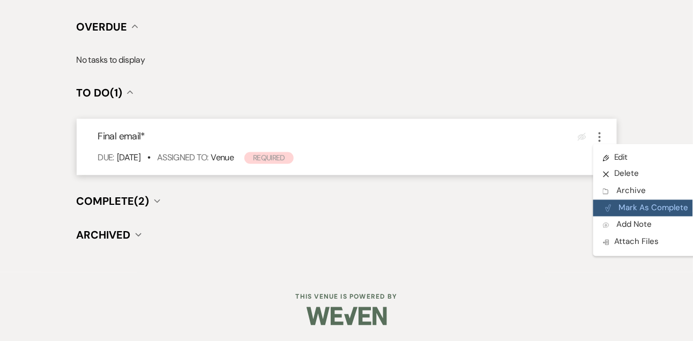
click at [618, 209] on button "Plan Portal Link Mark As Complete" at bounding box center [646, 208] width 105 height 17
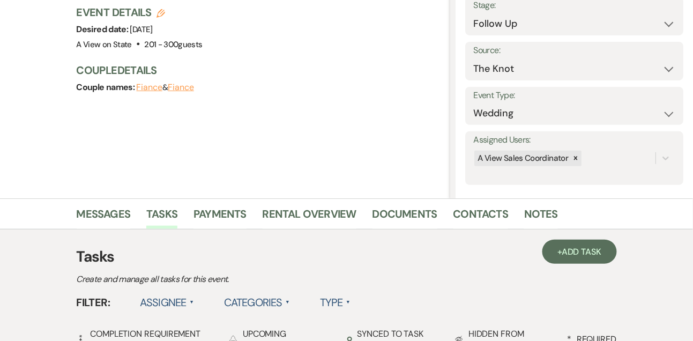
scroll to position [0, 0]
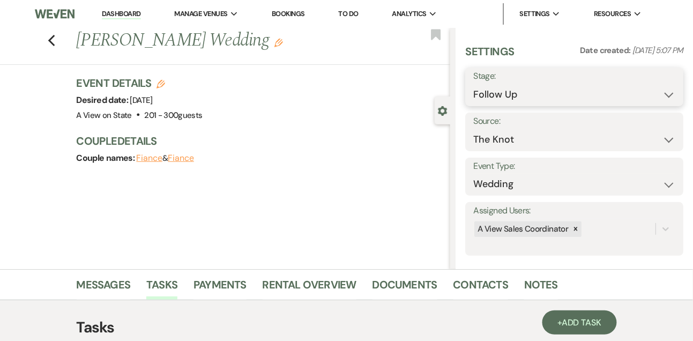
click at [497, 94] on select "Inquiry Follow Up Tour Requested Tour Confirmed Toured Proposal Sent Booked Lost" at bounding box center [574, 94] width 202 height 21
select select "8"
click at [473, 84] on select "Inquiry Follow Up Tour Requested Tour Confirmed Toured Proposal Sent Booked Lost" at bounding box center [574, 94] width 202 height 21
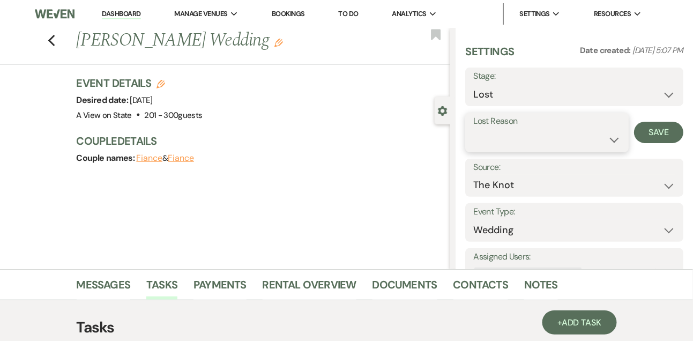
click at [498, 148] on select "Booked Elsewhere Budget Date Unavailable No Response Not a Good Match Capacity …" at bounding box center [546, 139] width 147 height 21
select select "5"
click at [473, 129] on select "Booked Elsewhere Budget Date Unavailable No Response Not a Good Match Capacity …" at bounding box center [546, 139] width 147 height 21
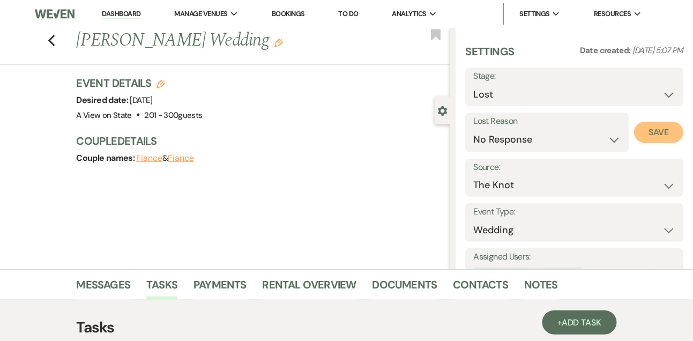
click at [662, 125] on button "Save" at bounding box center [658, 132] width 49 height 21
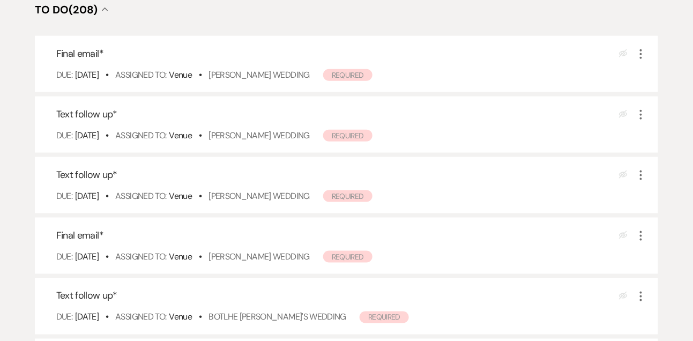
scroll to position [262, 0]
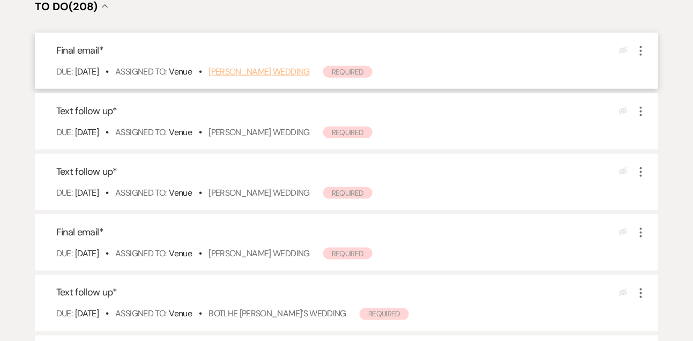
click at [268, 70] on link "[PERSON_NAME] Wedding" at bounding box center [259, 71] width 101 height 11
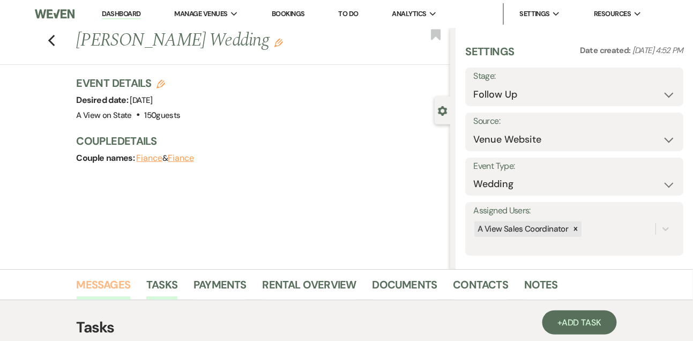
click at [110, 283] on link "Messages" at bounding box center [104, 288] width 54 height 24
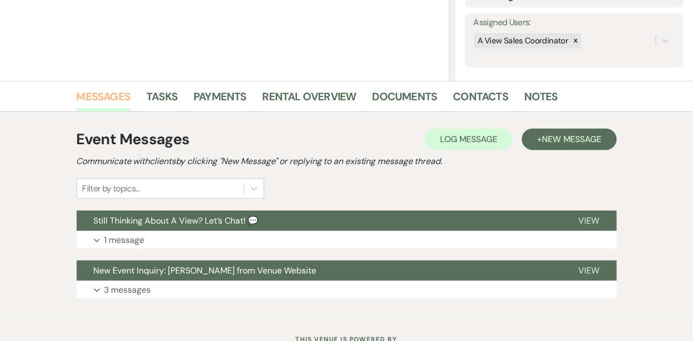
scroll to position [231, 0]
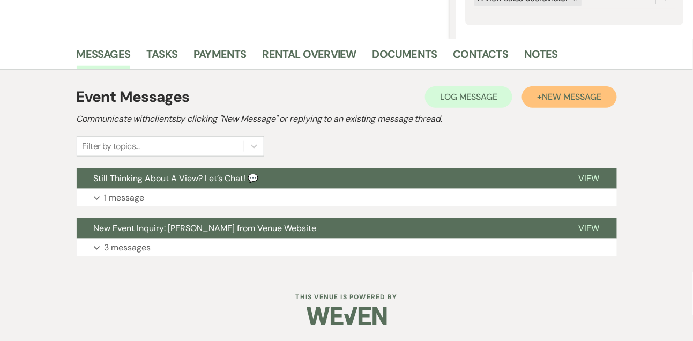
click at [597, 88] on button "+ New Message" at bounding box center [569, 96] width 94 height 21
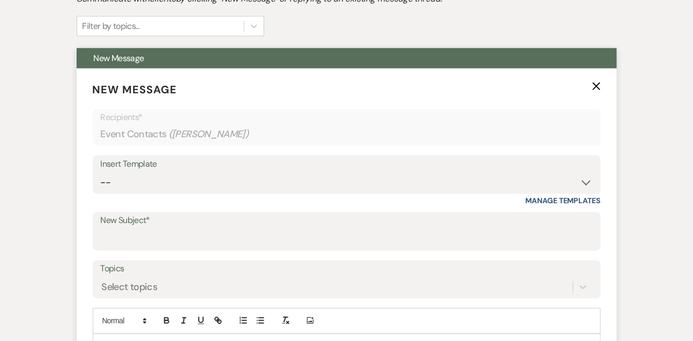
scroll to position [389, 0]
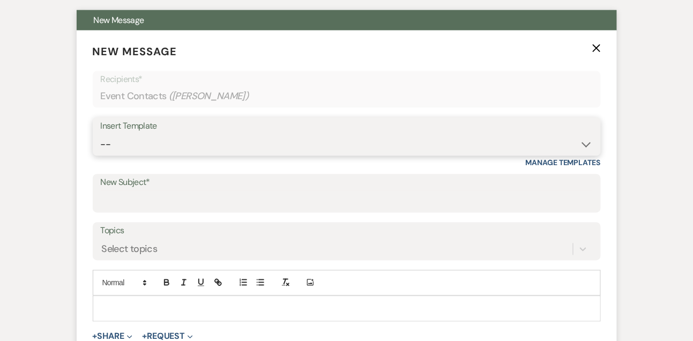
click at [136, 143] on select "-- Tour Confirmation Contract (Pre-Booked Leads) Out of office Inquiry Email Al…" at bounding box center [347, 144] width 492 height 21
select select "5667"
click at [101, 134] on select "-- Tour Confirmation Contract (Pre-Booked Leads) Out of office Inquiry Email Al…" at bounding box center [347, 144] width 492 height 21
type input "Let’s Revisit Your Wedding Vision at A View Venues 💍"
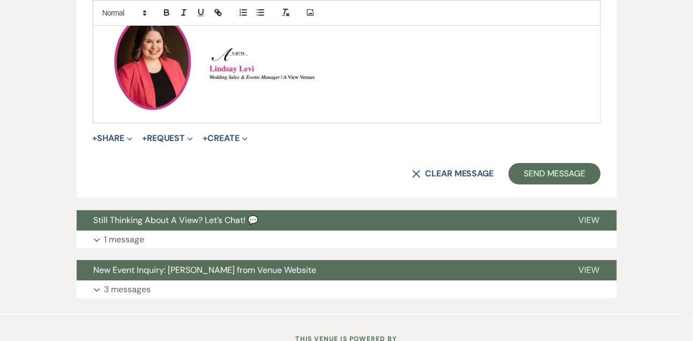
scroll to position [832, 0]
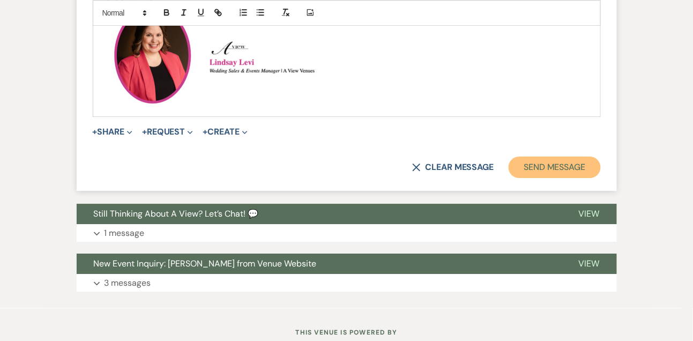
click at [540, 170] on button "Send Message" at bounding box center [555, 167] width 92 height 21
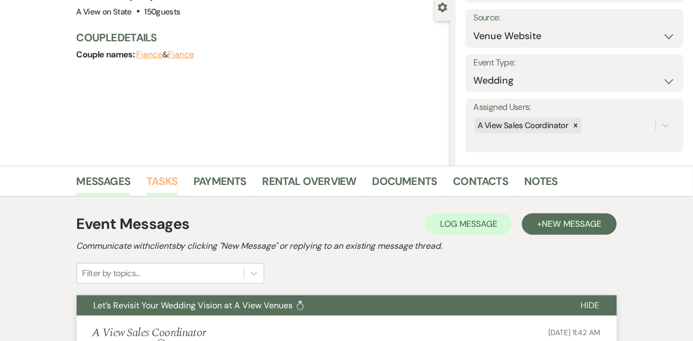
click at [167, 179] on link "Tasks" at bounding box center [161, 185] width 31 height 24
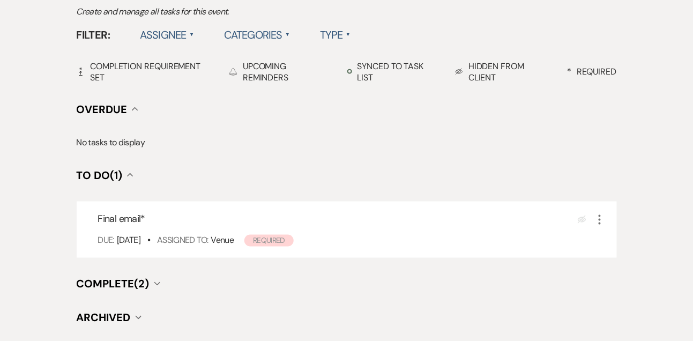
scroll to position [340, 0]
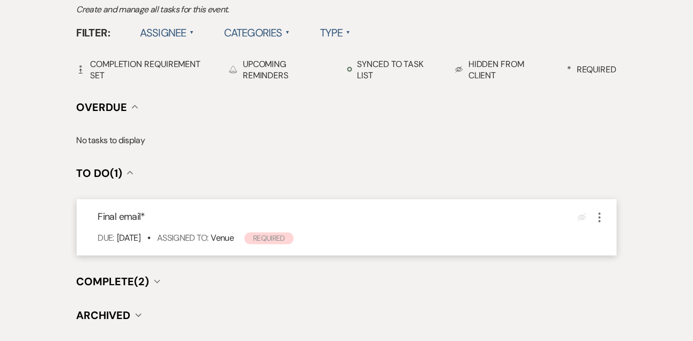
click at [604, 214] on icon "More" at bounding box center [600, 217] width 13 height 13
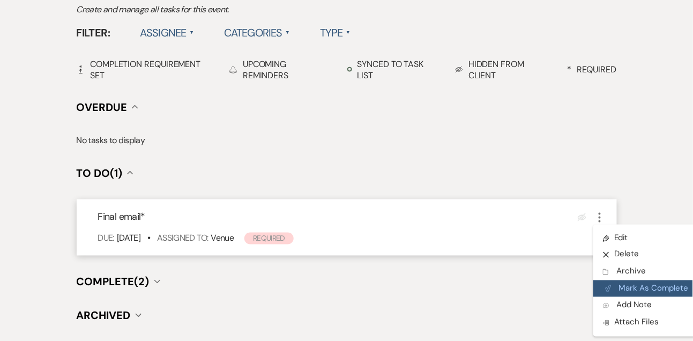
click at [622, 283] on button "Plan Portal Link Mark As Complete" at bounding box center [646, 288] width 105 height 17
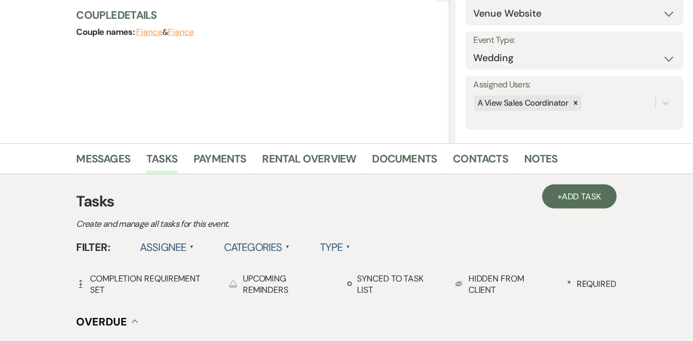
scroll to position [0, 0]
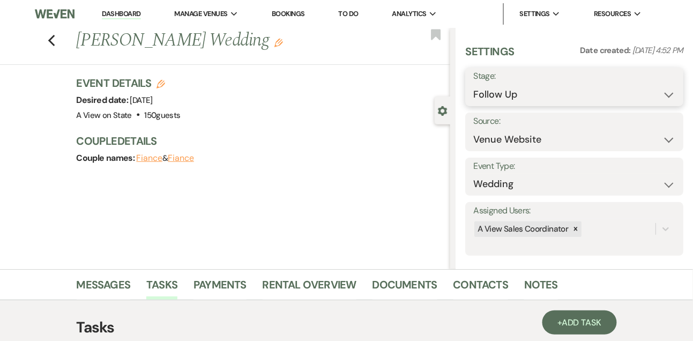
click at [507, 95] on select "Inquiry Follow Up Tour Requested Tour Confirmed Toured Proposal Sent Booked Lost" at bounding box center [574, 94] width 202 height 21
select select "8"
click at [473, 84] on select "Inquiry Follow Up Tour Requested Tour Confirmed Toured Proposal Sent Booked Lost" at bounding box center [574, 94] width 202 height 21
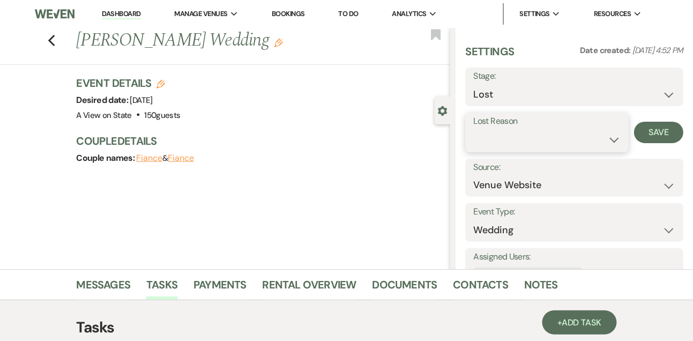
click at [501, 138] on select "Booked Elsewhere Budget Date Unavailable No Response Not a Good Match Capacity …" at bounding box center [546, 139] width 147 height 21
select select "5"
click at [473, 129] on select "Booked Elsewhere Budget Date Unavailable No Response Not a Good Match Capacity …" at bounding box center [546, 139] width 147 height 21
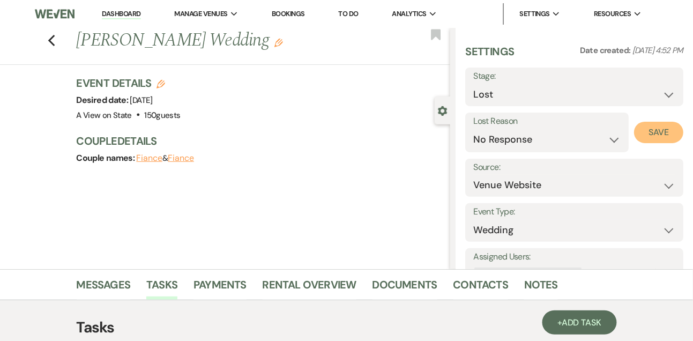
click at [665, 137] on button "Save" at bounding box center [658, 132] width 49 height 21
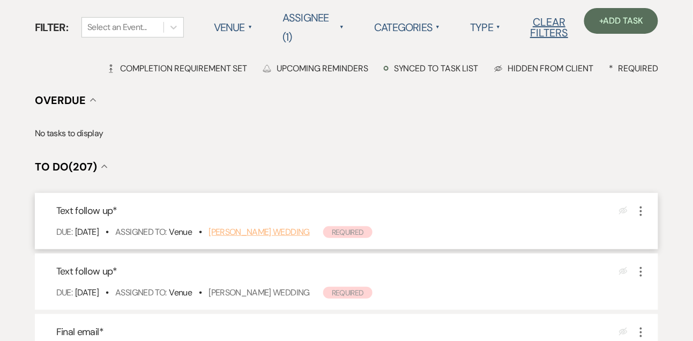
click at [277, 226] on link "[PERSON_NAME] Wedding" at bounding box center [259, 231] width 101 height 11
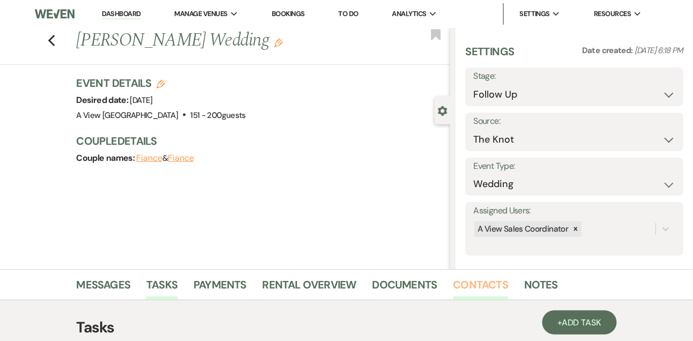
click at [478, 289] on link "Contacts" at bounding box center [481, 288] width 55 height 24
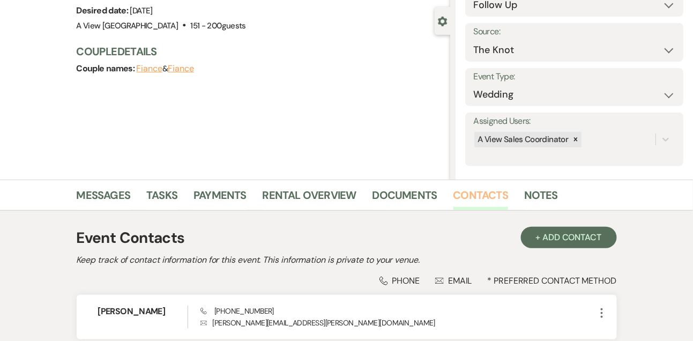
scroll to position [182, 0]
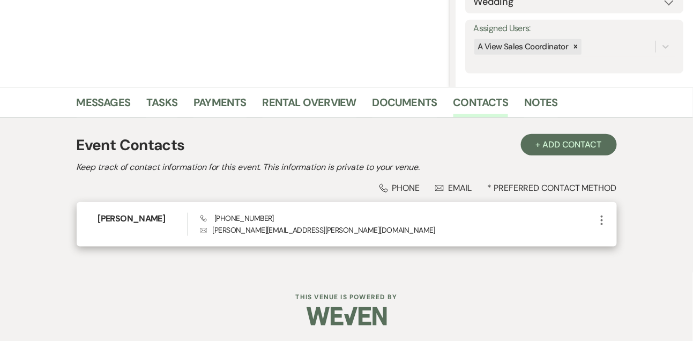
click at [247, 216] on span "Phone (402) 214-7230" at bounding box center [237, 218] width 73 height 10
copy span "(402) 214-7230"
click at [136, 222] on h6 "Traci Schmitz" at bounding box center [143, 219] width 90 height 12
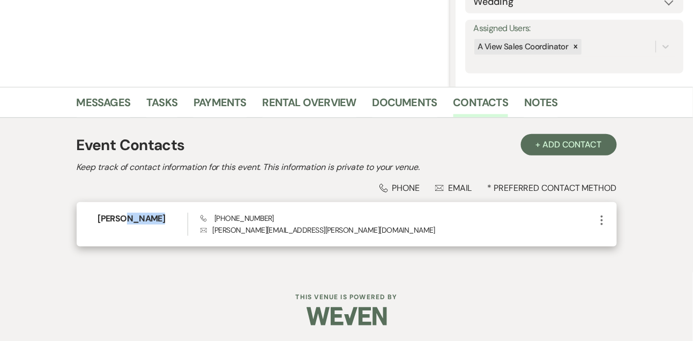
click at [136, 222] on h6 "Traci Schmitz" at bounding box center [143, 219] width 90 height 12
copy h6 "Traci Schmitz"
click at [247, 219] on span "Phone (402) 214-7230" at bounding box center [237, 218] width 73 height 10
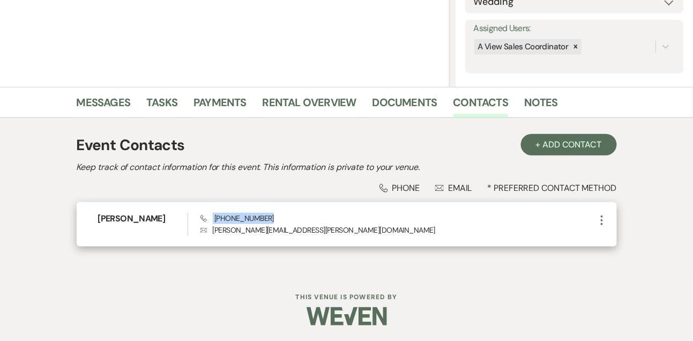
click at [247, 219] on span "Phone (402) 214-7230" at bounding box center [237, 218] width 73 height 10
copy span "(402) 214-7230"
click at [139, 216] on h6 "Traci Schmitz" at bounding box center [143, 219] width 90 height 12
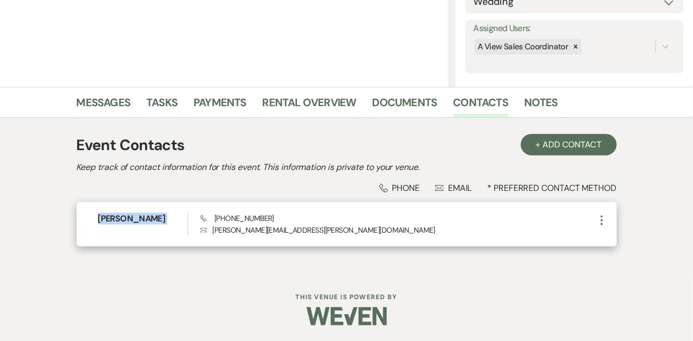
copy h6 "Traci Schmitz"
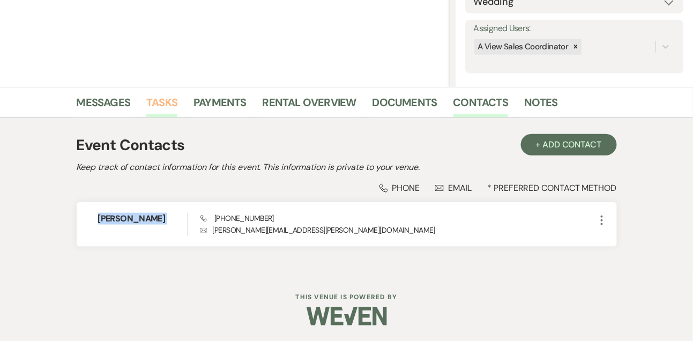
click at [156, 102] on link "Tasks" at bounding box center [161, 106] width 31 height 24
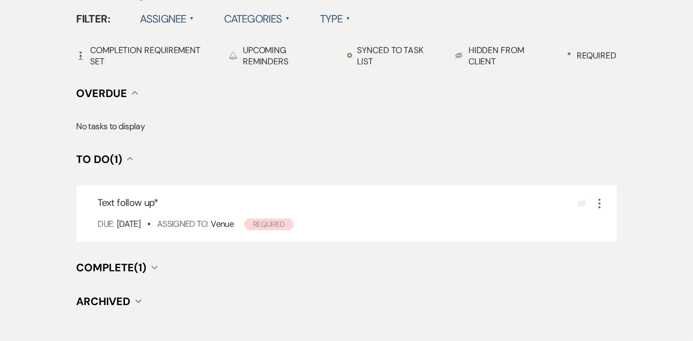
scroll to position [367, 0]
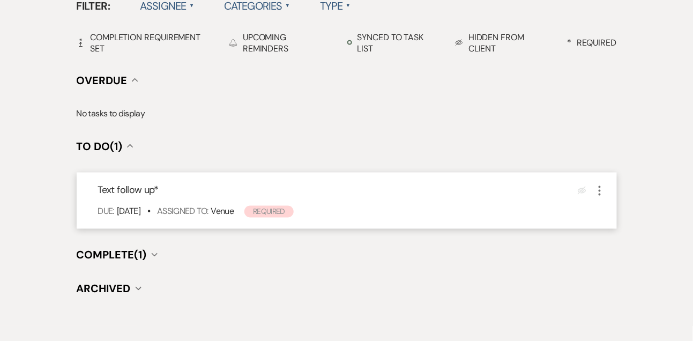
click at [601, 191] on icon "More" at bounding box center [600, 190] width 13 height 13
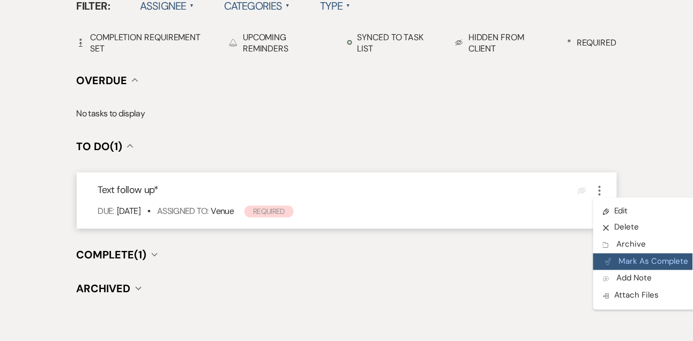
click at [619, 263] on button "Plan Portal Link Mark As Complete" at bounding box center [646, 262] width 105 height 17
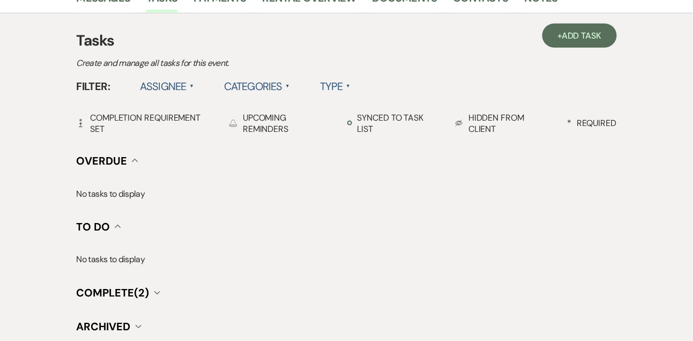
scroll to position [254, 0]
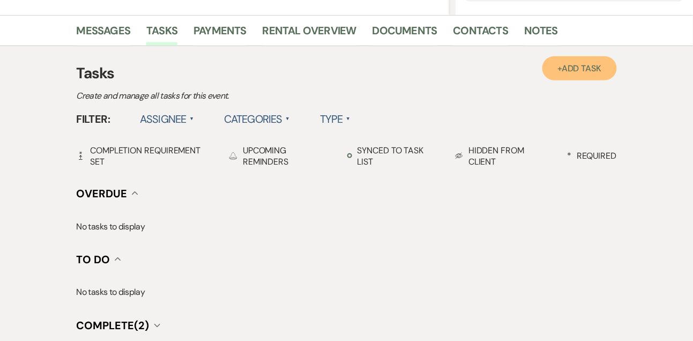
click at [581, 73] on span "Add Task" at bounding box center [582, 68] width 40 height 11
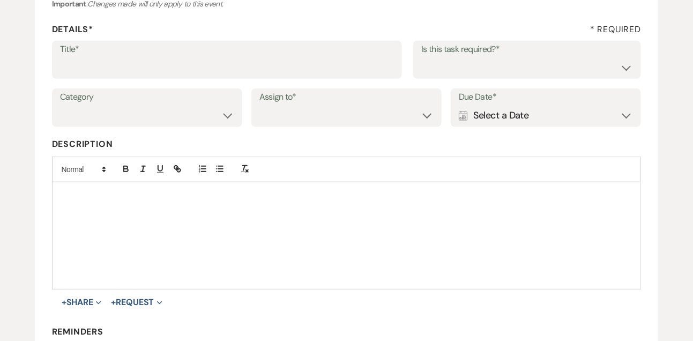
scroll to position [126, 0]
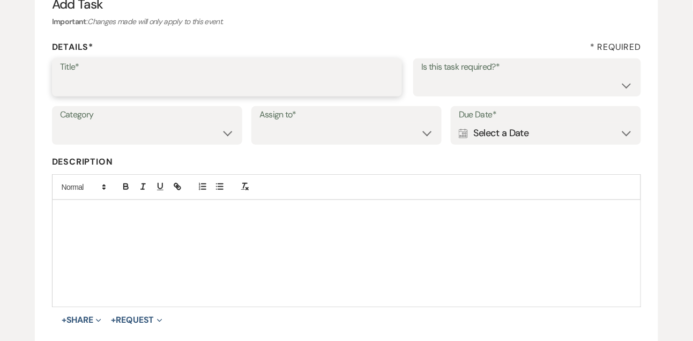
click at [325, 78] on input "Title*" at bounding box center [227, 85] width 335 height 21
type input "Final email"
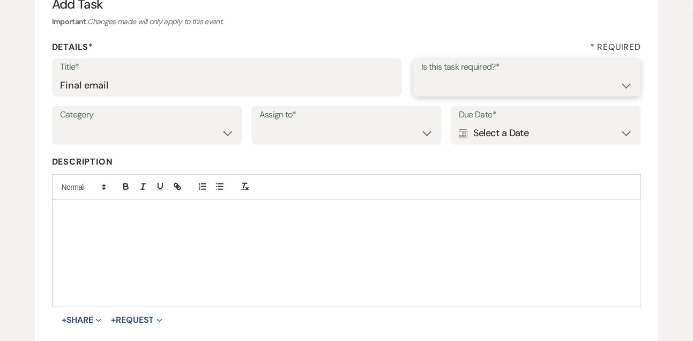
click at [450, 85] on select "Yes No" at bounding box center [527, 85] width 212 height 21
select select "true"
click at [421, 75] on select "Yes No" at bounding box center [527, 85] width 212 height 21
click at [159, 136] on select "Venue Vendors Guests Details Finalize & Share" at bounding box center [147, 133] width 174 height 21
select select "31"
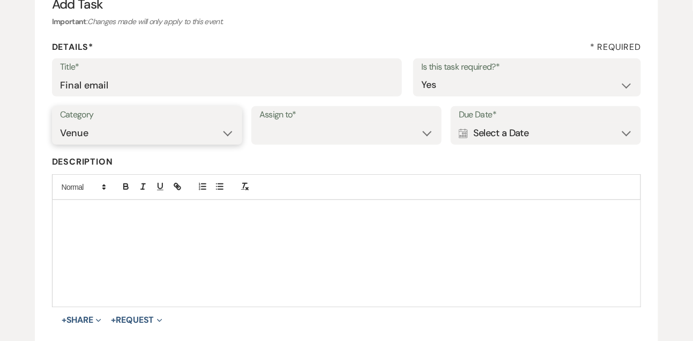
click at [60, 123] on select "Venue Vendors Guests Details Finalize & Share" at bounding box center [147, 133] width 174 height 21
click at [335, 137] on select "Venue Client" at bounding box center [346, 133] width 174 height 21
select select "venueHost"
click at [259, 123] on select "Venue Client" at bounding box center [346, 133] width 174 height 21
click at [469, 137] on div "Calendar Select a Date Expand" at bounding box center [546, 133] width 174 height 21
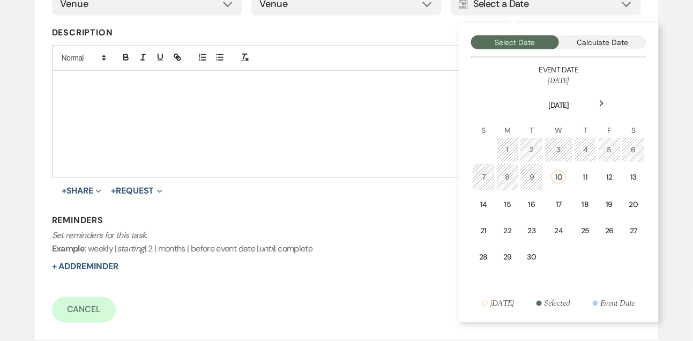
scroll to position [258, 0]
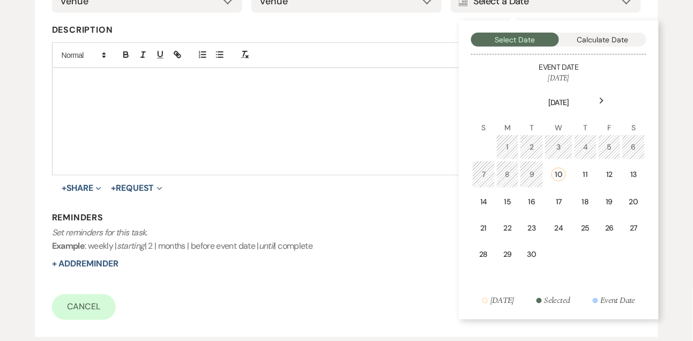
click at [598, 103] on div "Next" at bounding box center [602, 100] width 17 height 17
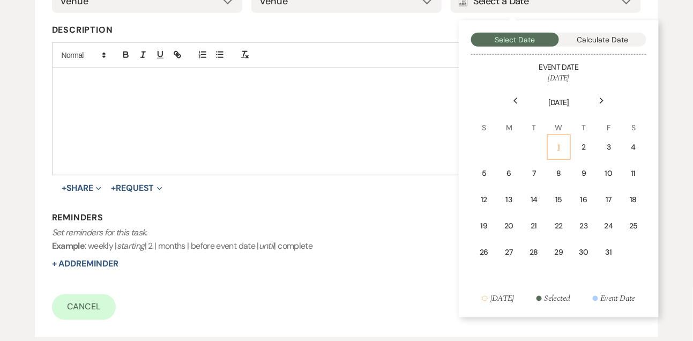
click at [565, 150] on td "1" at bounding box center [559, 147] width 24 height 25
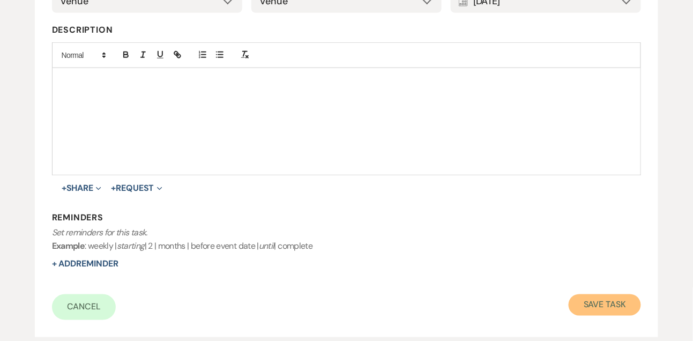
click at [592, 303] on button "Save Task" at bounding box center [605, 304] width 72 height 21
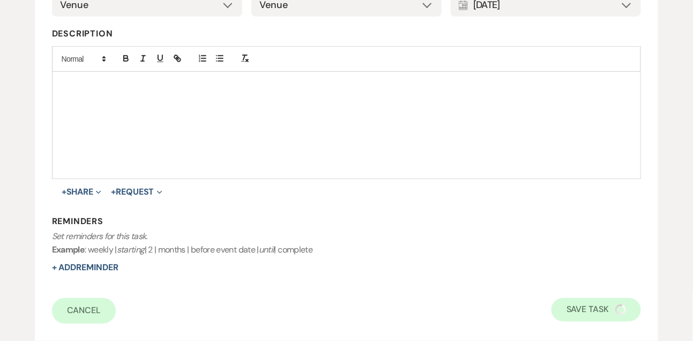
select select "9"
select select "2"
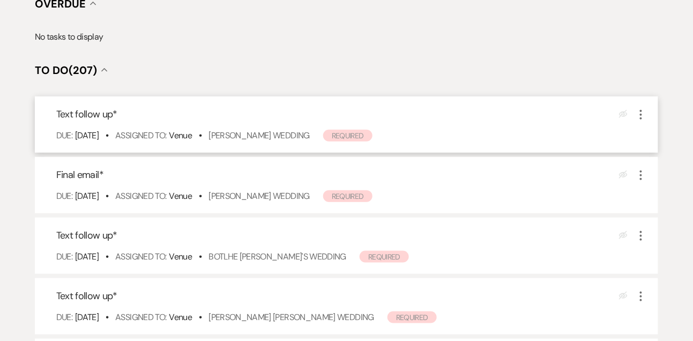
scroll to position [199, 0]
click at [241, 136] on link "[PERSON_NAME] Wedding" at bounding box center [259, 134] width 101 height 11
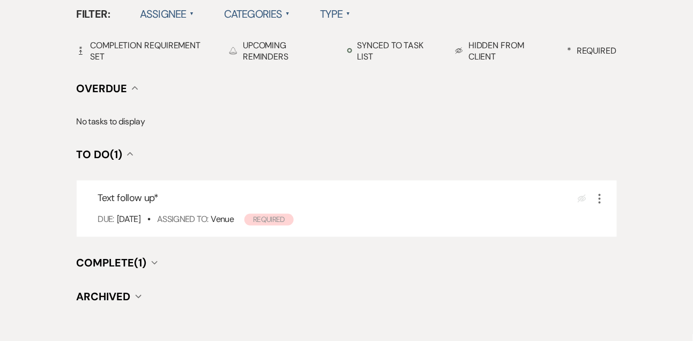
scroll to position [360, 0]
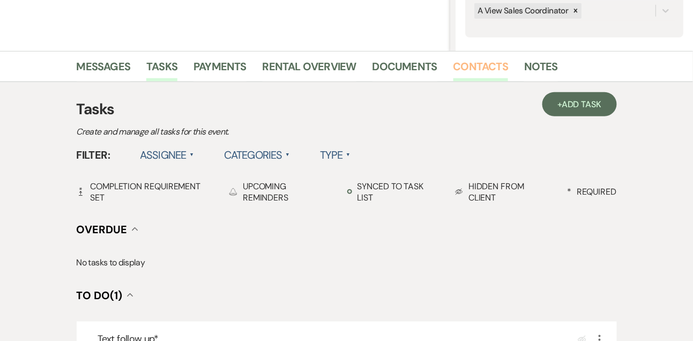
click at [473, 73] on link "Contacts" at bounding box center [481, 70] width 55 height 24
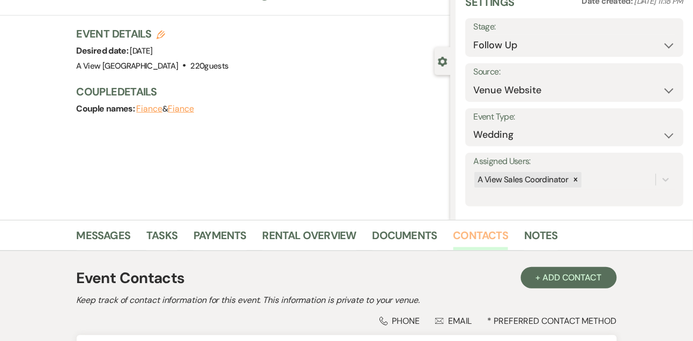
scroll to position [182, 0]
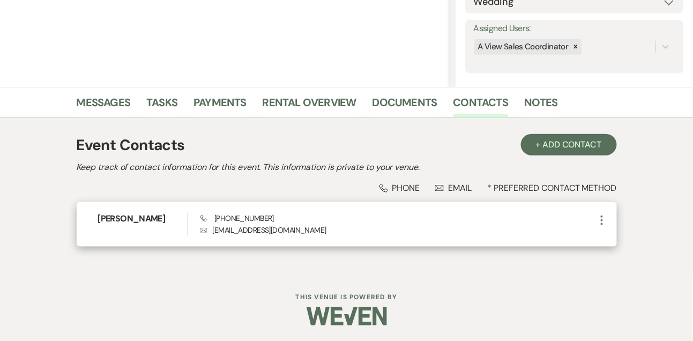
click at [243, 220] on span "Phone [PHONE_NUMBER]" at bounding box center [237, 218] width 73 height 10
click at [244, 220] on span "Phone [PHONE_NUMBER]" at bounding box center [237, 218] width 73 height 10
copy span "[PHONE_NUMBER]"
click at [136, 213] on h6 "[PERSON_NAME]" at bounding box center [143, 219] width 90 height 12
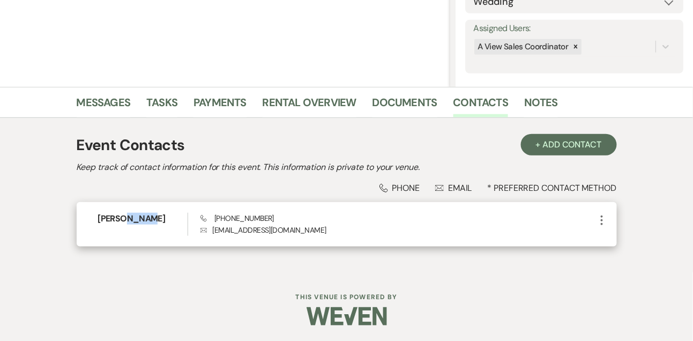
click at [136, 213] on h6 "[PERSON_NAME]" at bounding box center [143, 219] width 90 height 12
copy h6 "[PERSON_NAME]"
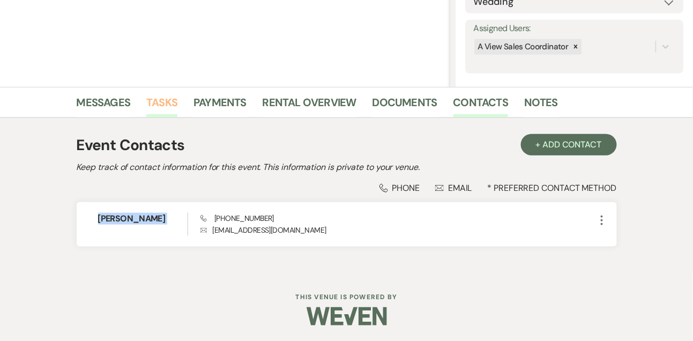
click at [157, 98] on link "Tasks" at bounding box center [161, 106] width 31 height 24
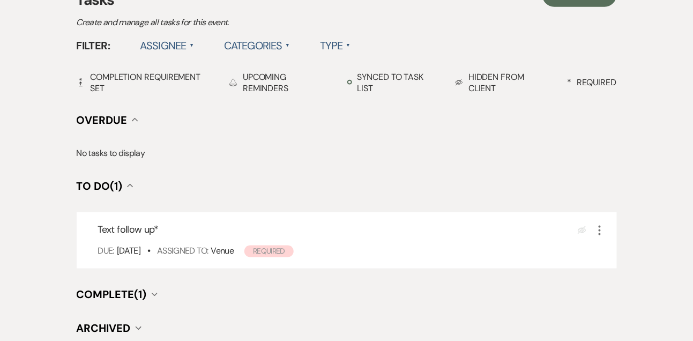
scroll to position [333, 0]
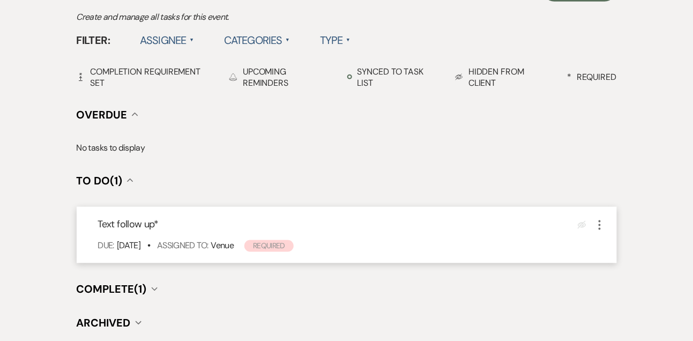
click at [600, 220] on use "button" at bounding box center [600, 225] width 2 height 10
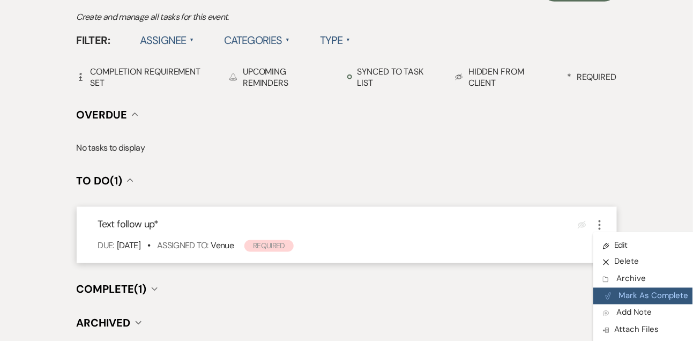
click at [616, 289] on button "Plan Portal Link Mark As Complete" at bounding box center [646, 296] width 105 height 17
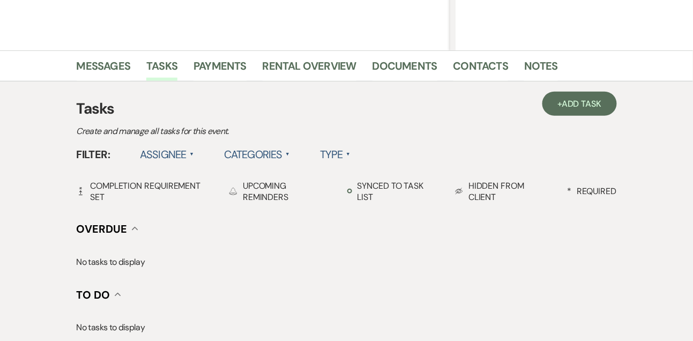
scroll to position [189, 0]
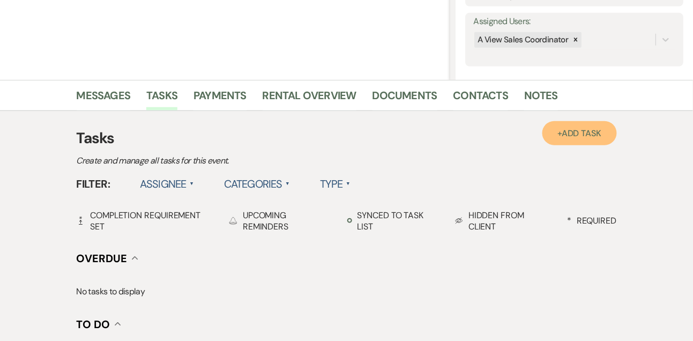
click at [570, 136] on span "Add Task" at bounding box center [582, 133] width 40 height 11
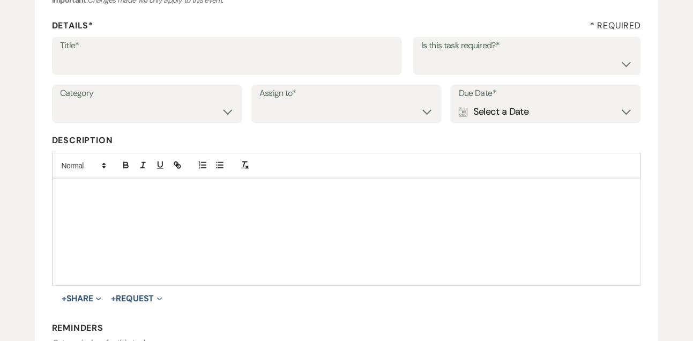
scroll to position [110, 0]
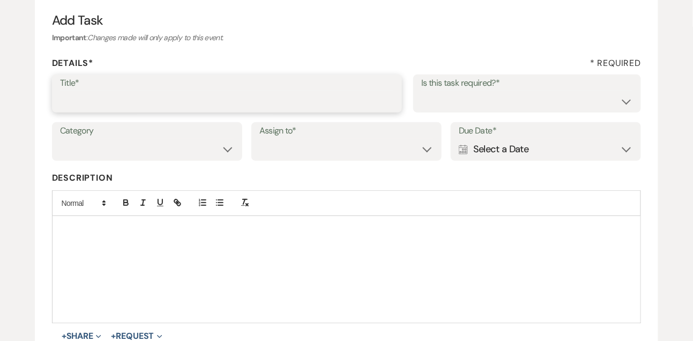
click at [250, 97] on input "Title*" at bounding box center [227, 101] width 335 height 21
type input "Final email"
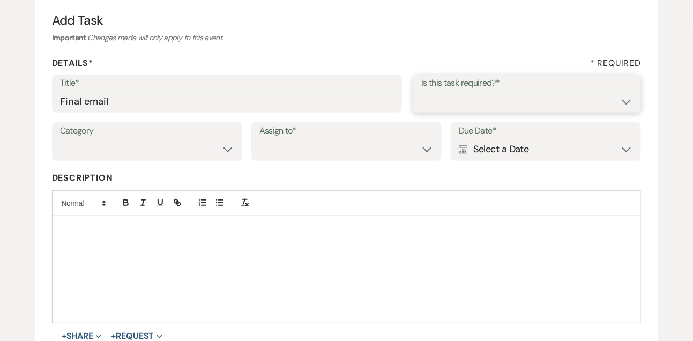
click at [435, 100] on select "Yes No" at bounding box center [527, 101] width 212 height 21
select select "true"
click at [421, 91] on select "Yes No" at bounding box center [527, 101] width 212 height 21
click at [189, 147] on select "Venue Vendors Guests Details Finalize & Share" at bounding box center [147, 149] width 174 height 21
select select "31"
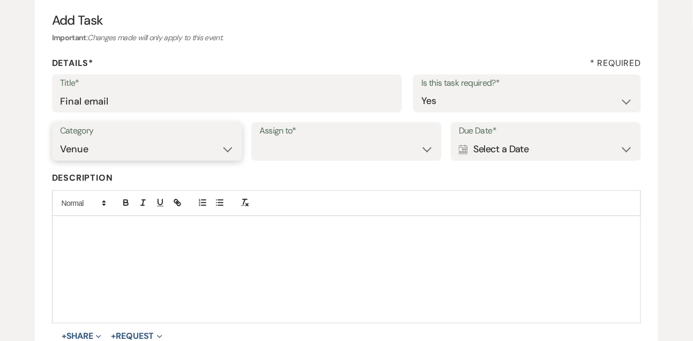
click at [60, 139] on select "Venue Vendors Guests Details Finalize & Share" at bounding box center [147, 149] width 174 height 21
click at [303, 150] on select "Venue Client" at bounding box center [346, 149] width 174 height 21
select select "venueHost"
click at [259, 139] on select "Venue Client" at bounding box center [346, 149] width 174 height 21
click at [499, 155] on div "Calendar Select a Date Expand" at bounding box center [546, 149] width 174 height 21
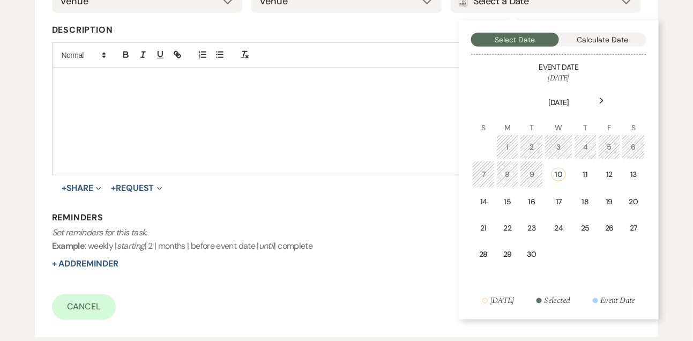
scroll to position [260, 0]
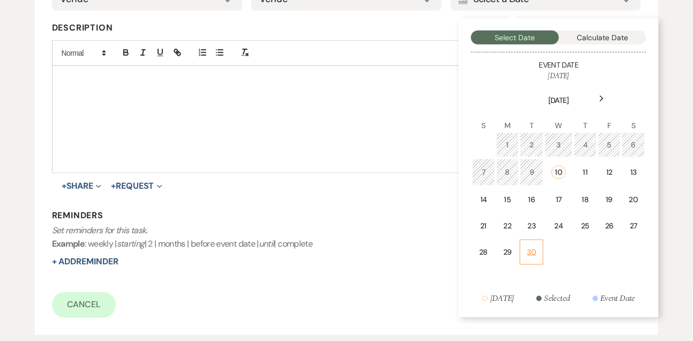
click at [532, 243] on td "30" at bounding box center [532, 252] width 24 height 25
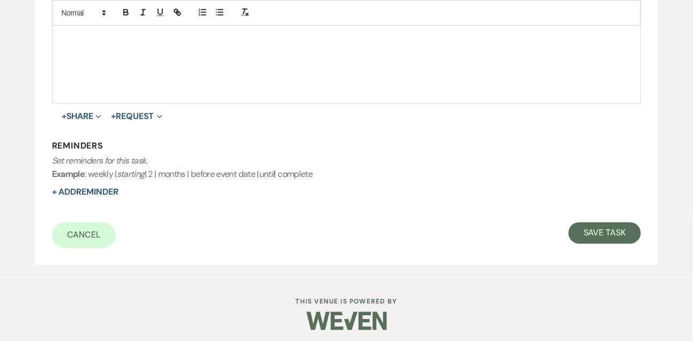
scroll to position [335, 0]
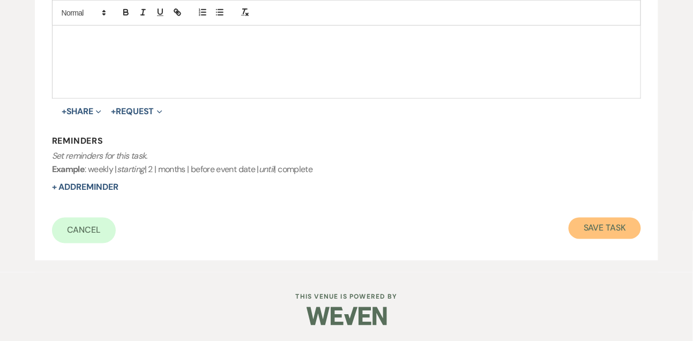
click at [595, 231] on button "Save Task" at bounding box center [605, 228] width 72 height 21
select select "9"
select select "5"
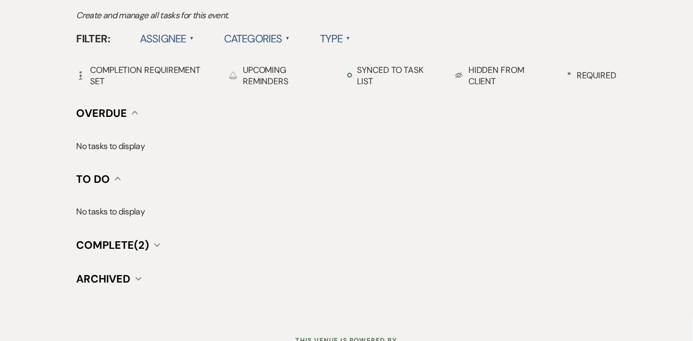
scroll to position [189, 0]
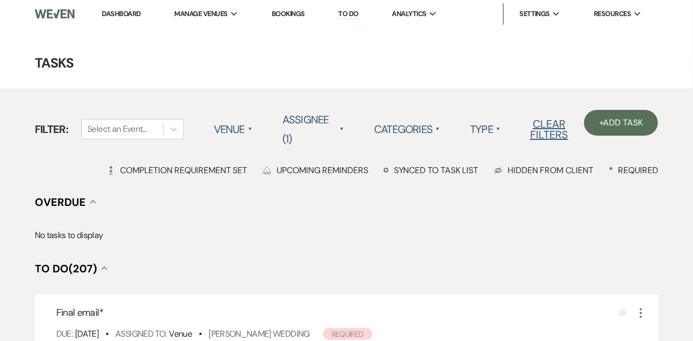
click at [125, 15] on link "Dashboard" at bounding box center [121, 13] width 39 height 9
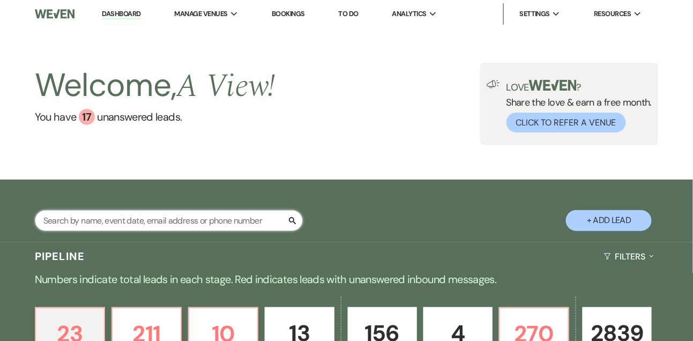
click at [109, 228] on input "text" at bounding box center [169, 220] width 268 height 21
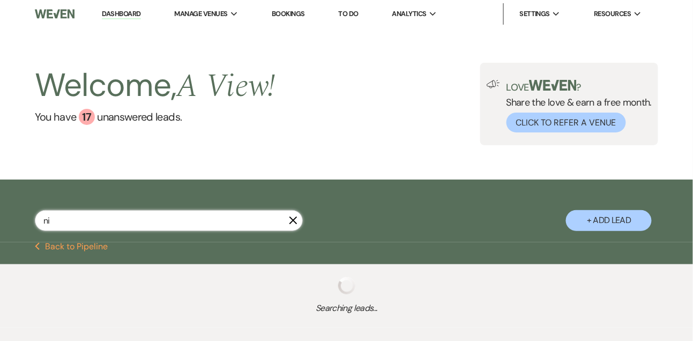
type input "ni"
click at [187, 175] on div "Welcome, A View ! You have 17 unanswered lead s . Love ? Share the love & earn …" at bounding box center [346, 104] width 693 height 152
click at [292, 225] on icon "X" at bounding box center [293, 220] width 9 height 9
click at [290, 168] on div "Welcome, A View ! You have 17 unanswered lead s . Love ? Share the love & earn …" at bounding box center [346, 104] width 693 height 152
click at [293, 161] on div "Welcome, A View ! You have 17 unanswered lead s . Love ? Share the love & earn …" at bounding box center [346, 104] width 693 height 152
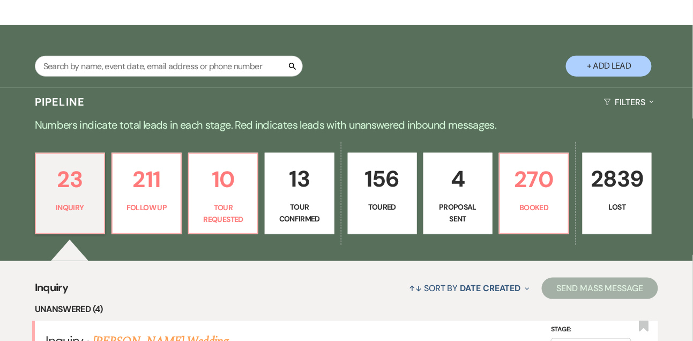
scroll to position [207, 0]
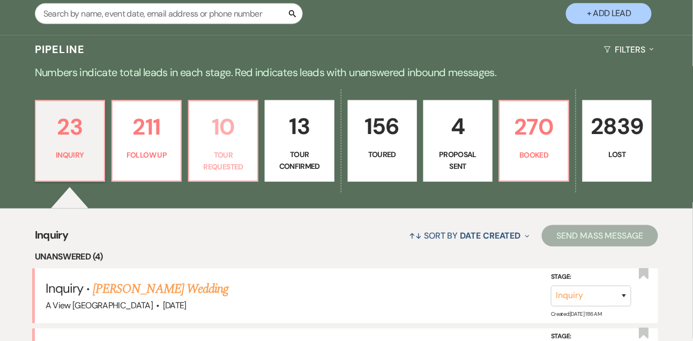
click at [218, 145] on p "10" at bounding box center [223, 127] width 55 height 36
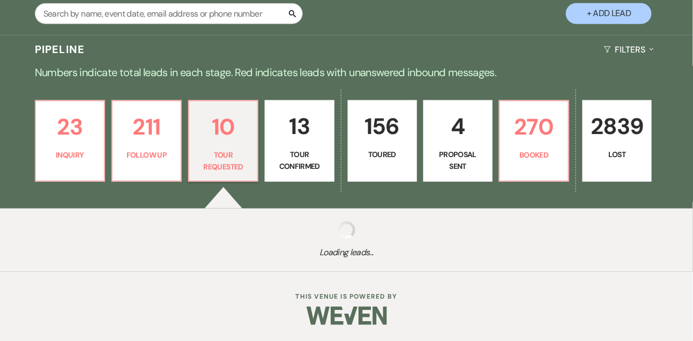
select select "2"
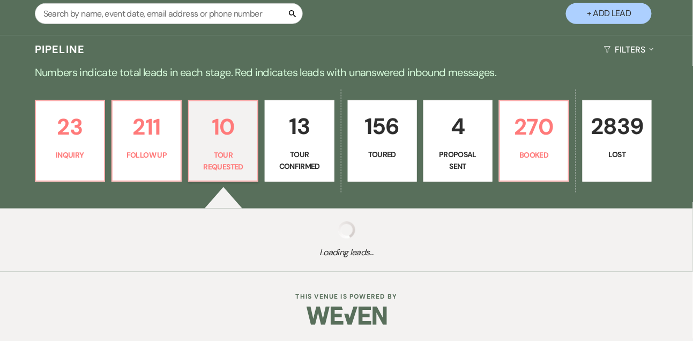
select select "2"
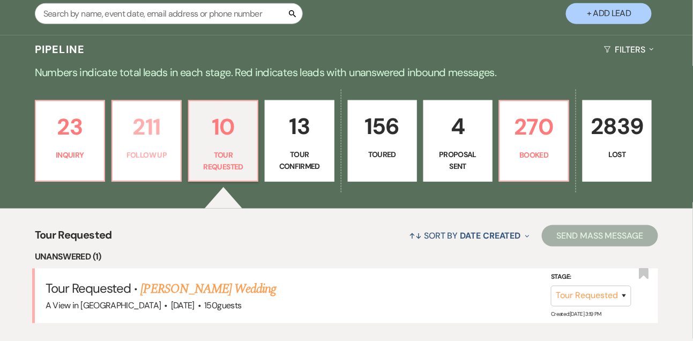
click at [147, 145] on p "211" at bounding box center [146, 127] width 55 height 36
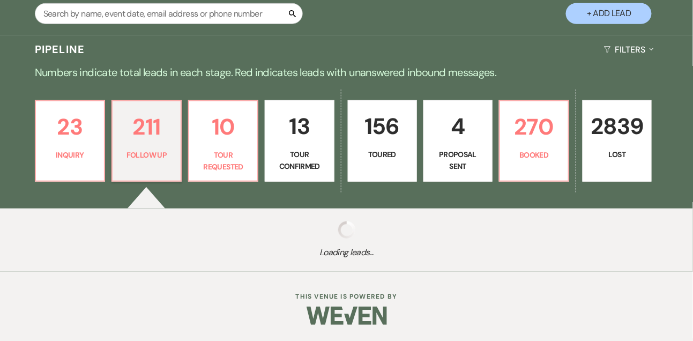
select select "9"
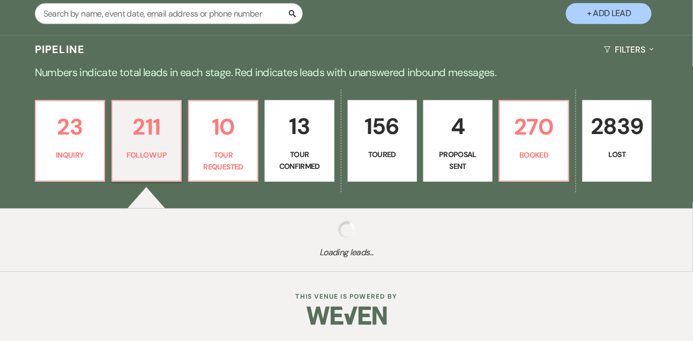
select select "9"
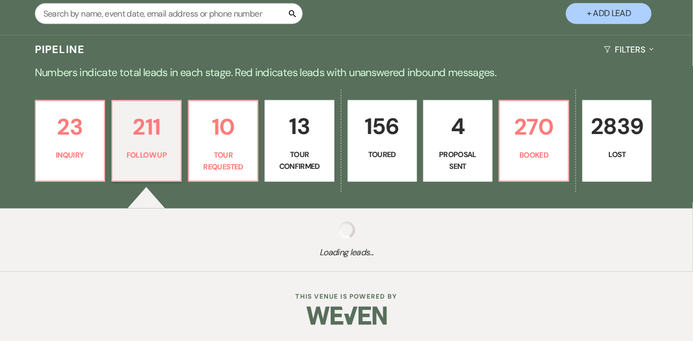
select select "9"
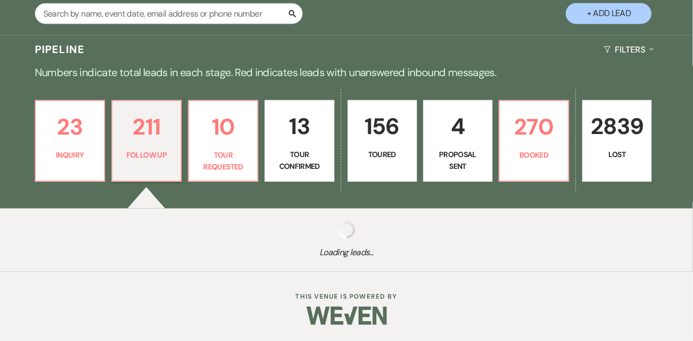
select select "9"
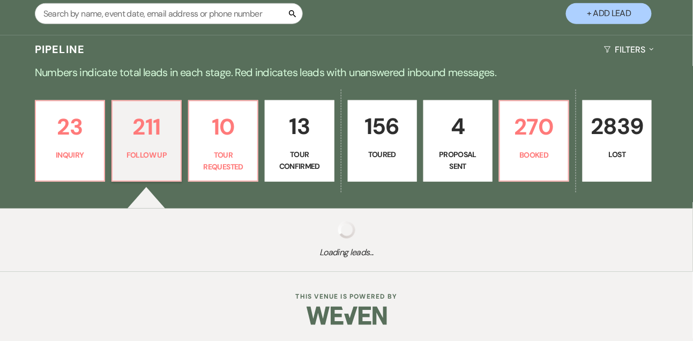
select select "9"
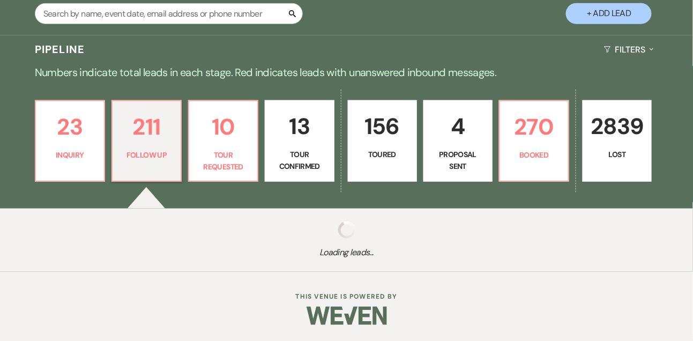
select select "9"
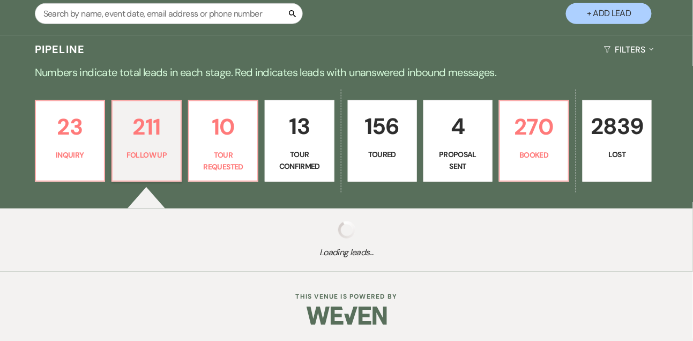
select select "9"
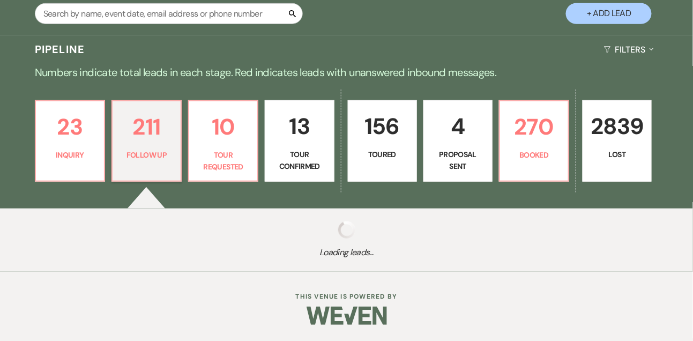
select select "9"
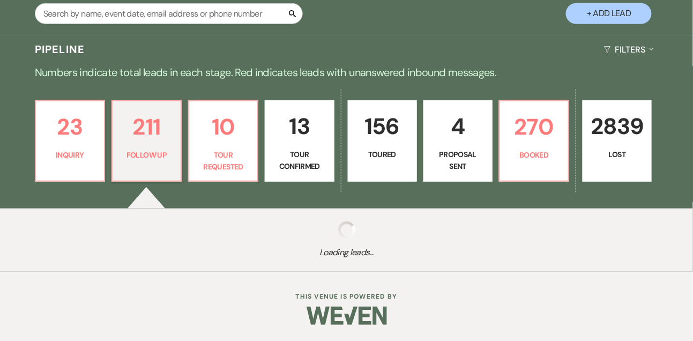
select select "9"
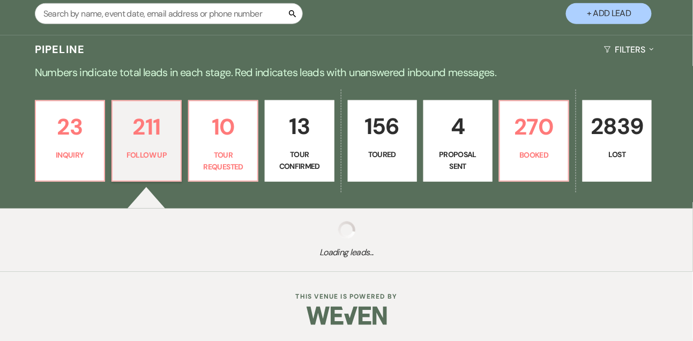
select select "9"
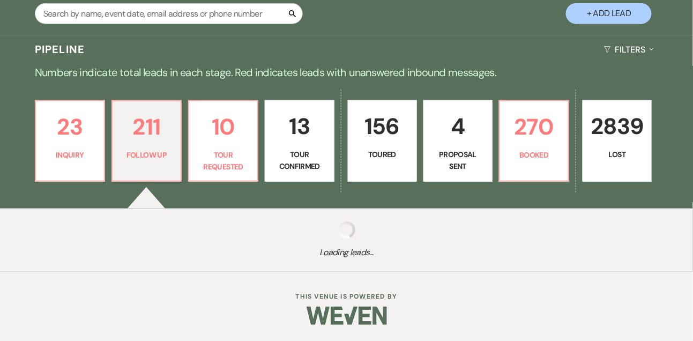
select select "9"
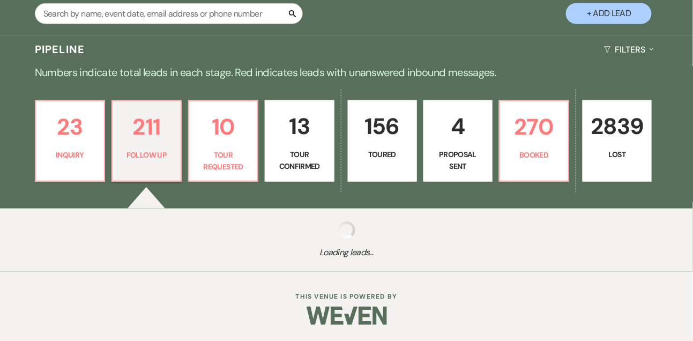
select select "9"
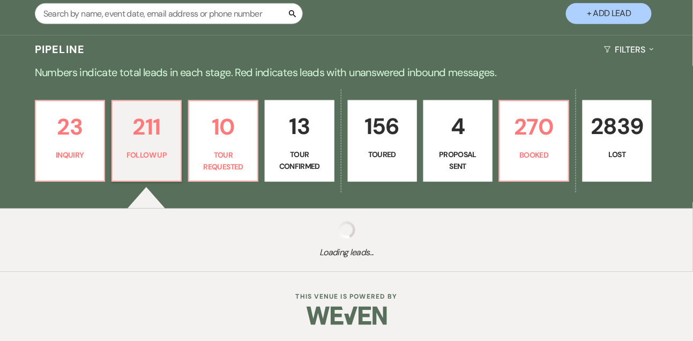
select select "9"
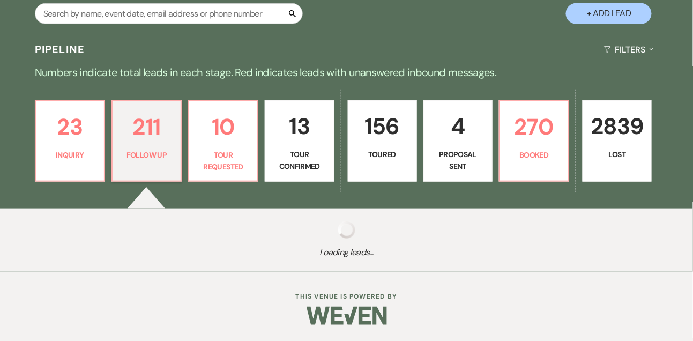
select select "9"
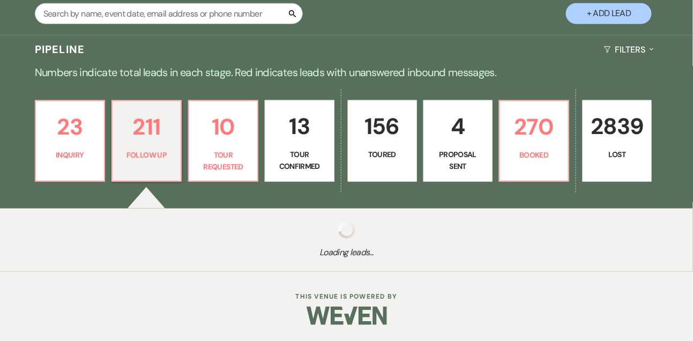
select select "9"
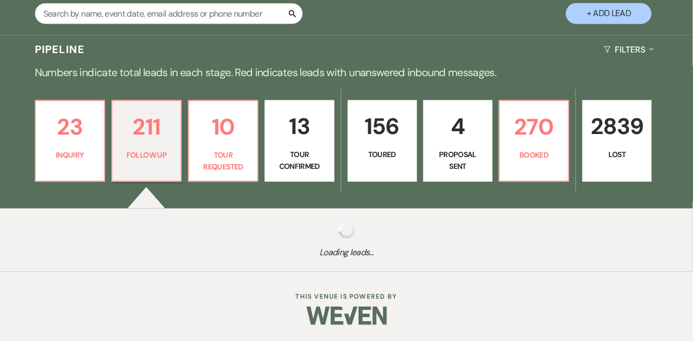
select select "9"
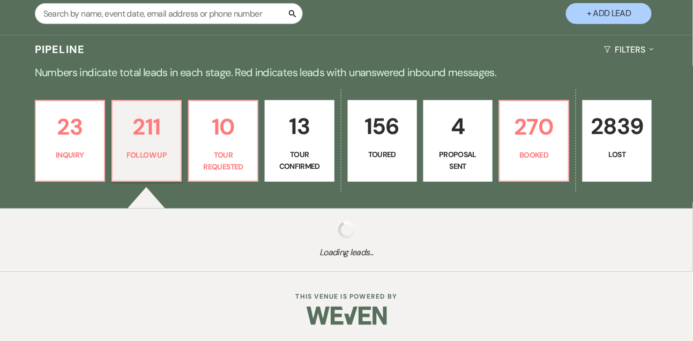
select select "9"
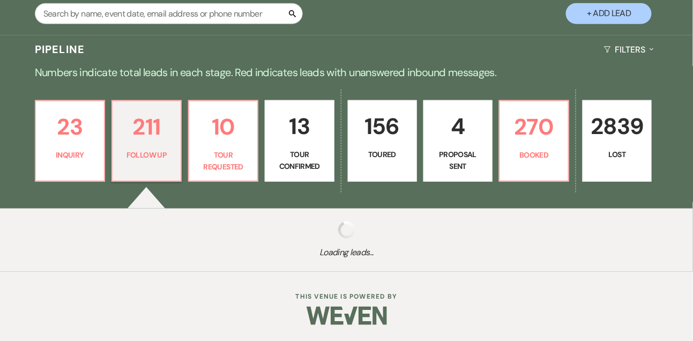
select select "9"
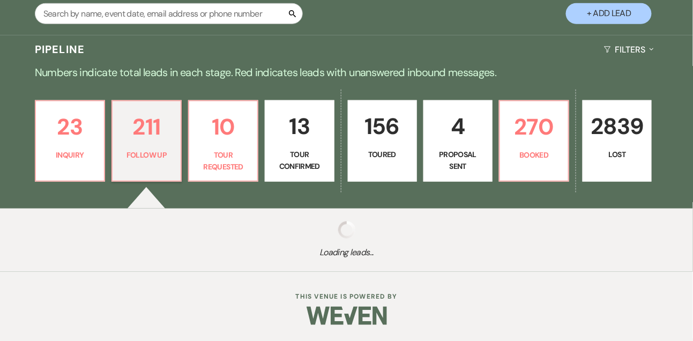
select select "9"
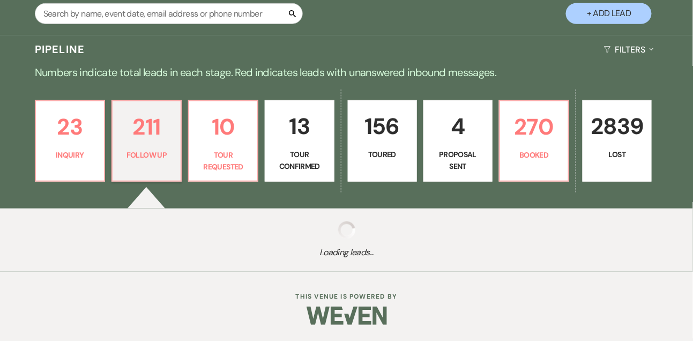
select select "9"
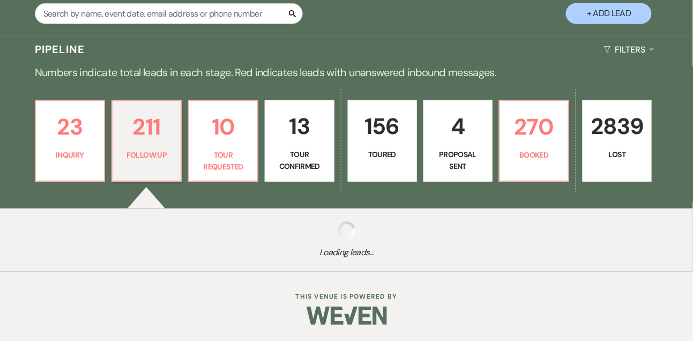
select select "9"
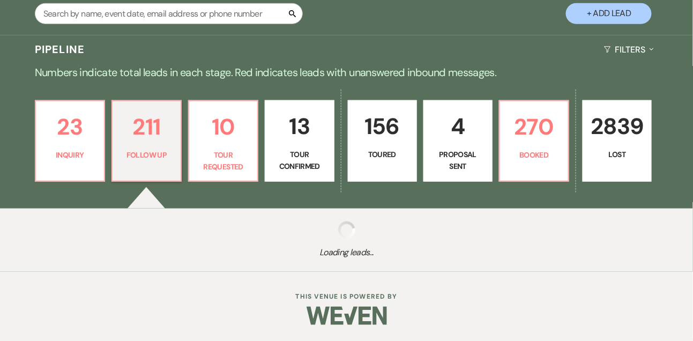
select select "9"
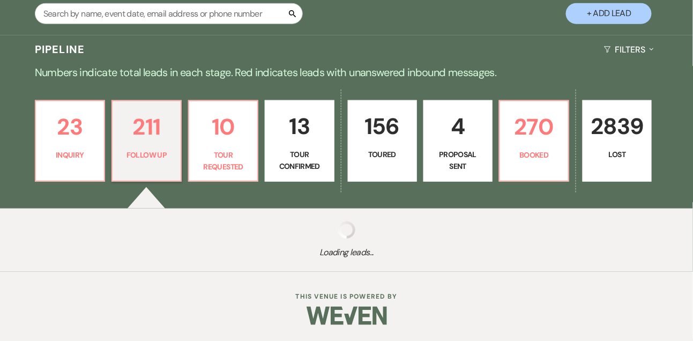
select select "9"
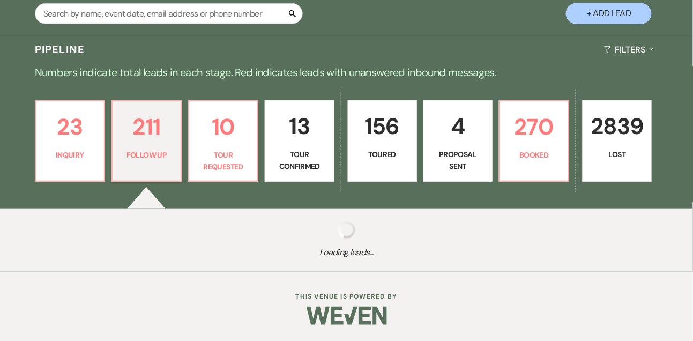
select select "9"
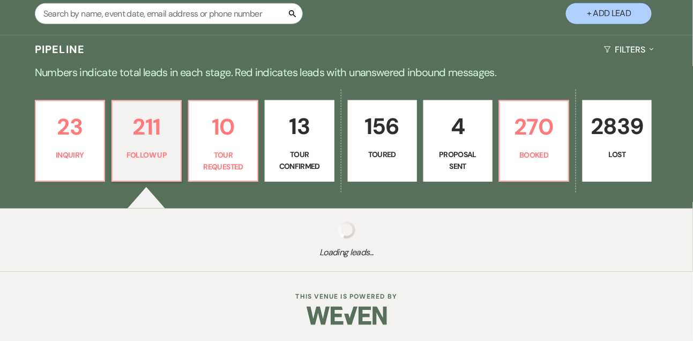
select select "9"
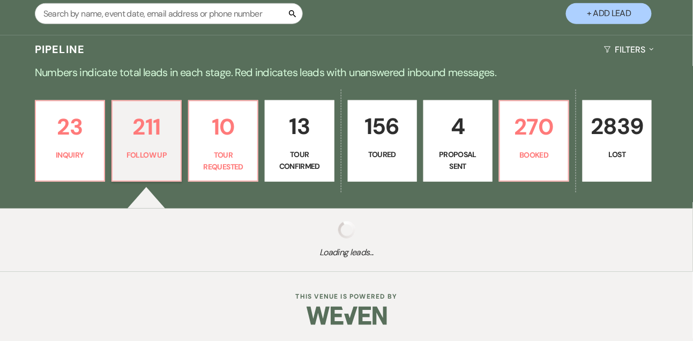
select select "9"
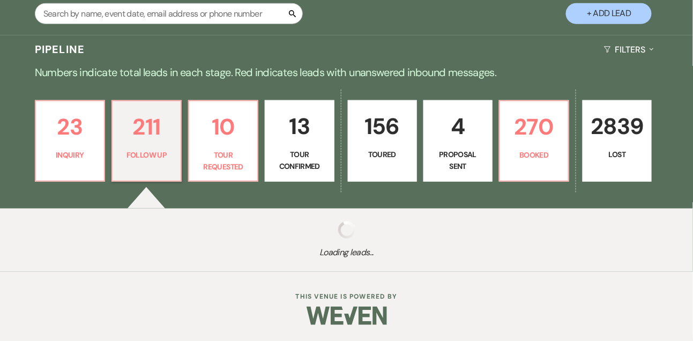
select select "9"
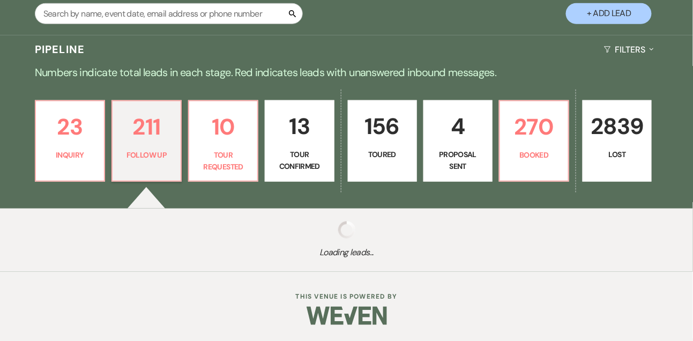
select select "9"
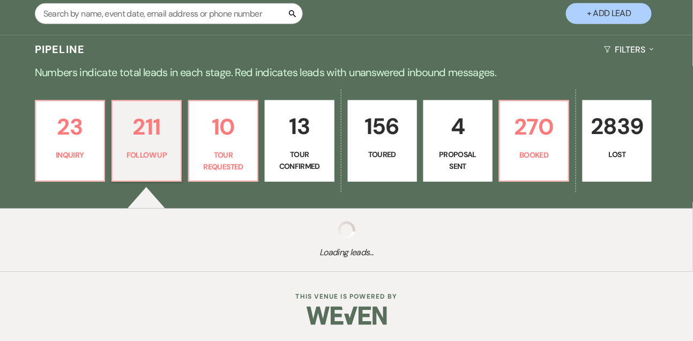
select select "9"
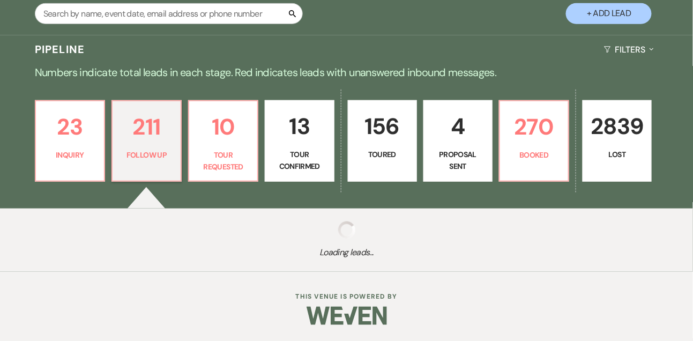
select select "9"
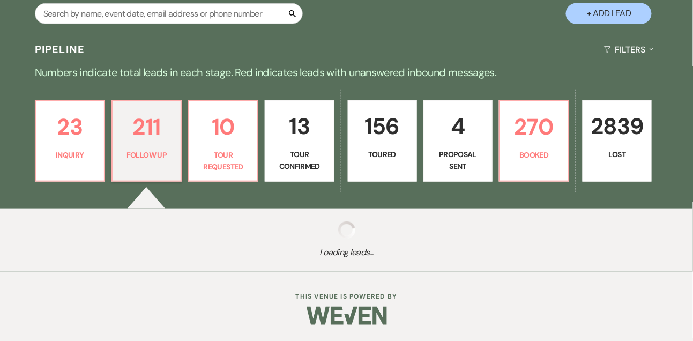
select select "9"
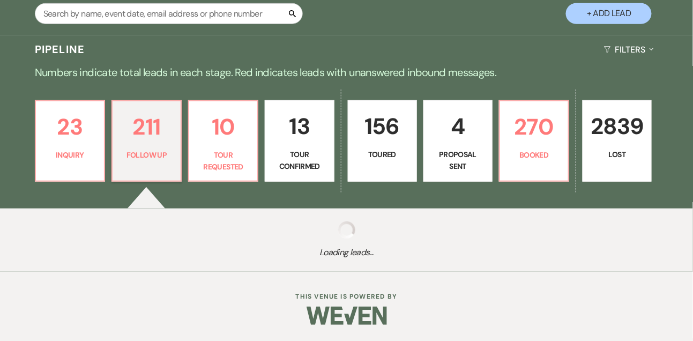
select select "9"
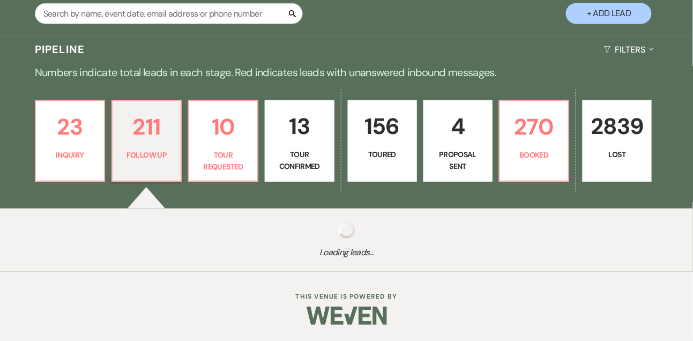
select select "9"
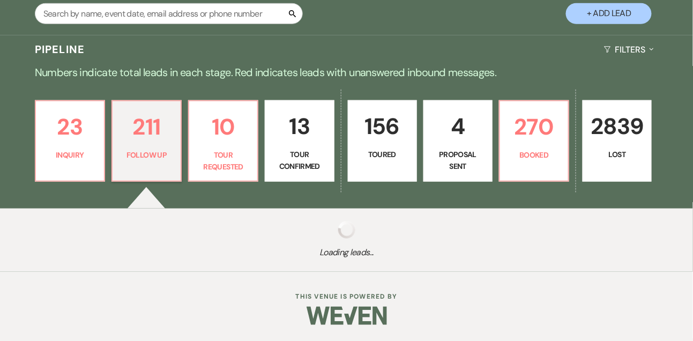
select select "9"
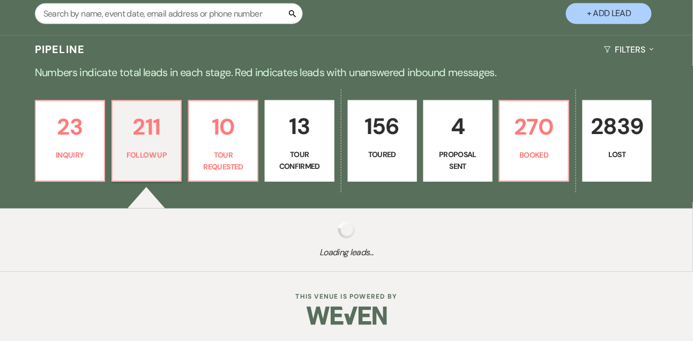
select select "9"
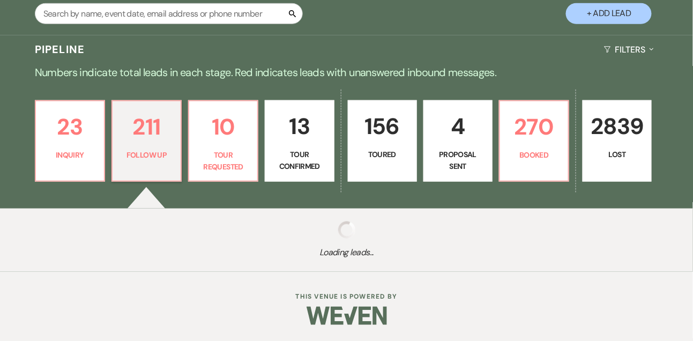
select select "9"
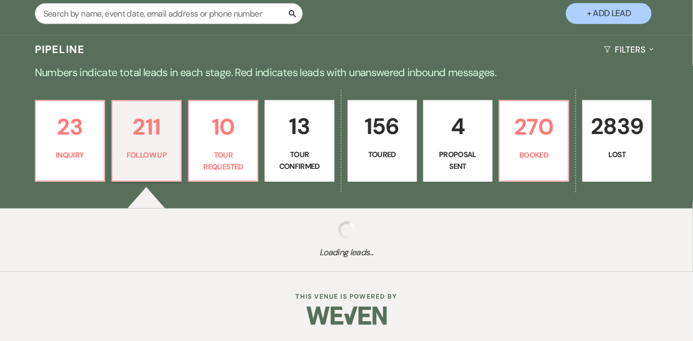
select select "9"
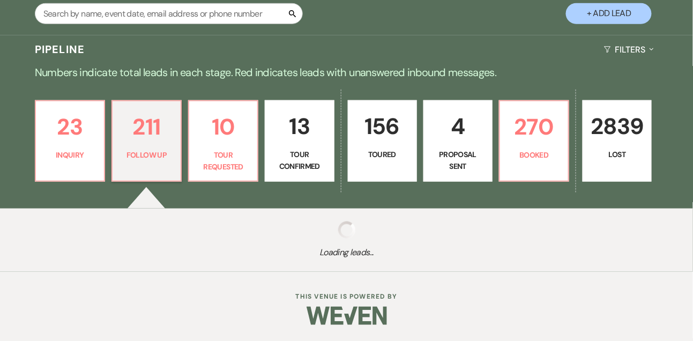
select select "9"
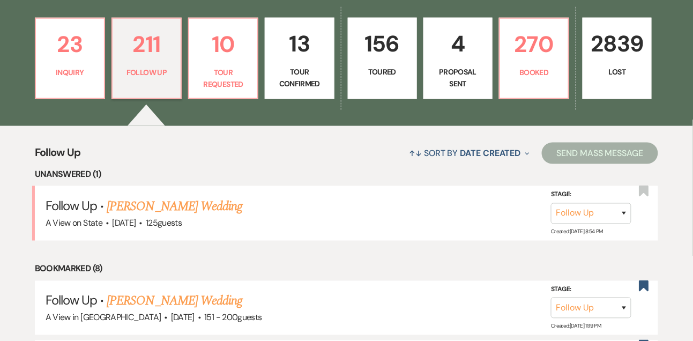
scroll to position [303, 0]
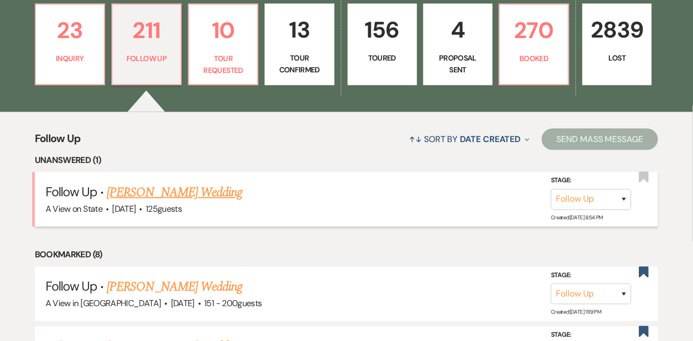
click at [165, 201] on link "[PERSON_NAME] Wedding" at bounding box center [175, 192] width 136 height 19
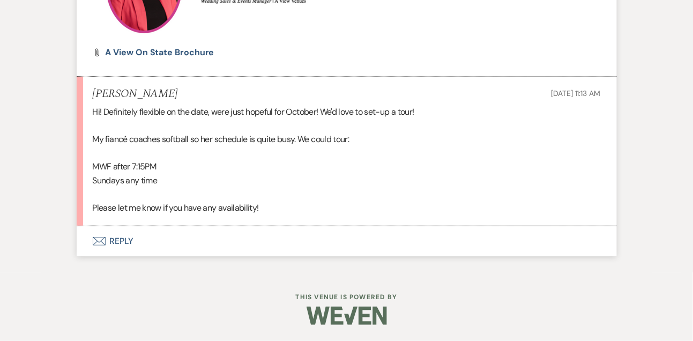
scroll to position [1152, 0]
click at [121, 240] on button "Envelope Reply" at bounding box center [347, 241] width 540 height 30
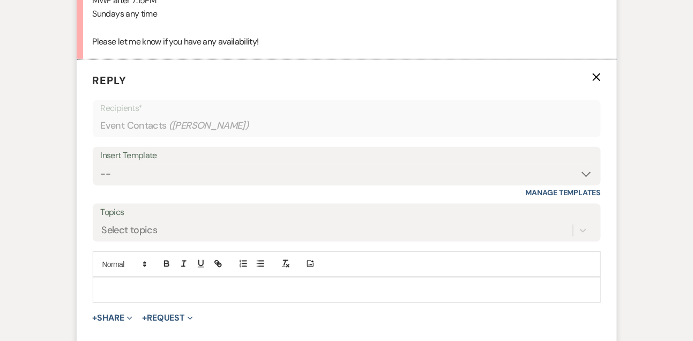
scroll to position [1319, 0]
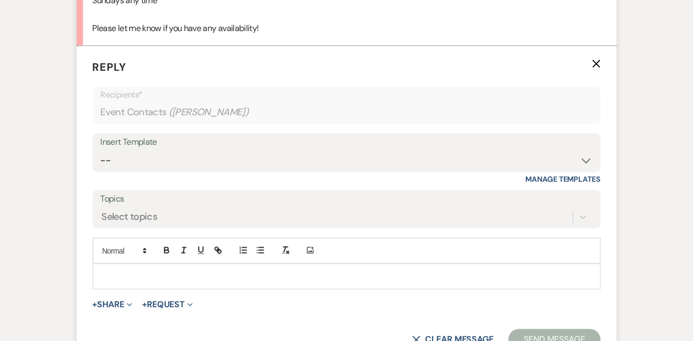
click at [122, 282] on div at bounding box center [346, 276] width 507 height 25
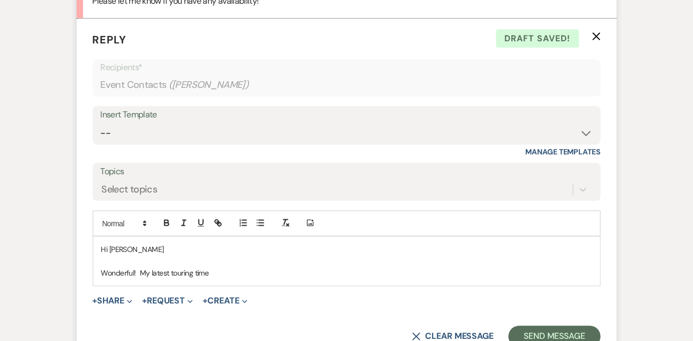
scroll to position [1352, 0]
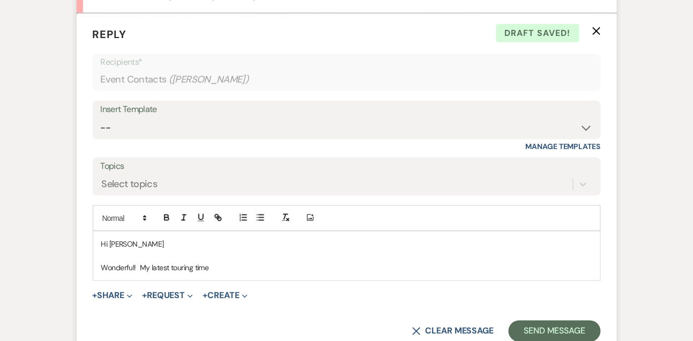
drag, startPoint x: 142, startPoint y: 276, endPoint x: 229, endPoint y: 274, distance: 86.9
click at [230, 273] on p "Wonderful! My latest touring time" at bounding box center [346, 268] width 491 height 12
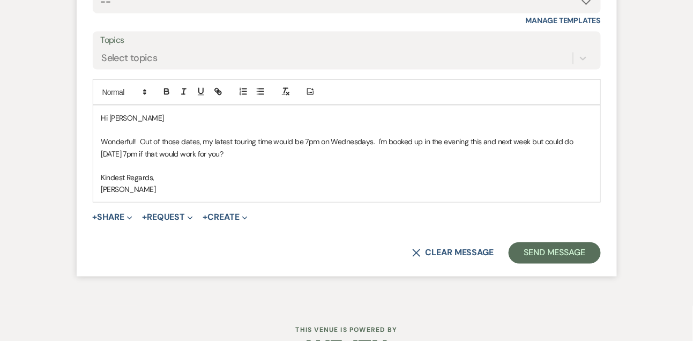
scroll to position [1479, 0]
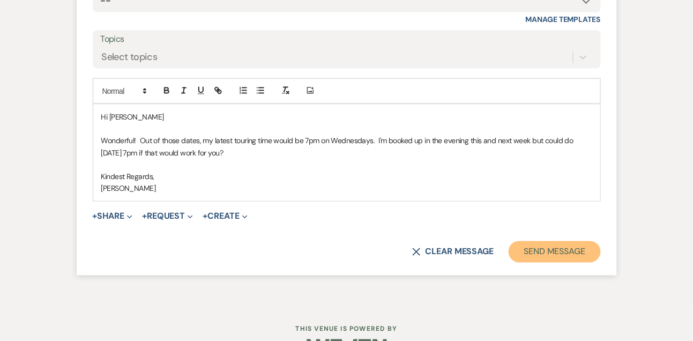
click at [577, 262] on button "Send Message" at bounding box center [555, 251] width 92 height 21
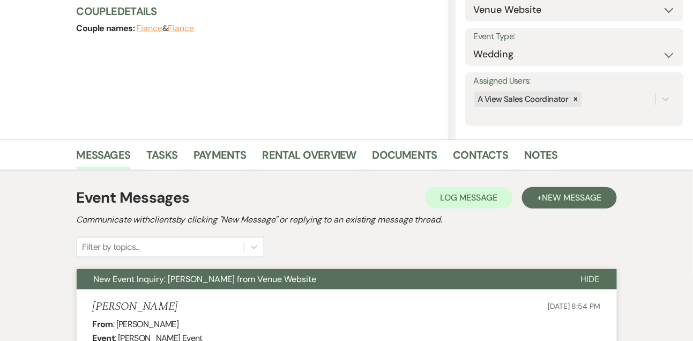
scroll to position [0, 0]
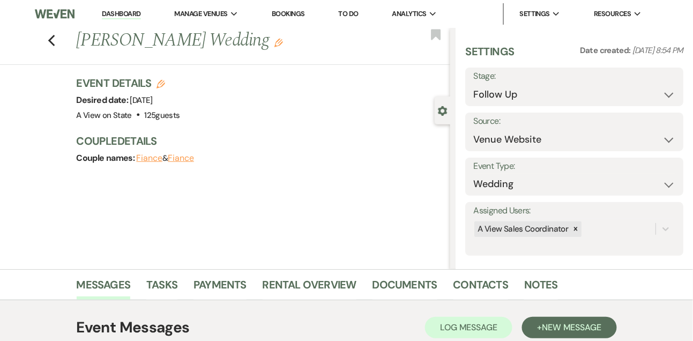
click at [136, 10] on link "Dashboard" at bounding box center [121, 14] width 39 height 10
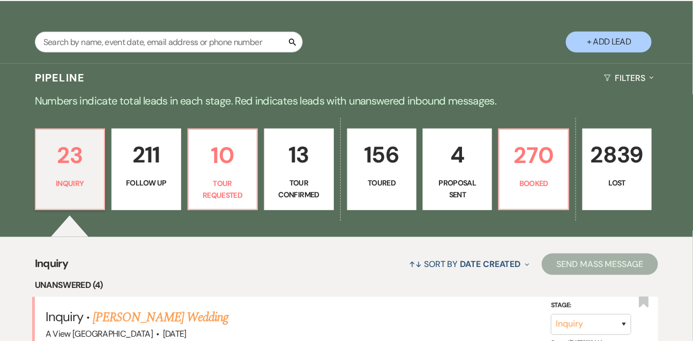
scroll to position [168, 0]
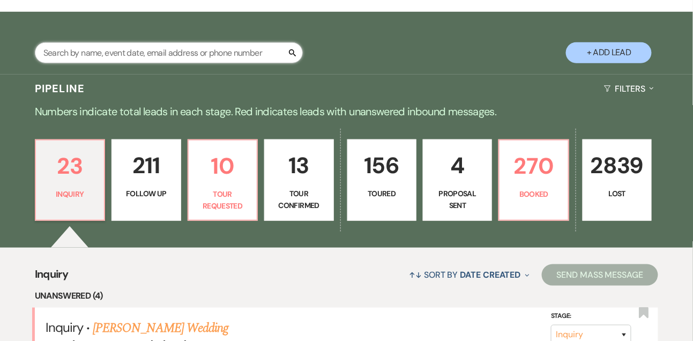
click at [138, 60] on input "text" at bounding box center [169, 52] width 268 height 21
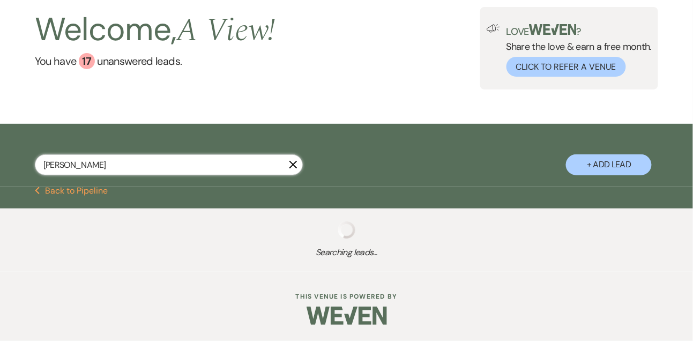
scroll to position [168, 0]
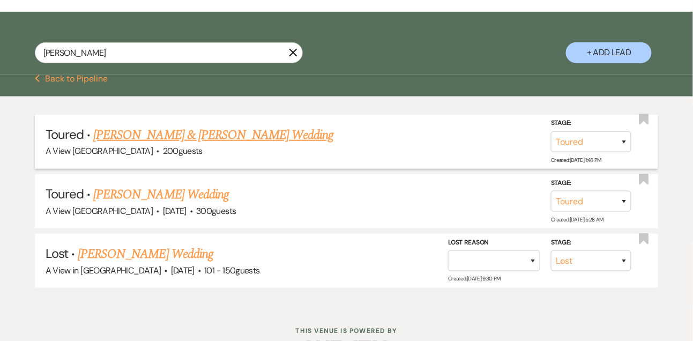
click at [202, 141] on link "[PERSON_NAME] & [PERSON_NAME] Wedding" at bounding box center [213, 134] width 240 height 19
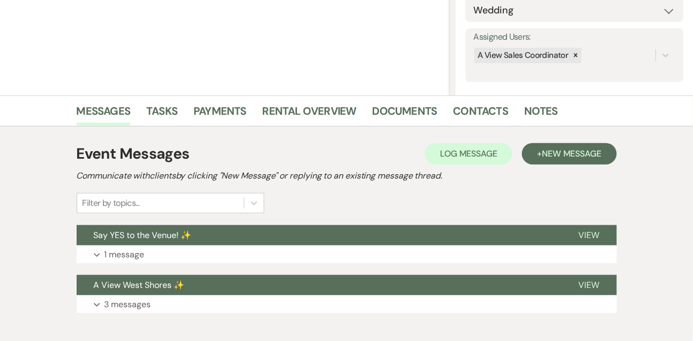
scroll to position [231, 0]
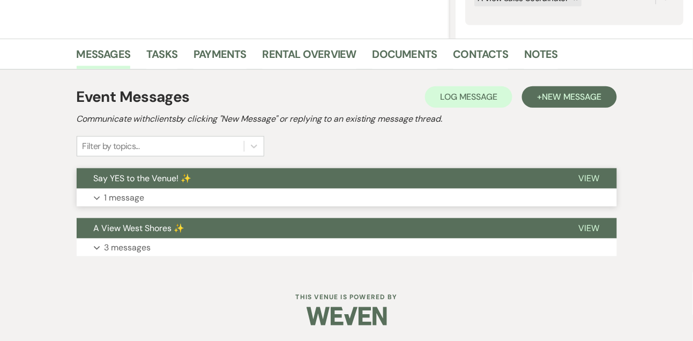
click at [472, 201] on button "Expand 1 message" at bounding box center [347, 198] width 540 height 18
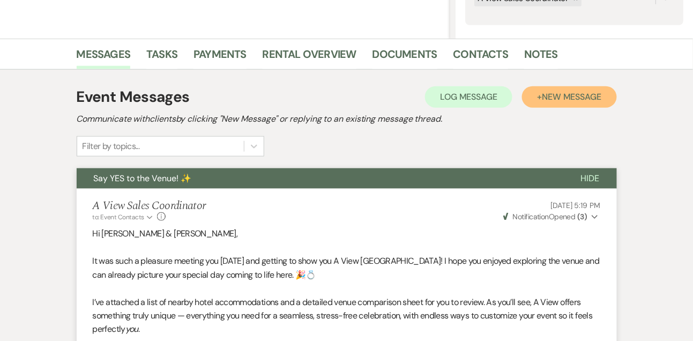
click at [584, 106] on button "+ New Message" at bounding box center [569, 96] width 94 height 21
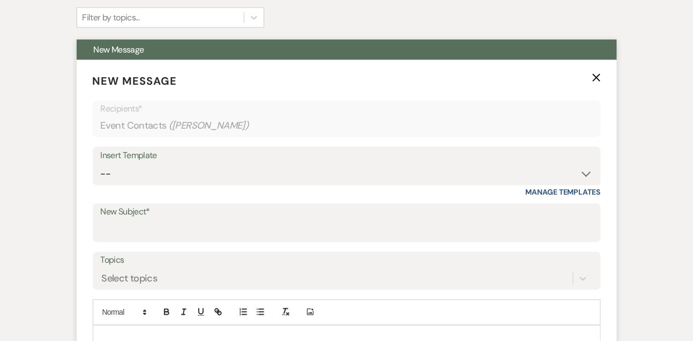
scroll to position [419, 0]
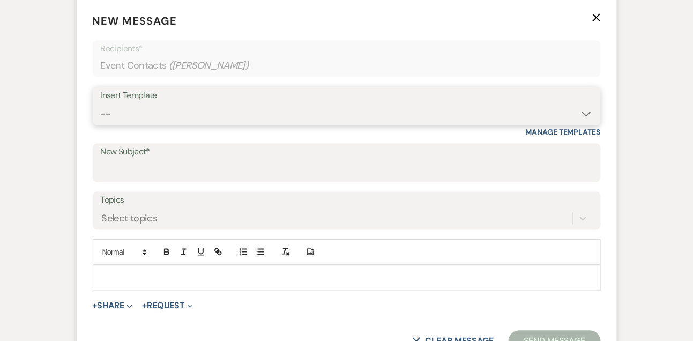
click at [128, 116] on select "-- Tour Confirmation Contract (Pre-Booked Leads) Out of office Inquiry Email Al…" at bounding box center [347, 113] width 492 height 21
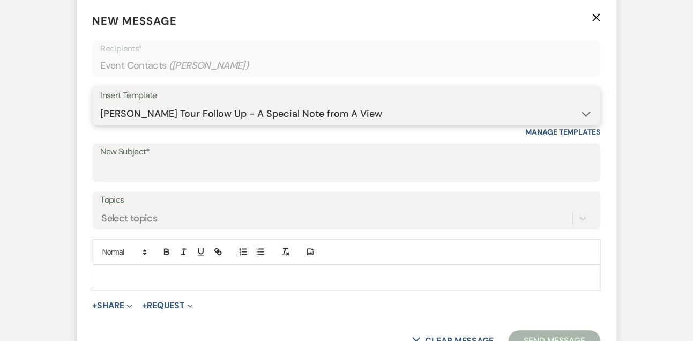
click at [101, 103] on select "-- Tour Confirmation Contract (Pre-Booked Leads) Out of office Inquiry Email Al…" at bounding box center [347, 113] width 492 height 21
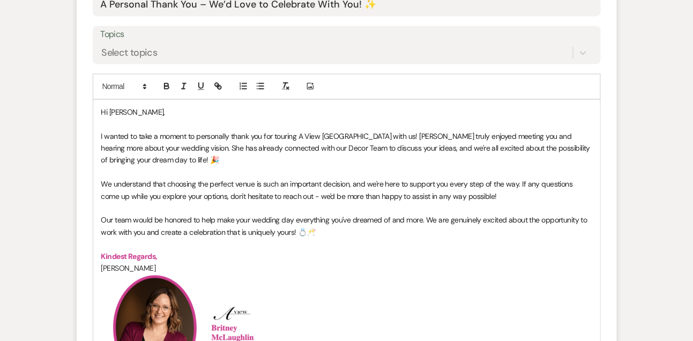
scroll to position [589, 0]
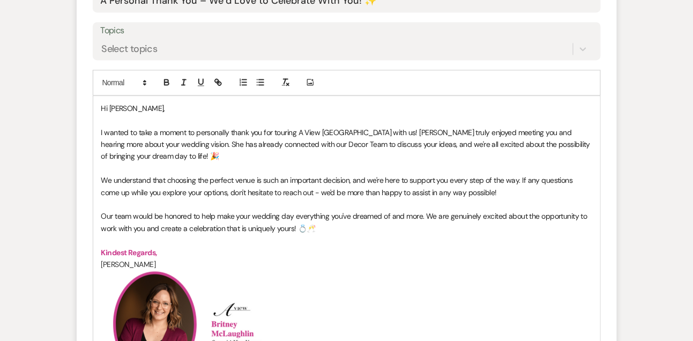
click at [159, 103] on p "Hi [PERSON_NAME]," at bounding box center [346, 108] width 491 height 12
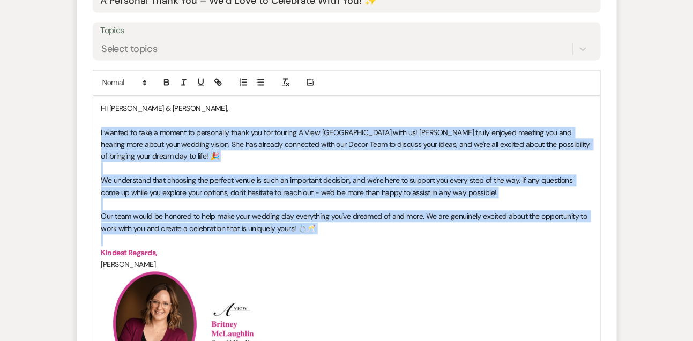
drag, startPoint x: 99, startPoint y: 132, endPoint x: 115, endPoint y: 238, distance: 106.8
click at [115, 238] on div "Hi [PERSON_NAME] & [PERSON_NAME], I wanted to take a moment to personally thank…" at bounding box center [346, 338] width 507 height 484
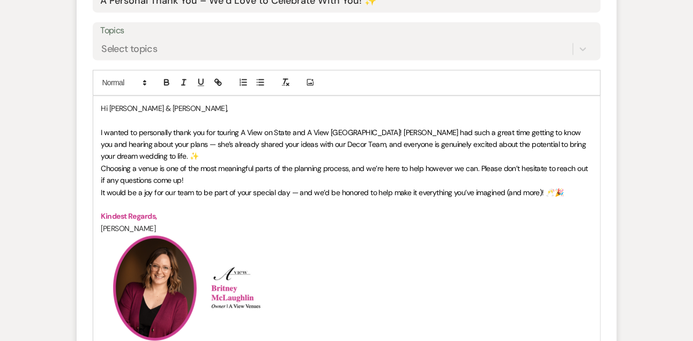
click at [189, 181] on p "Choosing a venue is one of the most meaningful parts of the planning process, a…" at bounding box center [346, 174] width 491 height 24
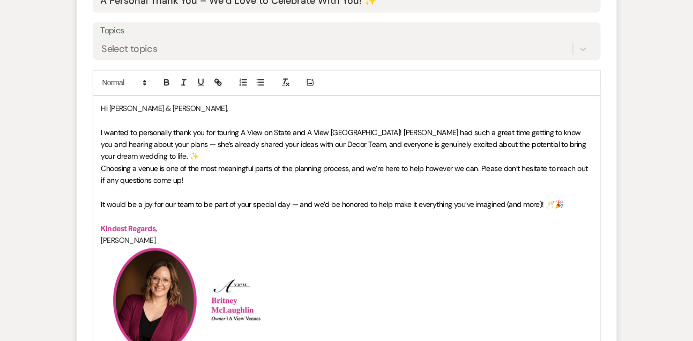
click at [184, 159] on p "I wanted to personally thank you for touring A View on State and A View [GEOGRA…" at bounding box center [346, 145] width 491 height 36
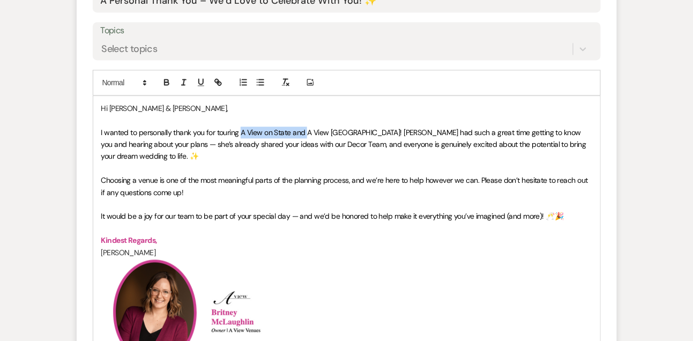
drag, startPoint x: 242, startPoint y: 131, endPoint x: 307, endPoint y: 131, distance: 64.3
click at [307, 131] on span "I wanted to personally thank you for touring A View on State and A View [GEOGRA…" at bounding box center [344, 145] width 487 height 34
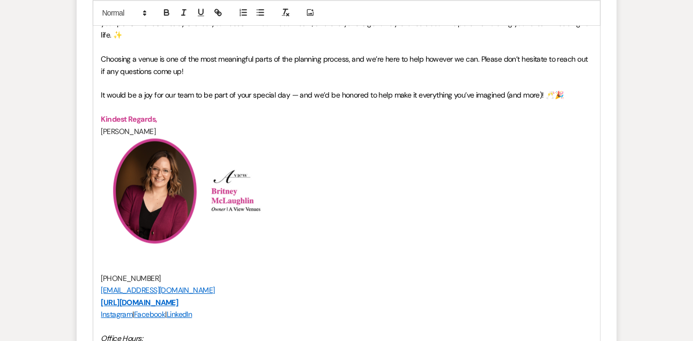
scroll to position [858, 0]
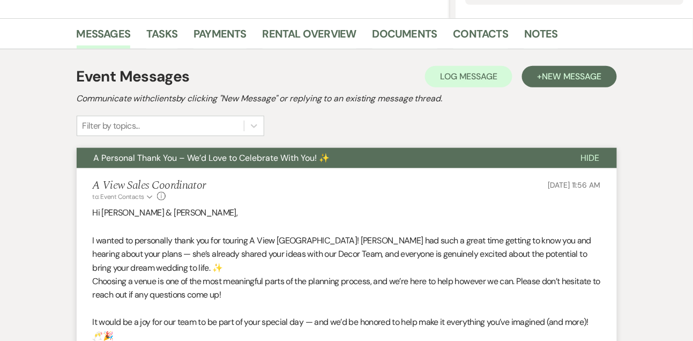
scroll to position [0, 0]
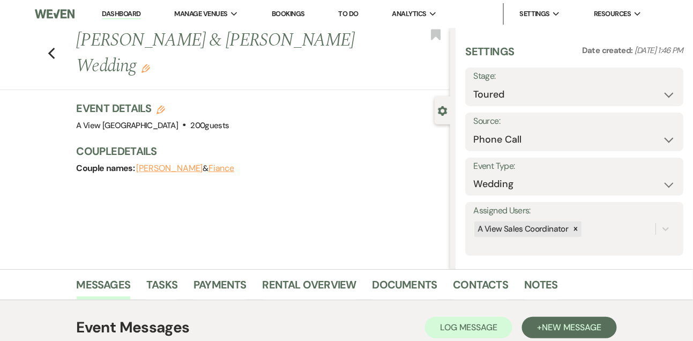
click at [127, 13] on link "Dashboard" at bounding box center [121, 14] width 39 height 10
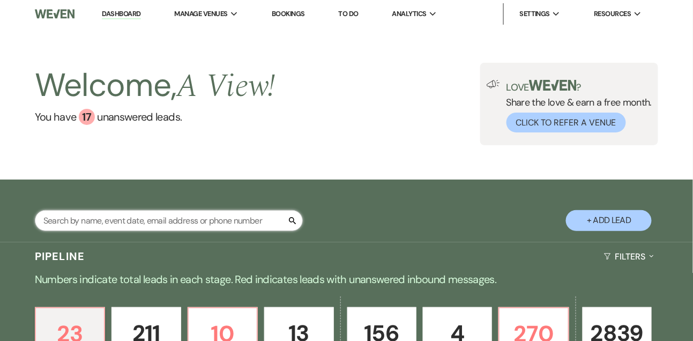
click at [144, 225] on input "text" at bounding box center [169, 220] width 268 height 21
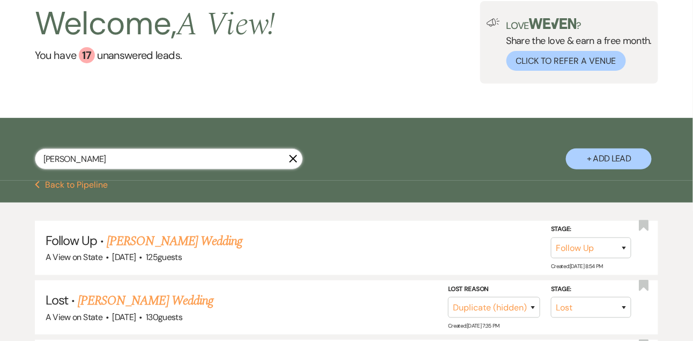
scroll to position [63, 0]
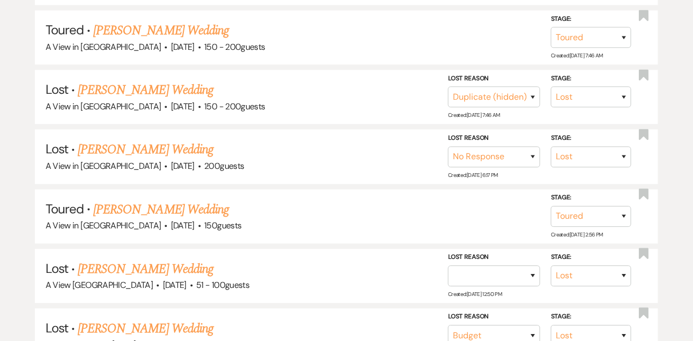
scroll to position [633, 0]
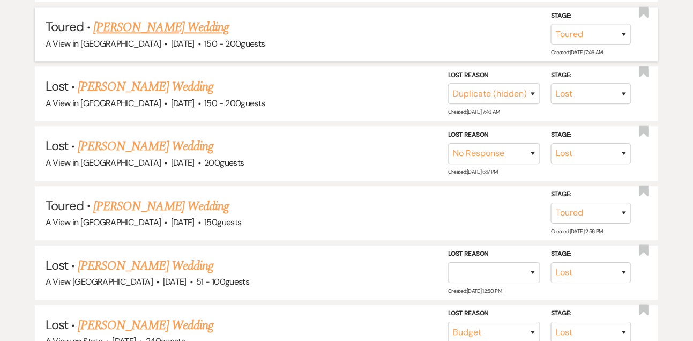
click at [198, 29] on link "[PERSON_NAME] Wedding" at bounding box center [161, 27] width 136 height 19
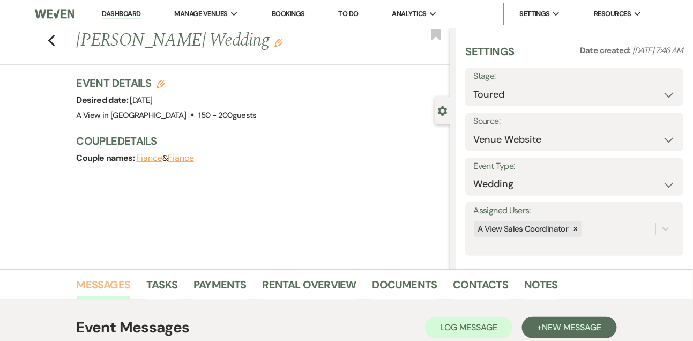
click at [112, 283] on link "Messages" at bounding box center [104, 288] width 54 height 24
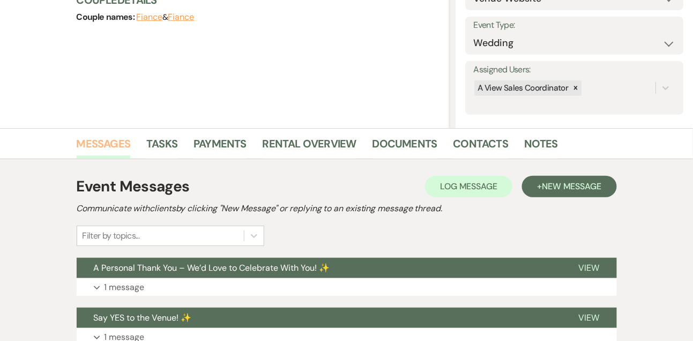
scroll to position [250, 0]
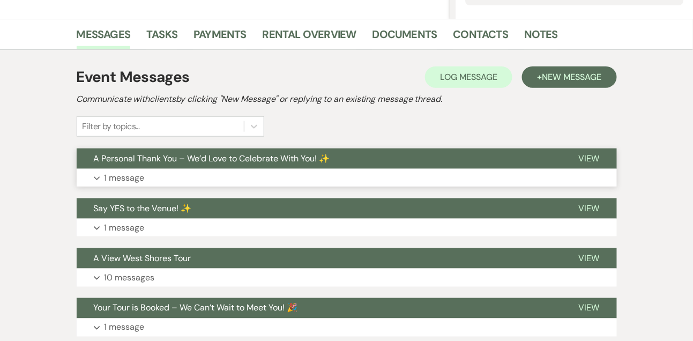
click at [124, 180] on p "1 message" at bounding box center [125, 178] width 40 height 14
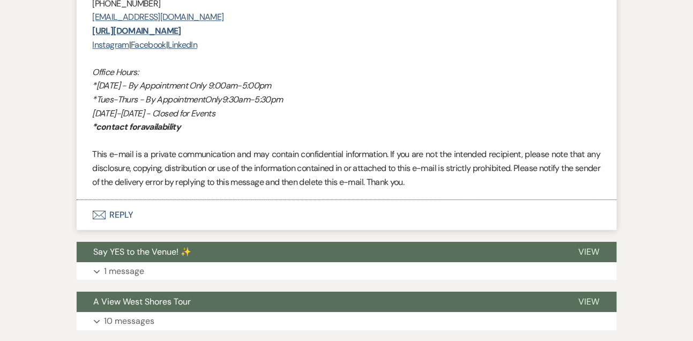
scroll to position [857, 0]
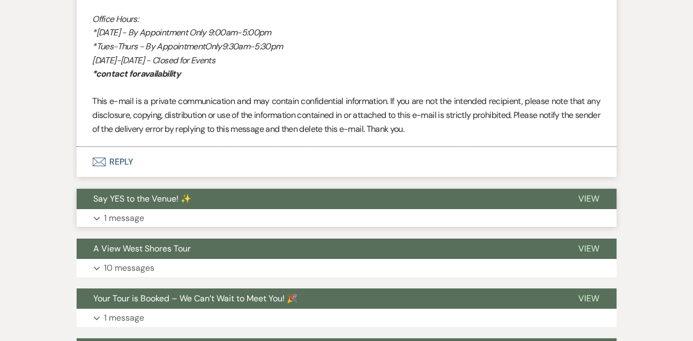
click at [121, 221] on p "1 message" at bounding box center [125, 218] width 40 height 14
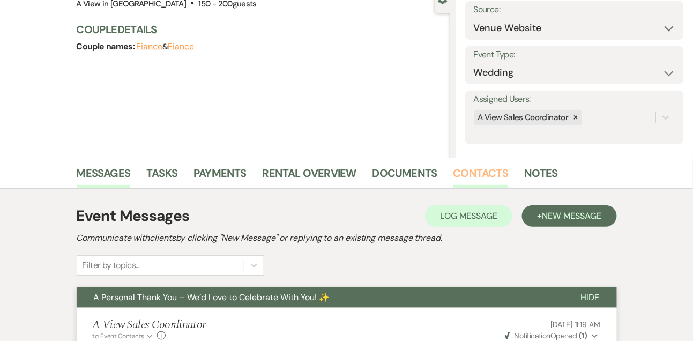
click at [500, 173] on link "Contacts" at bounding box center [481, 177] width 55 height 24
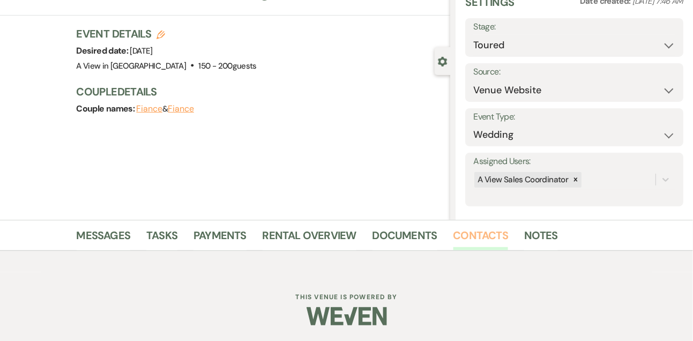
scroll to position [112, 0]
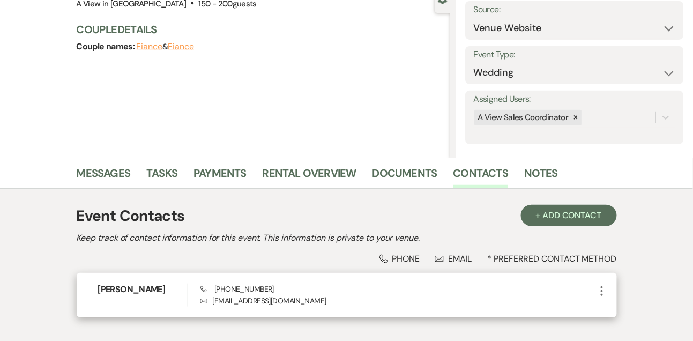
click at [229, 284] on span "Phone [PHONE_NUMBER]" at bounding box center [237, 289] width 73 height 10
copy span "[PHONE_NUMBER]"
click at [231, 286] on span "Phone [PHONE_NUMBER]" at bounding box center [237, 289] width 73 height 10
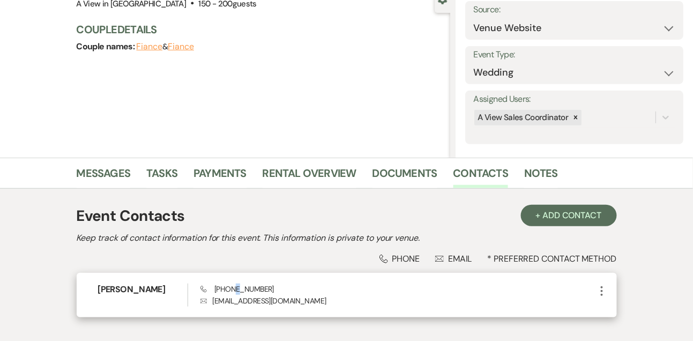
click at [231, 286] on span "Phone [PHONE_NUMBER]" at bounding box center [237, 289] width 73 height 10
click at [154, 286] on h6 "[PERSON_NAME]" at bounding box center [143, 290] width 90 height 12
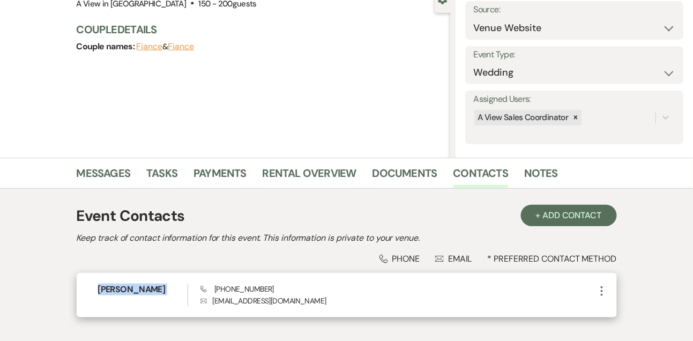
copy h6 "[PERSON_NAME]"
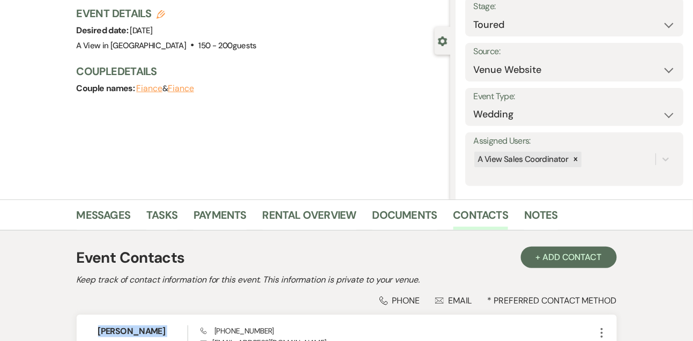
scroll to position [0, 0]
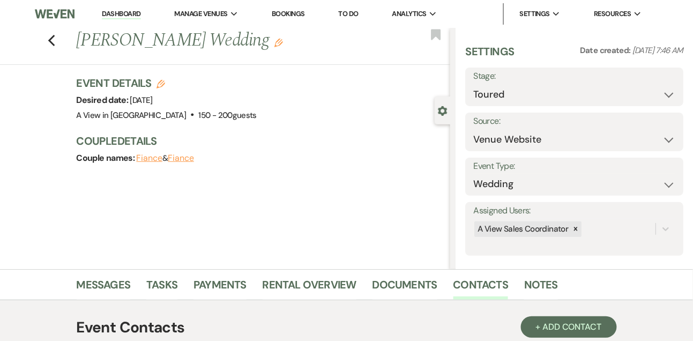
click at [128, 12] on link "Dashboard" at bounding box center [121, 14] width 39 height 10
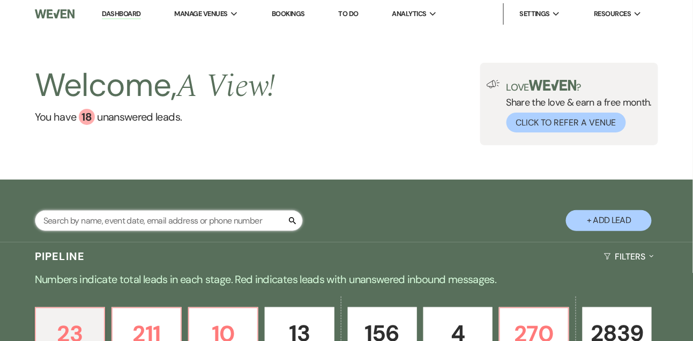
click at [157, 231] on input "text" at bounding box center [169, 220] width 268 height 21
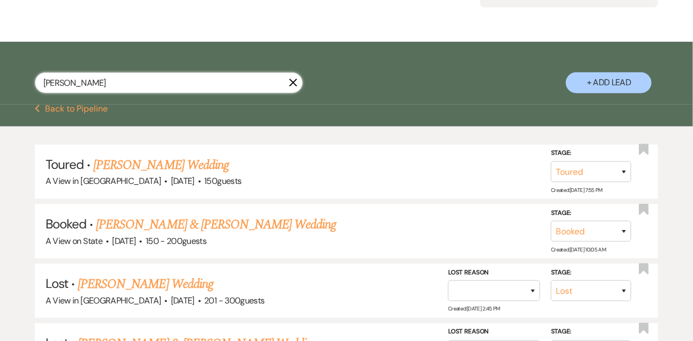
scroll to position [139, 0]
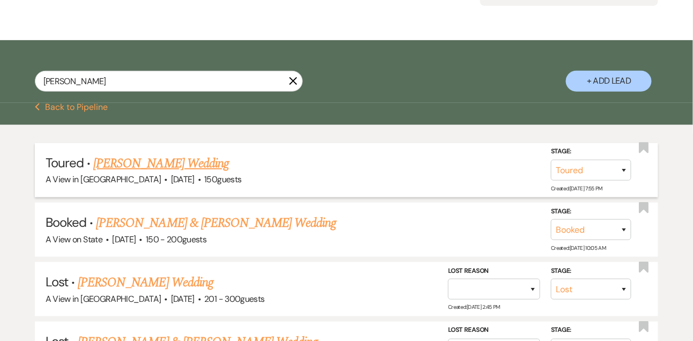
click at [177, 173] on link "[PERSON_NAME] Wedding" at bounding box center [161, 163] width 136 height 19
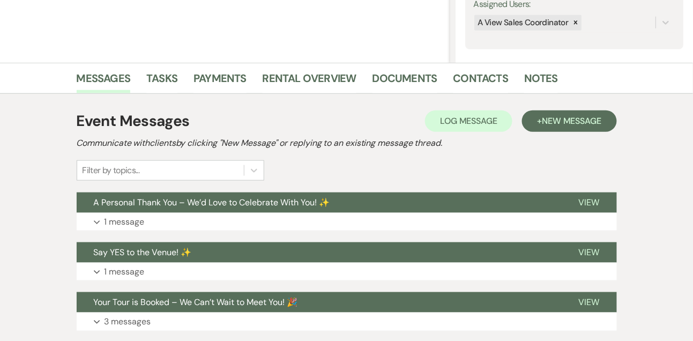
scroll to position [208, 0]
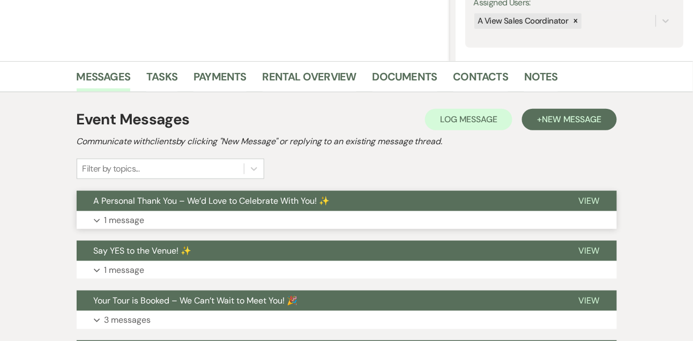
click at [170, 217] on button "Expand 1 message" at bounding box center [347, 220] width 540 height 18
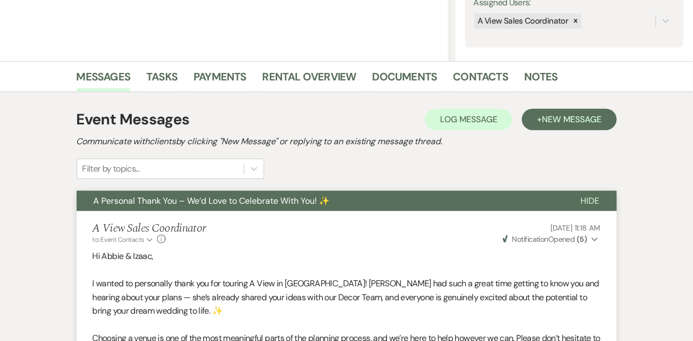
click at [169, 198] on span "A Personal Thank You – We’d Love to Celebrate With You! ✨" at bounding box center [212, 200] width 236 height 11
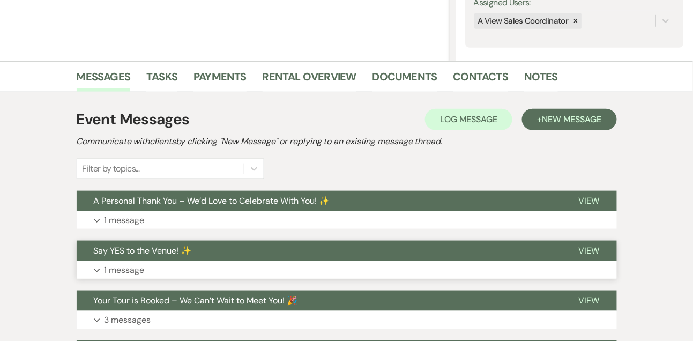
click at [153, 266] on button "Expand 1 message" at bounding box center [347, 270] width 540 height 18
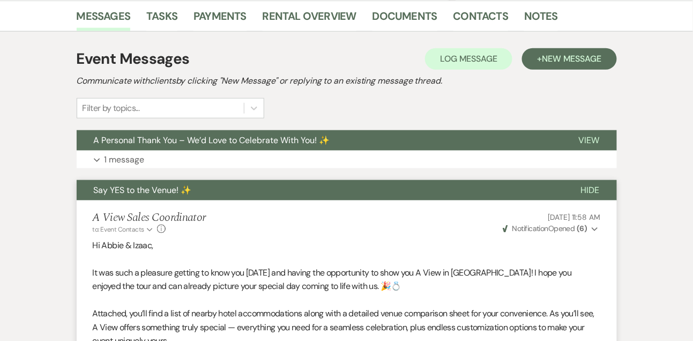
scroll to position [187, 0]
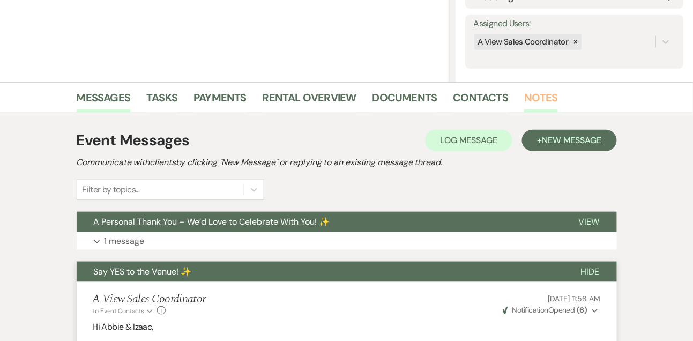
click at [551, 95] on link "Notes" at bounding box center [541, 101] width 34 height 24
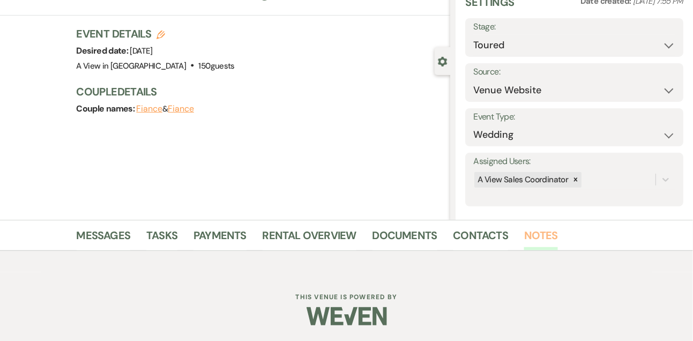
scroll to position [187, 0]
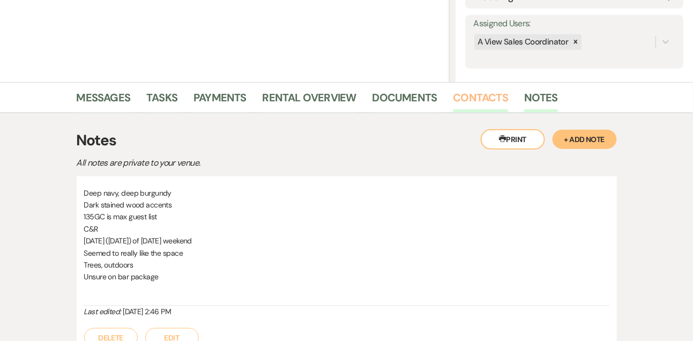
click at [483, 90] on link "Contacts" at bounding box center [481, 101] width 55 height 24
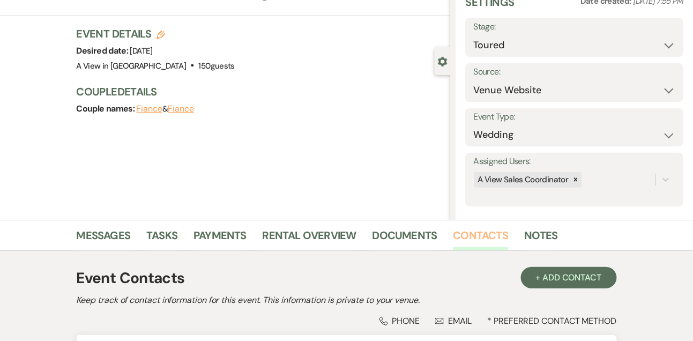
scroll to position [182, 0]
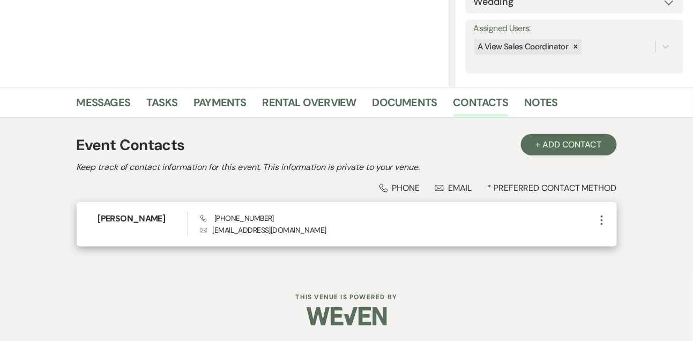
click at [241, 215] on span "Phone [PHONE_NUMBER]" at bounding box center [237, 218] width 73 height 10
copy span "[PHONE_NUMBER]"
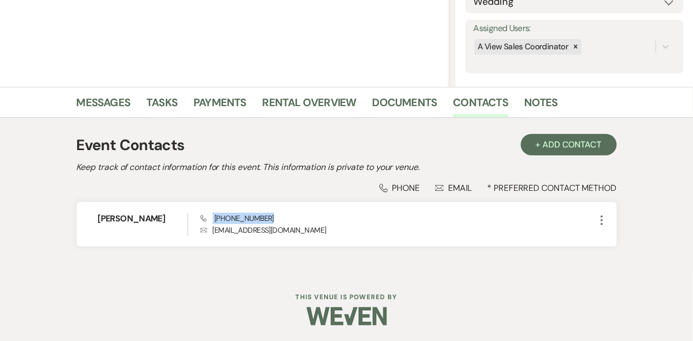
scroll to position [0, 0]
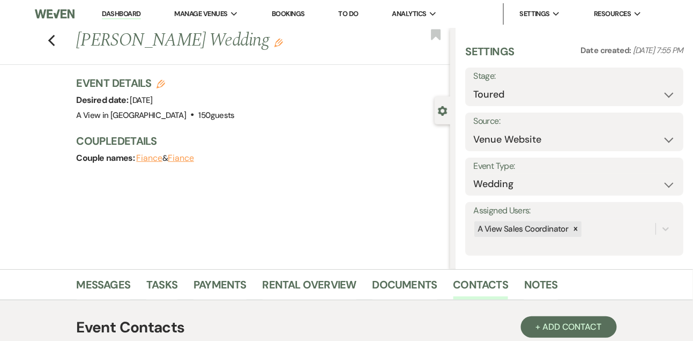
click at [129, 14] on link "Dashboard" at bounding box center [121, 14] width 39 height 10
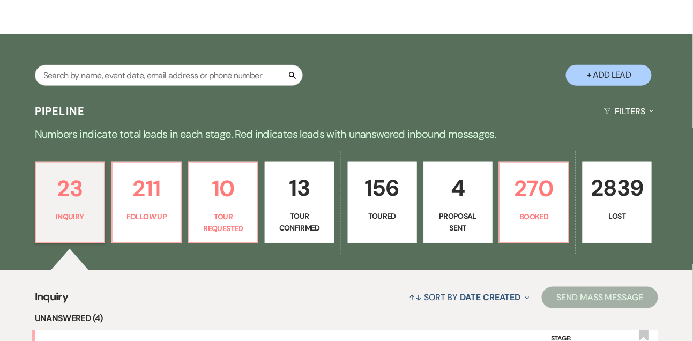
scroll to position [177, 0]
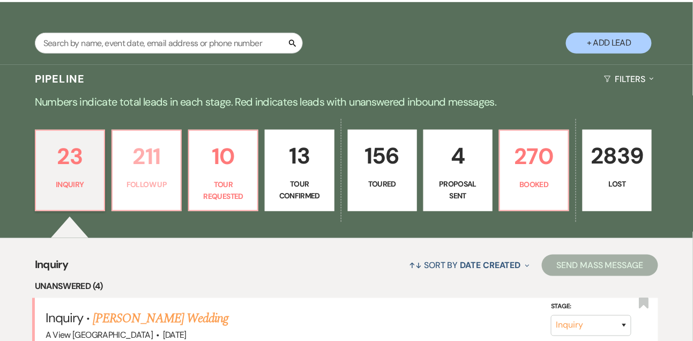
click at [150, 184] on link "211 Follow Up" at bounding box center [147, 170] width 70 height 81
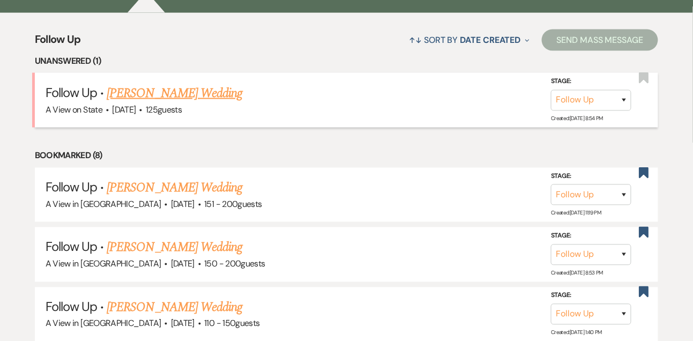
click at [176, 103] on link "[PERSON_NAME] Wedding" at bounding box center [175, 93] width 136 height 19
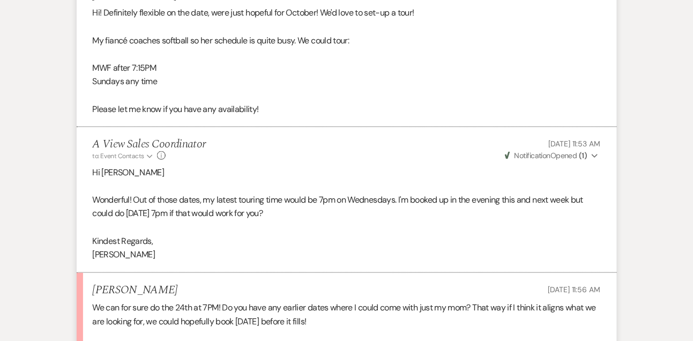
scroll to position [1392, 0]
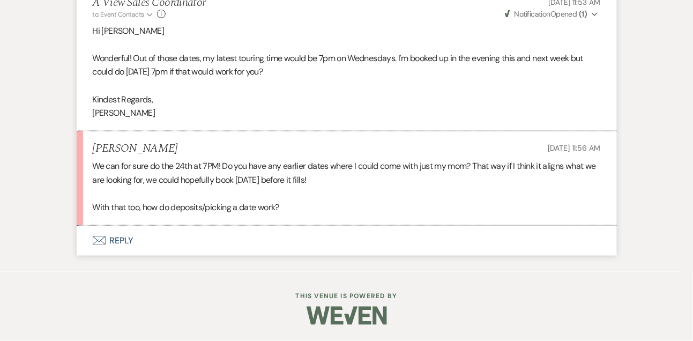
click at [125, 240] on button "Envelope Reply" at bounding box center [347, 241] width 540 height 30
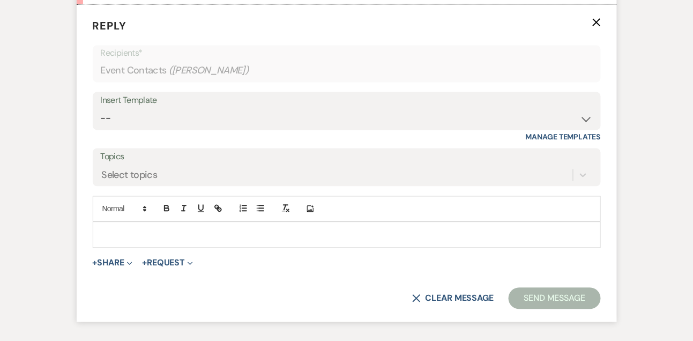
scroll to position [1606, 0]
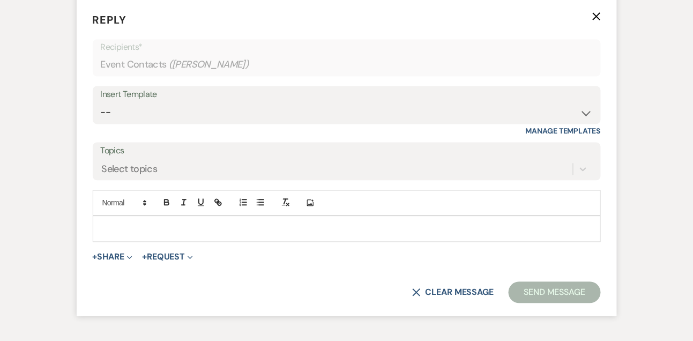
click at [125, 235] on p at bounding box center [346, 229] width 491 height 12
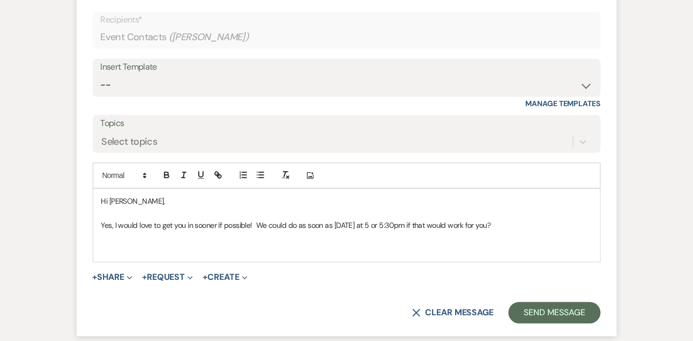
scroll to position [1706, 0]
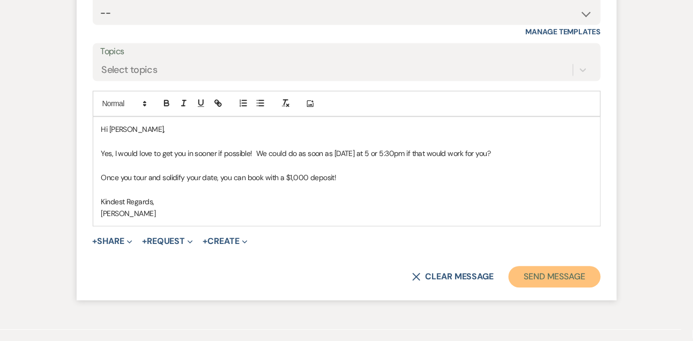
click at [529, 287] on button "Send Message" at bounding box center [555, 276] width 92 height 21
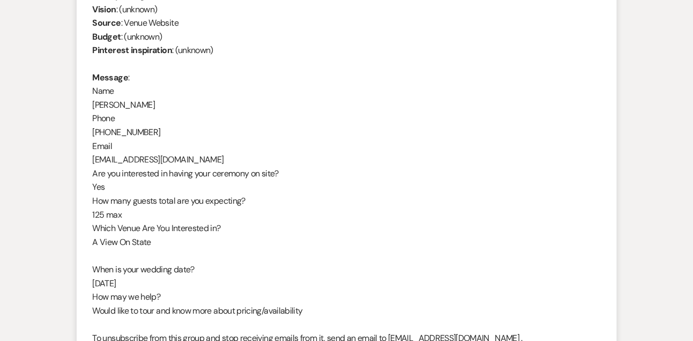
scroll to position [0, 0]
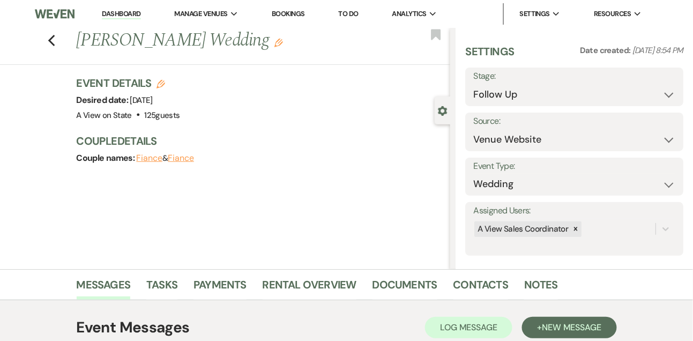
click at [118, 14] on link "Dashboard" at bounding box center [121, 14] width 39 height 10
